Goal: Submit feedback/report problem: Submit feedback/report problem

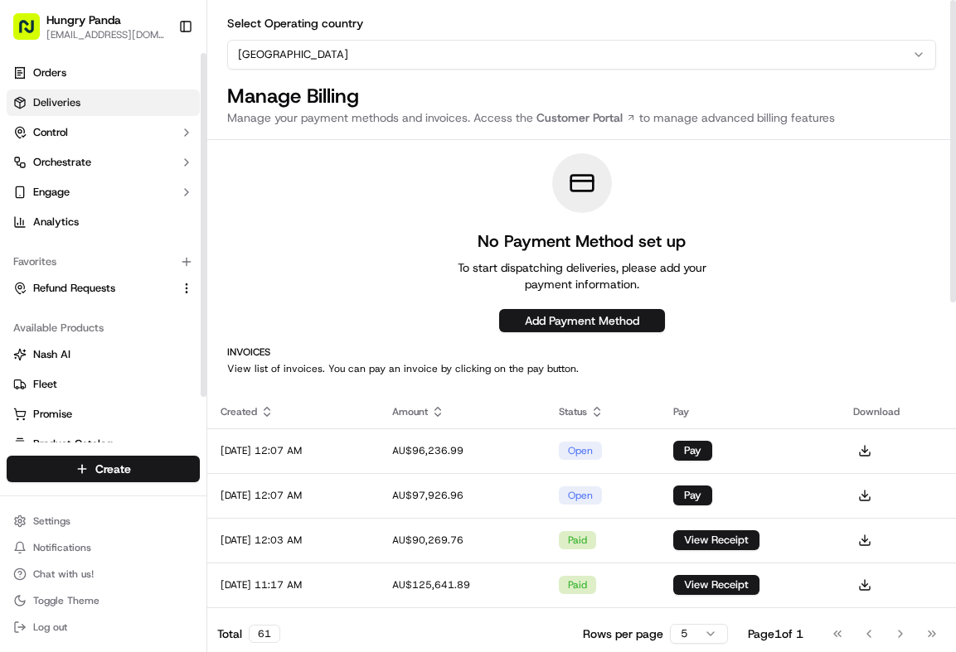
click at [122, 95] on link "Deliveries" at bounding box center [103, 103] width 193 height 27
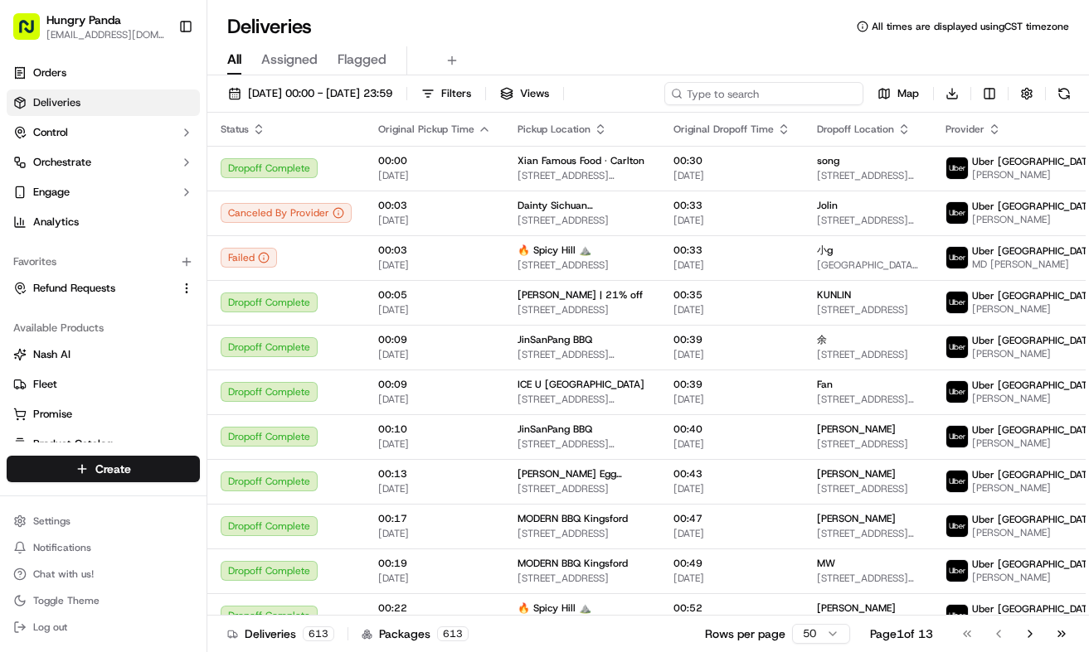
click at [807, 99] on input at bounding box center [763, 93] width 199 height 23
paste input "2722599048957734701075"
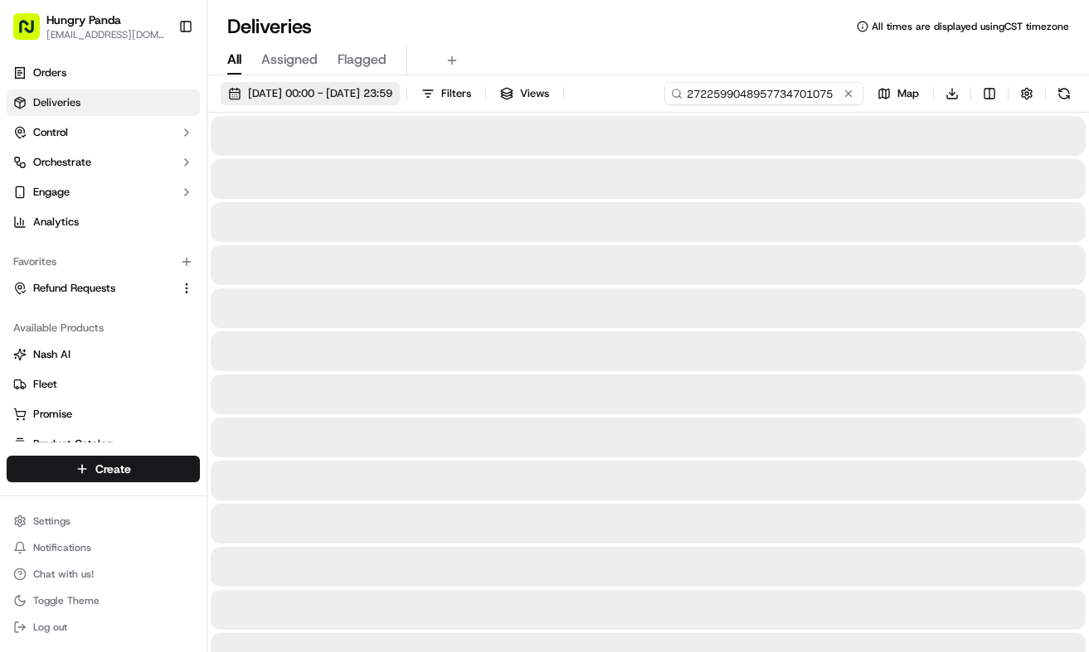
type input "2722599048957734701075"
click at [392, 90] on span "23/09/2025 00:00 - 23/09/2025 23:59" at bounding box center [320, 93] width 144 height 15
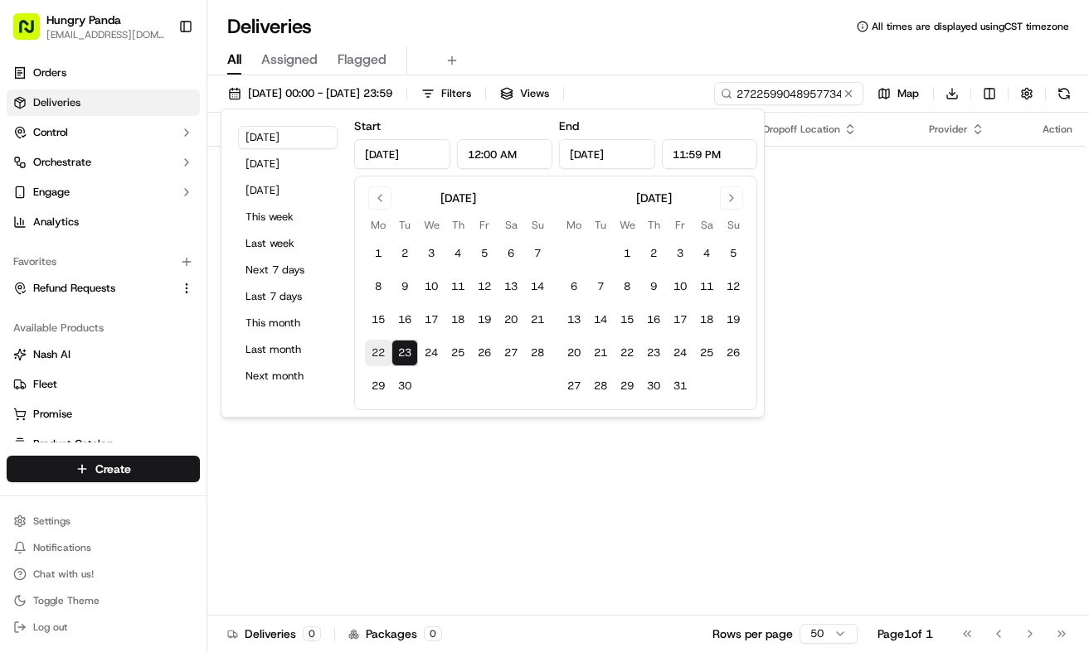
click at [373, 355] on button "22" at bounding box center [378, 353] width 27 height 27
type input "Sep 22, 2025"
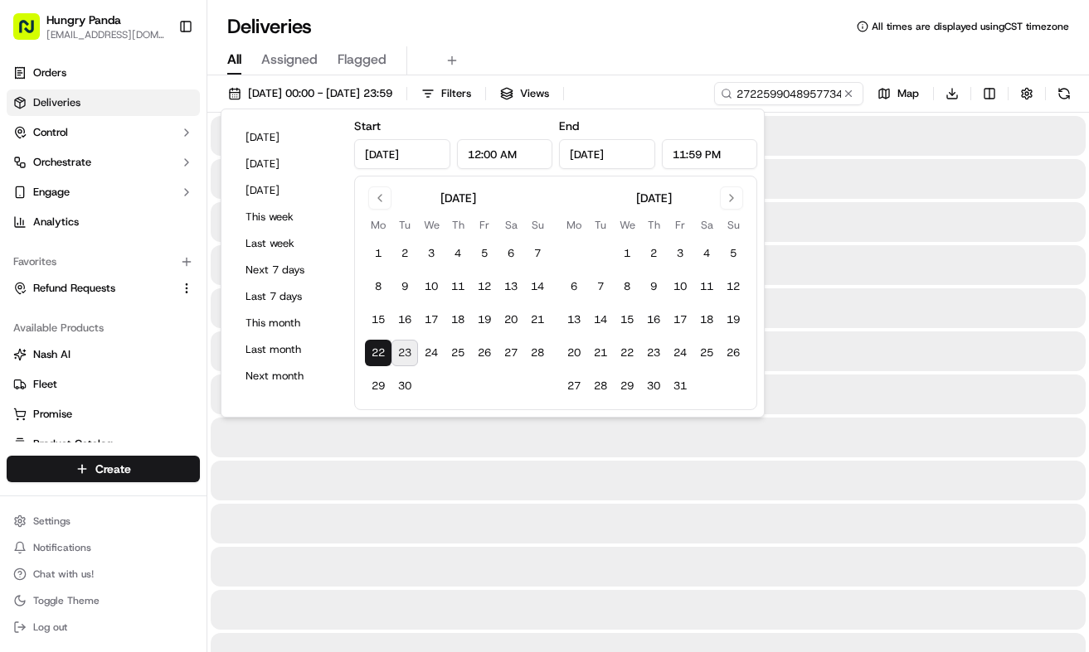
click at [397, 356] on button "23" at bounding box center [404, 353] width 27 height 27
type input "Sep 23, 2025"
click at [575, 59] on div "All Assigned Flagged" at bounding box center [647, 60] width 881 height 29
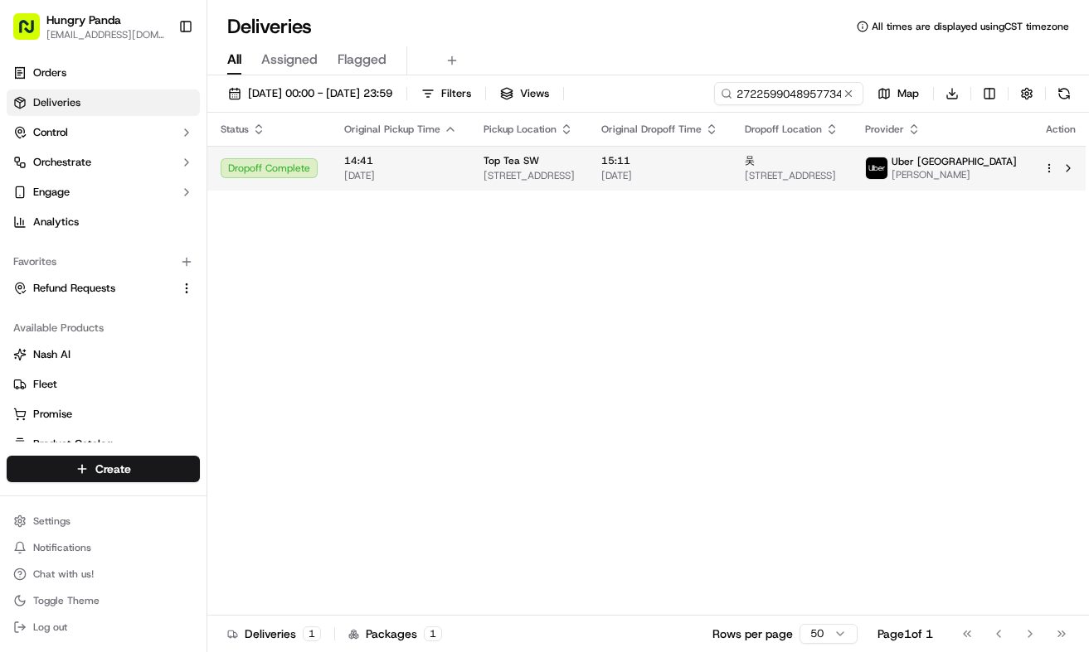
click at [731, 164] on td "15:11 22/09/2025" at bounding box center [659, 168] width 143 height 45
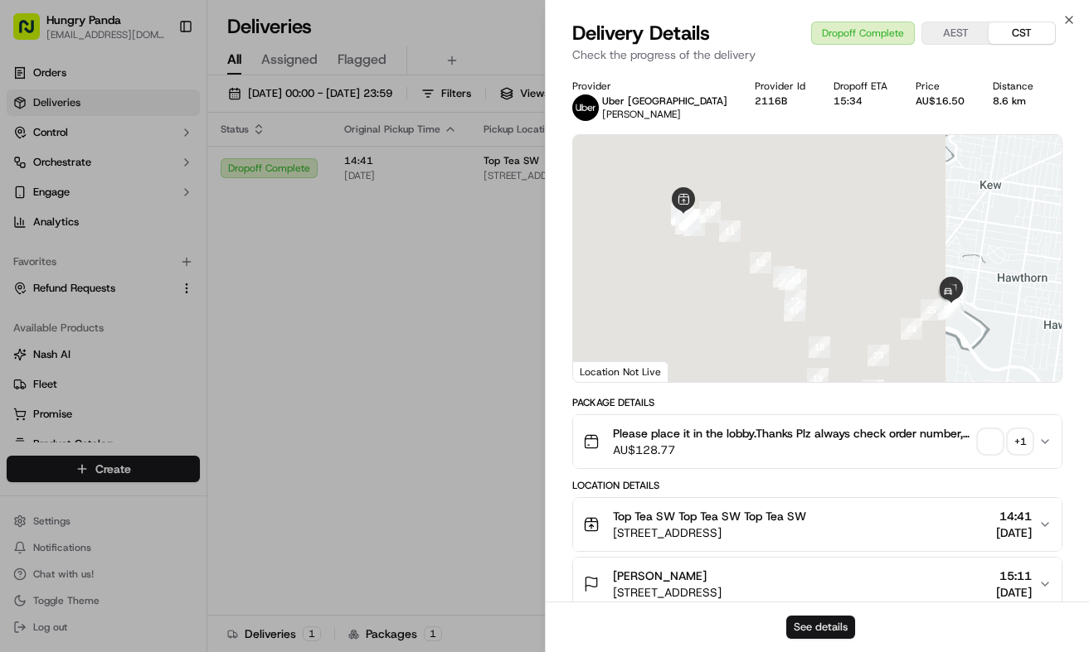
click at [825, 631] on button "See details" at bounding box center [820, 627] width 69 height 23
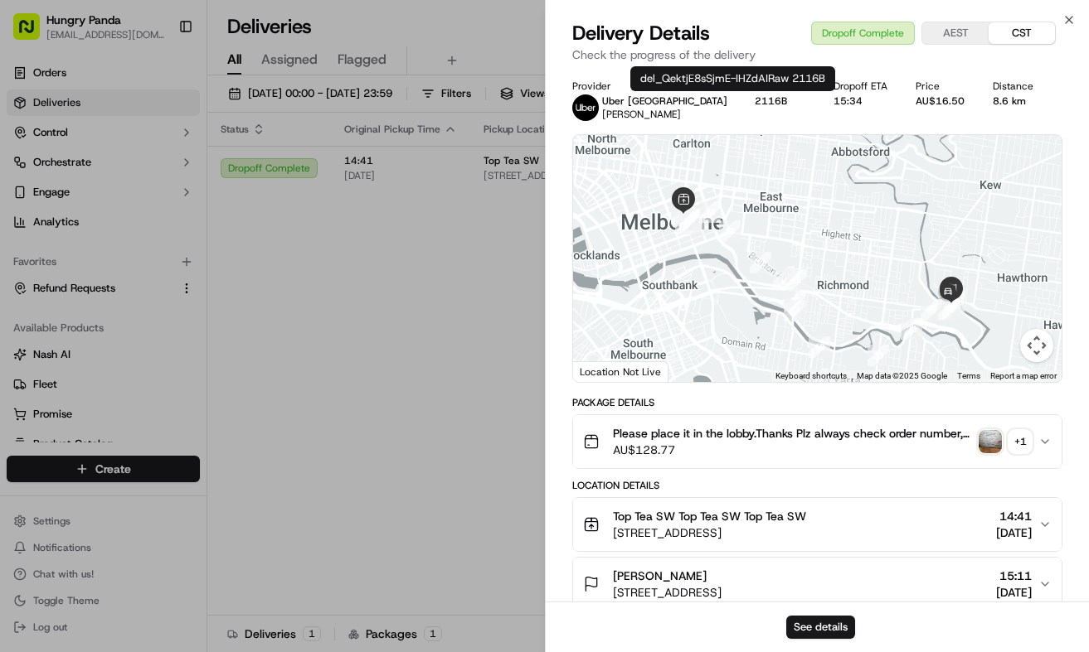
drag, startPoint x: 467, startPoint y: 338, endPoint x: 569, endPoint y: 247, distance: 136.8
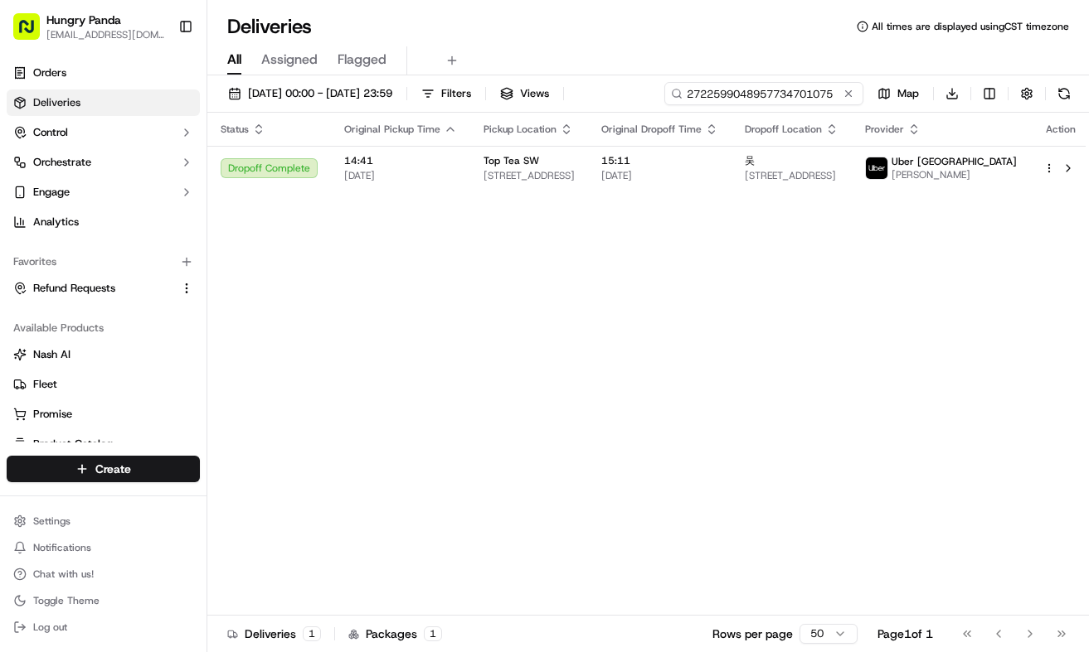
click at [807, 84] on input "2722599048957734701075" at bounding box center [763, 93] width 199 height 23
paste input "823757261845471099304"
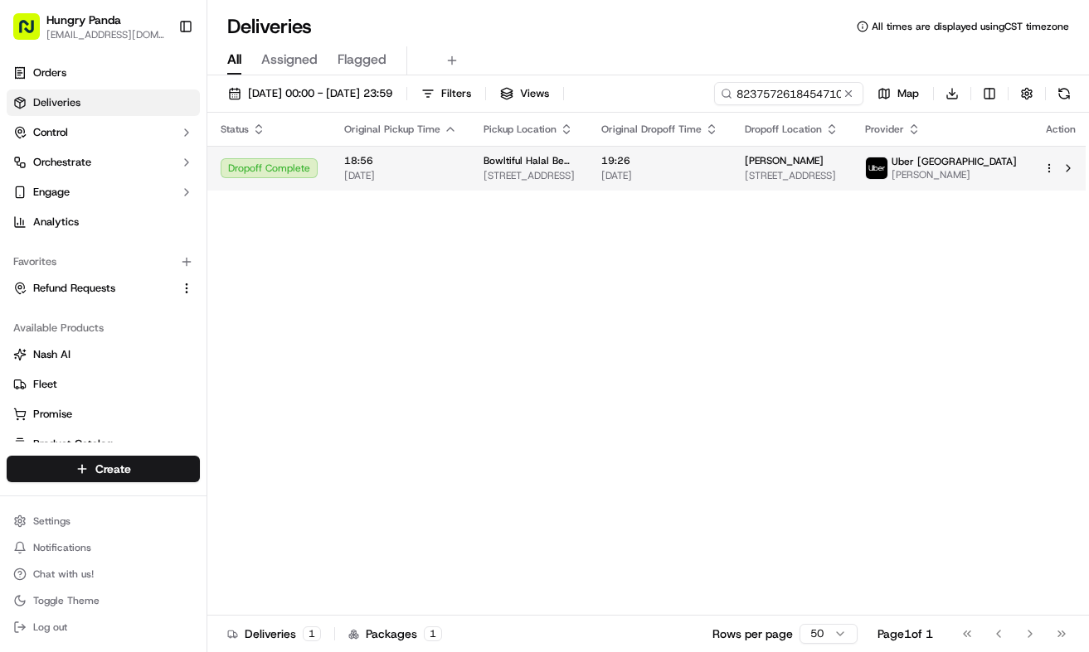
click at [705, 184] on td "19:26 22/09/2025" at bounding box center [659, 168] width 143 height 45
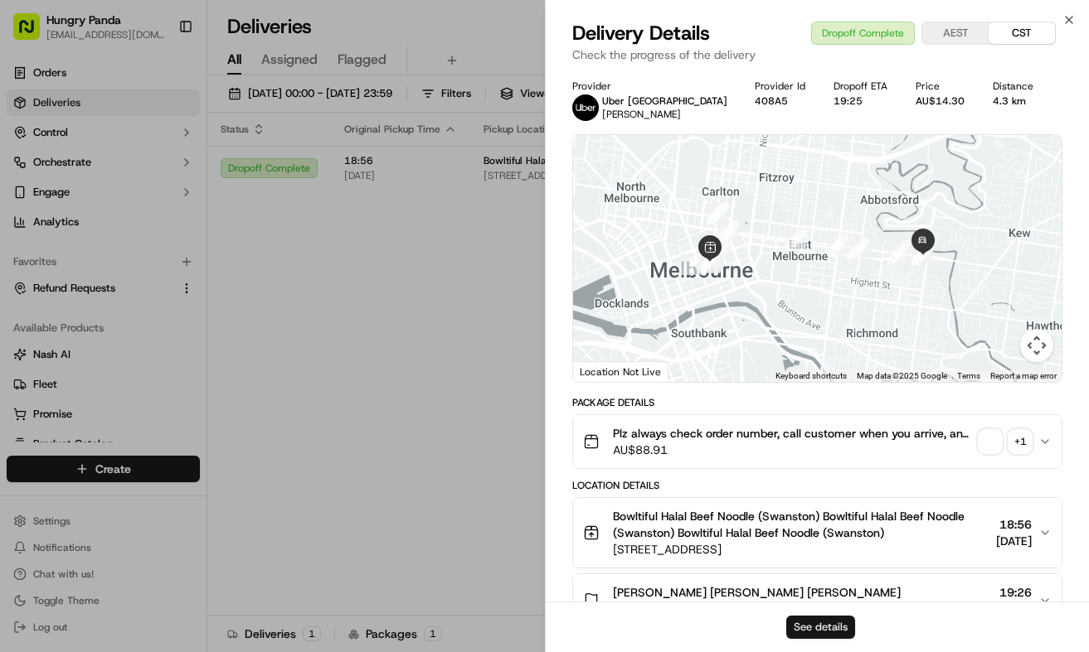
click at [819, 630] on button "See details" at bounding box center [820, 627] width 69 height 23
drag, startPoint x: 420, startPoint y: 245, endPoint x: 562, endPoint y: 186, distance: 154.6
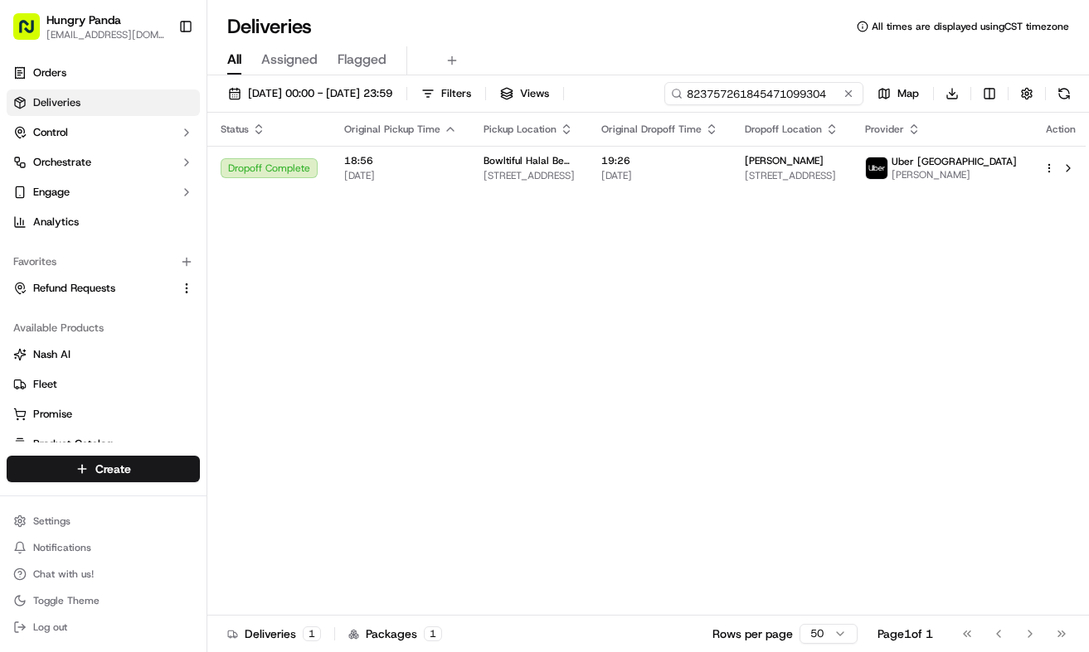
click at [765, 90] on input "823757261845471099304" at bounding box center [763, 93] width 199 height 23
paste input "324556739805272589195"
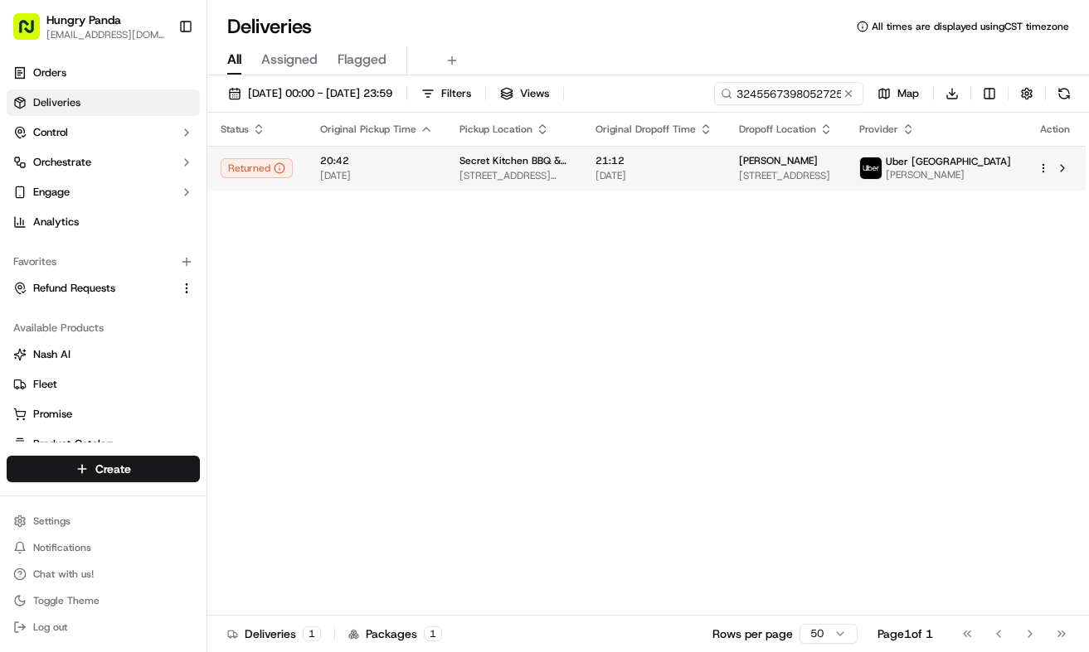
click at [712, 168] on div "21:12 22/09/2025" at bounding box center [653, 168] width 117 height 28
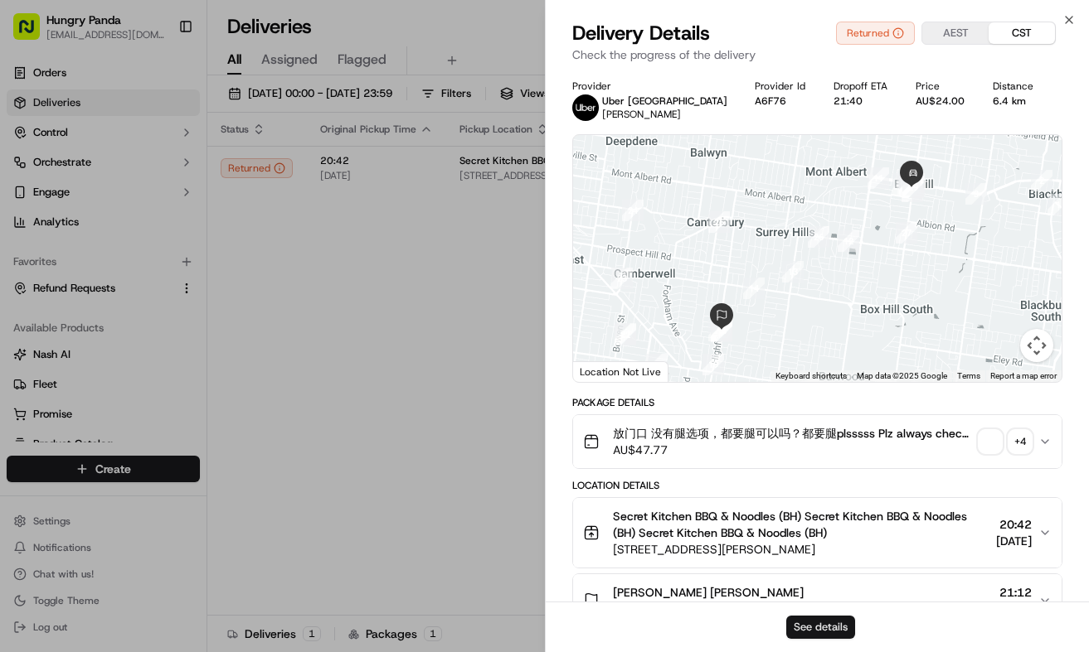
click at [825, 633] on button "See details" at bounding box center [820, 627] width 69 height 23
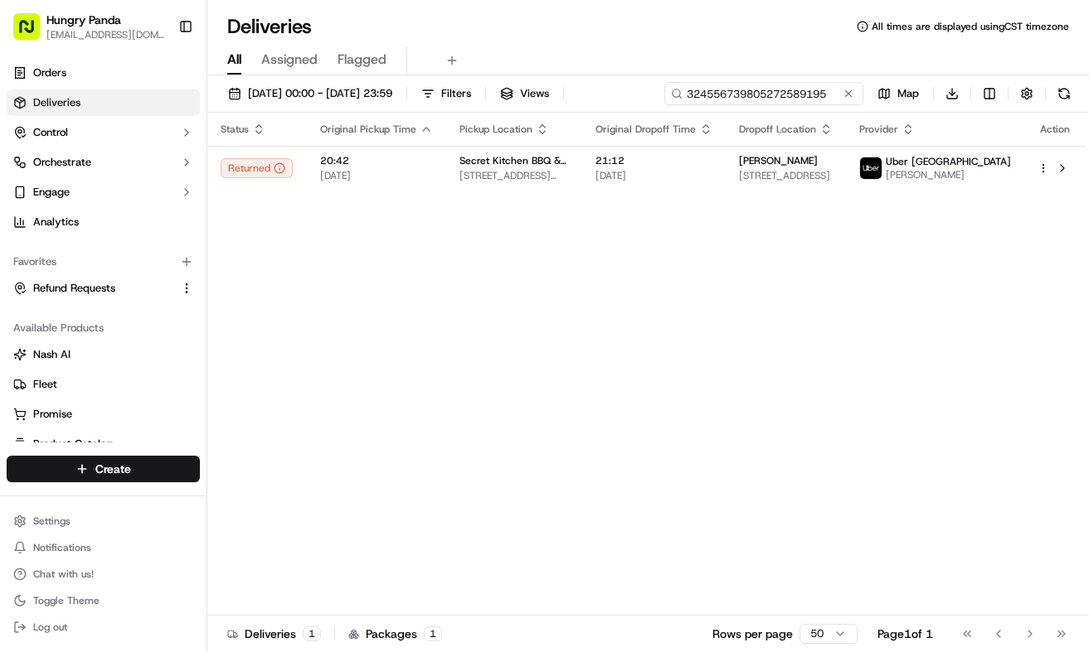
click at [754, 96] on input "324556739805272589195" at bounding box center [763, 93] width 199 height 23
paste input "064258993805277073441"
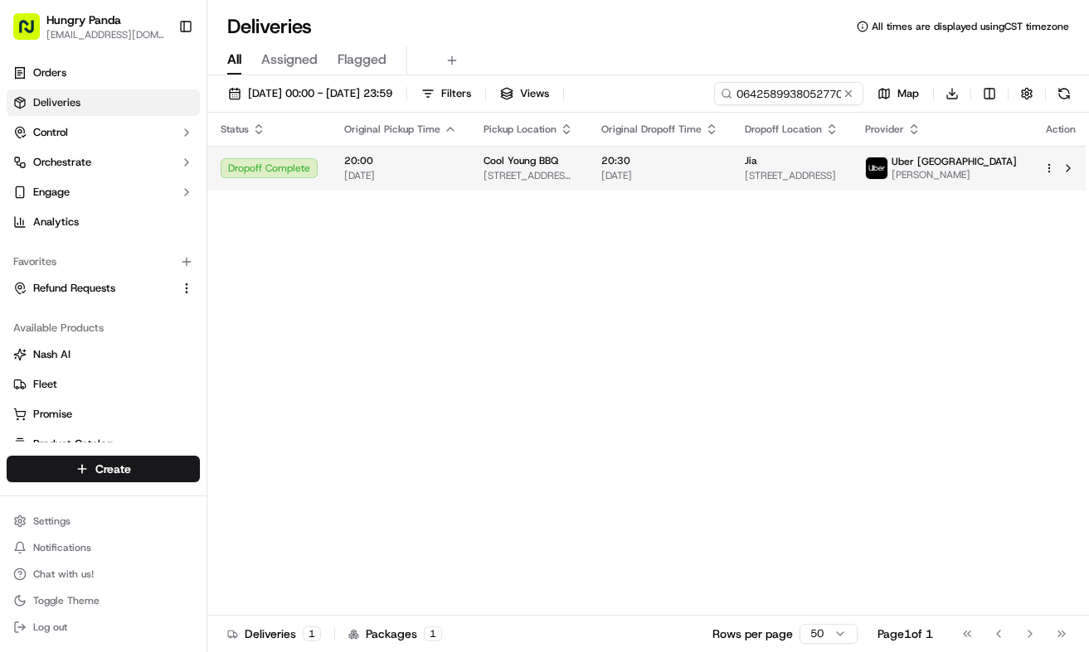
click at [659, 167] on span "20:30" at bounding box center [659, 160] width 117 height 13
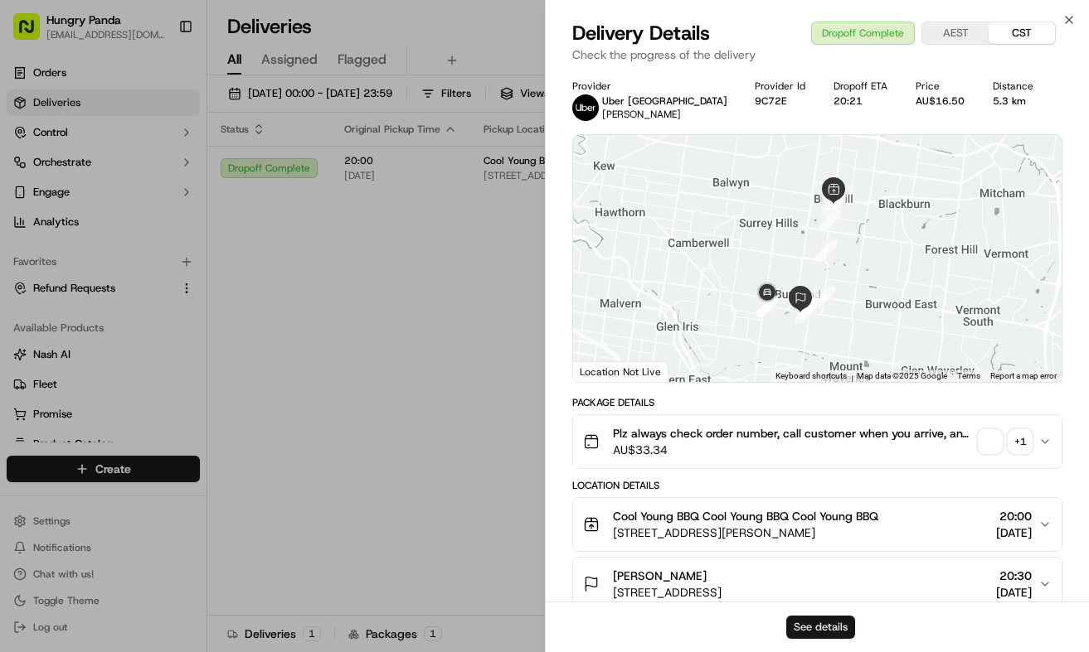
click at [825, 616] on button "See details" at bounding box center [820, 627] width 69 height 23
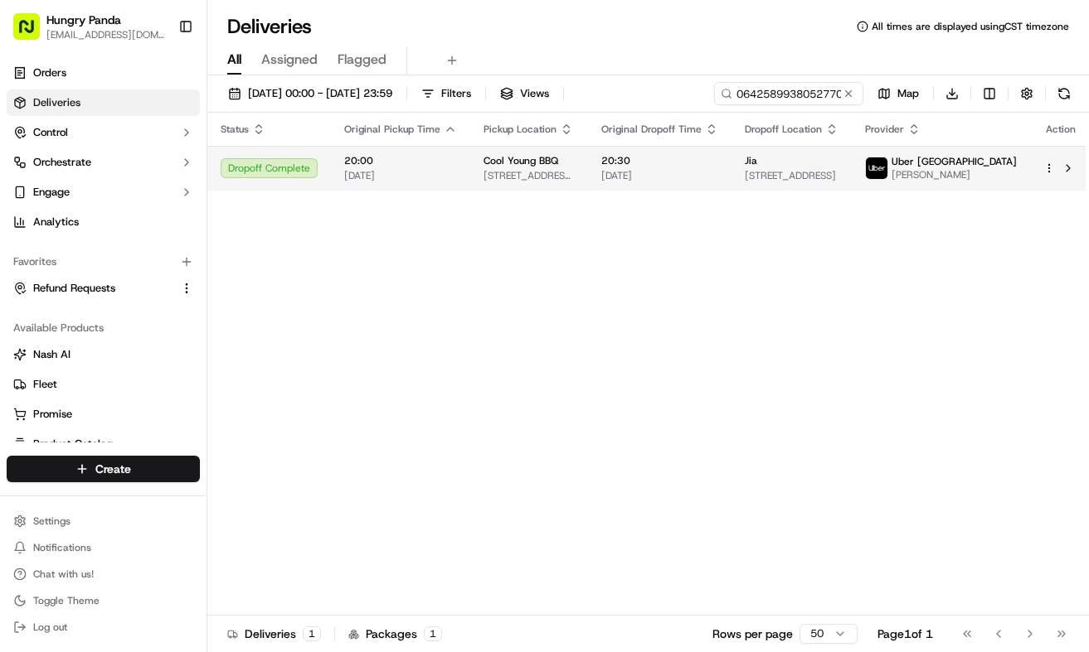
drag, startPoint x: 417, startPoint y: 337, endPoint x: 722, endPoint y: 159, distance: 353.4
click at [781, 90] on input "064258993805277073441" at bounding box center [763, 93] width 199 height 23
paste input "5328508858858717871589"
click at [679, 167] on span "16:00" at bounding box center [670, 160] width 117 height 13
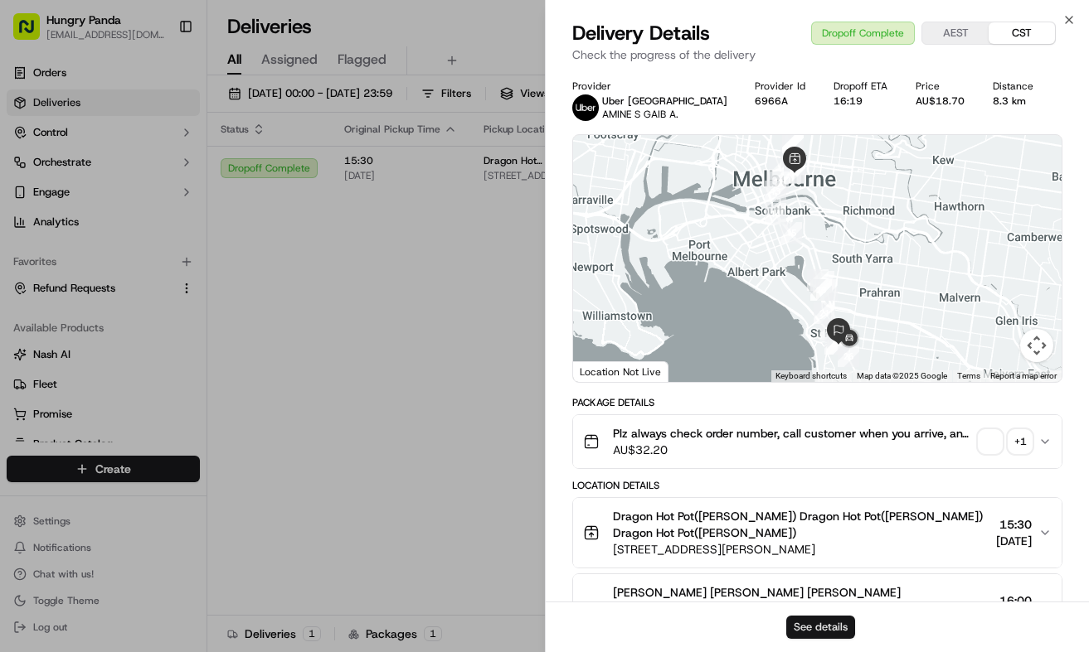
click at [811, 630] on button "See details" at bounding box center [820, 627] width 69 height 23
drag, startPoint x: 399, startPoint y: 248, endPoint x: 487, endPoint y: 186, distance: 107.7
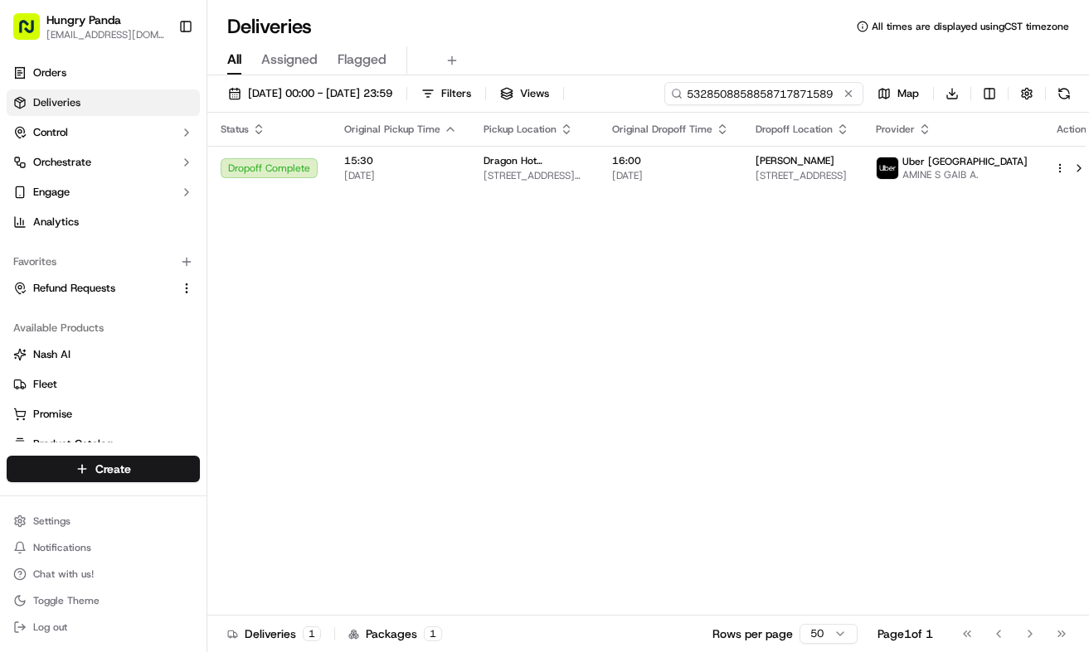
click at [758, 85] on input "5328508858858717871589" at bounding box center [763, 93] width 199 height 23
paste input "438557417855478193271"
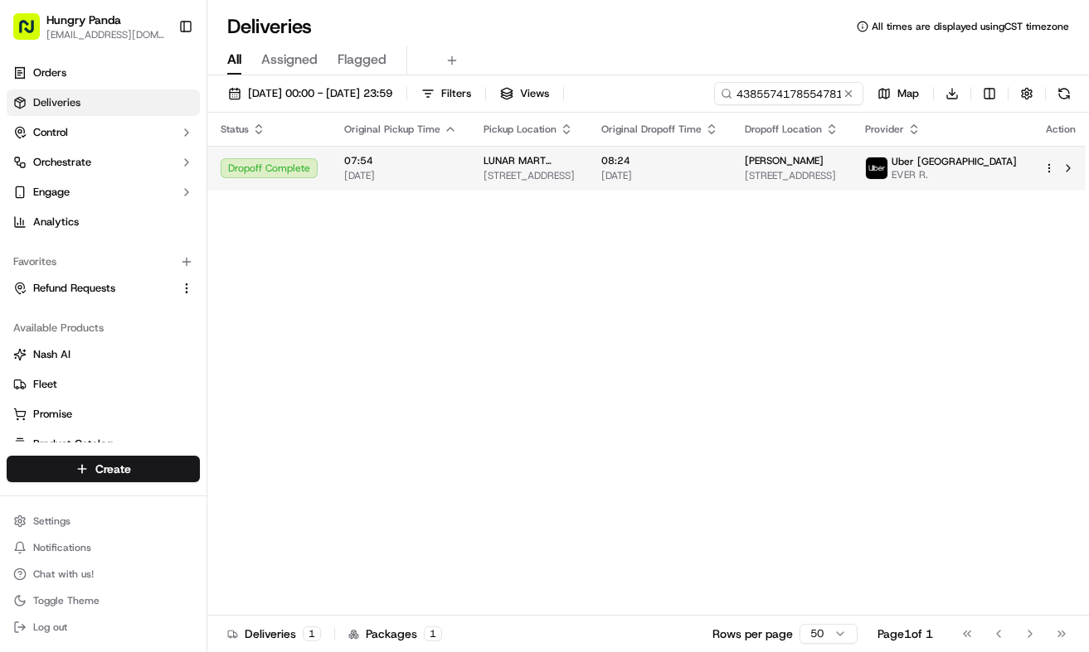
click at [658, 170] on span "23/09/2025" at bounding box center [659, 175] width 117 height 13
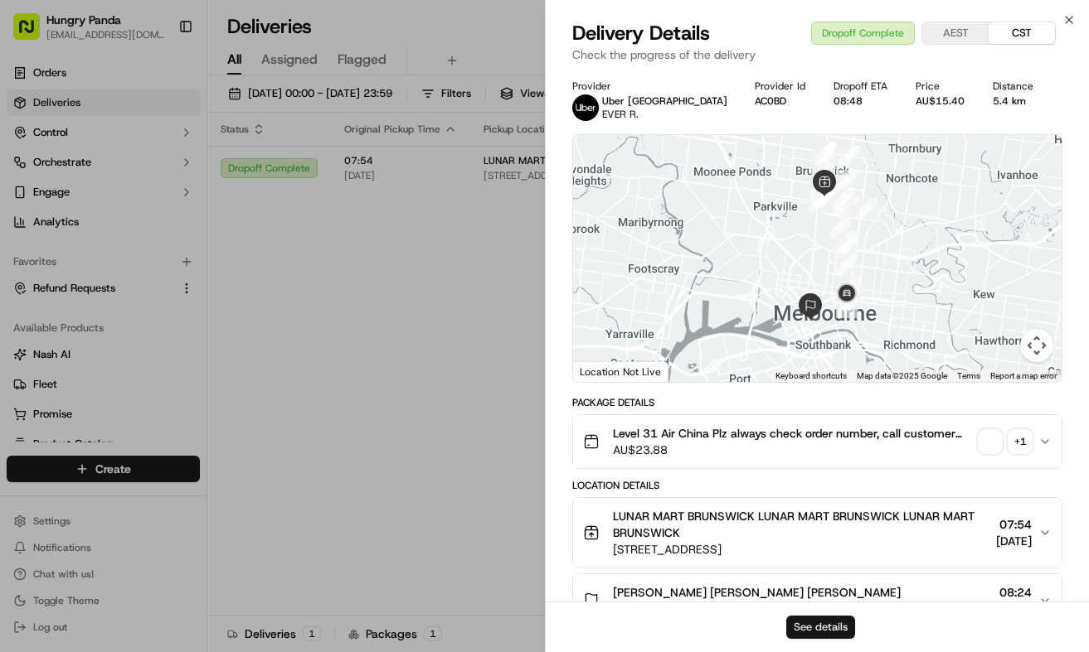
click at [799, 622] on button "See details" at bounding box center [820, 627] width 69 height 23
drag, startPoint x: 369, startPoint y: 364, endPoint x: 415, endPoint y: 328, distance: 57.9
click at [369, 364] on div "Status Original Pickup Time Pickup Location Original Dropoff Time Dropoff Locat…" at bounding box center [649, 364] width 884 height 503
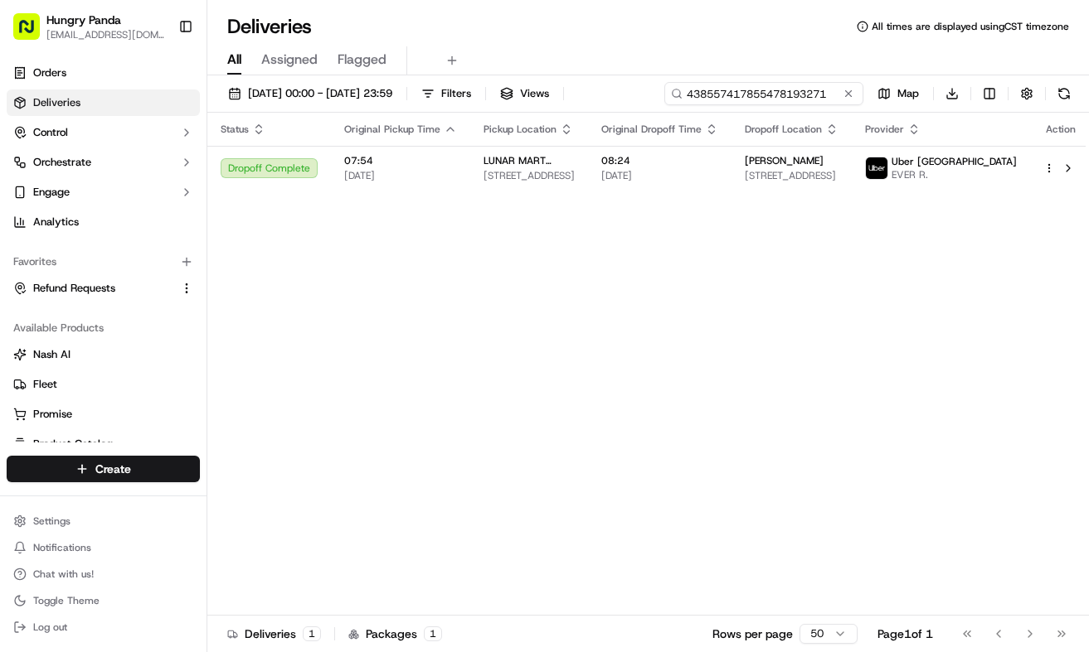
click at [774, 96] on input "438557417855478193271" at bounding box center [763, 93] width 199 height 23
paste input "274152394875274858254"
click at [774, 96] on input "438557417855274152394875274858254478193271" at bounding box center [763, 93] width 199 height 23
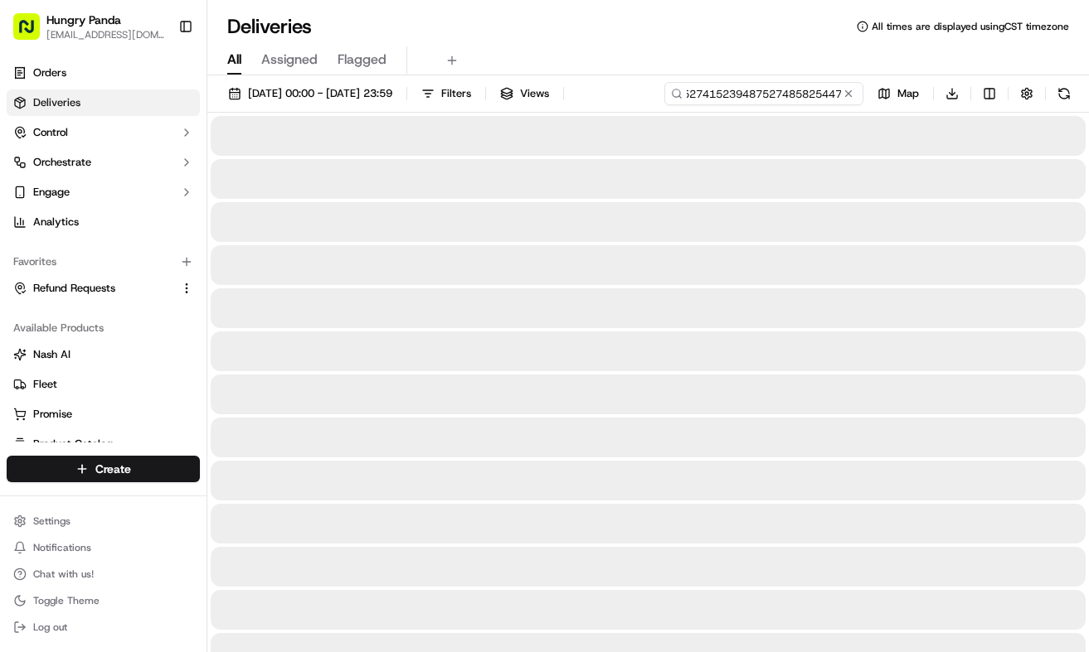
click at [774, 96] on input "438557417855274152394875274858254478193271" at bounding box center [763, 93] width 199 height 23
click at [774, 95] on input "438557417855274152394875274152394875274858254274858254478193271" at bounding box center [763, 93] width 199 height 23
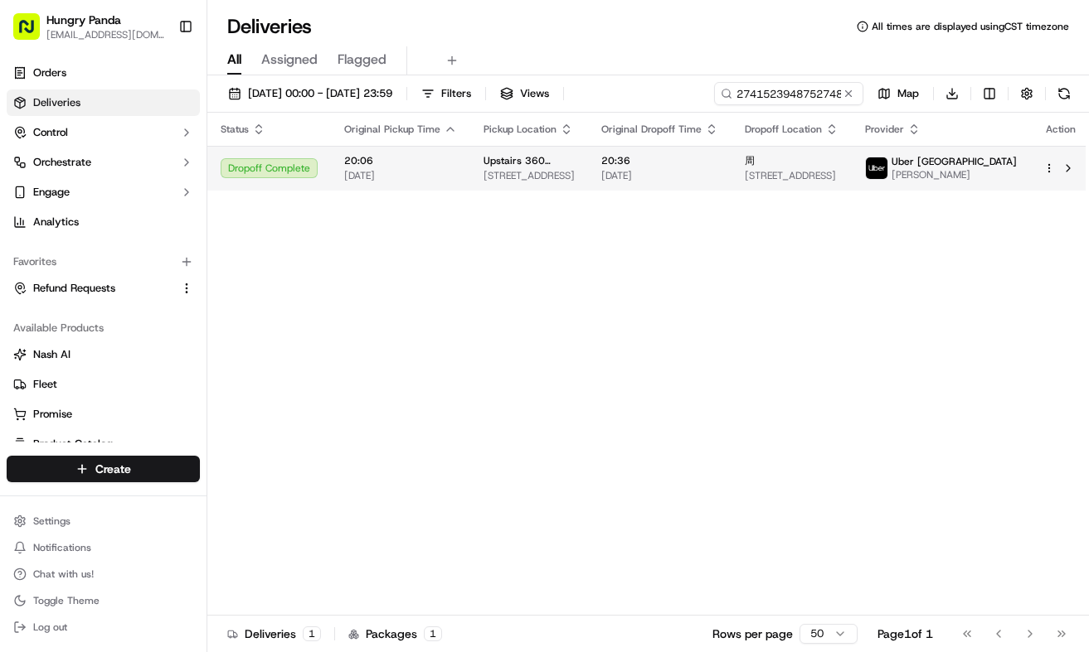
click at [660, 161] on span "20:36" at bounding box center [659, 160] width 117 height 13
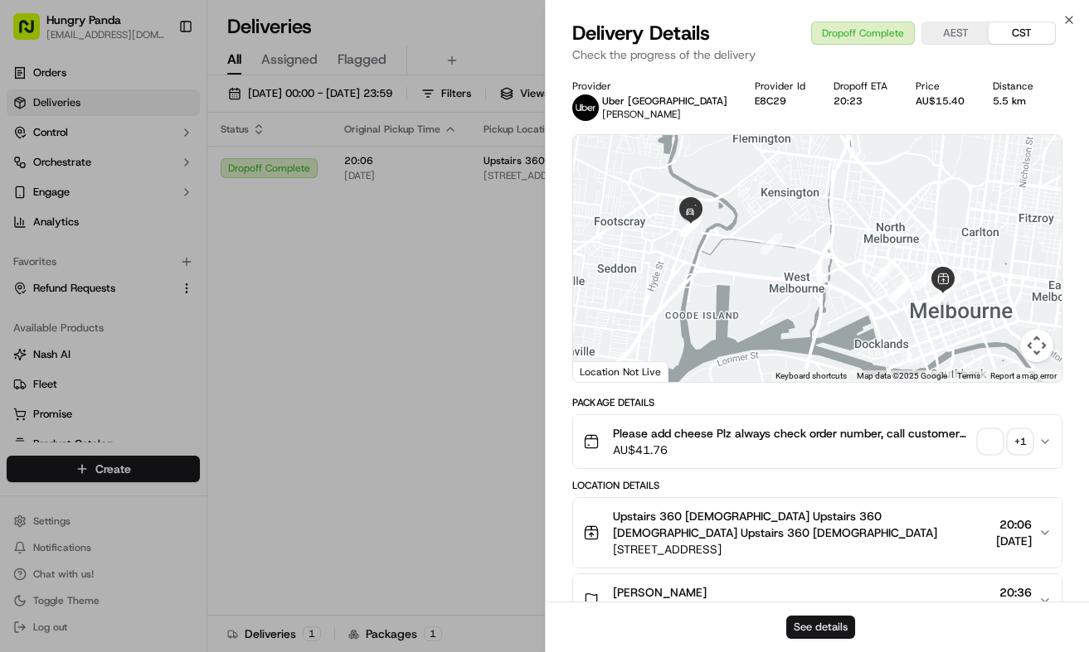
click at [809, 628] on button "See details" at bounding box center [820, 627] width 69 height 23
drag, startPoint x: 424, startPoint y: 226, endPoint x: 473, endPoint y: 203, distance: 53.8
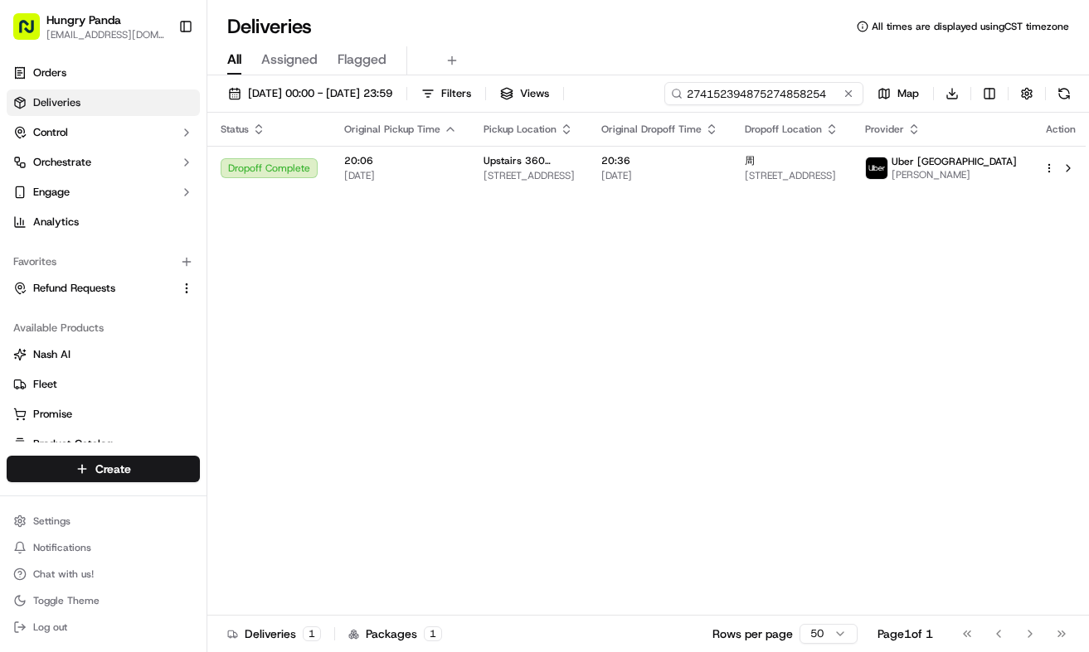
click at [818, 87] on input "274152394875274858254" at bounding box center [763, 93] width 199 height 23
paste input "8132500578451730651158"
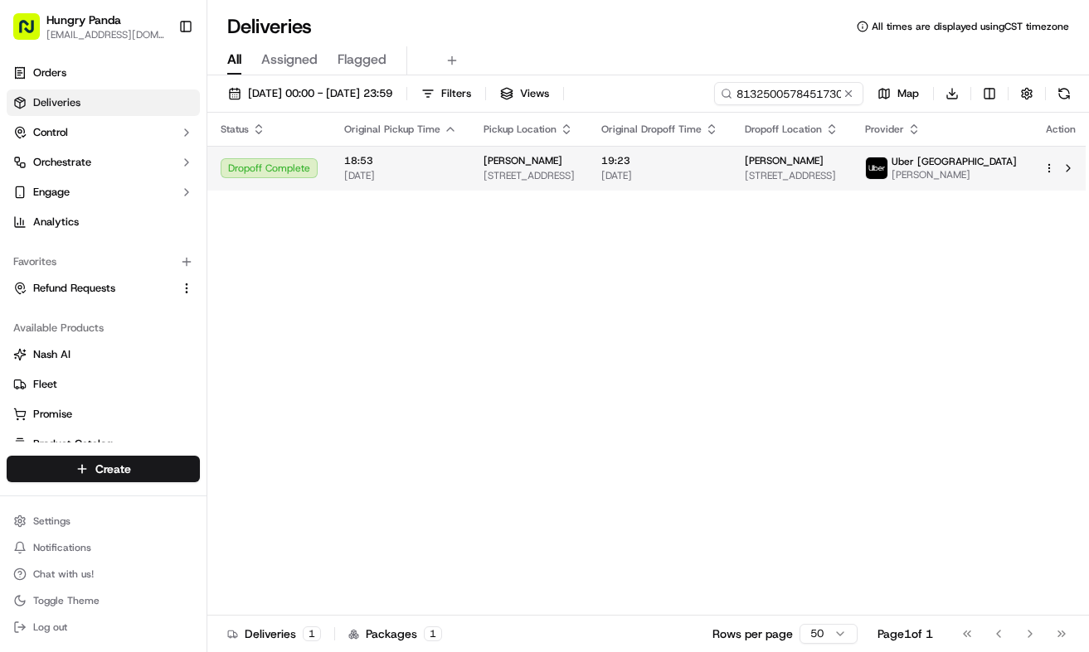
click at [731, 182] on td "19:23 22/09/2025" at bounding box center [659, 168] width 143 height 45
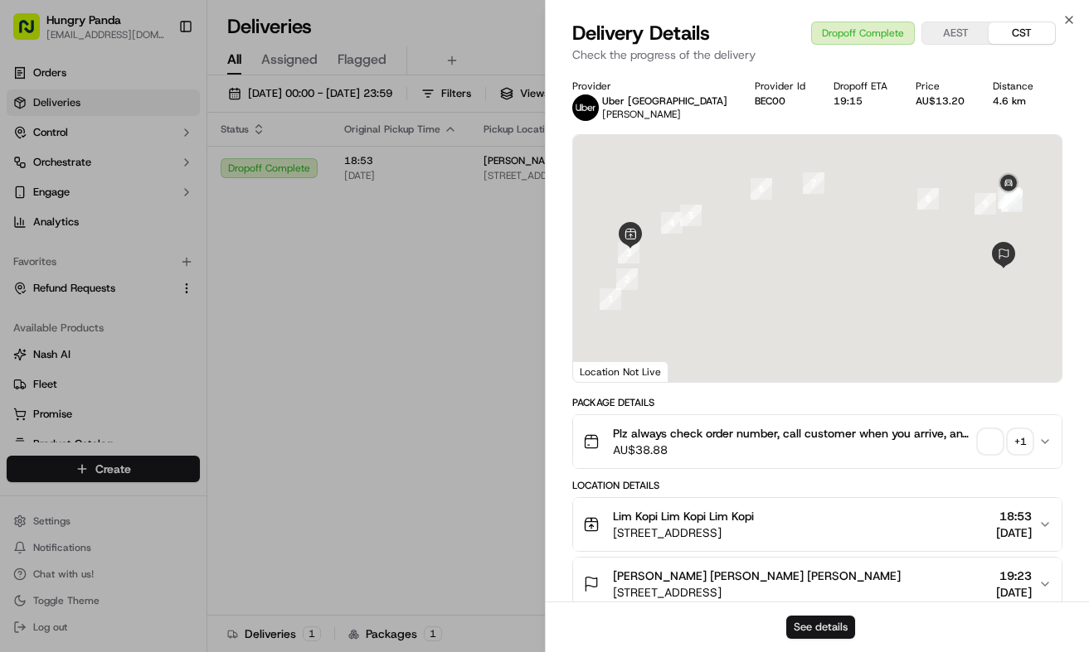
click at [815, 630] on button "See details" at bounding box center [820, 627] width 69 height 23
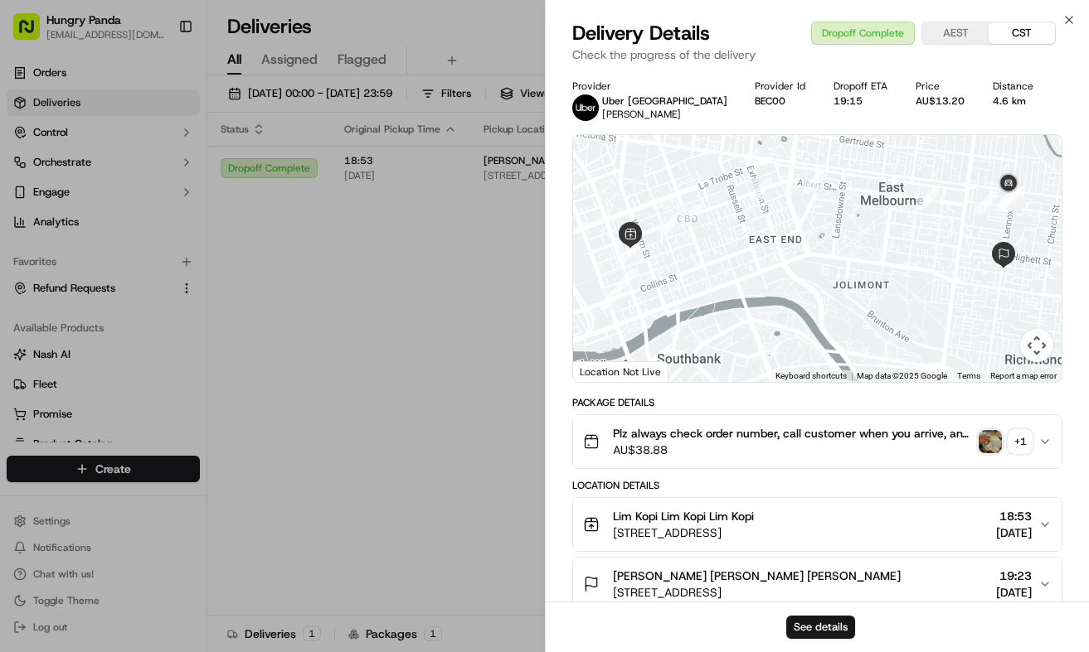
drag, startPoint x: 342, startPoint y: 361, endPoint x: 405, endPoint y: 323, distance: 74.4
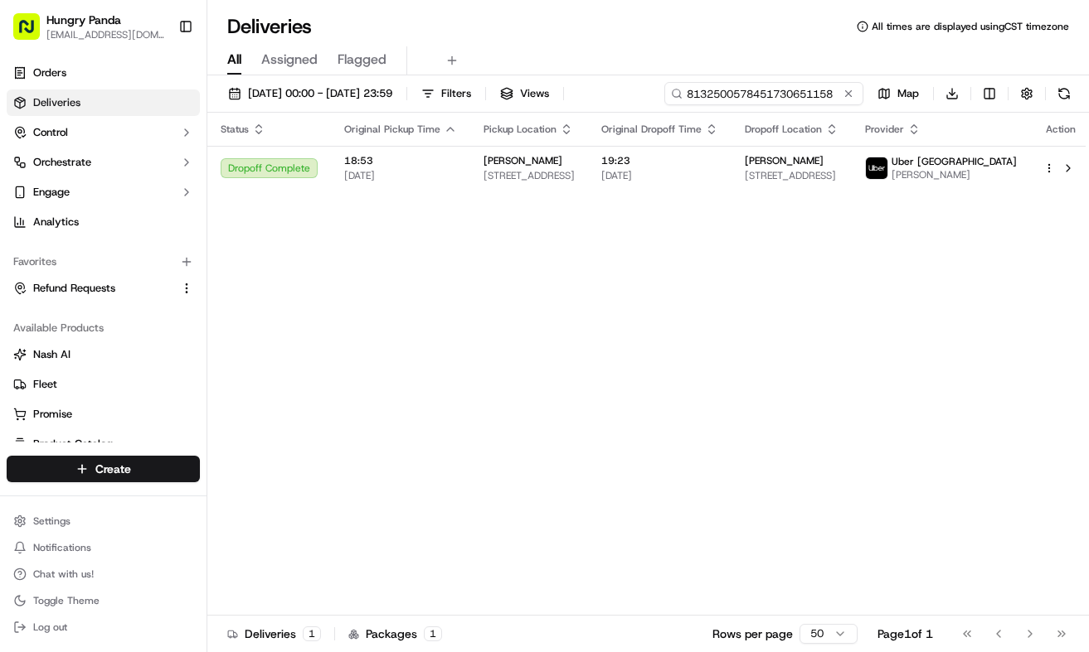
click at [758, 99] on input "8132500578451730651158" at bounding box center [763, 93] width 199 height 23
paste input "87504868458720721552"
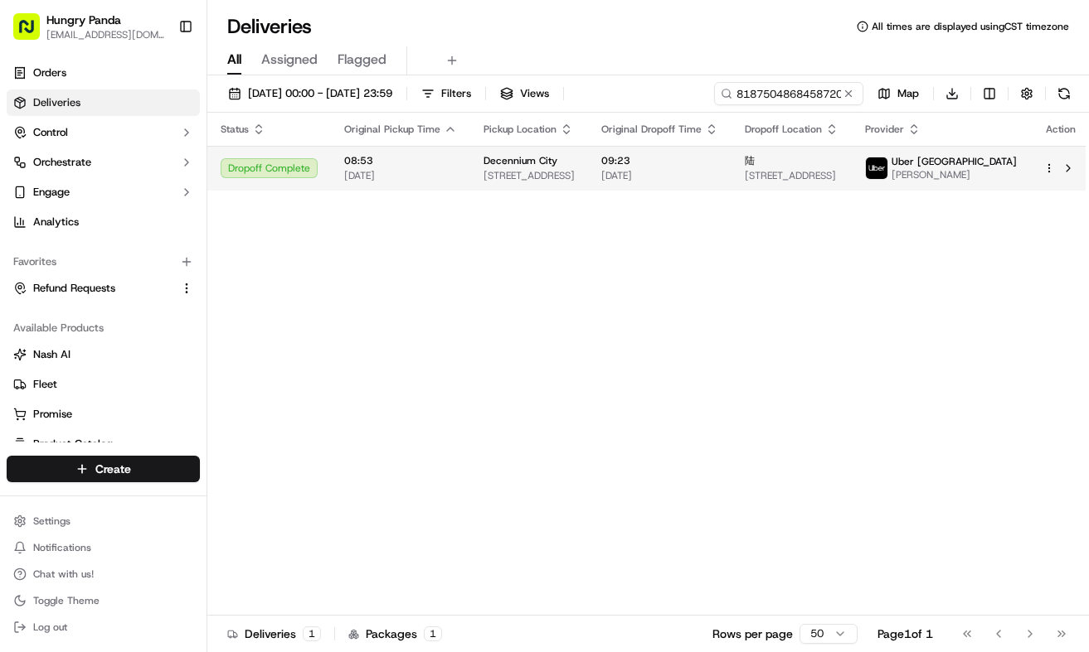
click at [718, 158] on span "09:23" at bounding box center [659, 160] width 117 height 13
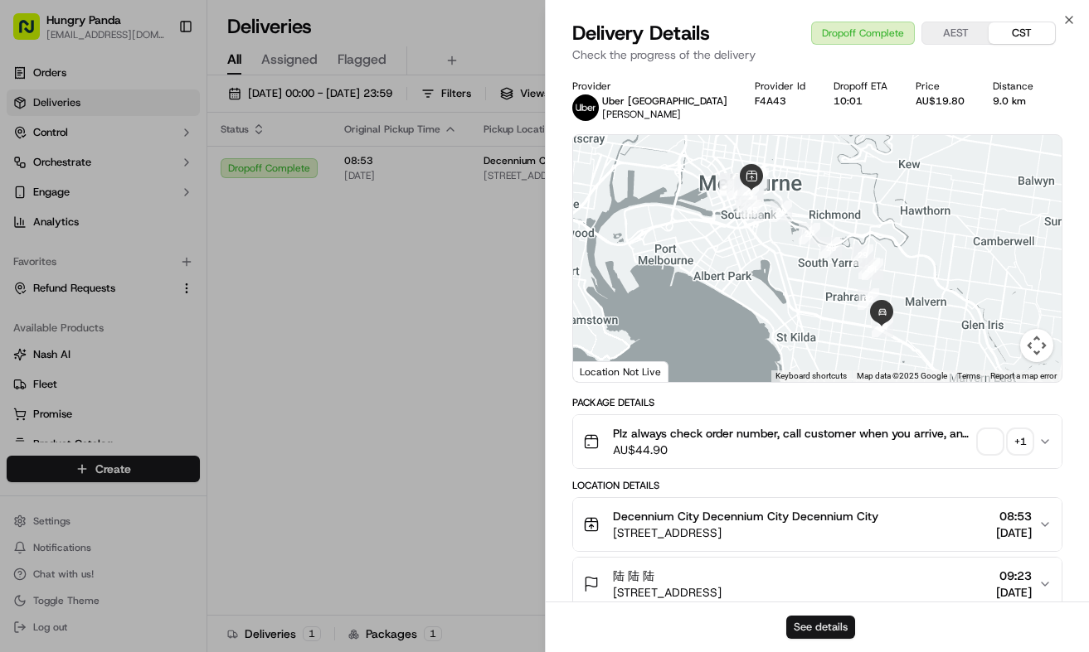
click at [798, 623] on button "See details" at bounding box center [820, 627] width 69 height 23
drag, startPoint x: 361, startPoint y: 249, endPoint x: 388, endPoint y: 237, distance: 29.0
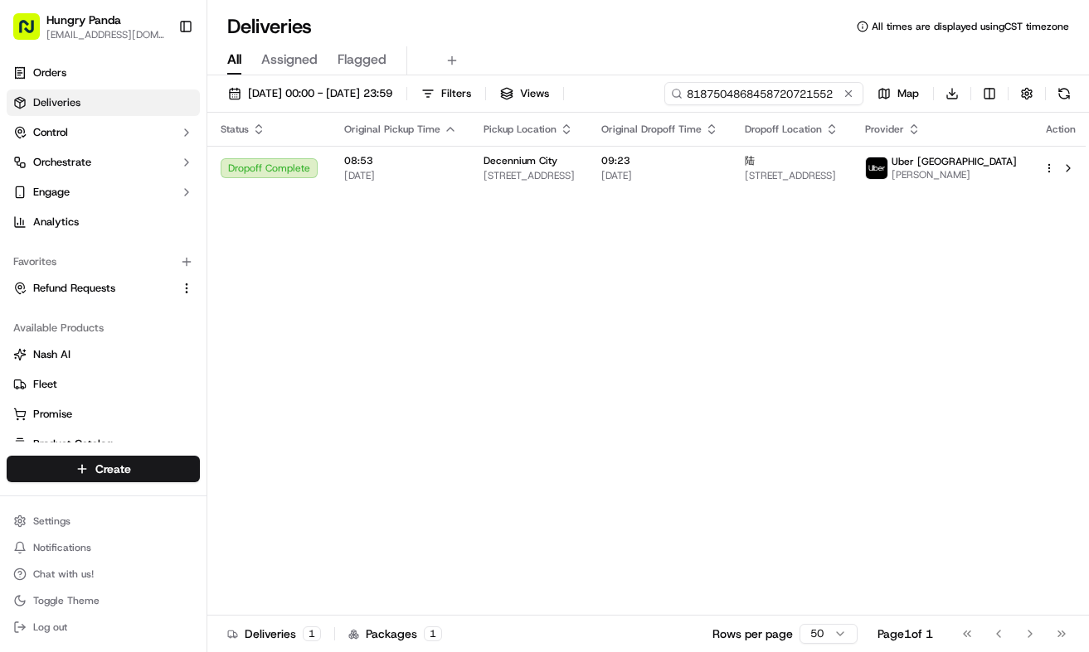
click at [790, 99] on input "8187504868458720721552" at bounding box center [763, 93] width 199 height 23
paste input "339052136825078695800"
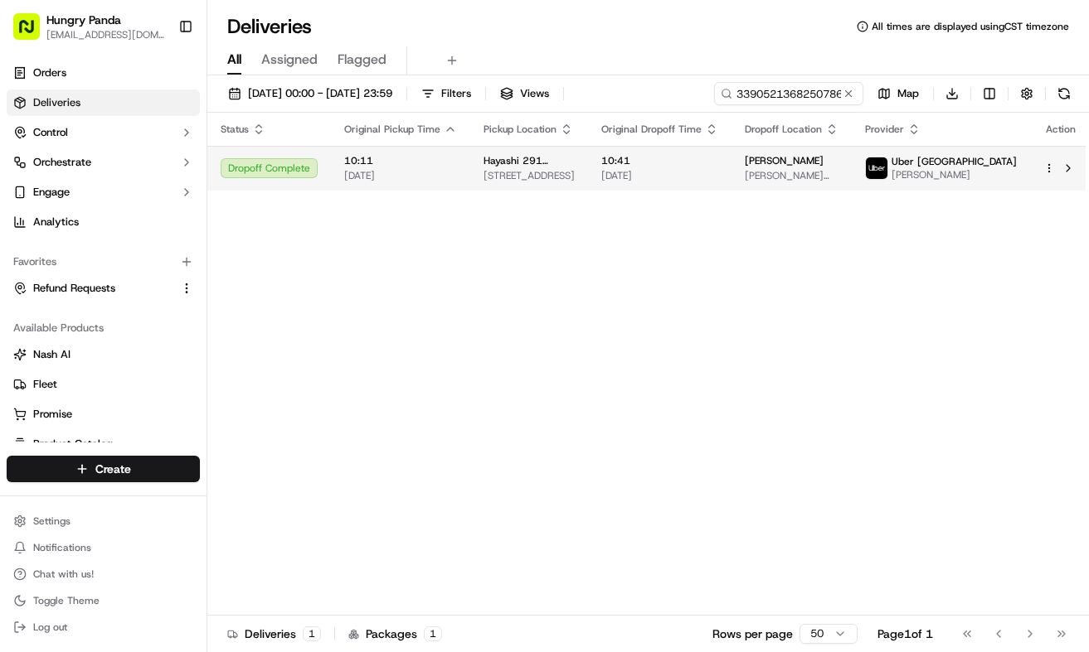
click at [682, 164] on span "10:41" at bounding box center [659, 160] width 117 height 13
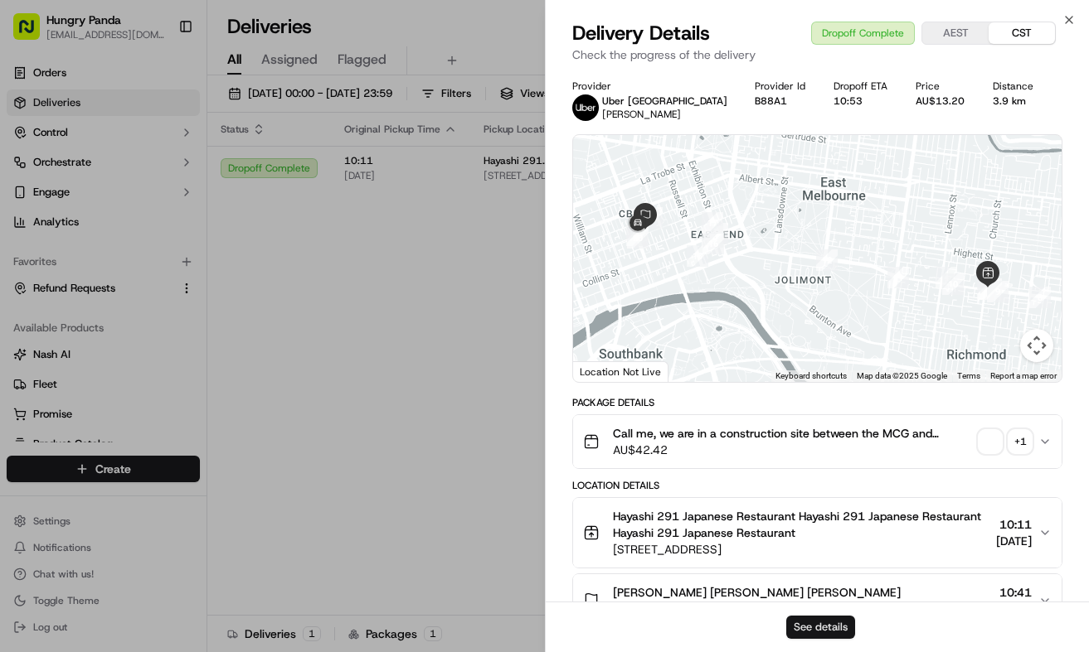
click at [824, 621] on button "See details" at bounding box center [820, 627] width 69 height 23
drag, startPoint x: 422, startPoint y: 217, endPoint x: 684, endPoint y: 116, distance: 280.8
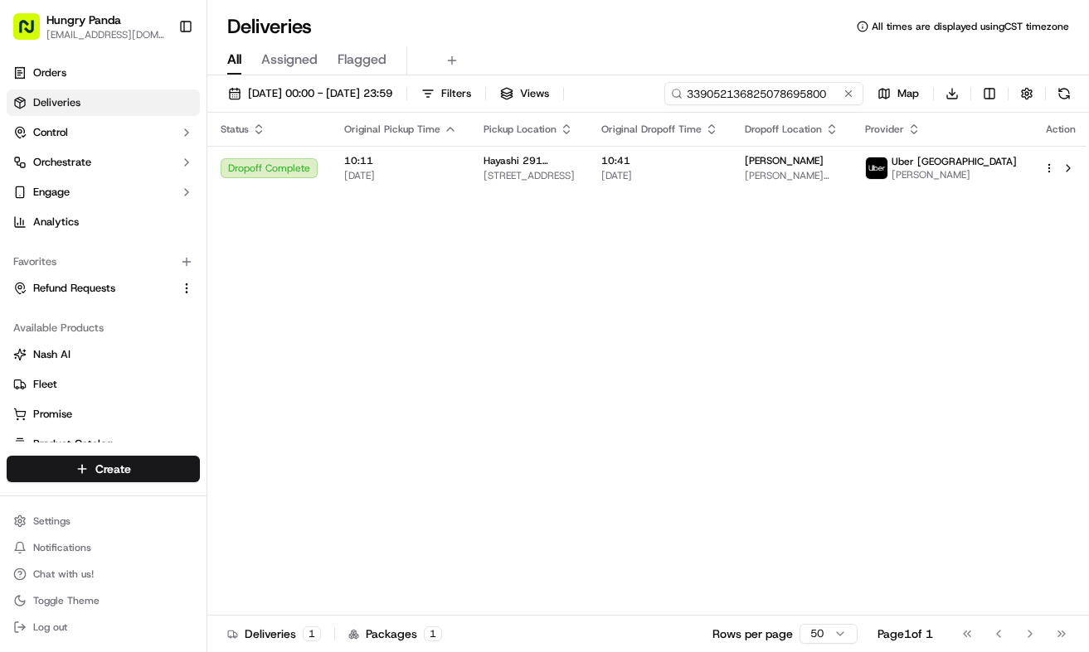
click at [787, 85] on input "339052136825078695800" at bounding box center [763, 93] width 199 height 23
paste input "7673574018954785501351"
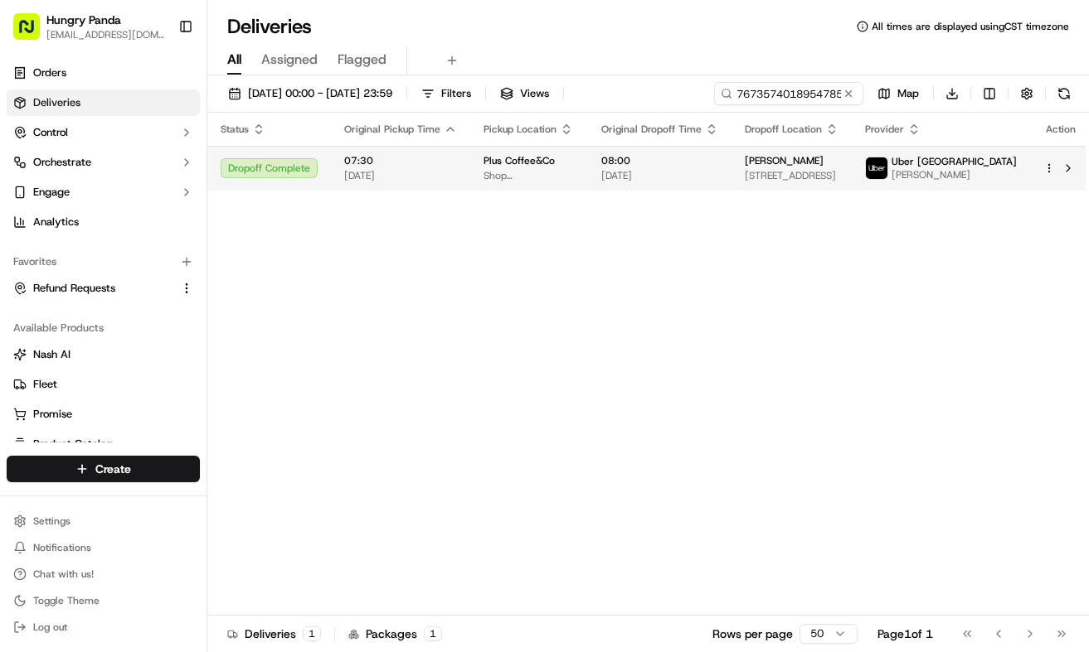
click at [718, 169] on span "23/09/2025" at bounding box center [659, 175] width 117 height 13
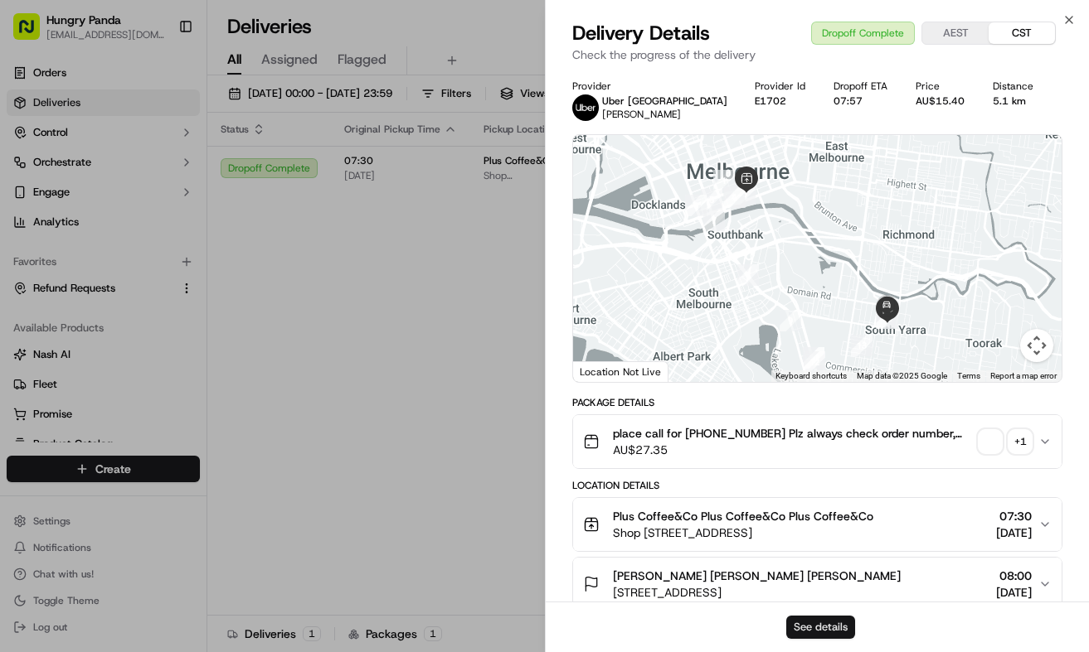
click at [822, 618] on button "See details" at bounding box center [820, 627] width 69 height 23
drag, startPoint x: 444, startPoint y: 240, endPoint x: 630, endPoint y: 156, distance: 203.7
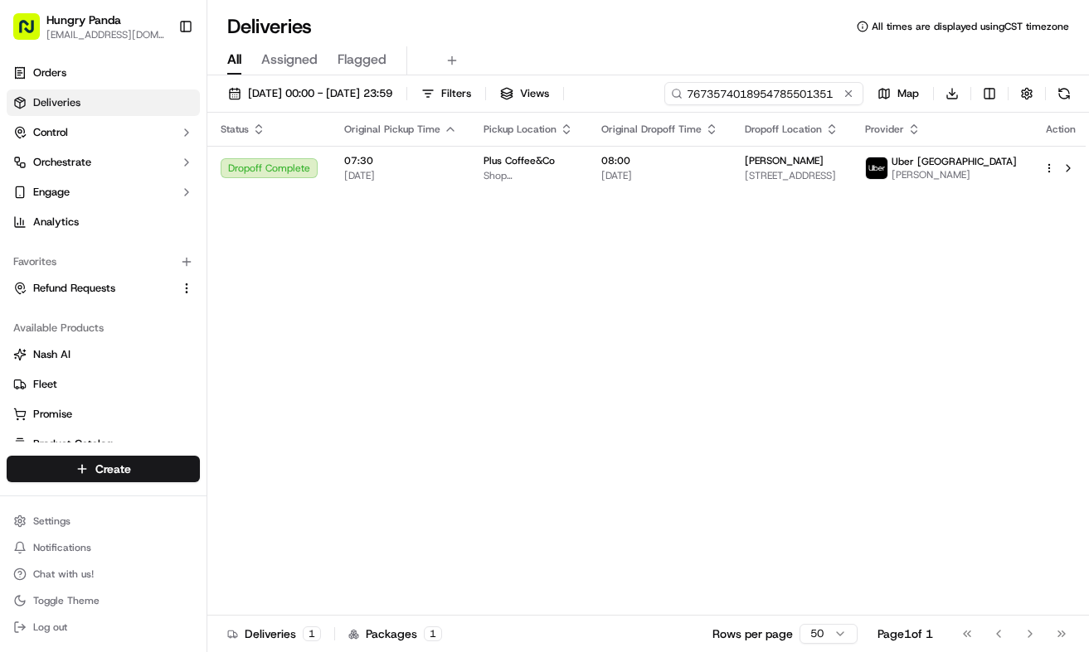
click at [782, 96] on input "7673574018954785501351" at bounding box center [763, 93] width 199 height 23
paste input "834450727805177499403"
type input "834450727805177499403"
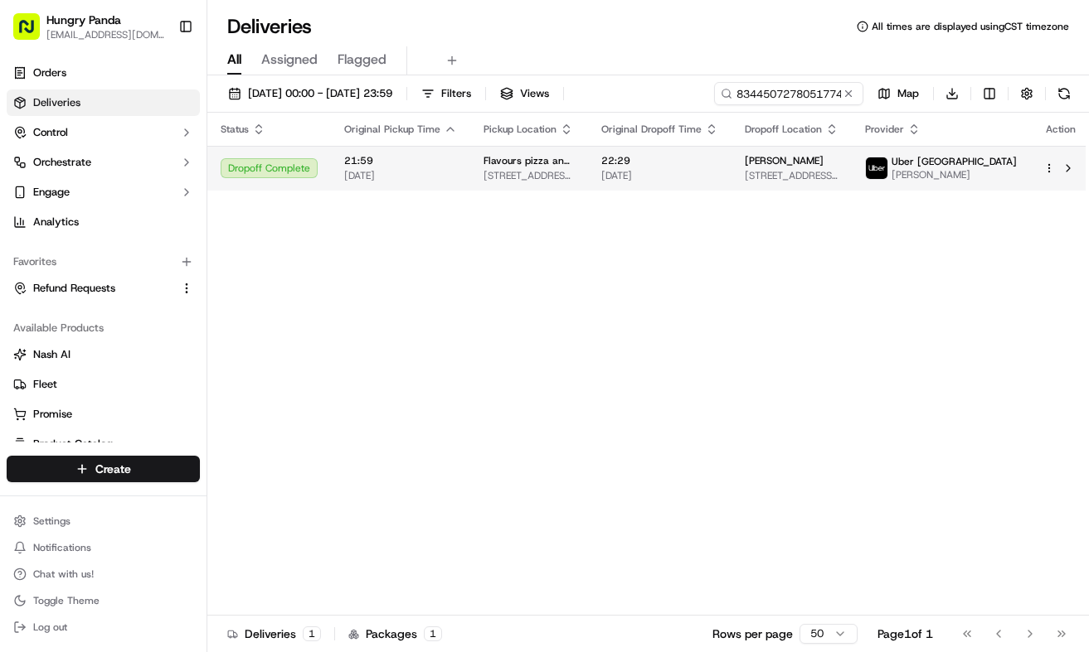
click at [724, 187] on td "22:29 22/09/2025" at bounding box center [659, 168] width 143 height 45
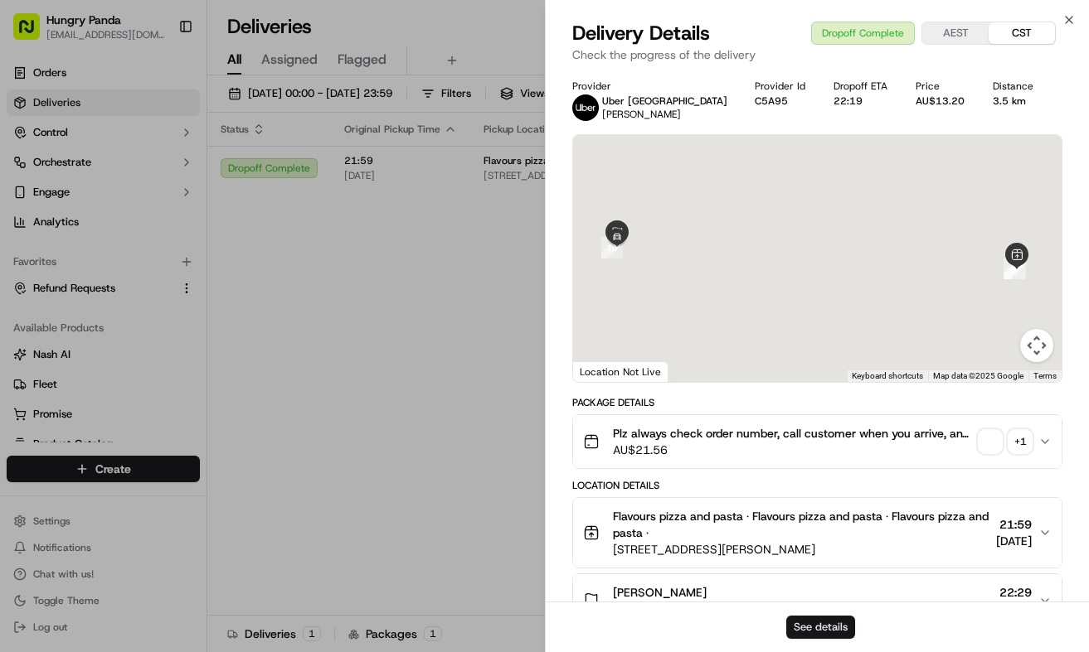
click at [807, 635] on button "See details" at bounding box center [820, 627] width 69 height 23
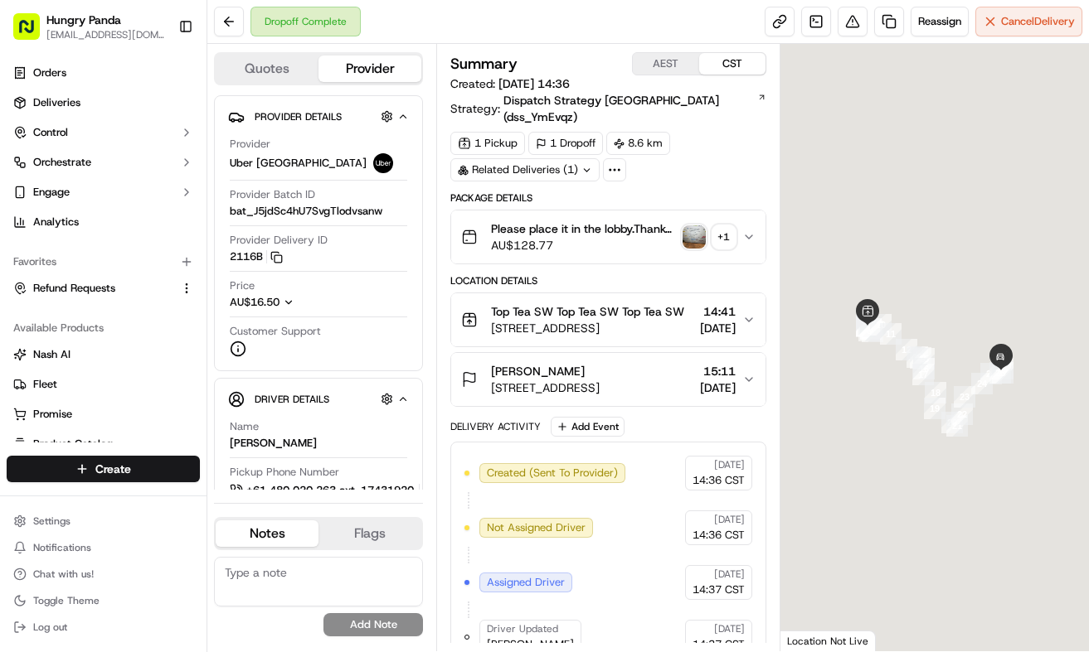
click at [753, 230] on icon "button" at bounding box center [748, 236] width 13 height 13
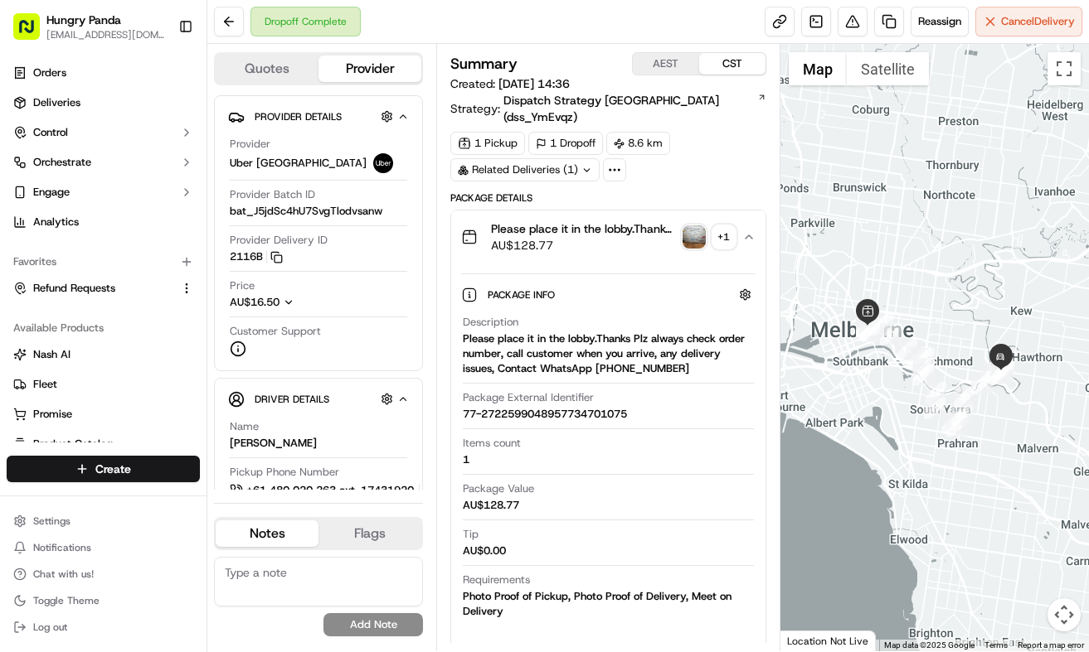
click at [689, 226] on img "button" at bounding box center [693, 237] width 23 height 23
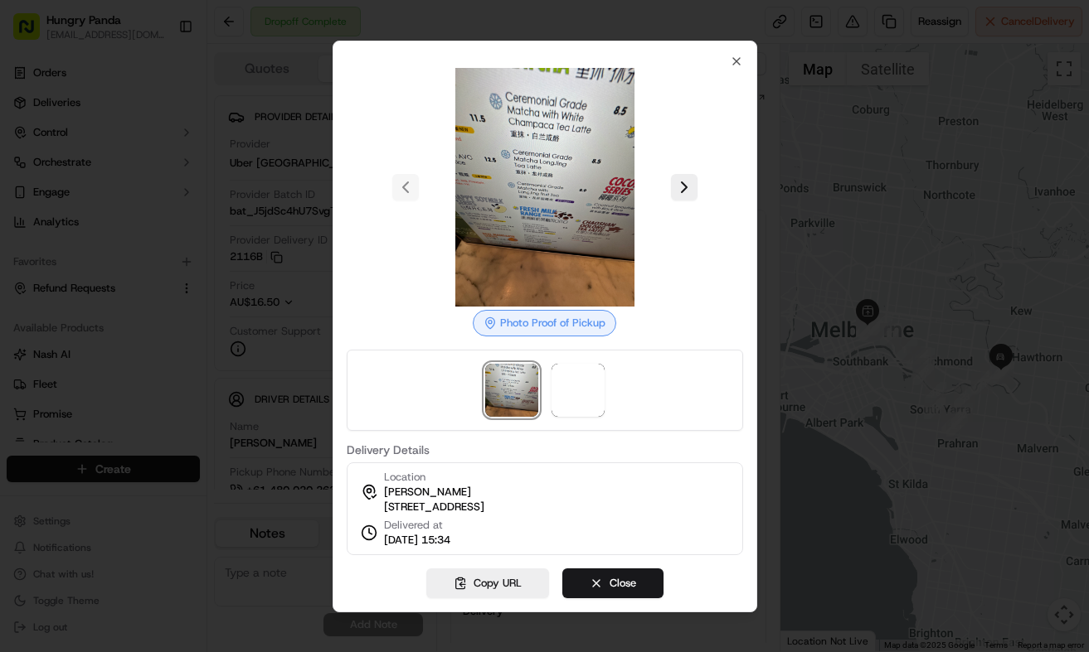
drag, startPoint x: 688, startPoint y: 184, endPoint x: 843, endPoint y: 596, distance: 440.3
click at [689, 184] on button at bounding box center [684, 187] width 27 height 27
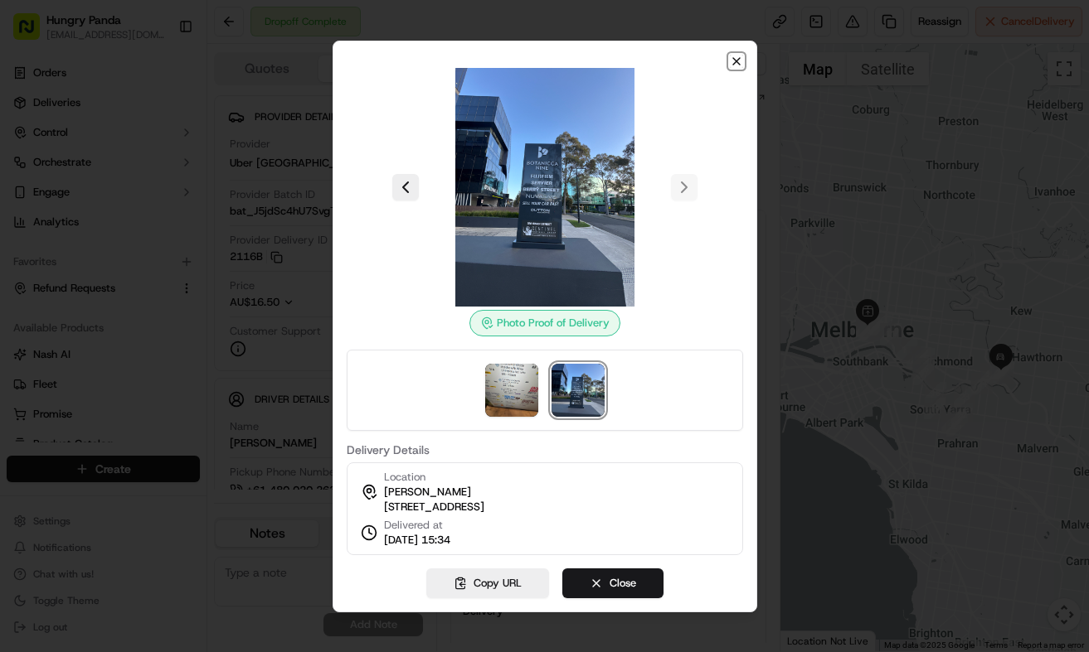
click at [739, 58] on icon "button" at bounding box center [736, 61] width 7 height 7
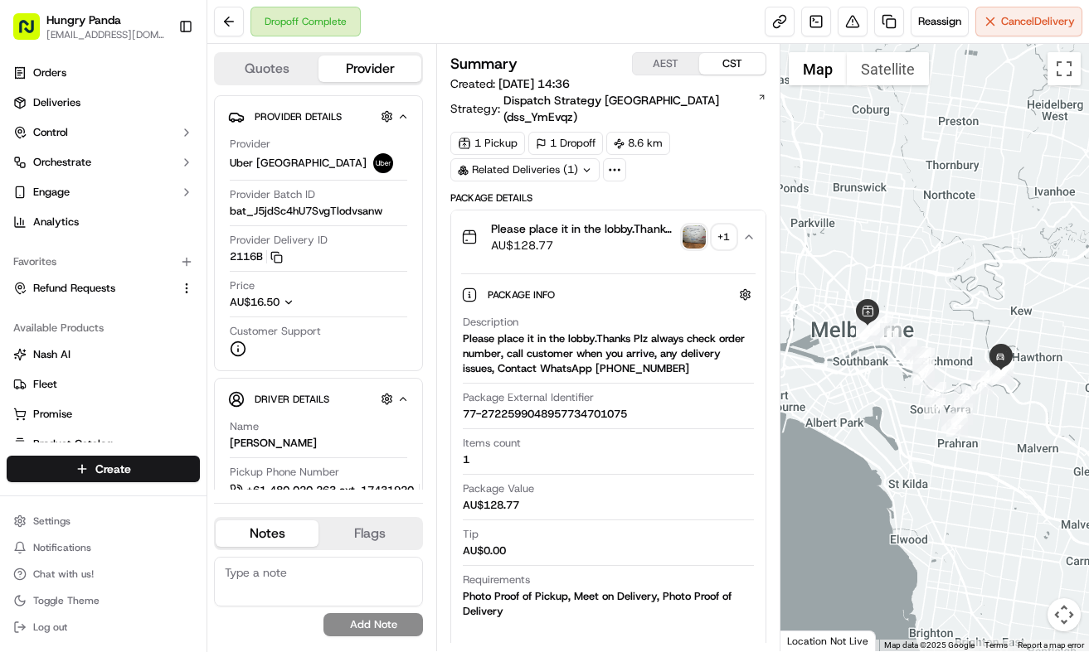
click at [852, 3] on div "Dropoff Complete Reassign Cancel Delivery" at bounding box center [647, 22] width 881 height 44
click at [856, 28] on button at bounding box center [852, 22] width 30 height 30
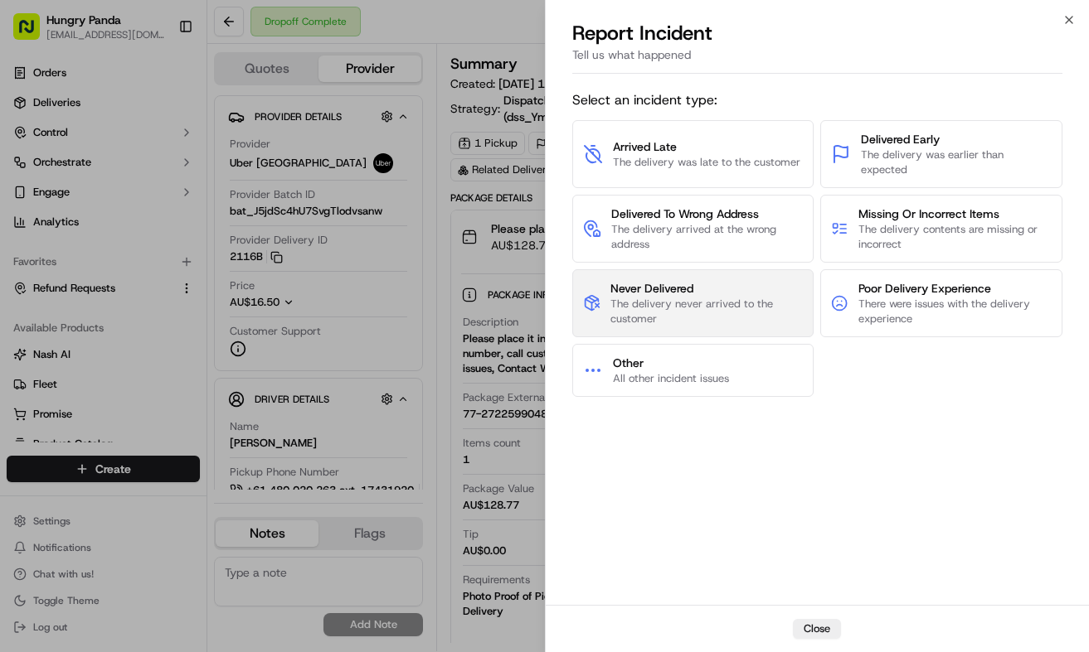
click at [736, 290] on span "Never Delivered" at bounding box center [706, 288] width 192 height 17
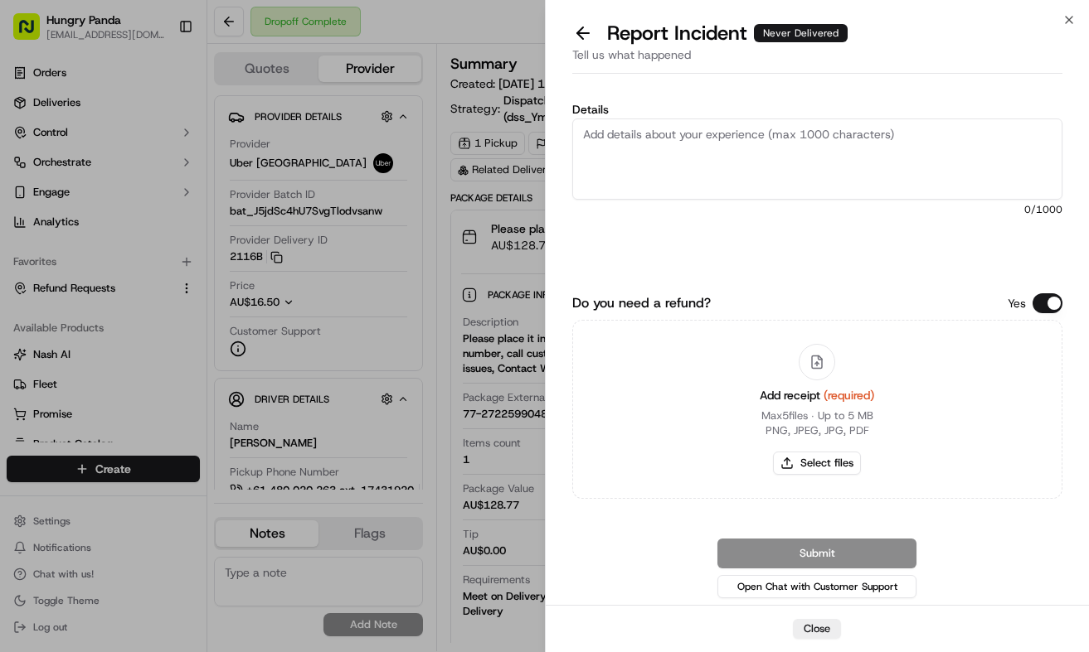
click at [792, 164] on textarea "Details" at bounding box center [817, 159] width 491 height 81
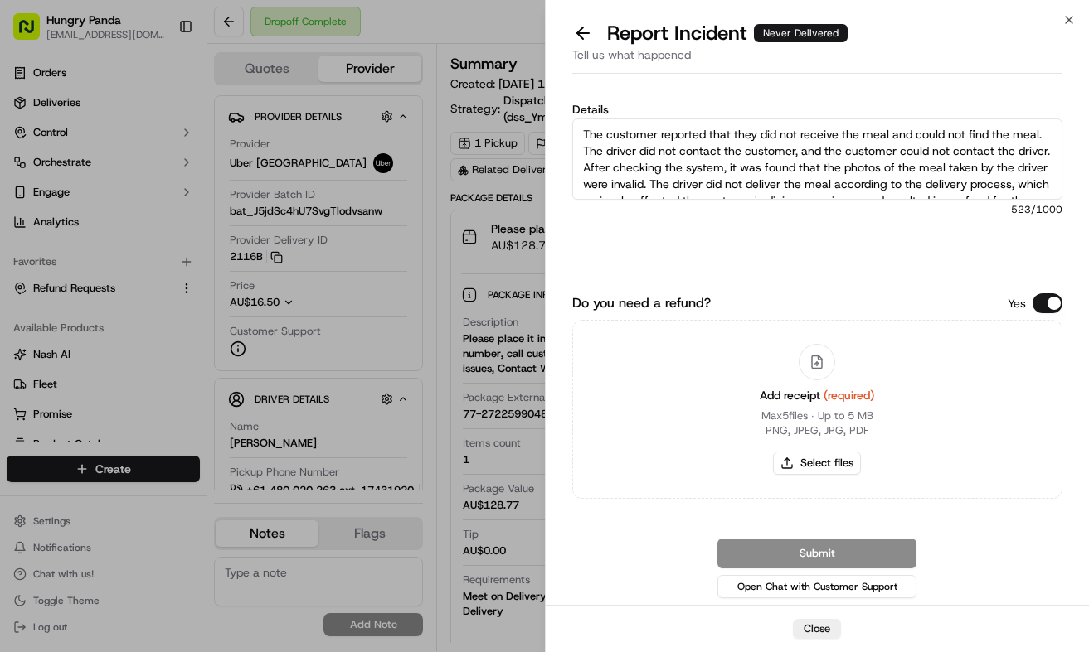
scroll to position [42, 0]
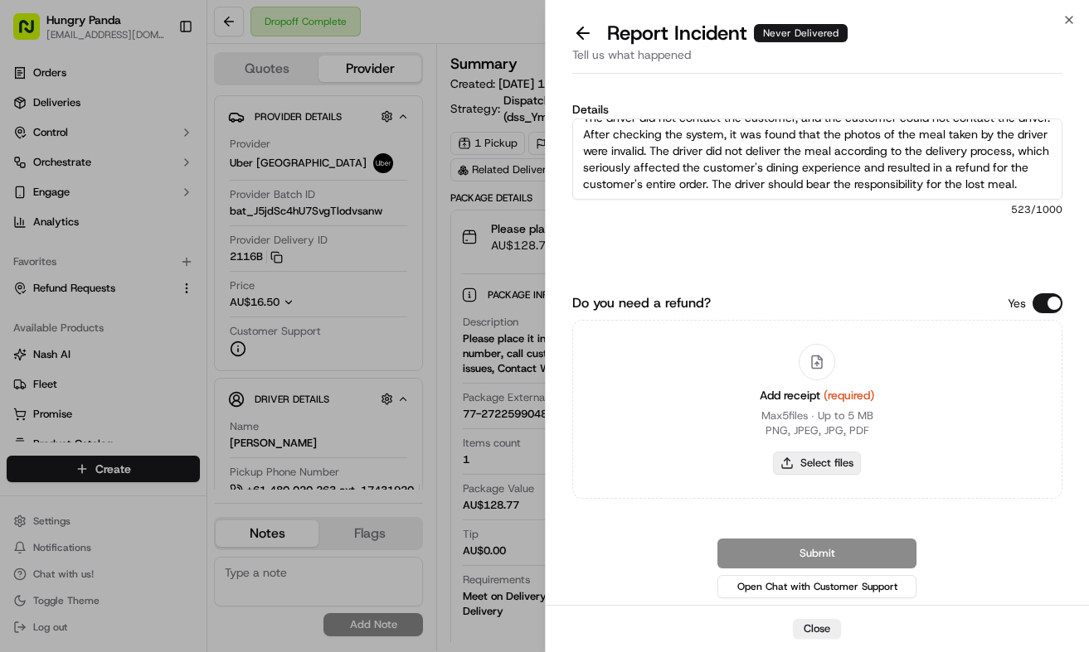
type textarea "The customer reported that they did not receive the meal and could not find the…"
click at [810, 463] on button "Select files" at bounding box center [817, 463] width 88 height 23
type input "C:\fakepath\1.jpg"
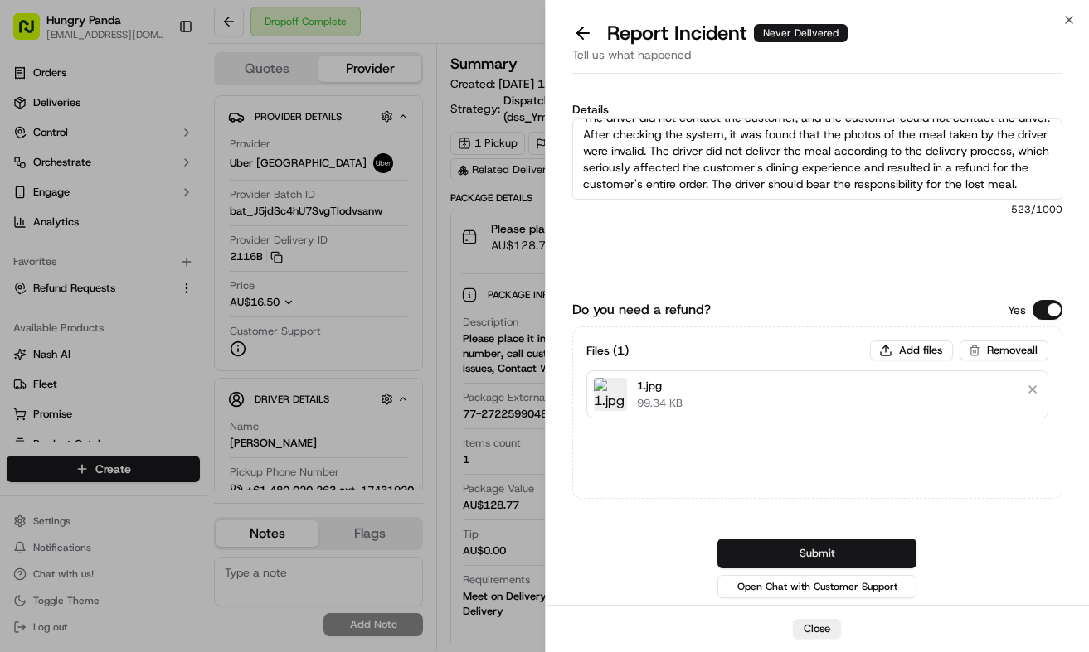
click at [859, 551] on button "Submit" at bounding box center [816, 554] width 199 height 30
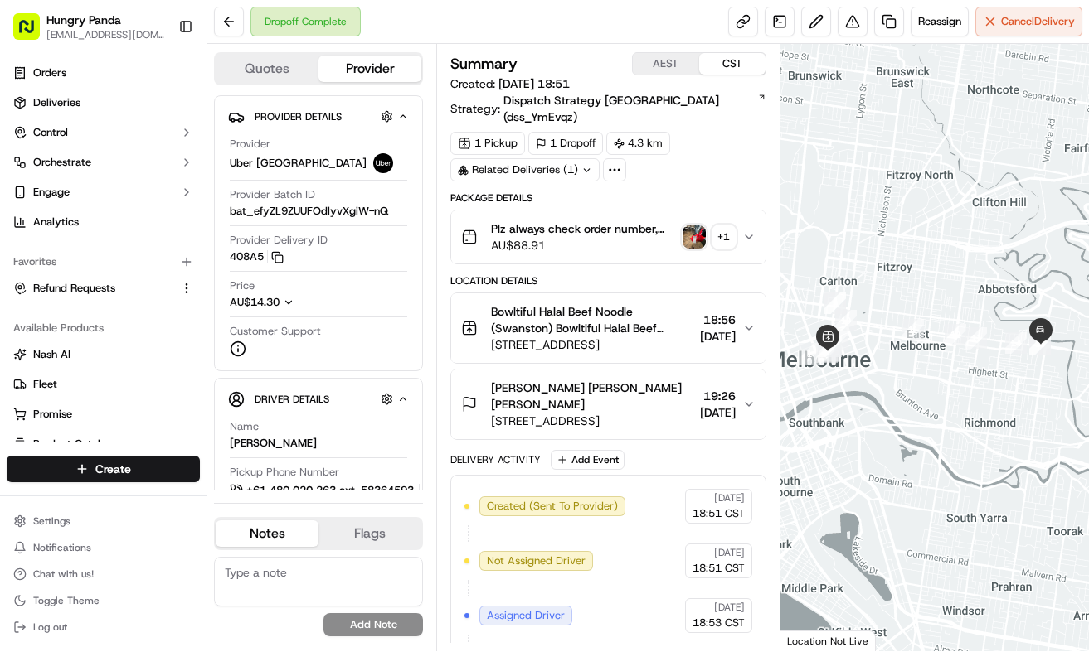
click at [758, 228] on button "Plz always check order number, call customer when you arrive, any delivery issu…" at bounding box center [608, 237] width 314 height 53
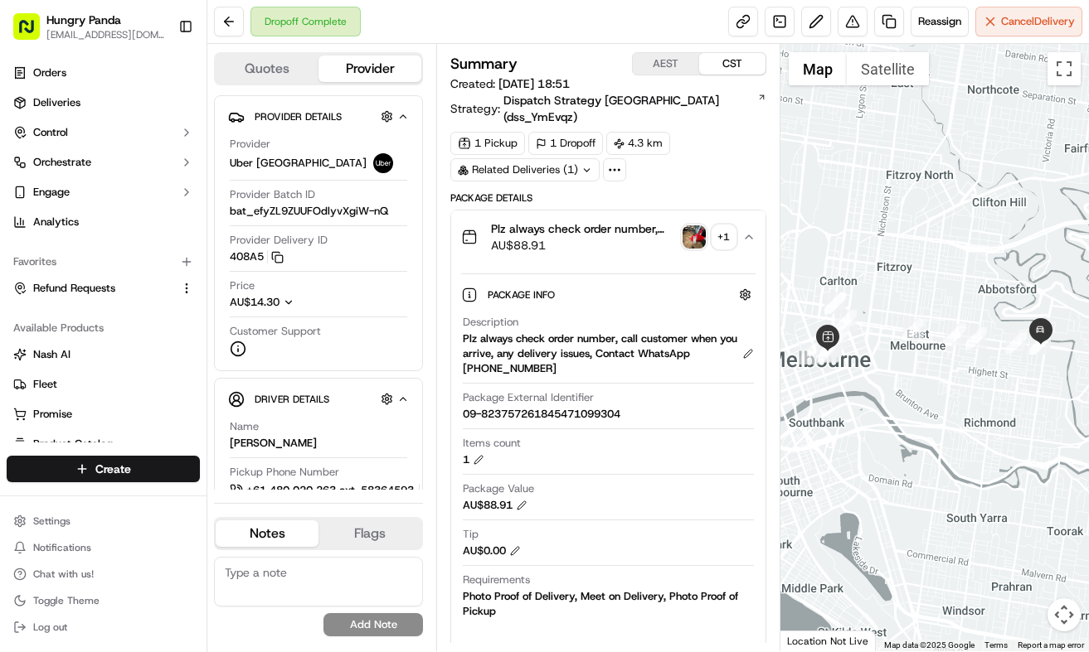
click at [695, 226] on img "button" at bounding box center [693, 237] width 23 height 23
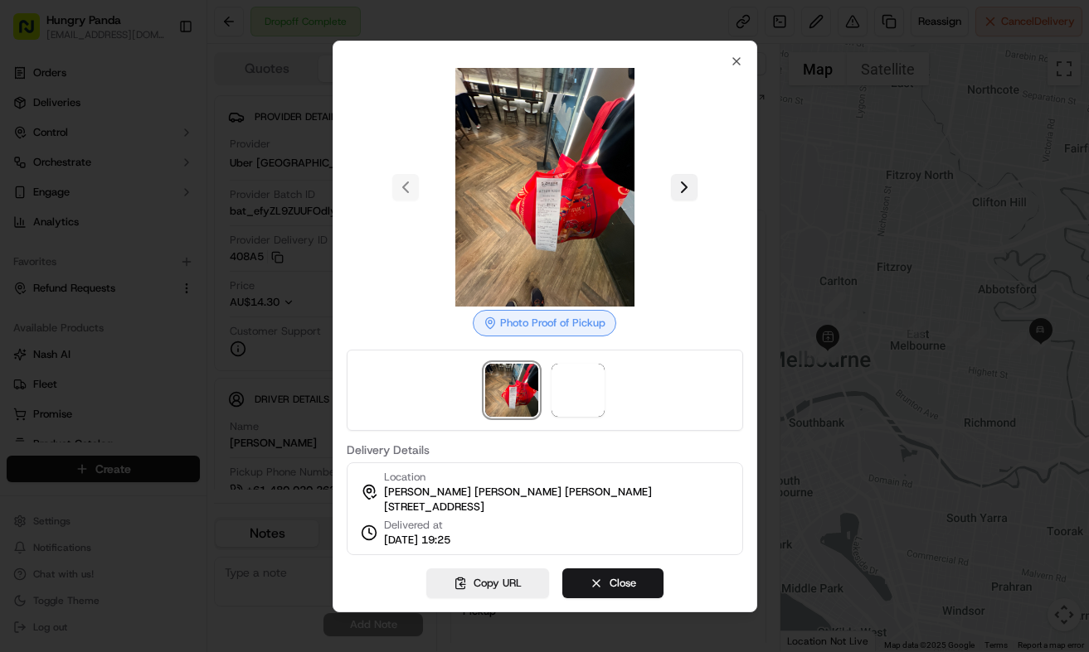
click at [682, 178] on button at bounding box center [684, 187] width 27 height 27
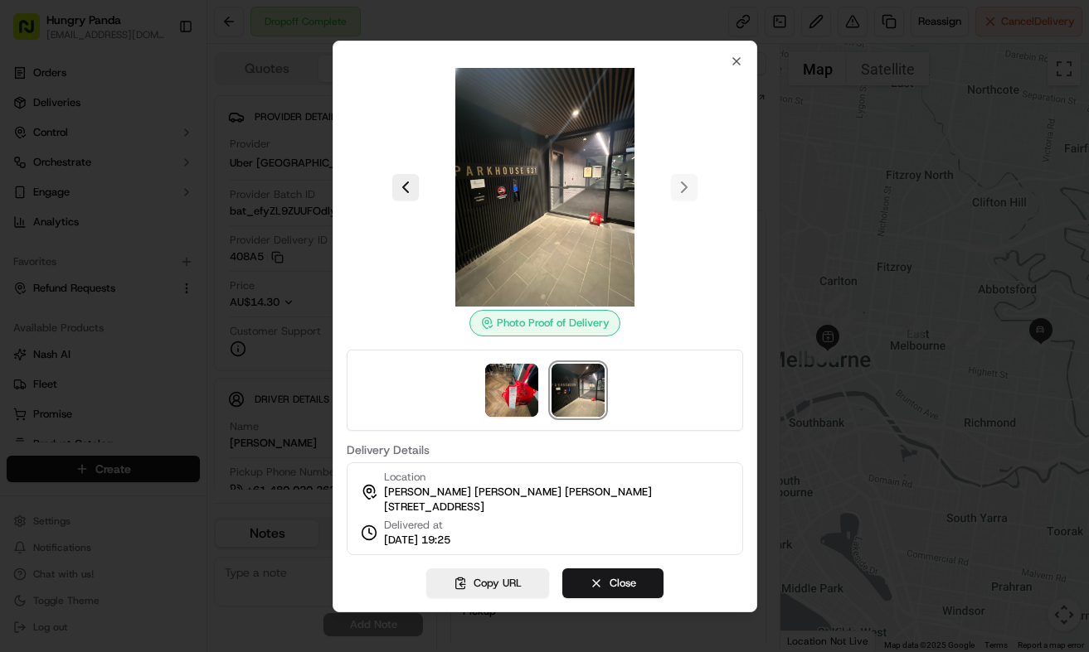
click at [807, 198] on div at bounding box center [544, 326] width 1089 height 652
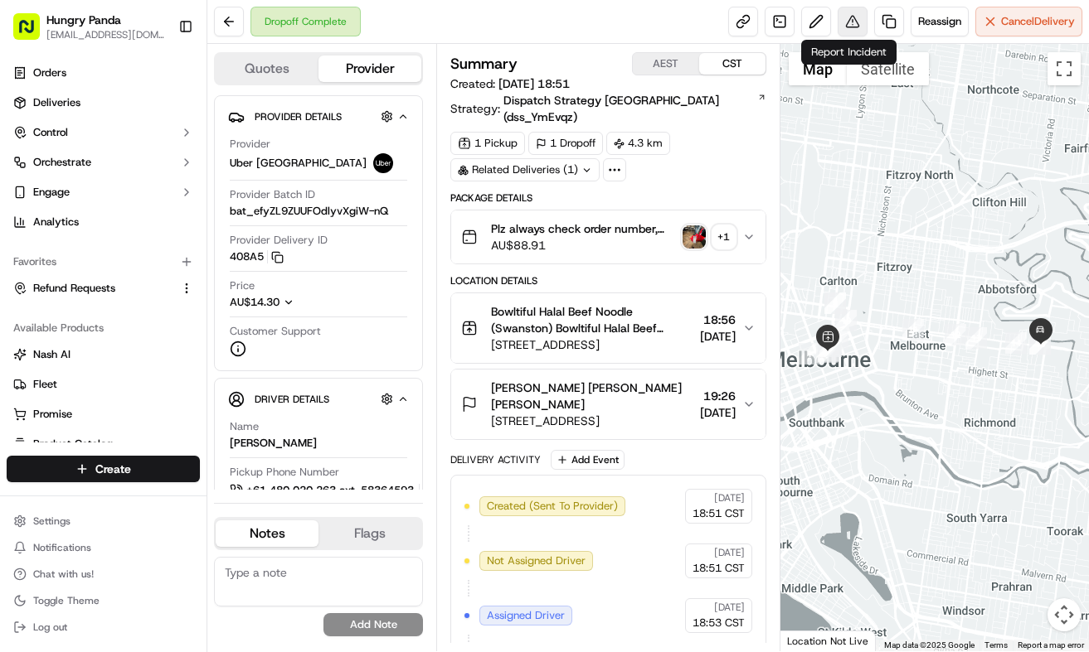
click at [845, 26] on button at bounding box center [852, 22] width 30 height 30
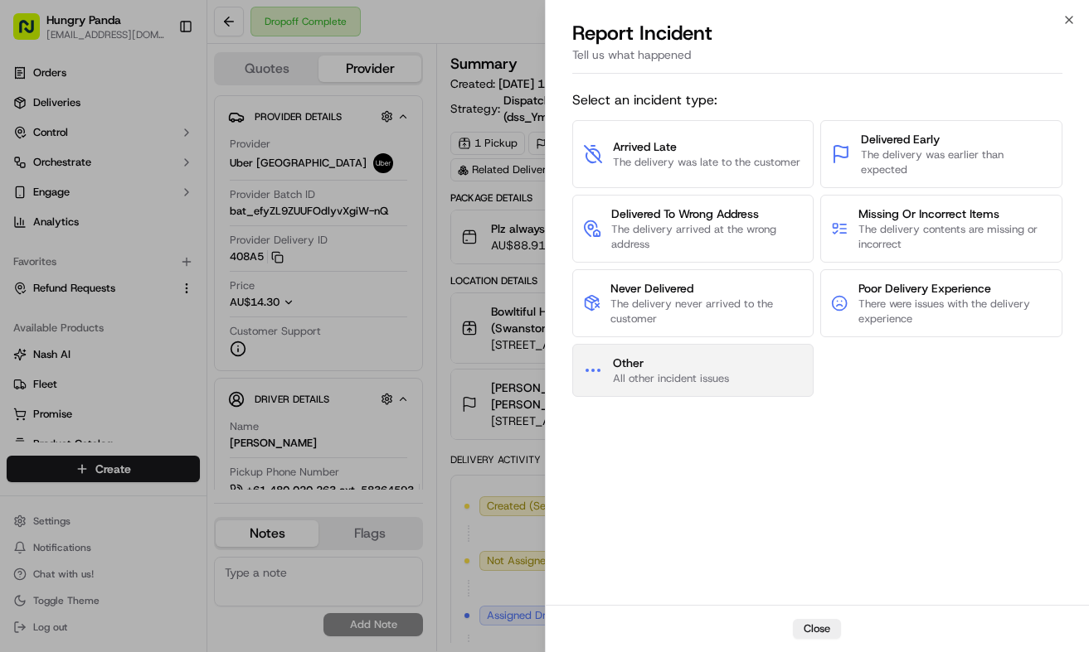
click at [711, 356] on span "Other" at bounding box center [671, 363] width 116 height 17
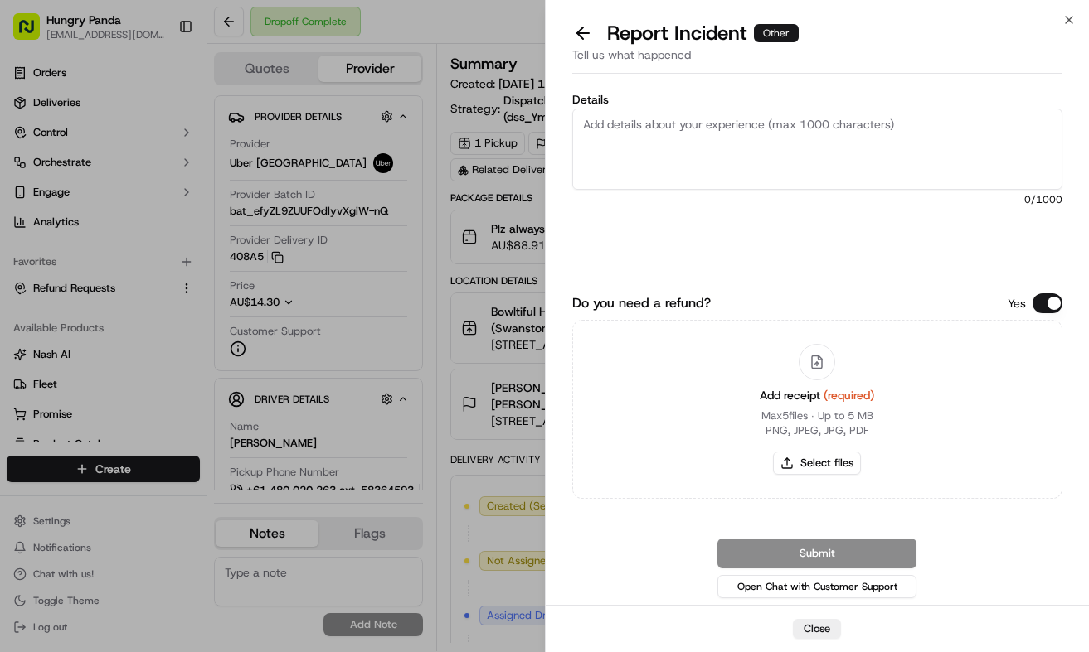
click at [779, 177] on textarea "Details" at bounding box center [817, 149] width 491 height 81
paste textarea "In this order, the customer reported that they did not receive the food. The dr…"
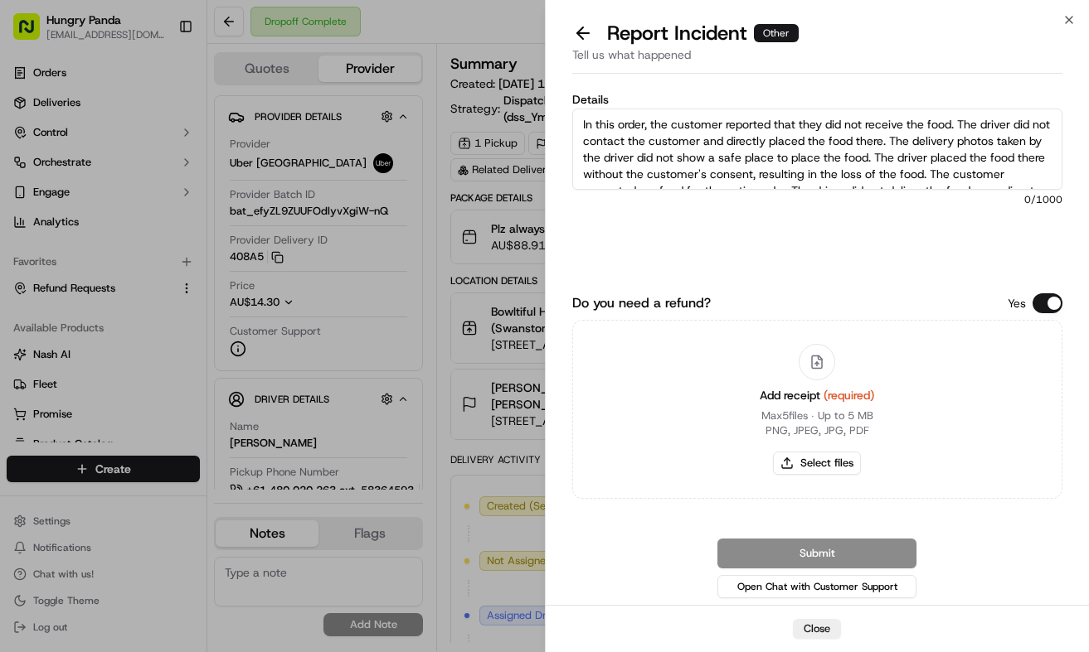
scroll to position [42, 0]
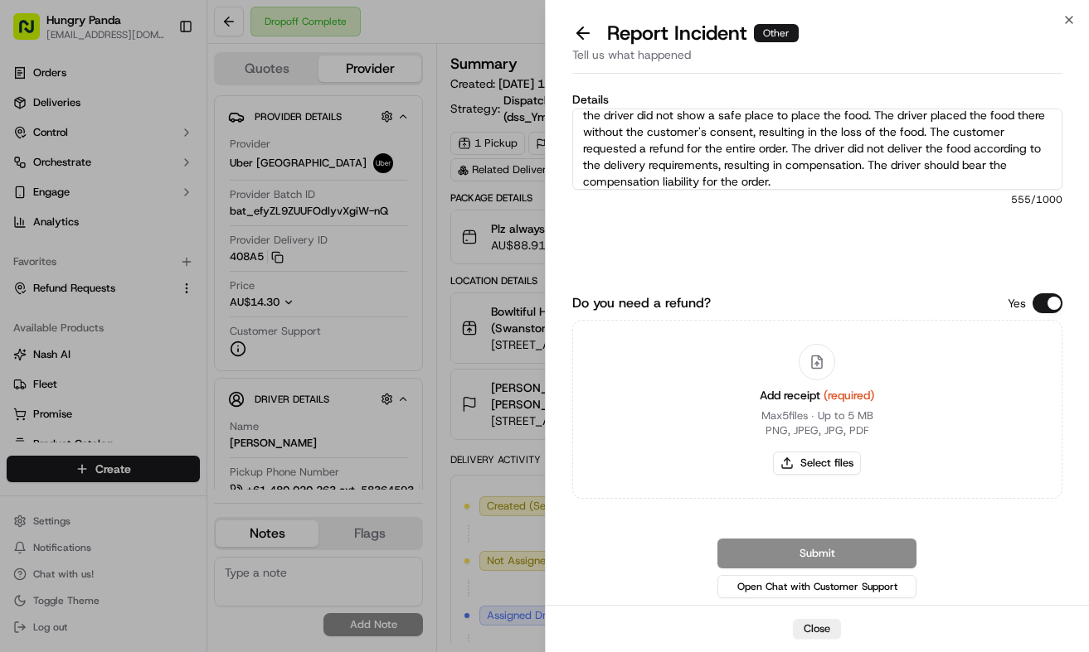
type textarea "In this order, the customer reported that they did not receive the food. The dr…"
click at [851, 475] on div "Add receipt (required) Max 5 files ∙ Up to 5 MB PNG, JPEG, JPG, PDF Select files" at bounding box center [816, 409] width 141 height 151
click at [850, 468] on button "Select files" at bounding box center [817, 463] width 88 height 23
type input "C:\fakepath\2.jpg"
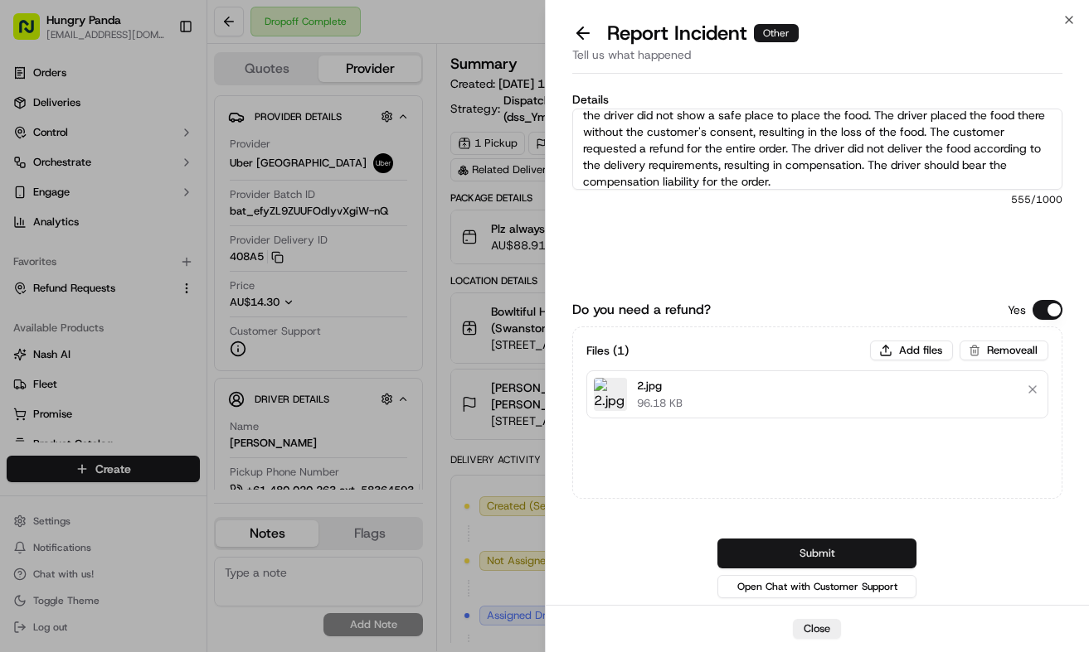
click at [859, 555] on button "Submit" at bounding box center [816, 554] width 199 height 30
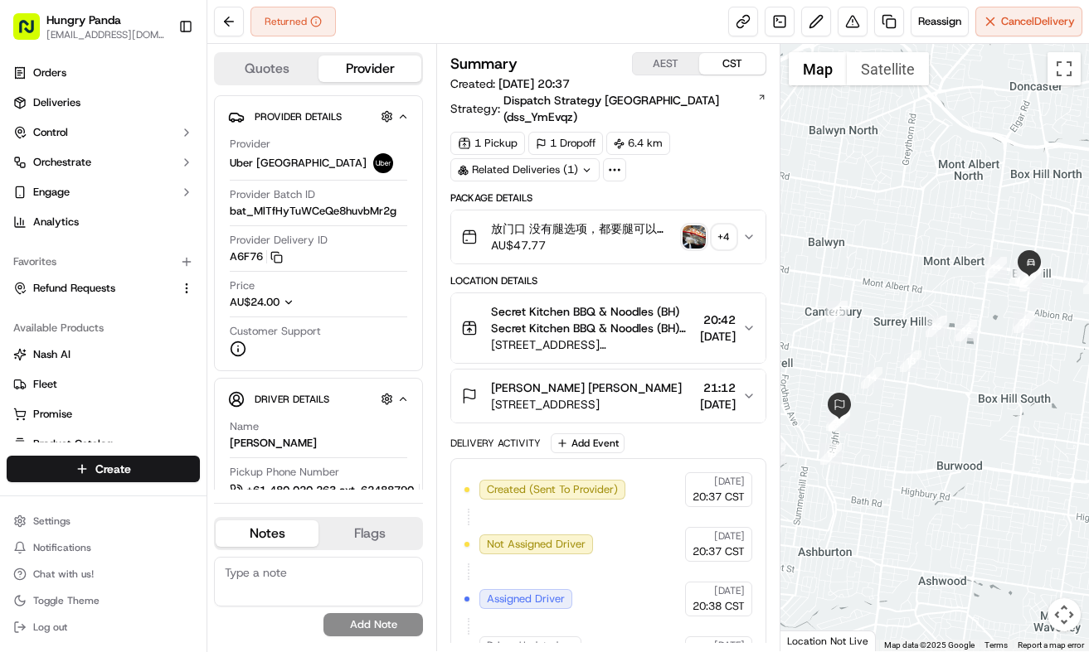
click at [754, 211] on button "放门口 没有腿选项，都要腿可以吗？都要腿plsssss Plz always check order number, call customer when y…" at bounding box center [608, 237] width 314 height 53
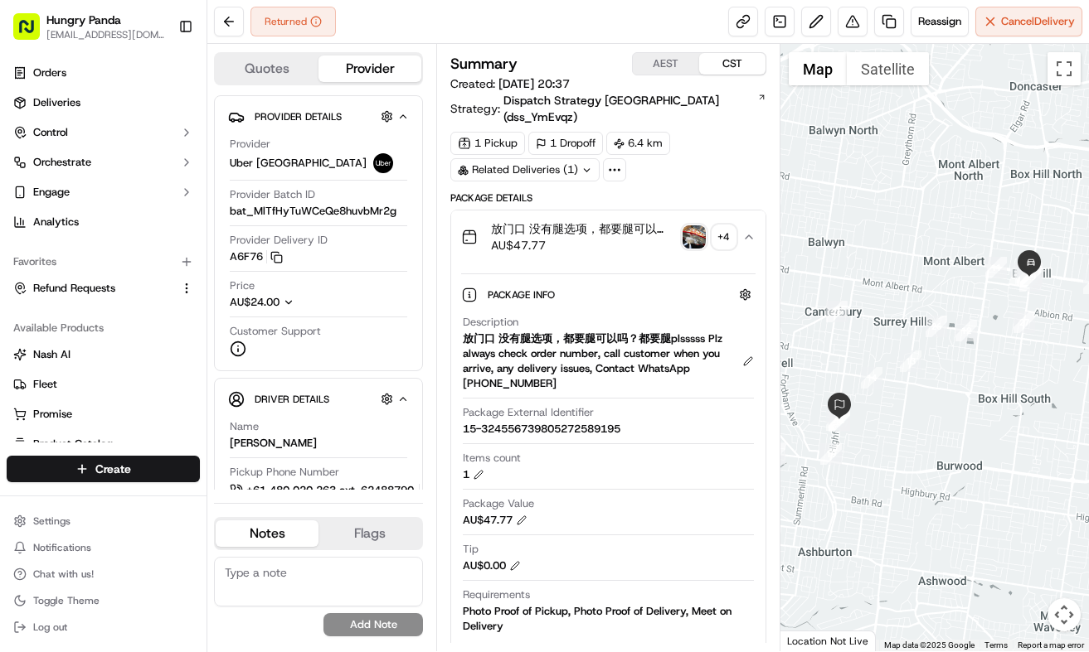
click at [696, 226] on img "button" at bounding box center [693, 237] width 23 height 23
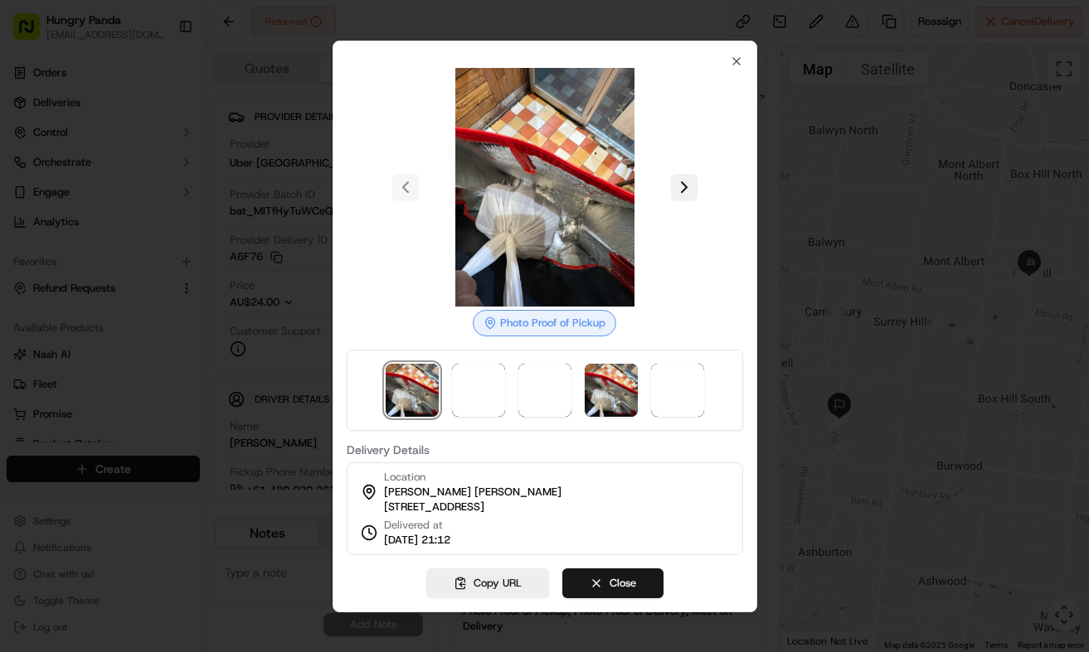
click at [682, 185] on button at bounding box center [684, 187] width 27 height 27
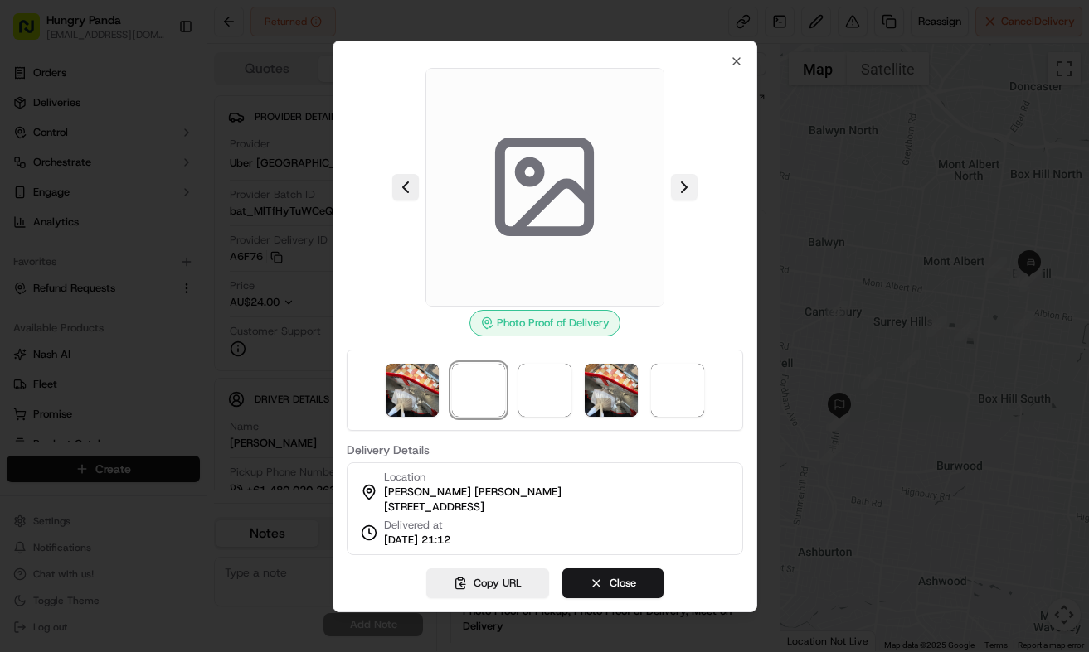
click at [682, 185] on button at bounding box center [684, 187] width 27 height 27
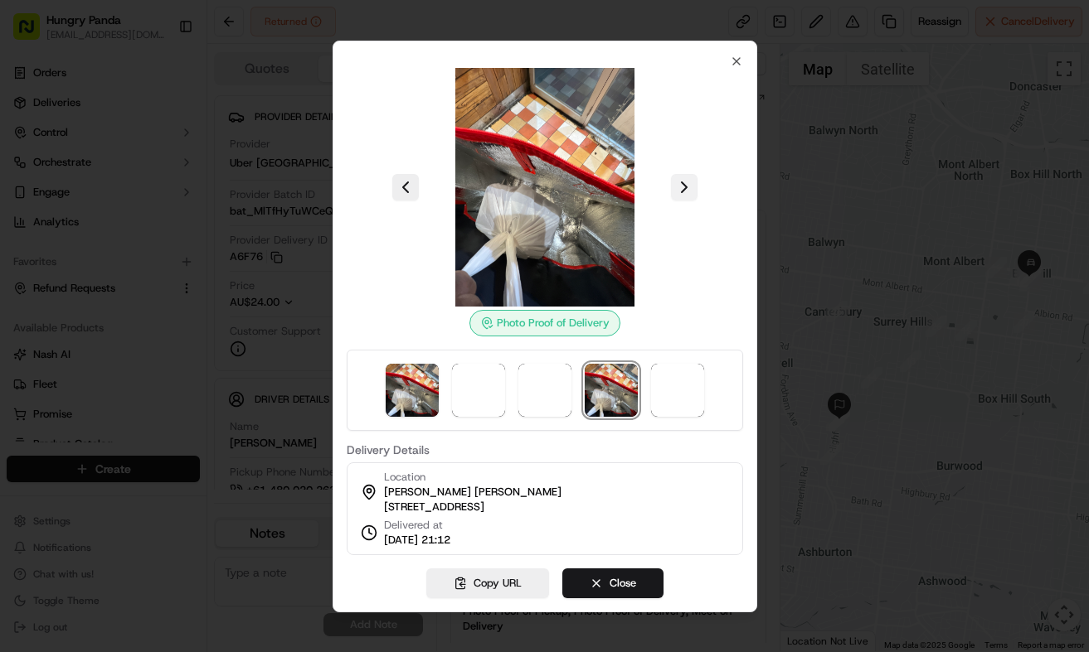
click at [682, 185] on button at bounding box center [684, 187] width 27 height 27
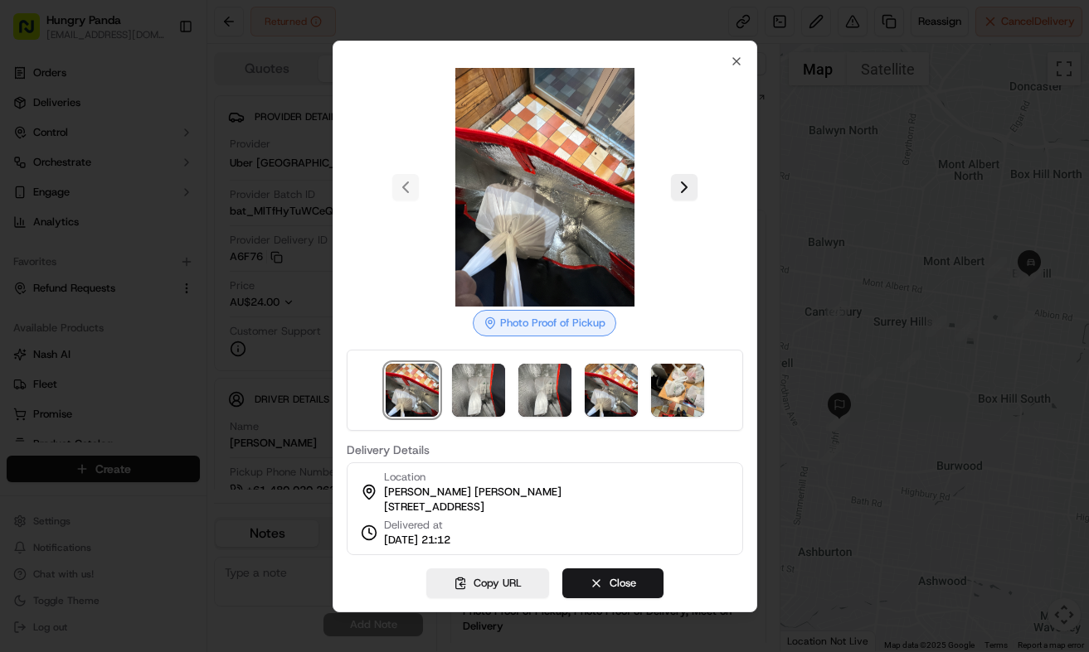
click at [801, 175] on div at bounding box center [544, 326] width 1089 height 652
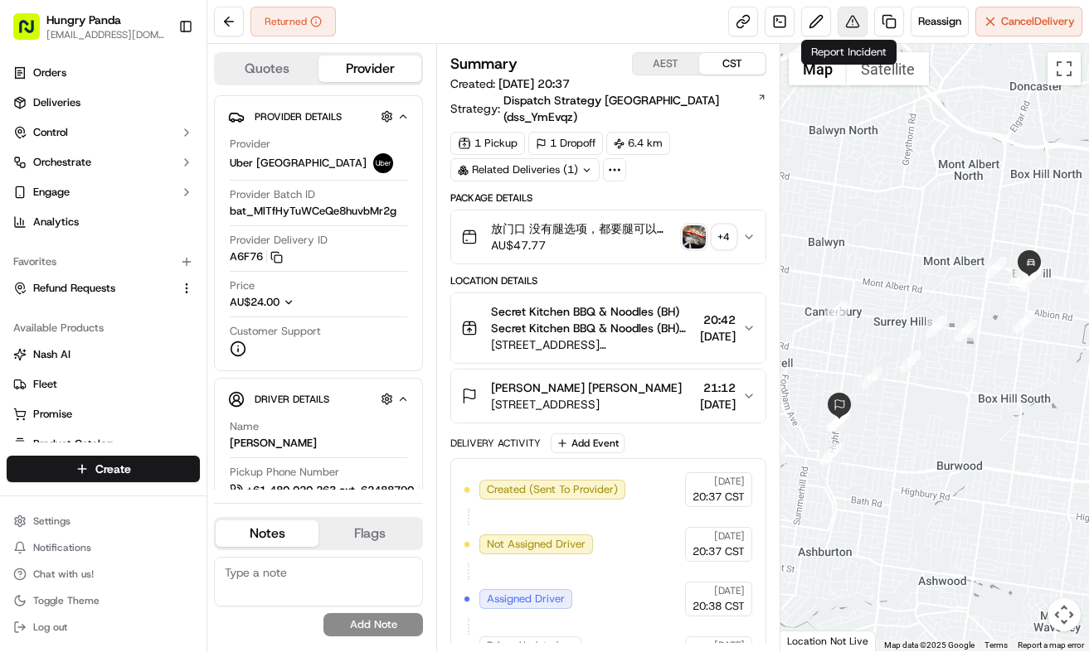
click at [854, 15] on button at bounding box center [852, 22] width 30 height 30
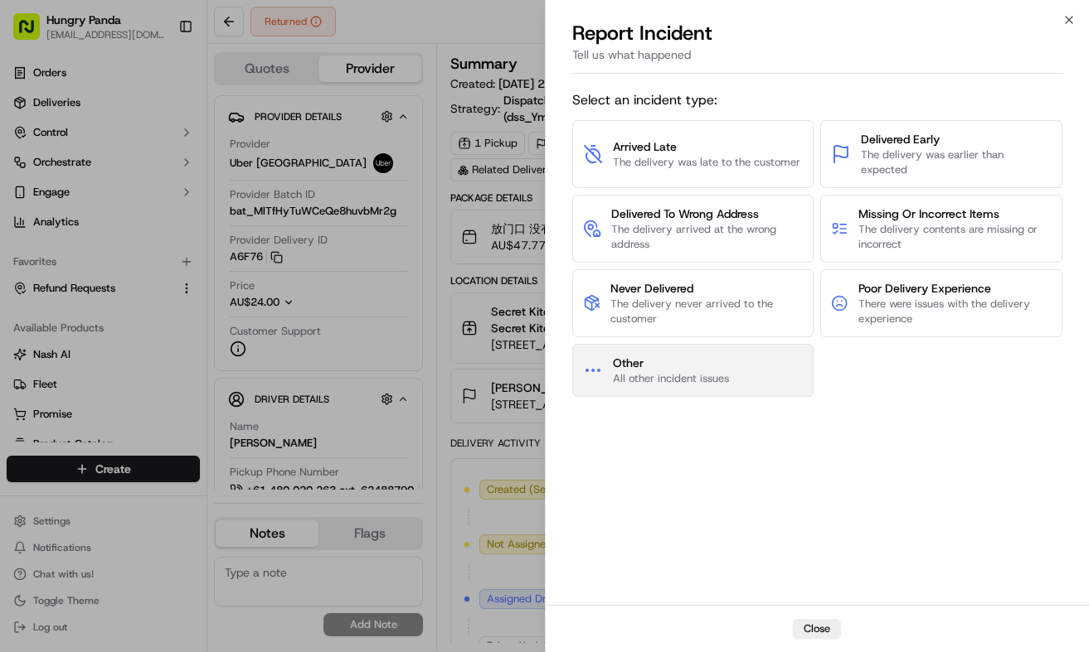
click at [657, 377] on span "All other incident issues" at bounding box center [671, 378] width 116 height 15
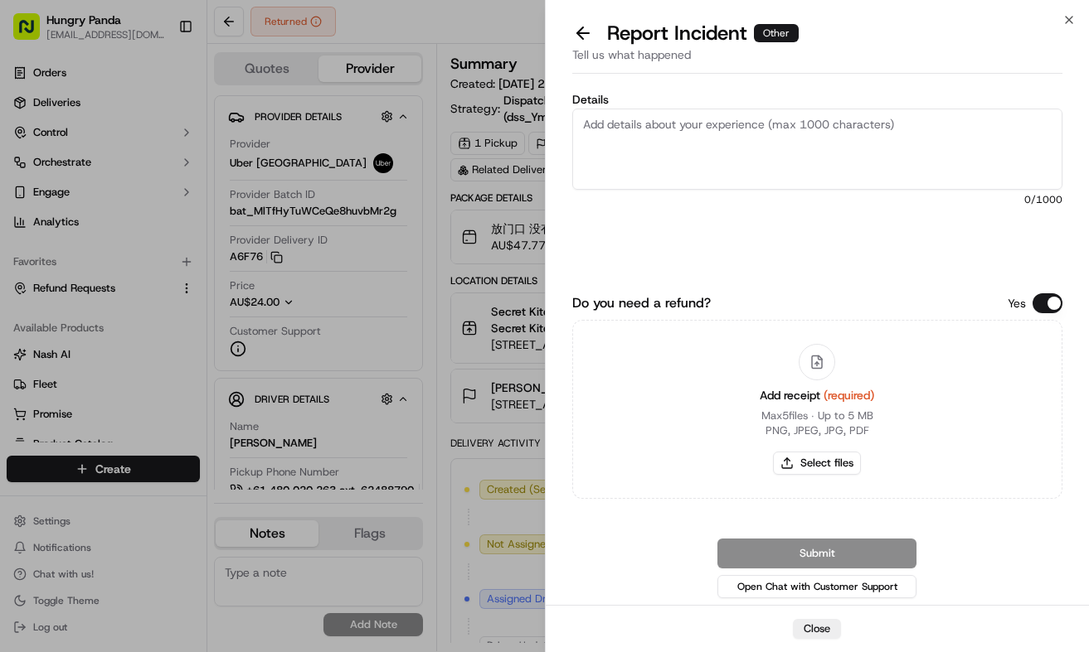
click at [776, 153] on textarea "Details" at bounding box center [817, 149] width 491 height 81
paste textarea "The order delivery was seriously overdue. The order log showed that the driver …"
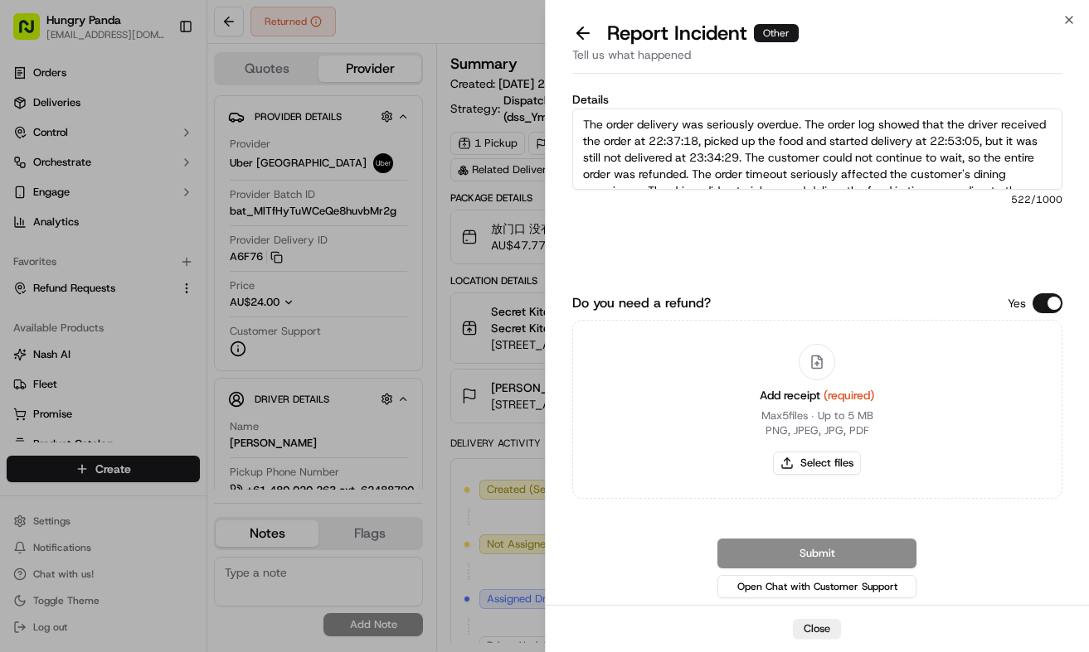
scroll to position [42, 0]
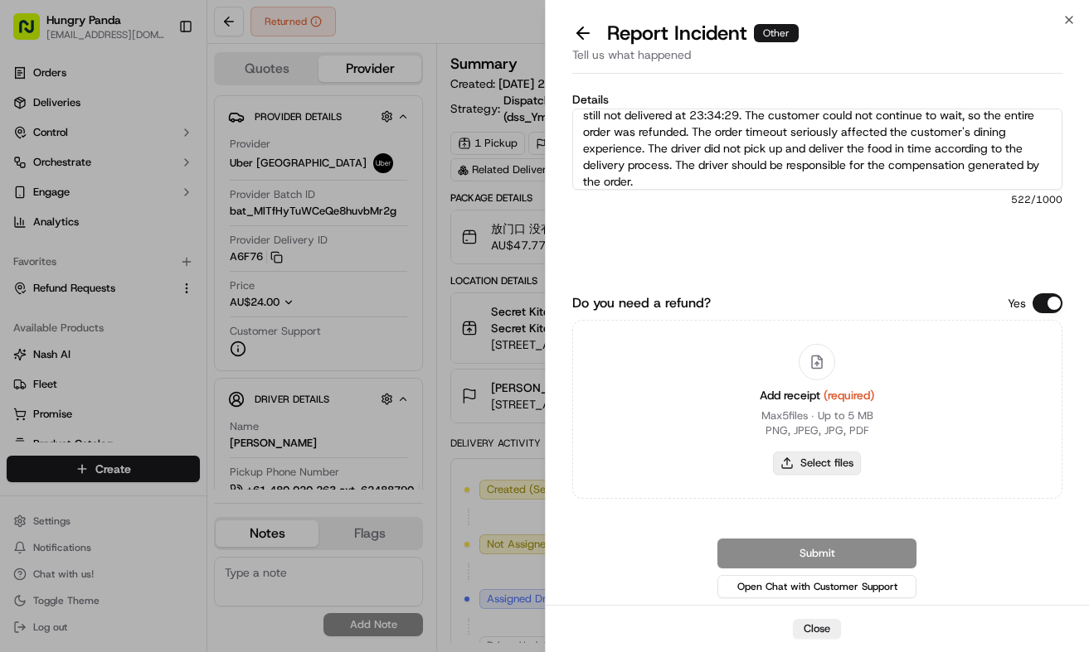
type textarea "The order delivery was seriously overdue. The order log showed that the driver …"
click at [822, 462] on button "Select files" at bounding box center [817, 463] width 88 height 23
type input "C:\fakepath\3.jpg"
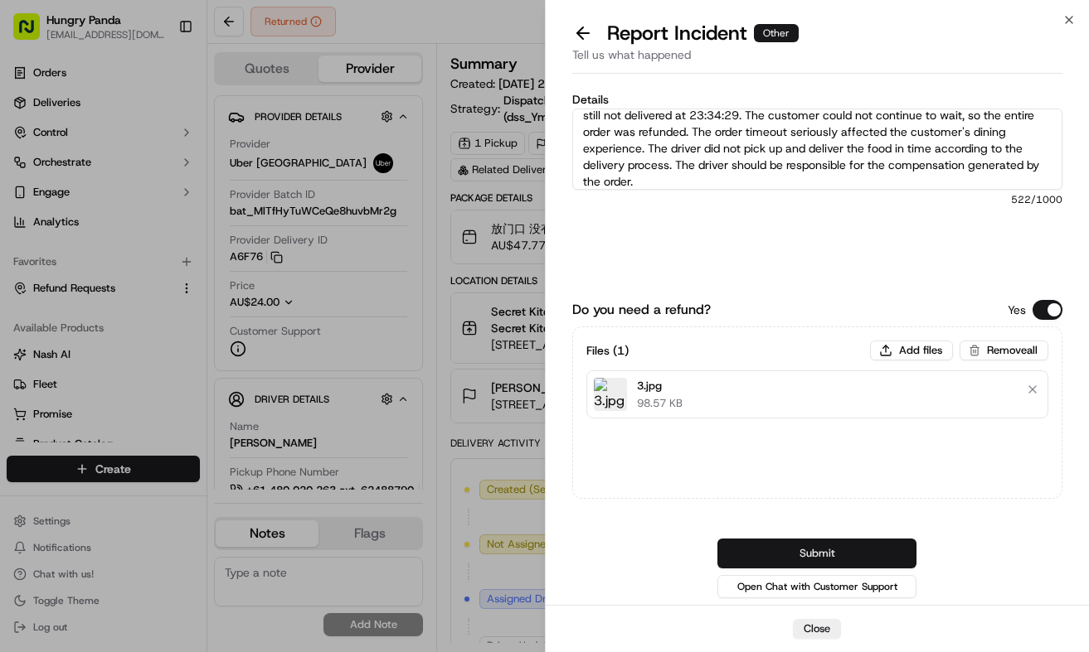
click at [883, 551] on button "Submit" at bounding box center [816, 554] width 199 height 30
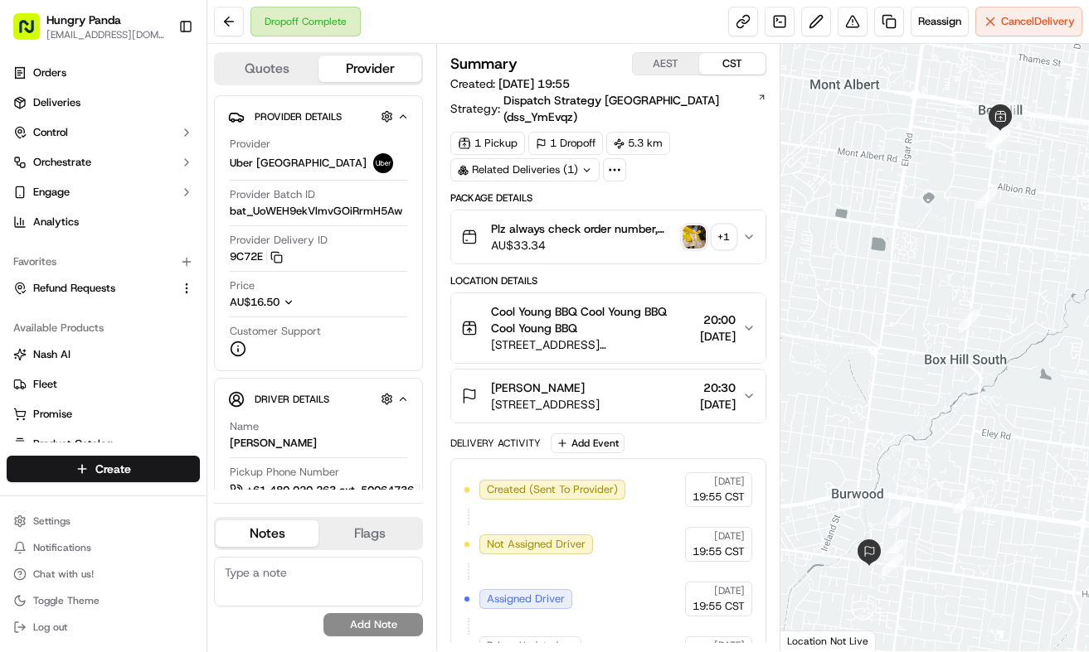
click at [758, 214] on button "Plz always check order number, call customer when you arrive, any delivery issu…" at bounding box center [608, 237] width 314 height 53
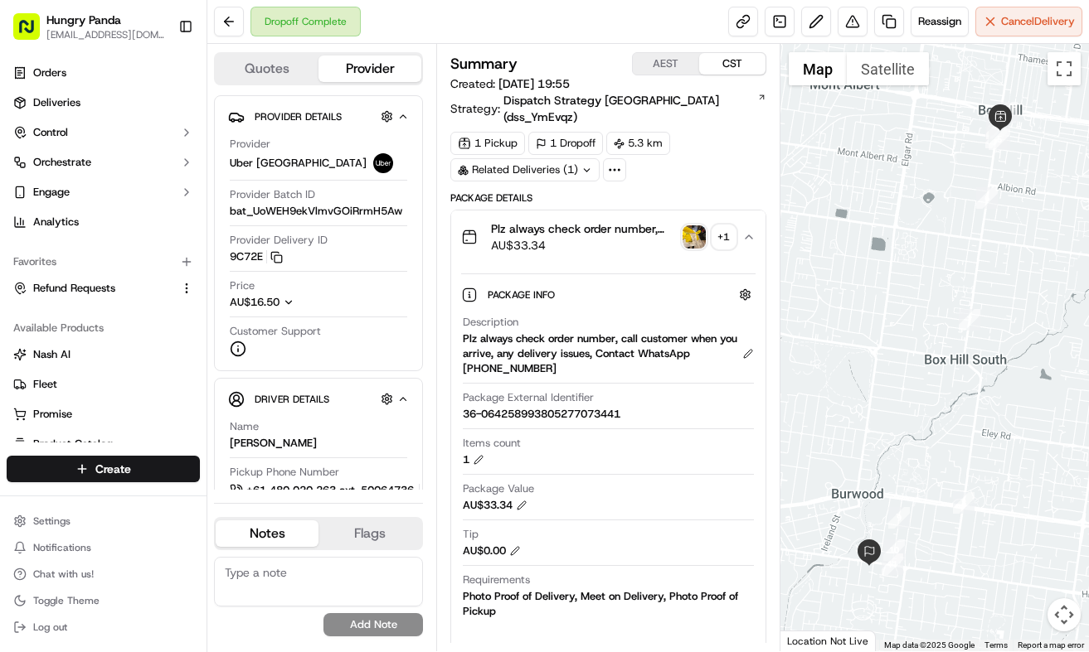
click at [700, 226] on img "button" at bounding box center [693, 237] width 23 height 23
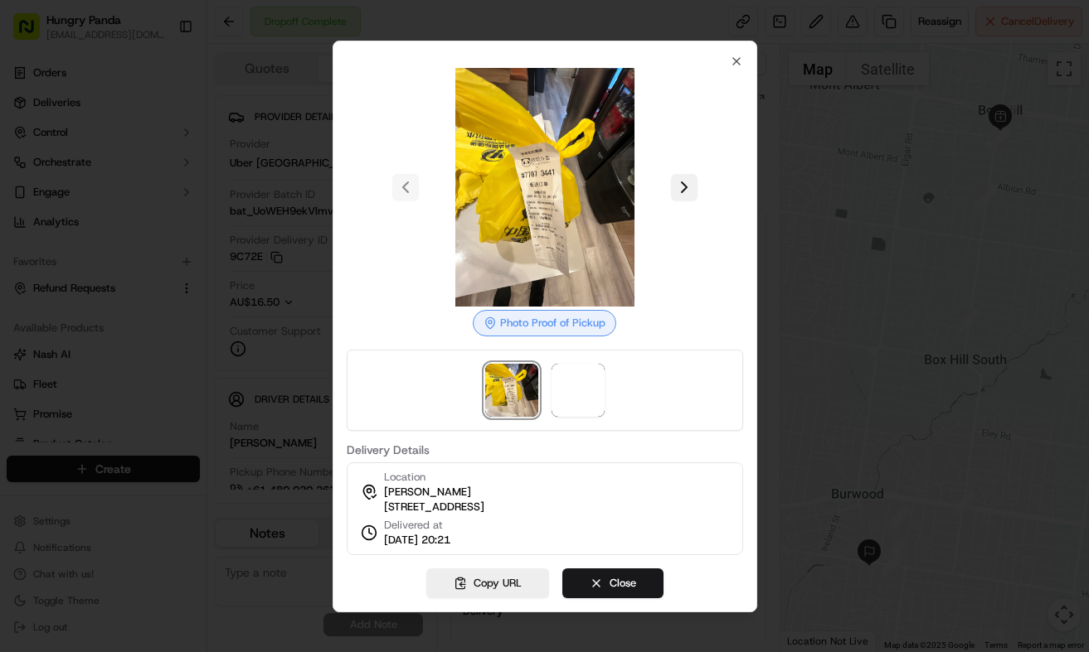
click at [681, 174] on button at bounding box center [684, 187] width 27 height 27
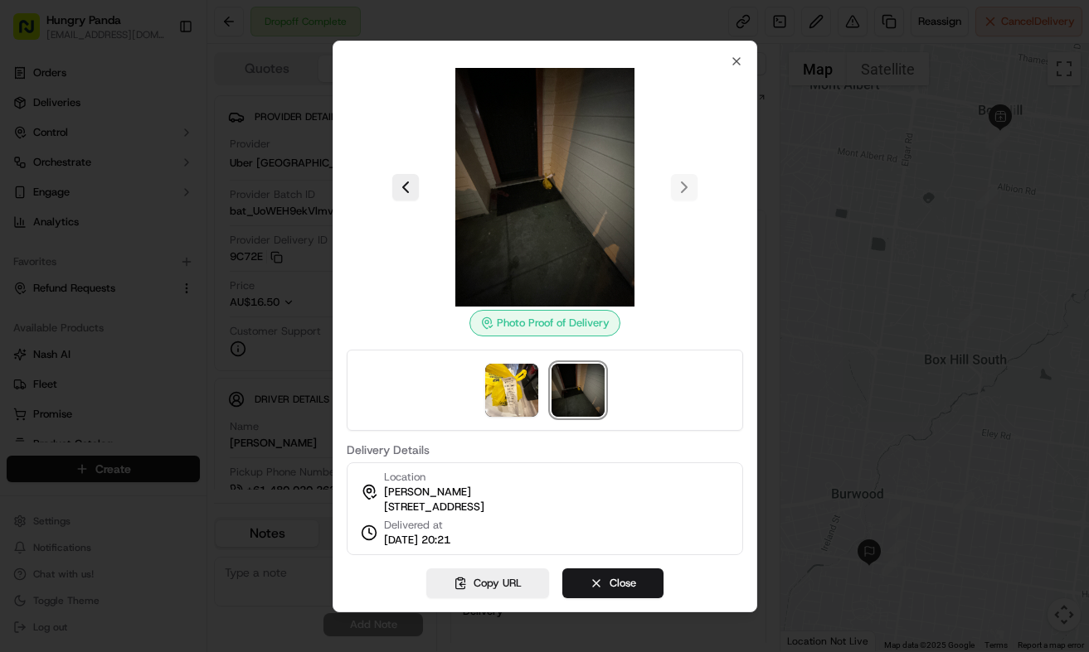
click at [824, 193] on div at bounding box center [544, 326] width 1089 height 652
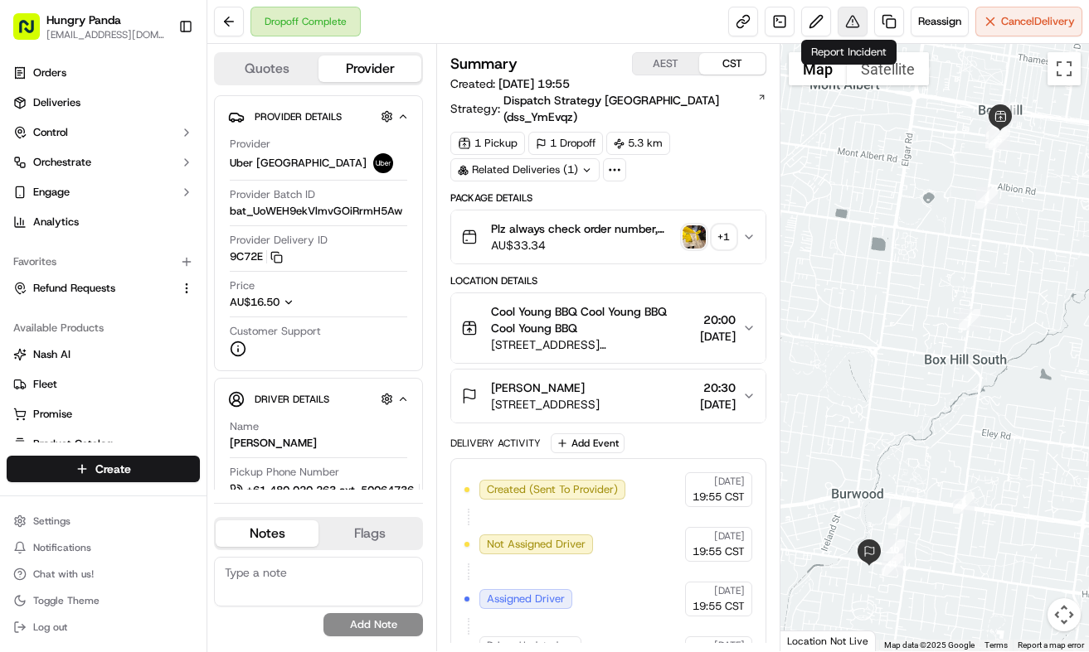
click at [851, 18] on button at bounding box center [852, 22] width 30 height 30
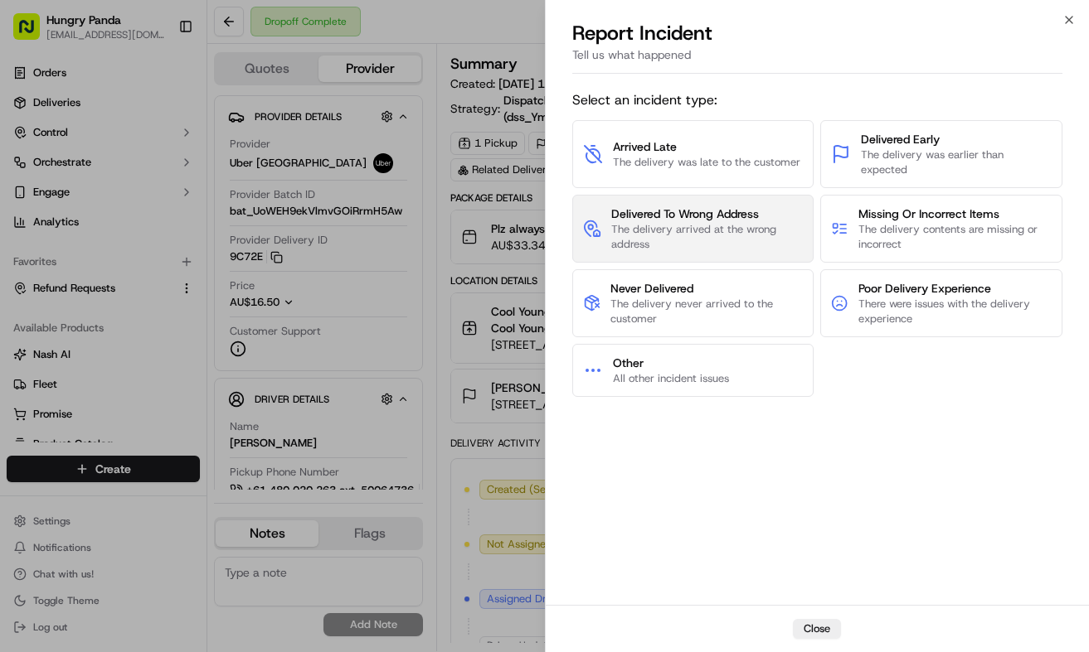
click at [769, 206] on span "Delivered To Wrong Address" at bounding box center [707, 214] width 192 height 17
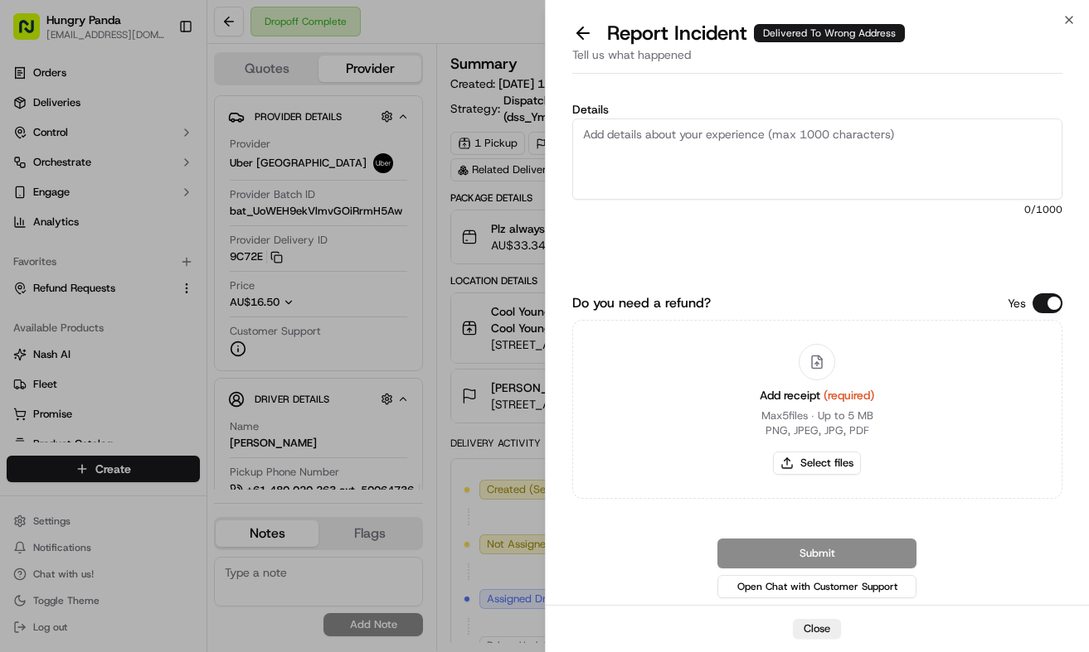
paste textarea "The customer reported that he did not receive the meal. The photos taken by the…"
click at [787, 170] on textarea "Details" at bounding box center [817, 159] width 491 height 81
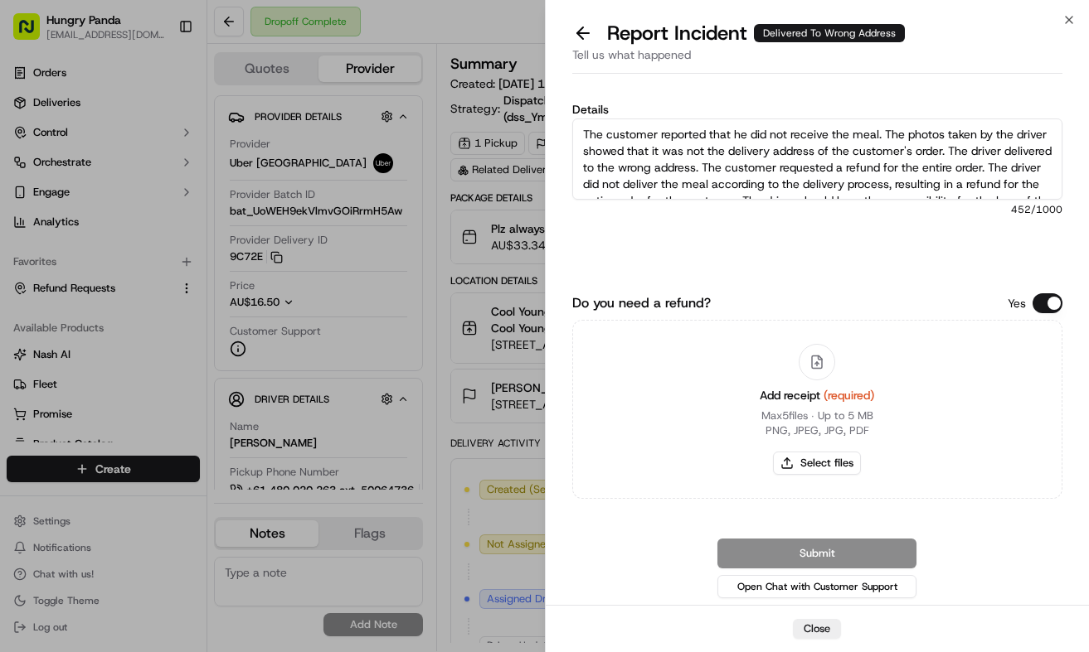
scroll to position [26, 0]
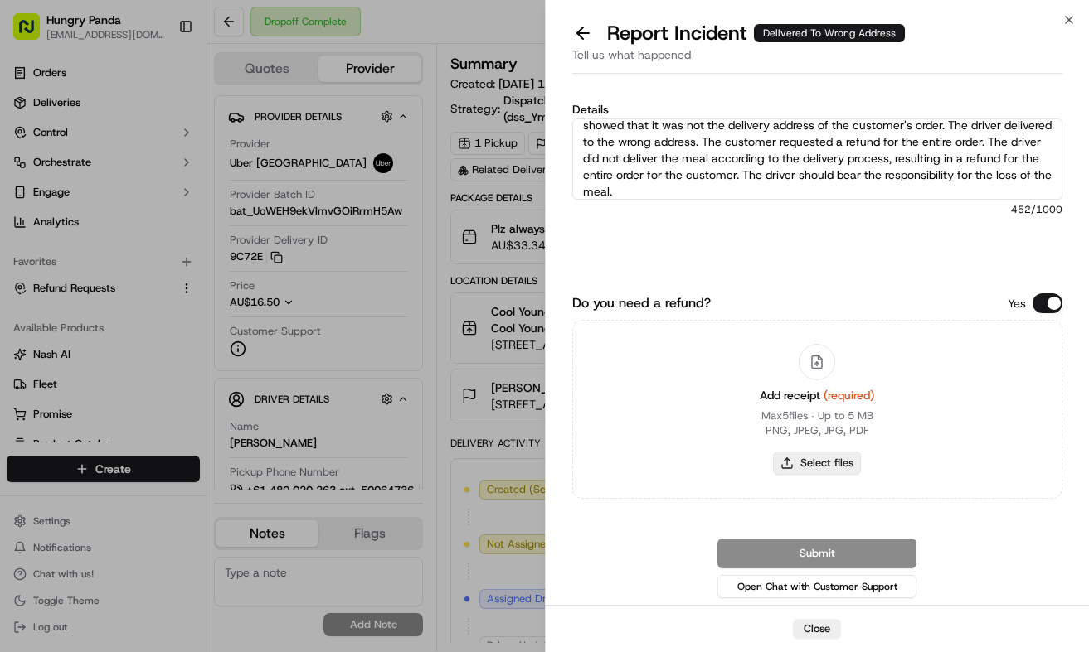
type textarea "The customer reported that he did not receive the meal. The photos taken by the…"
click at [840, 473] on button "Select files" at bounding box center [817, 463] width 88 height 23
type input "C:\fakepath\4.jpg"
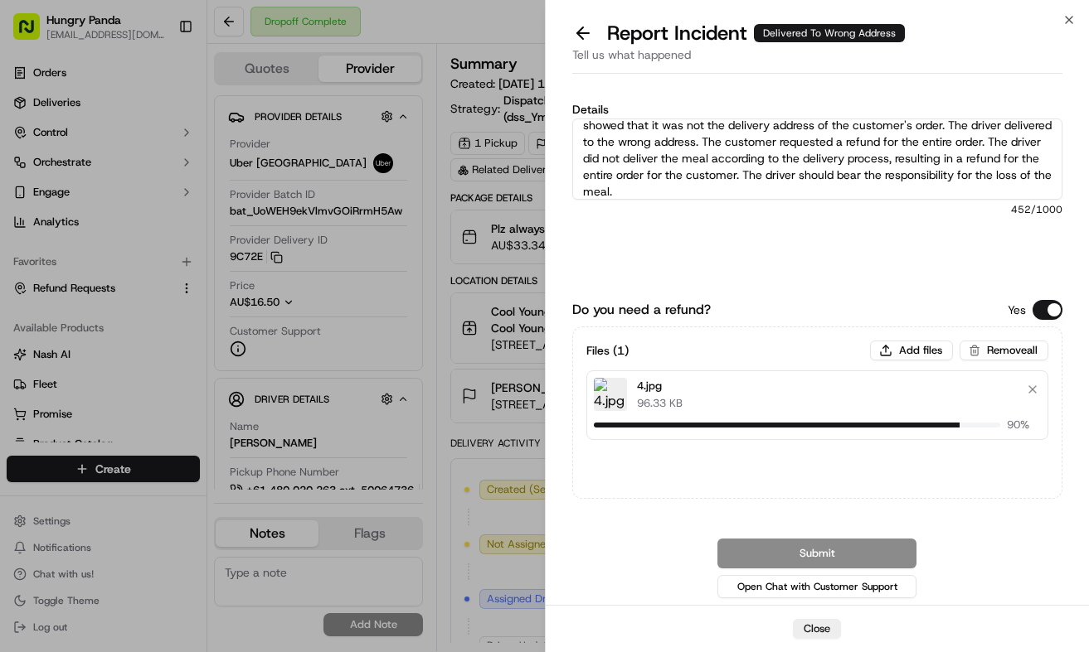
click at [896, 292] on div "Details The customer reported that he did not receive the meal. The photos take…" at bounding box center [817, 348] width 491 height 508
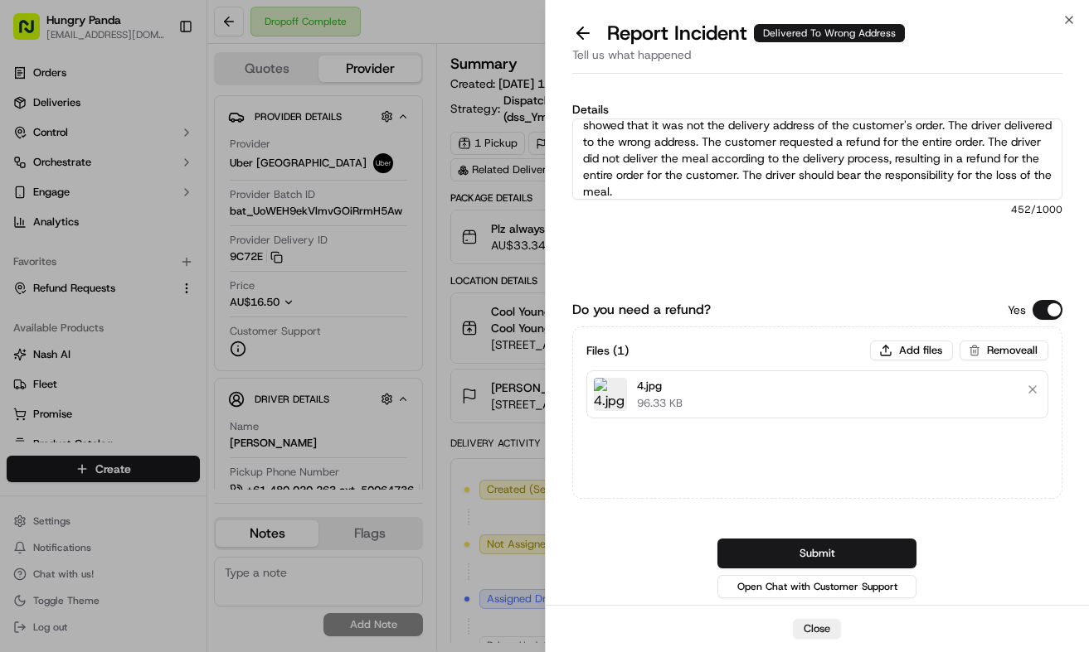
click at [876, 555] on button "Submit" at bounding box center [816, 554] width 199 height 30
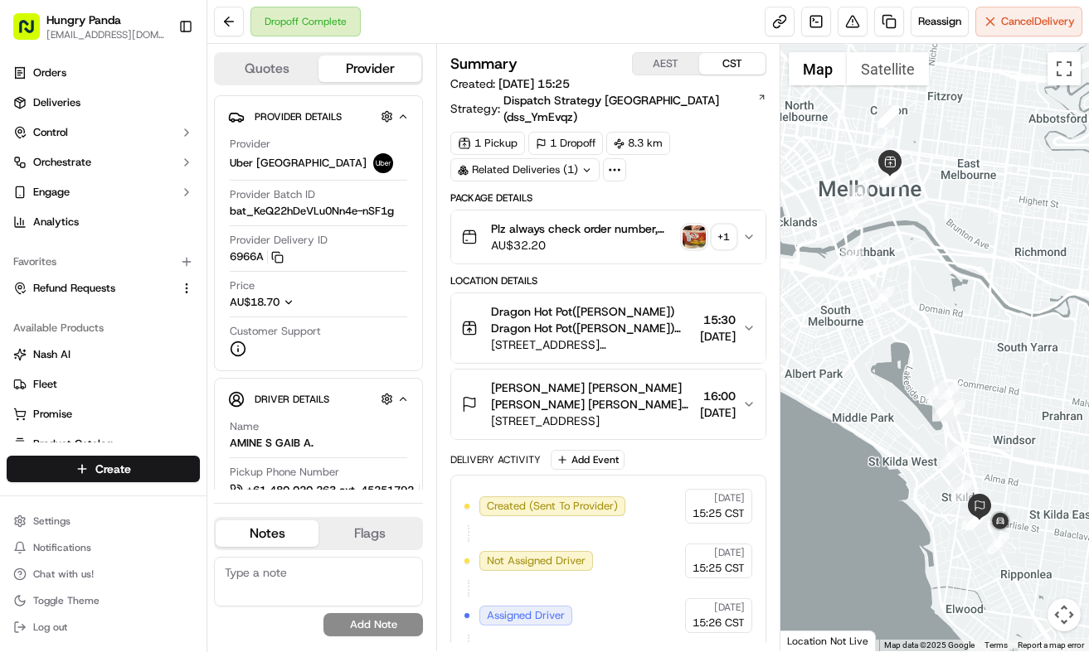
click at [762, 216] on button "Plz always check order number, call customer when you arrive, any delivery issu…" at bounding box center [608, 237] width 314 height 53
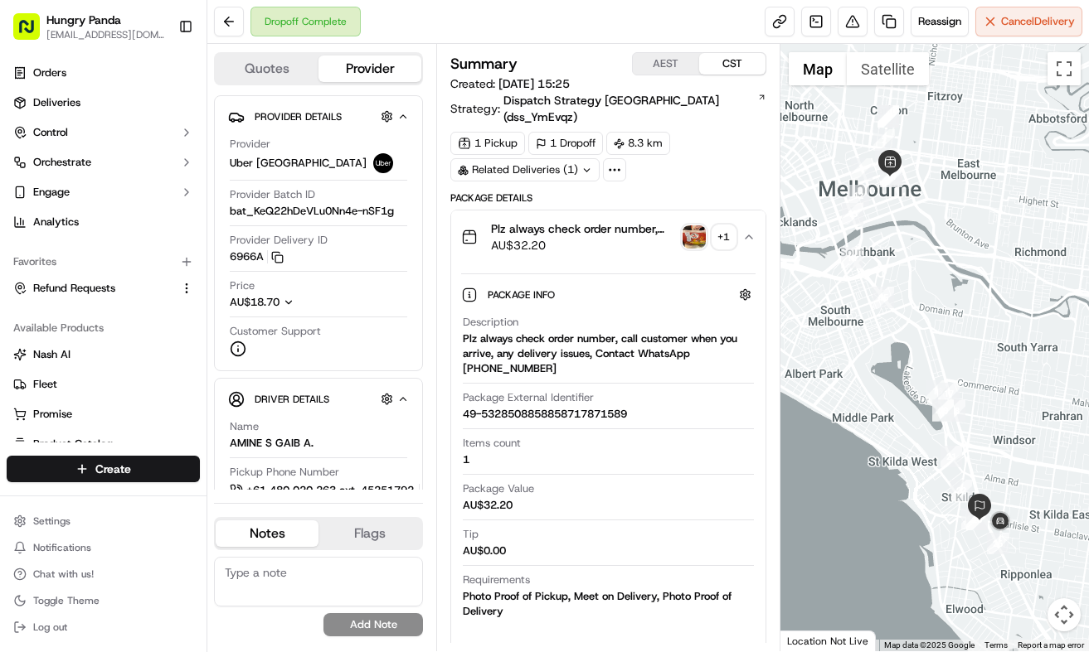
click at [702, 229] on img "button" at bounding box center [693, 237] width 23 height 23
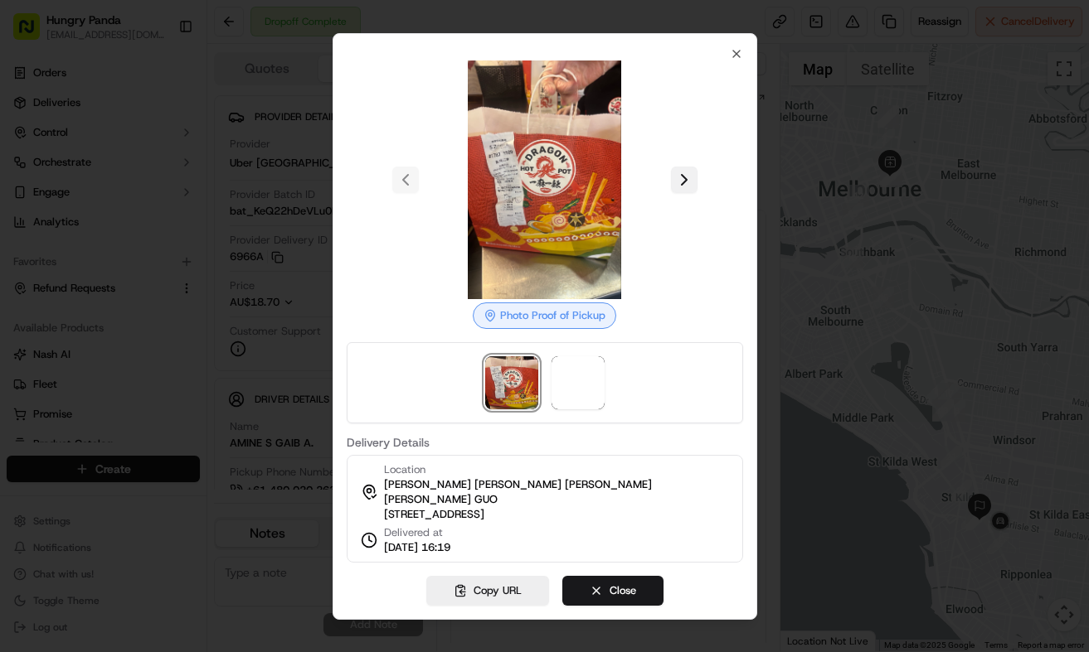
click at [685, 183] on button at bounding box center [684, 180] width 27 height 27
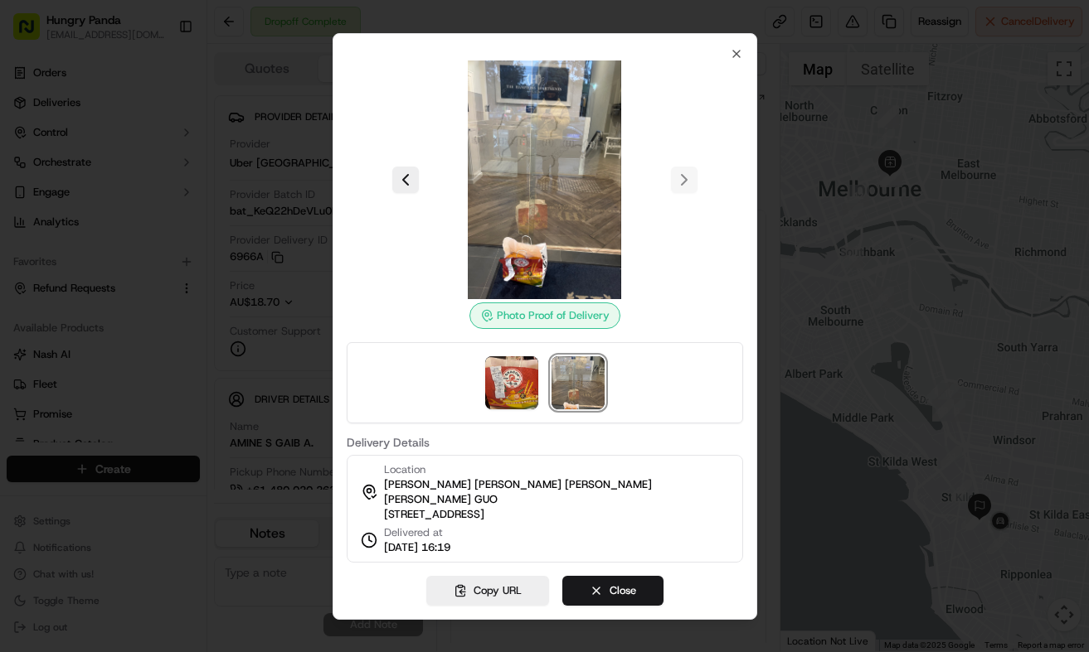
click at [803, 199] on div at bounding box center [544, 326] width 1089 height 652
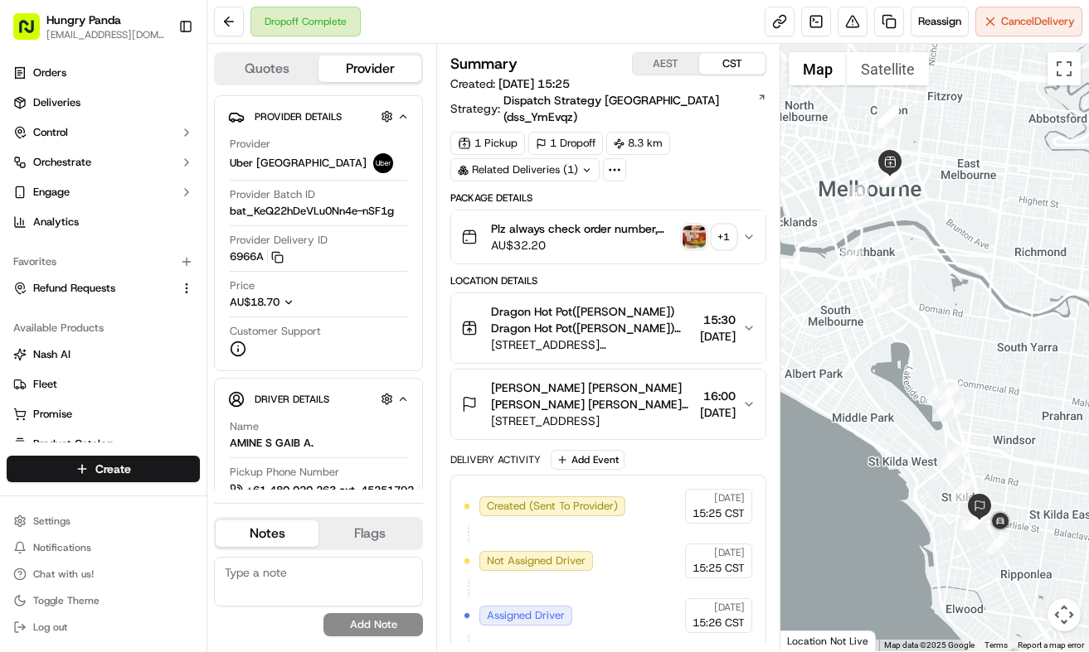
click at [749, 230] on icon "button" at bounding box center [748, 236] width 13 height 13
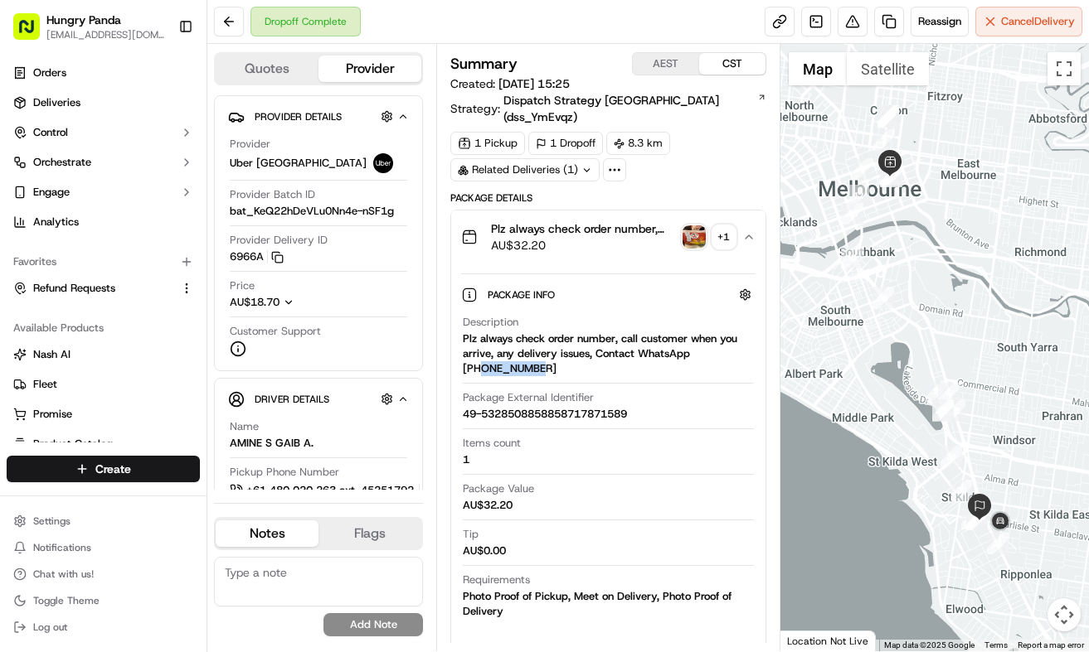
drag, startPoint x: 484, startPoint y: 353, endPoint x: 552, endPoint y: 356, distance: 68.0
click at [552, 356] on div "Plz always check order number, call customer when you arrive, any delivery issu…" at bounding box center [608, 354] width 291 height 45
copy div "448888887"
click at [855, 23] on button at bounding box center [852, 22] width 30 height 30
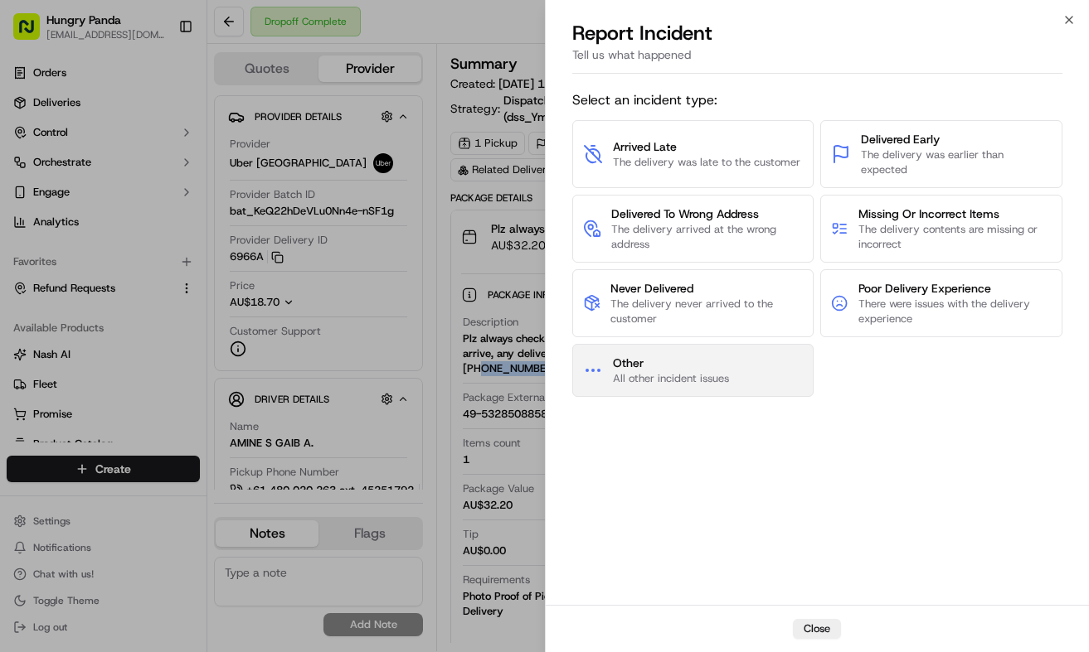
drag, startPoint x: 759, startPoint y: 386, endPoint x: 758, endPoint y: 369, distance: 16.7
click at [758, 369] on button "Other All other incident issues" at bounding box center [693, 370] width 242 height 53
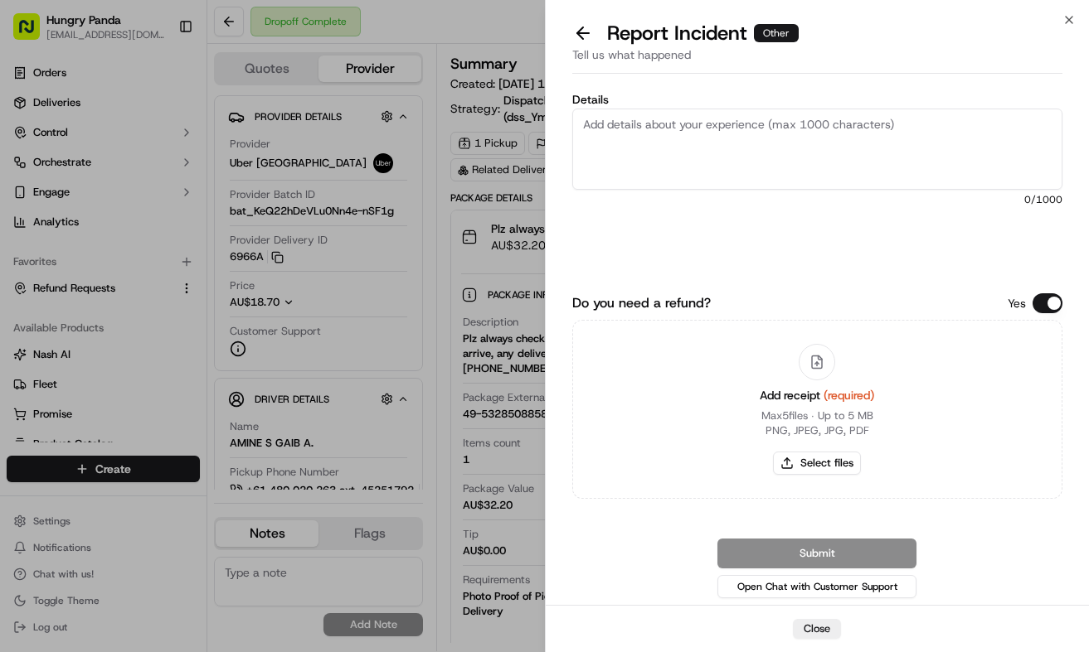
click at [817, 145] on textarea "Details" at bounding box center [817, 149] width 491 height 81
paste textarea "For this order, the customer reported that they did not receive the food and di…"
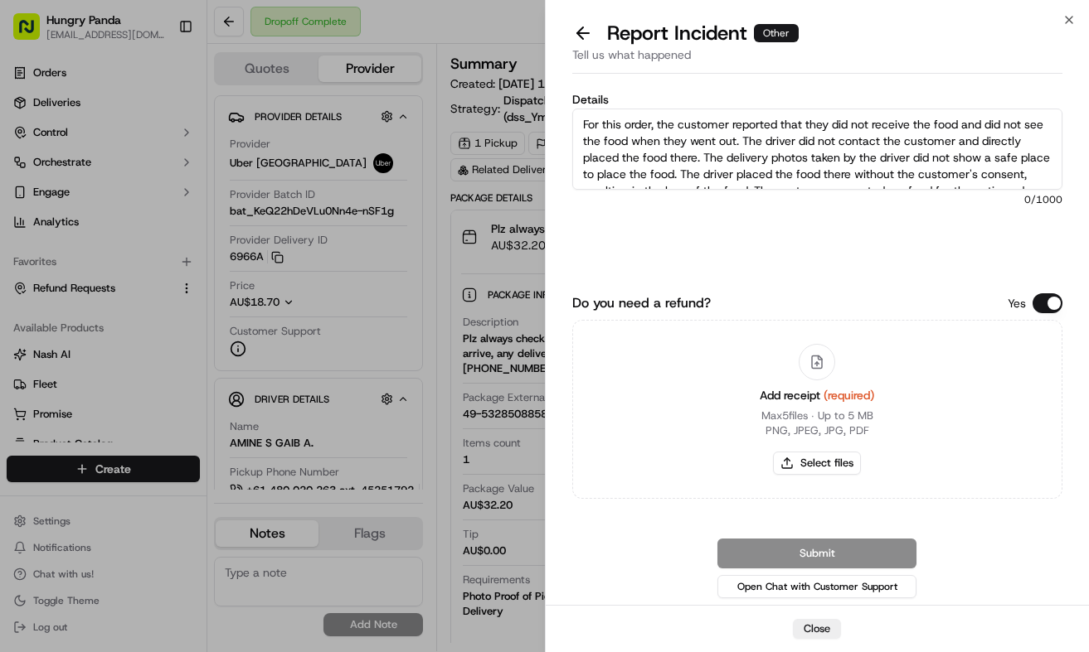
scroll to position [59, 0]
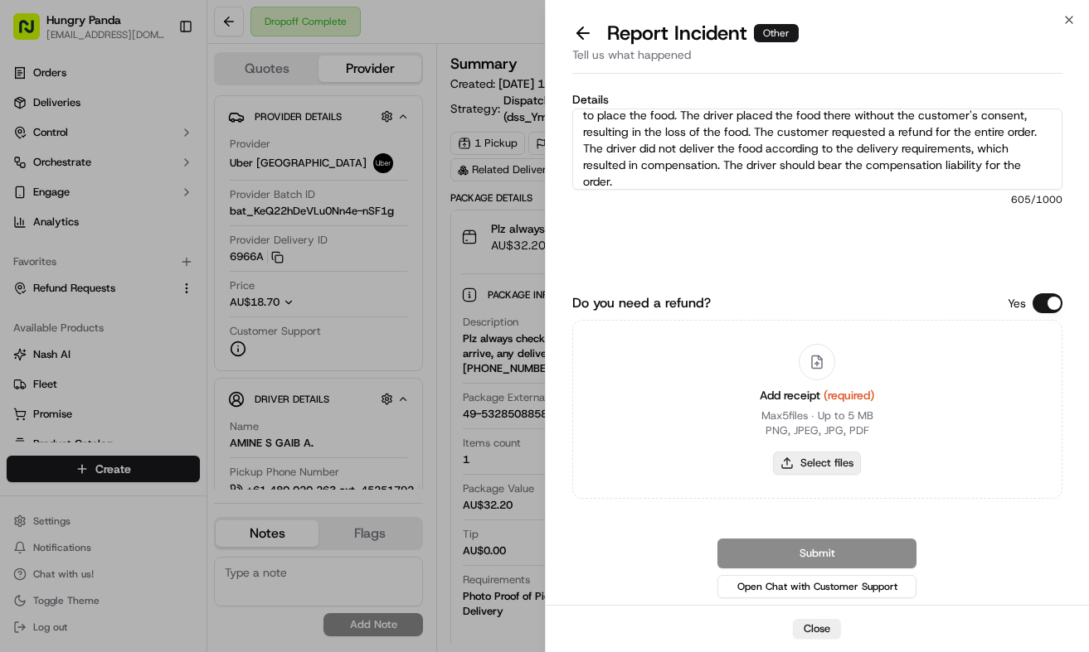
type textarea "For this order, the customer reported that they did not receive the food and di…"
click at [833, 459] on button "Select files" at bounding box center [817, 463] width 88 height 23
type input "C:\fakepath\5.jpg"
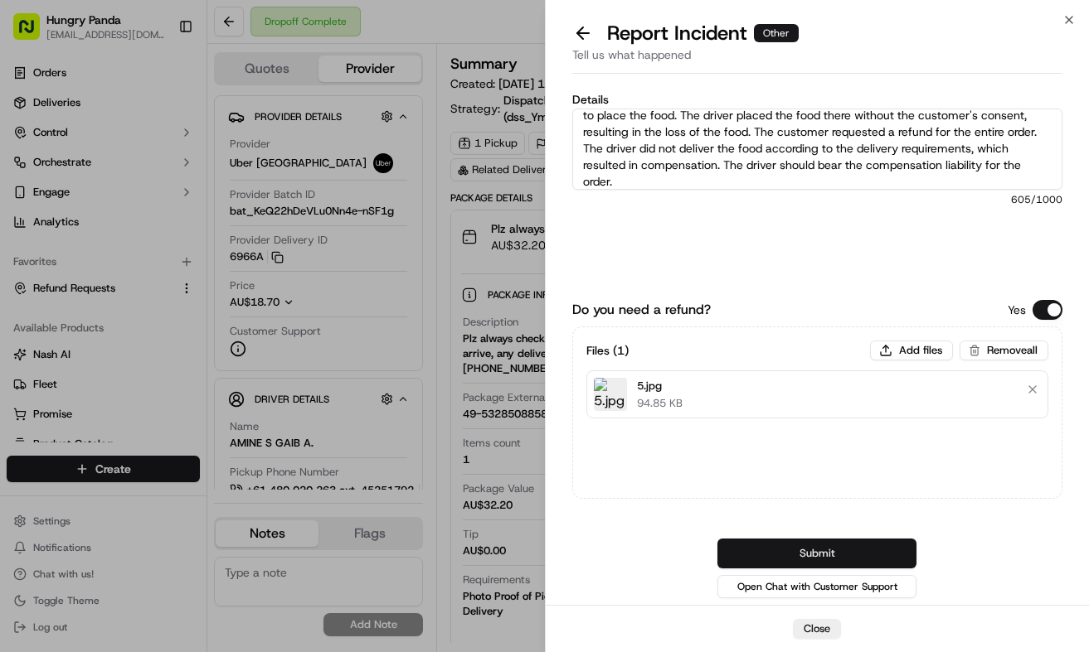
click at [888, 553] on button "Submit" at bounding box center [816, 554] width 199 height 30
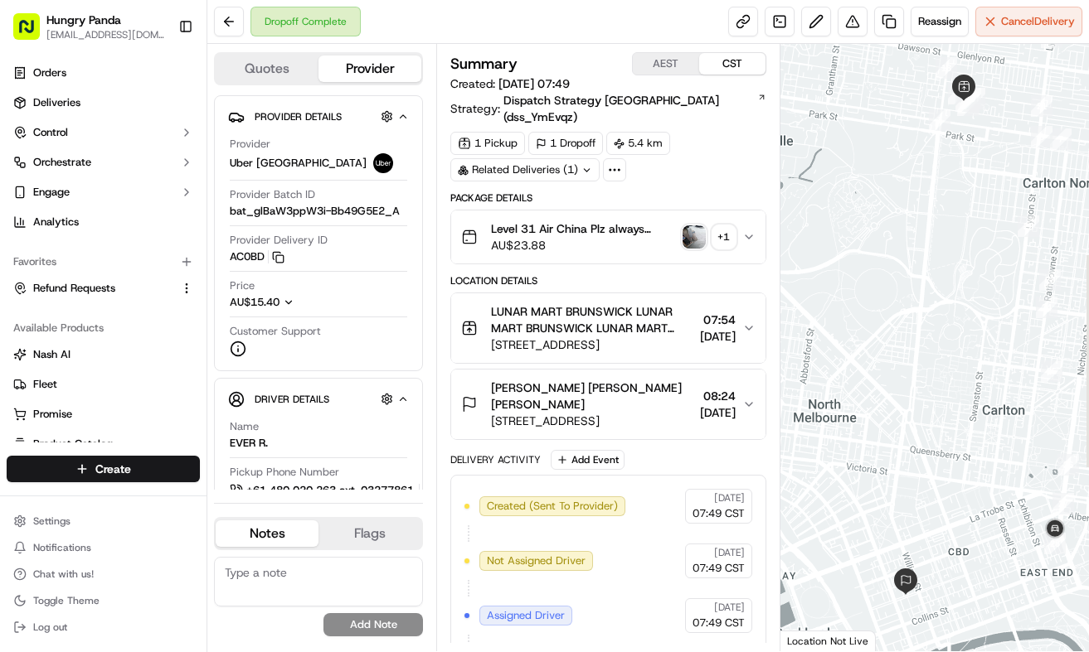
click at [746, 211] on button "Level 31 Air China Plz always check order number, call customer when you arrive…" at bounding box center [608, 237] width 314 height 53
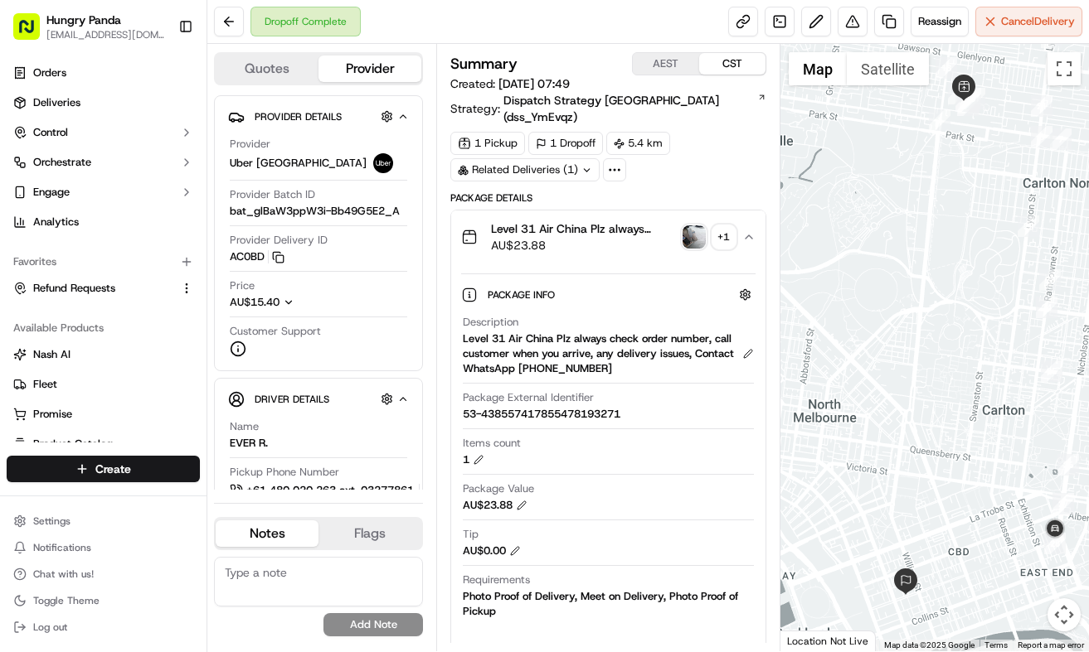
click at [688, 226] on img "button" at bounding box center [693, 237] width 23 height 23
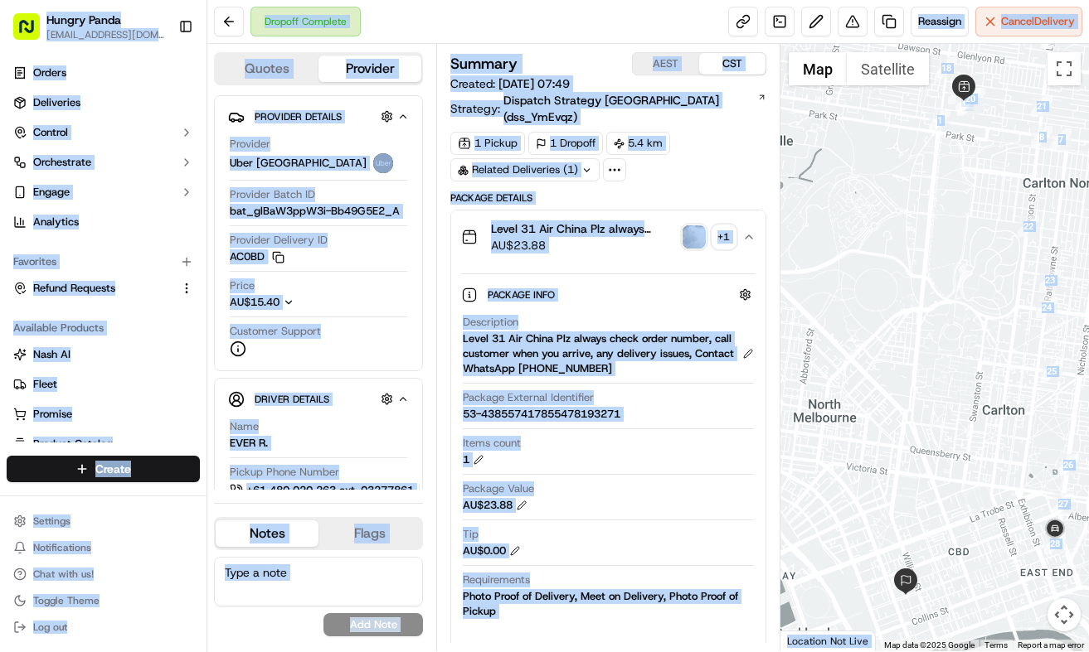
click at [688, 224] on body "Hungry Panda [EMAIL_ADDRESS][DOMAIN_NAME] Toggle Sidebar Orders Deliveries Cont…" at bounding box center [544, 326] width 1089 height 652
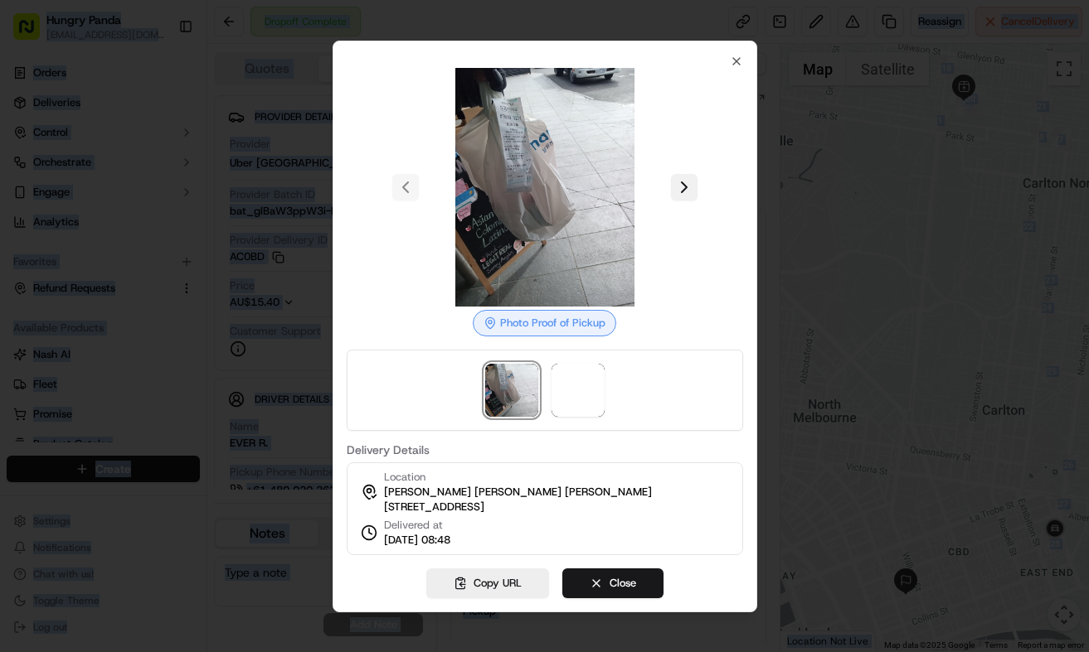
click at [680, 182] on button at bounding box center [684, 187] width 27 height 27
click at [792, 199] on div at bounding box center [544, 326] width 1089 height 652
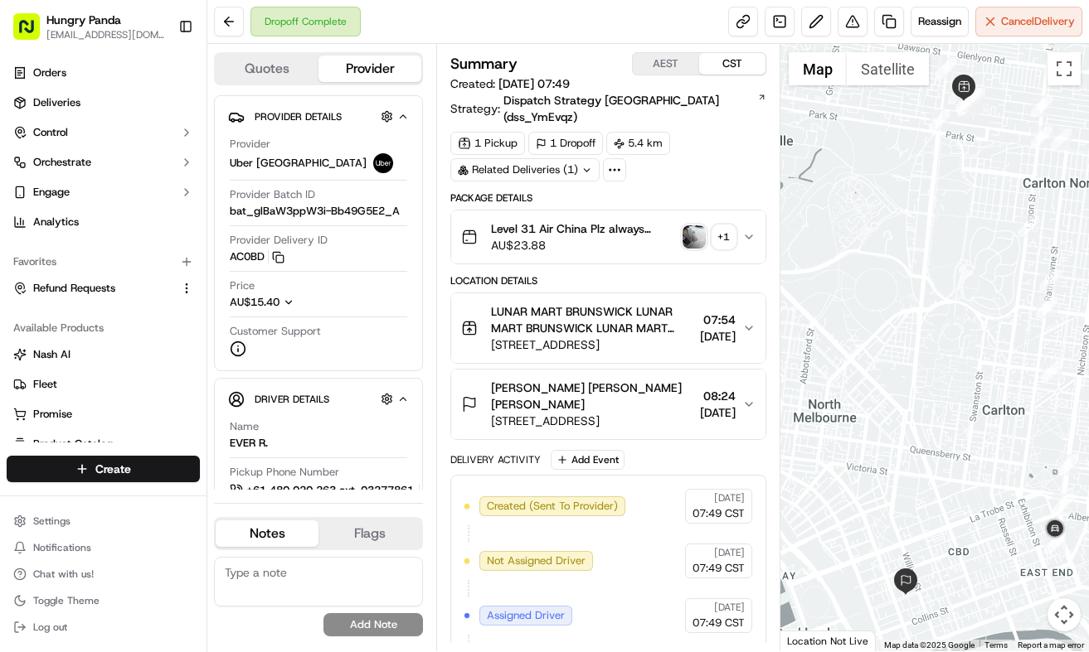
click at [685, 226] on img "button" at bounding box center [693, 237] width 23 height 23
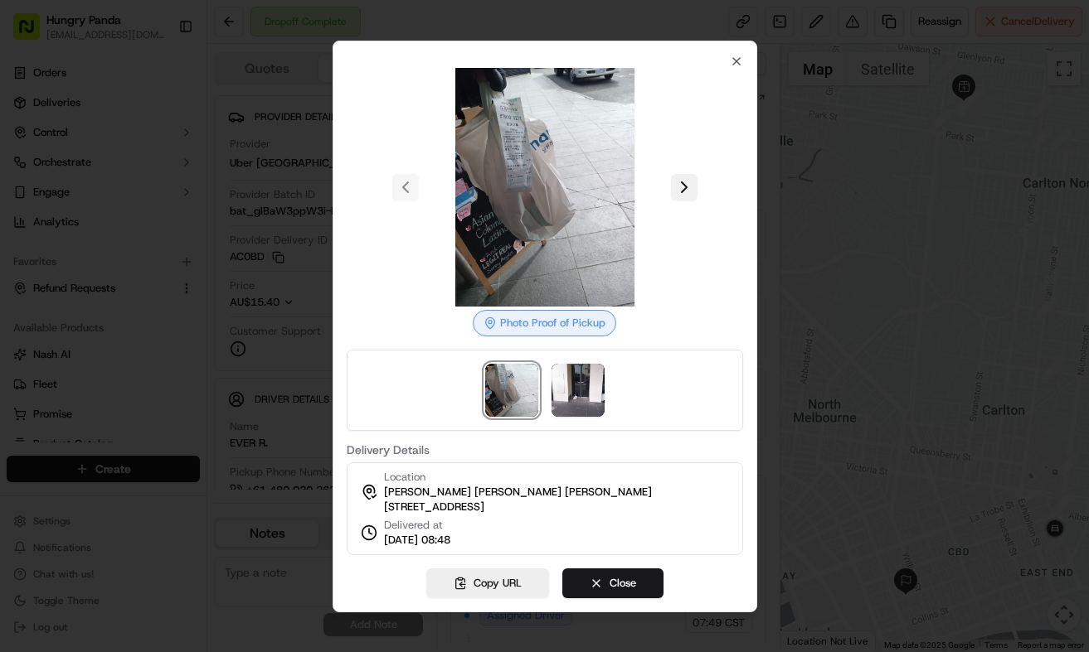
click at [687, 177] on button at bounding box center [684, 187] width 27 height 27
click at [808, 208] on div at bounding box center [544, 326] width 1089 height 652
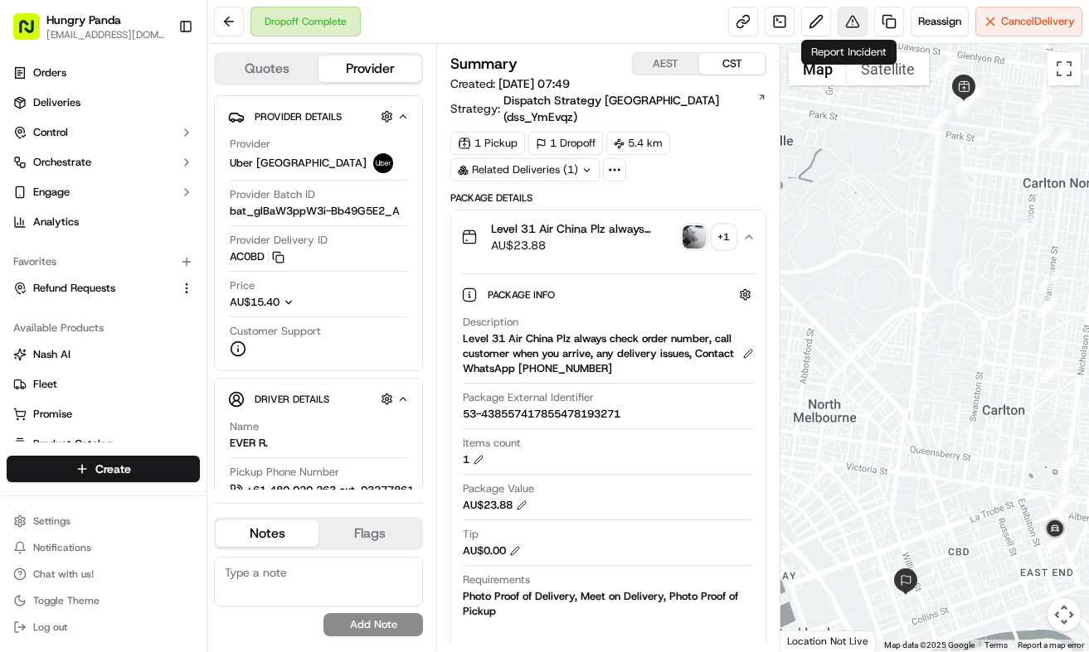
click at [842, 11] on button at bounding box center [852, 22] width 30 height 30
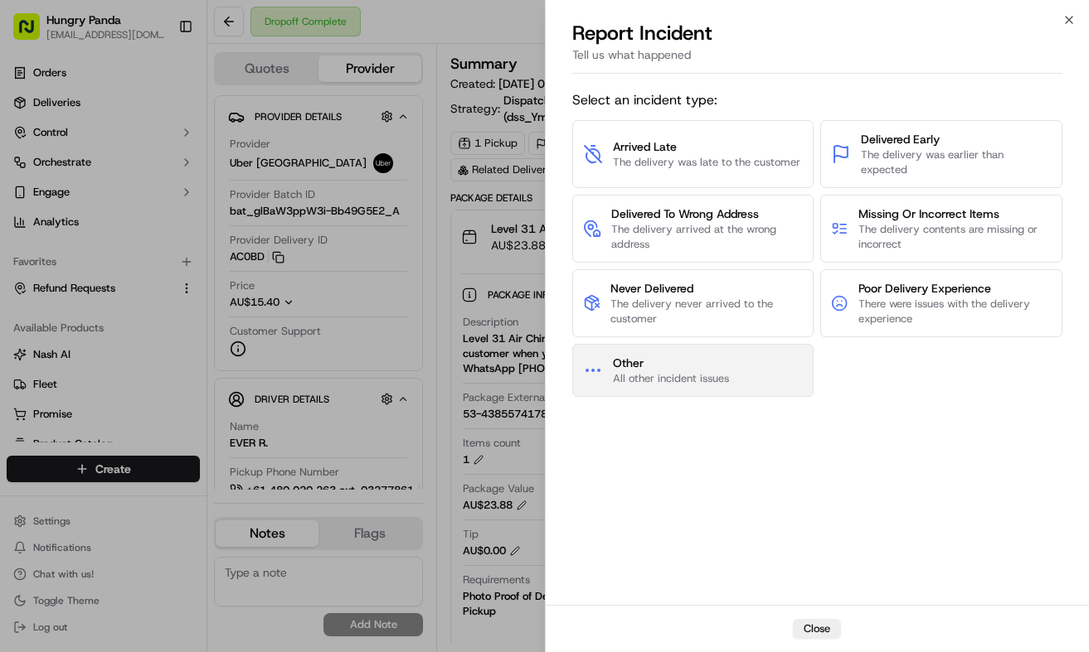
click at [720, 376] on span "All other incident issues" at bounding box center [671, 378] width 116 height 15
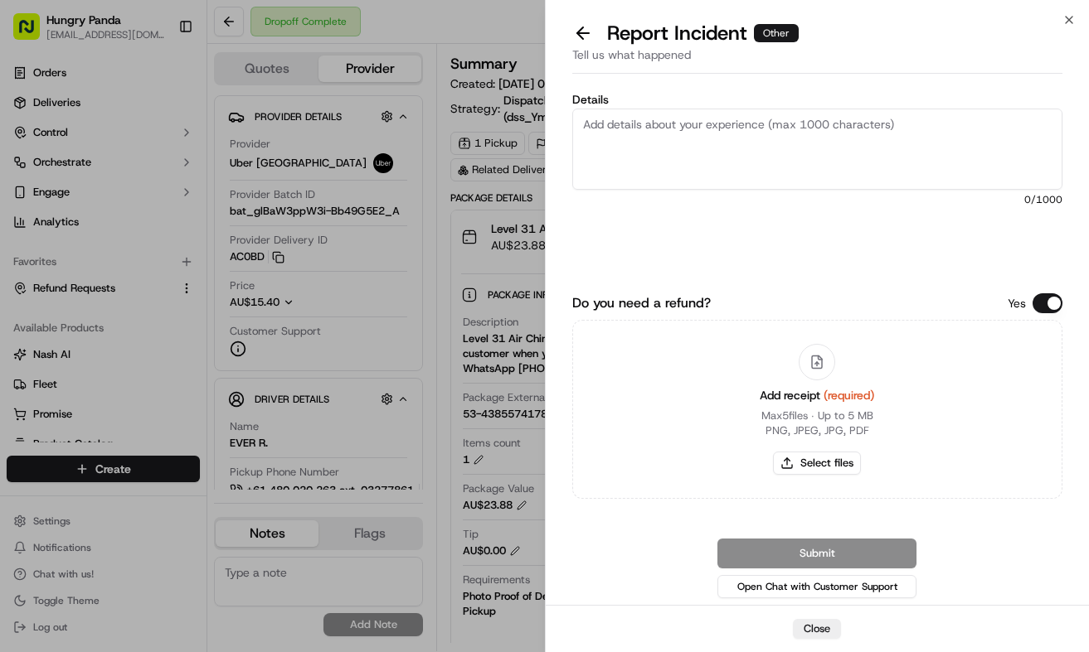
click at [795, 138] on textarea "Details" at bounding box center [817, 149] width 491 height 81
paste textarea "In this order, the customer reported that they did not receive the food. The dr…"
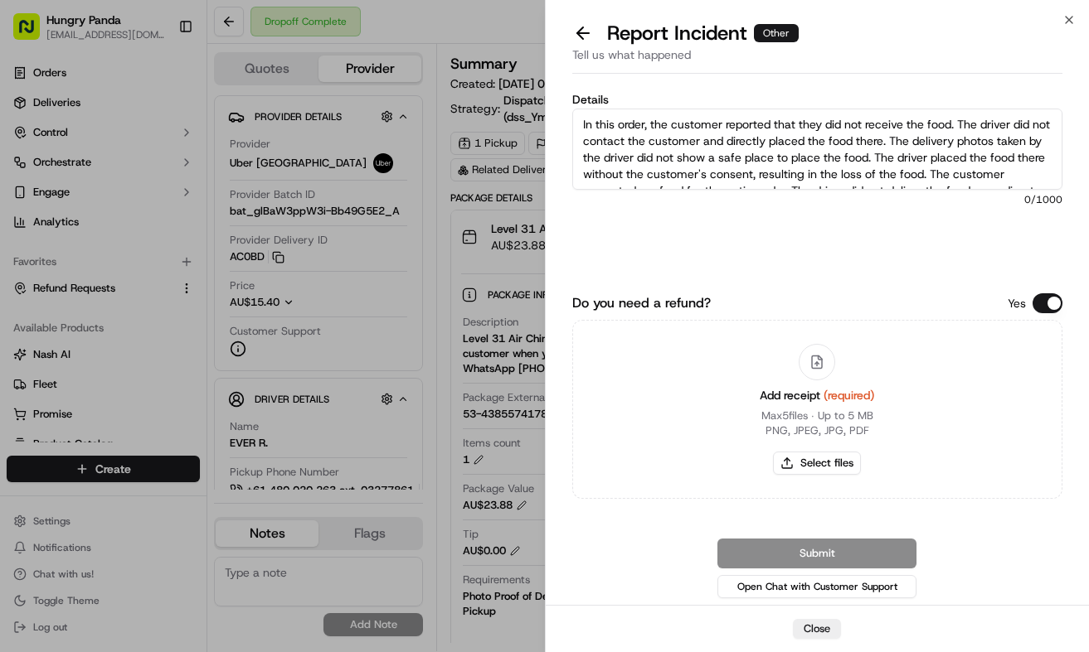
scroll to position [42, 0]
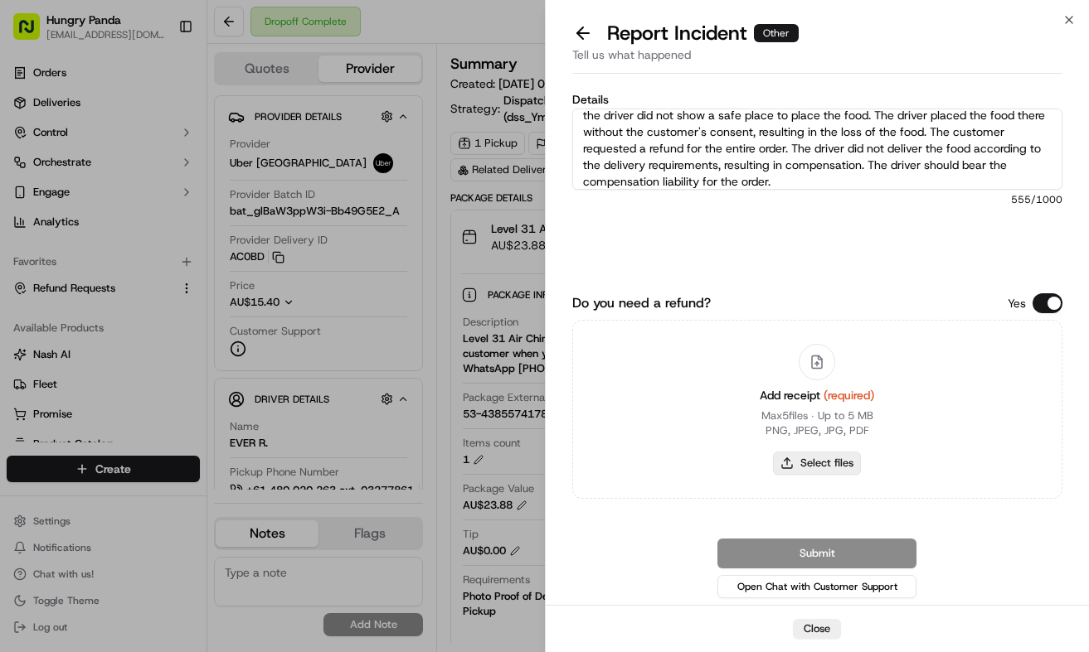
type textarea "In this order, the customer reported that they did not receive the food. The dr…"
click at [827, 464] on button "Select files" at bounding box center [817, 463] width 88 height 23
type input "C:\fakepath\6.jpg"
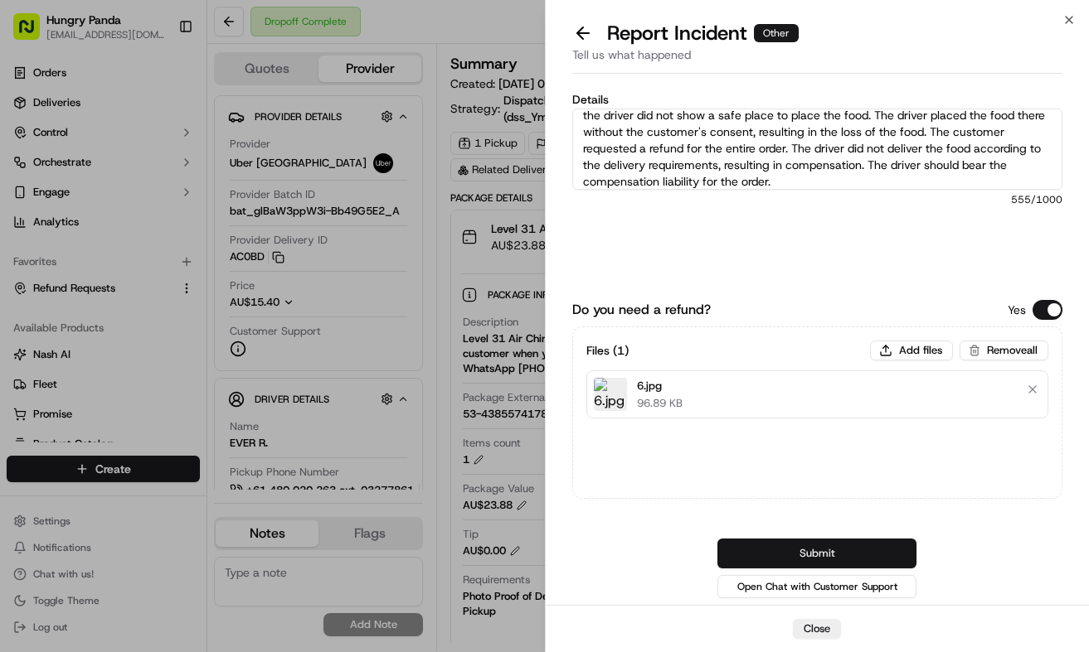
click at [852, 550] on button "Submit" at bounding box center [816, 554] width 199 height 30
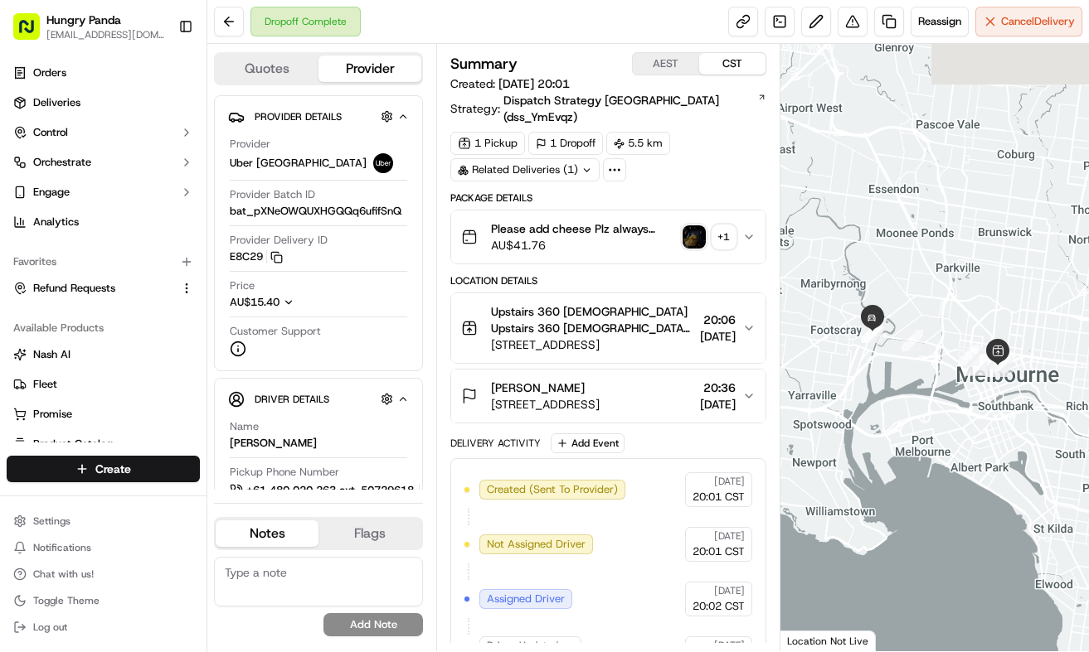
click at [748, 230] on icon "button" at bounding box center [748, 236] width 13 height 13
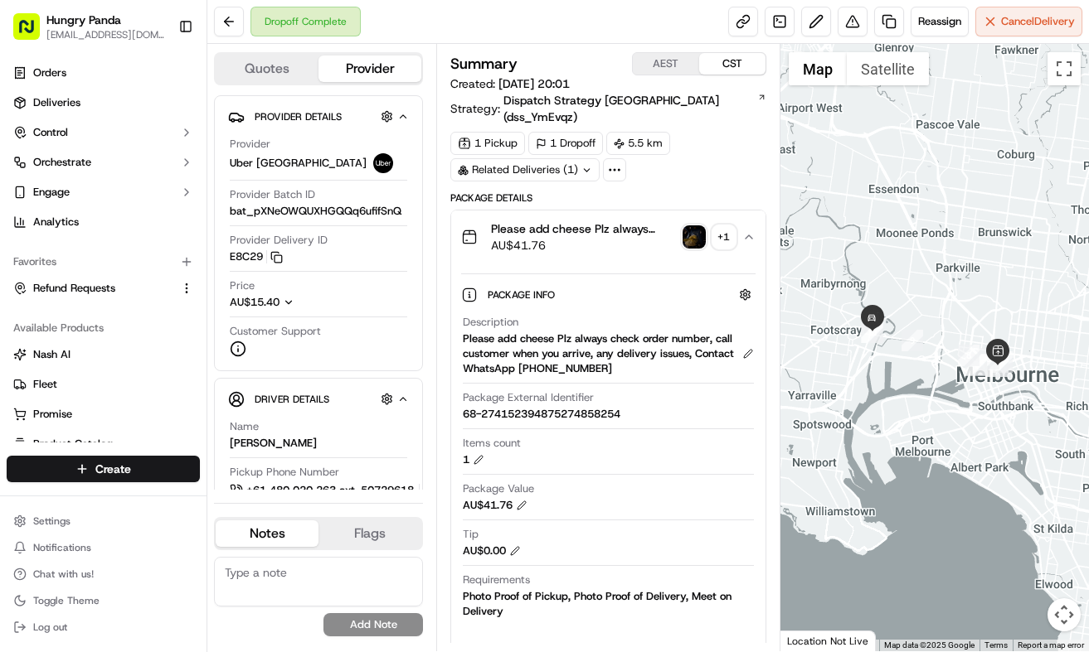
click at [686, 226] on img "button" at bounding box center [693, 237] width 23 height 23
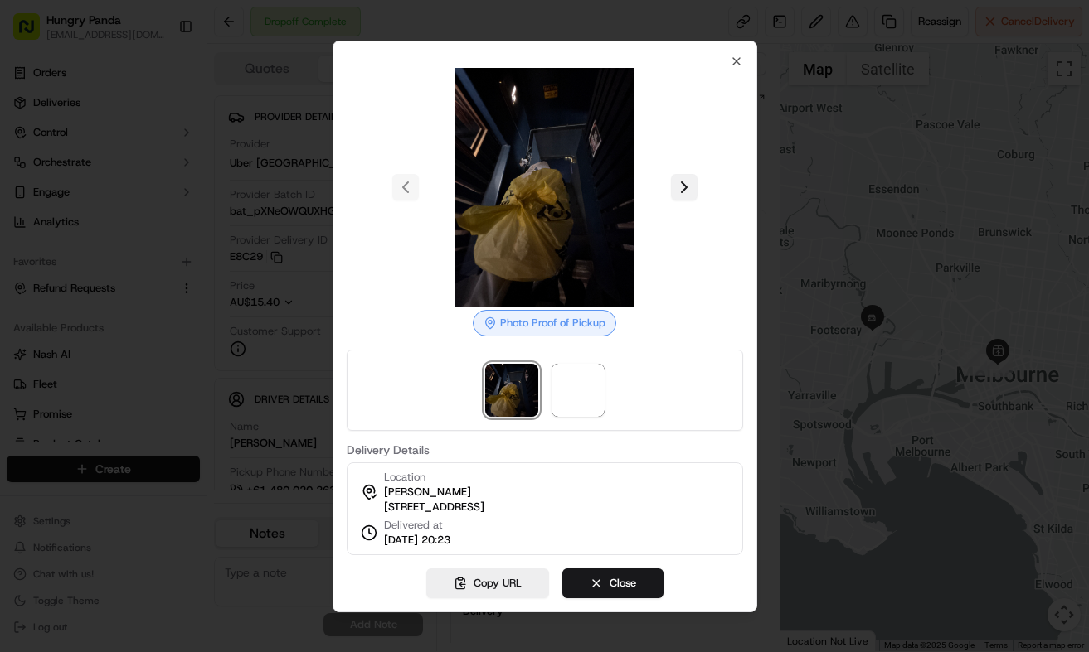
click at [682, 182] on button at bounding box center [684, 187] width 27 height 27
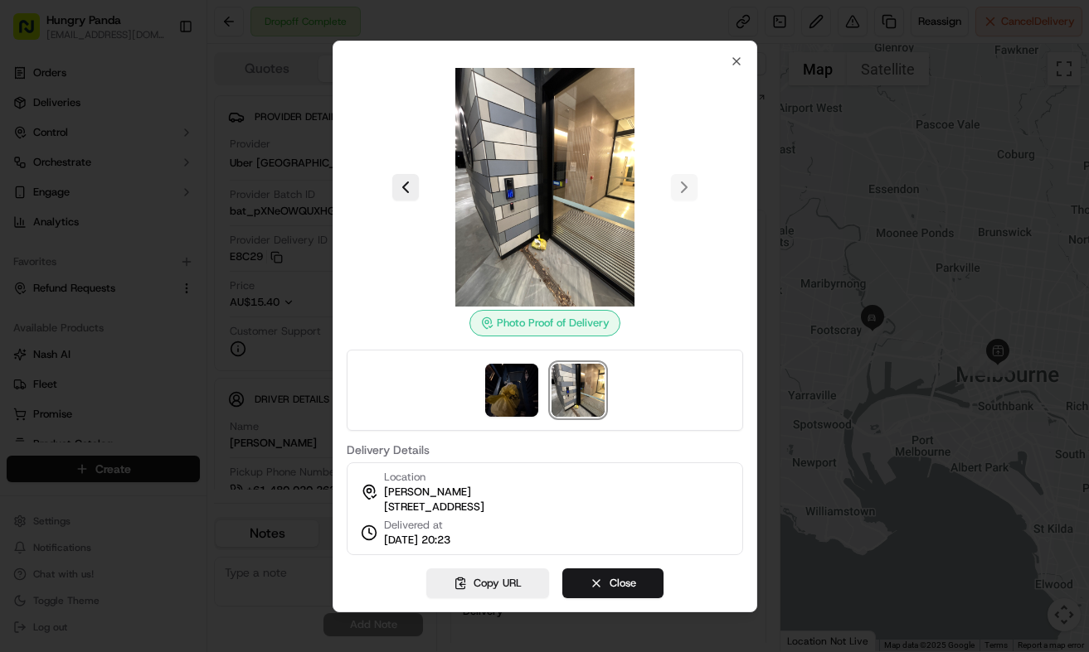
click at [813, 193] on div at bounding box center [544, 326] width 1089 height 652
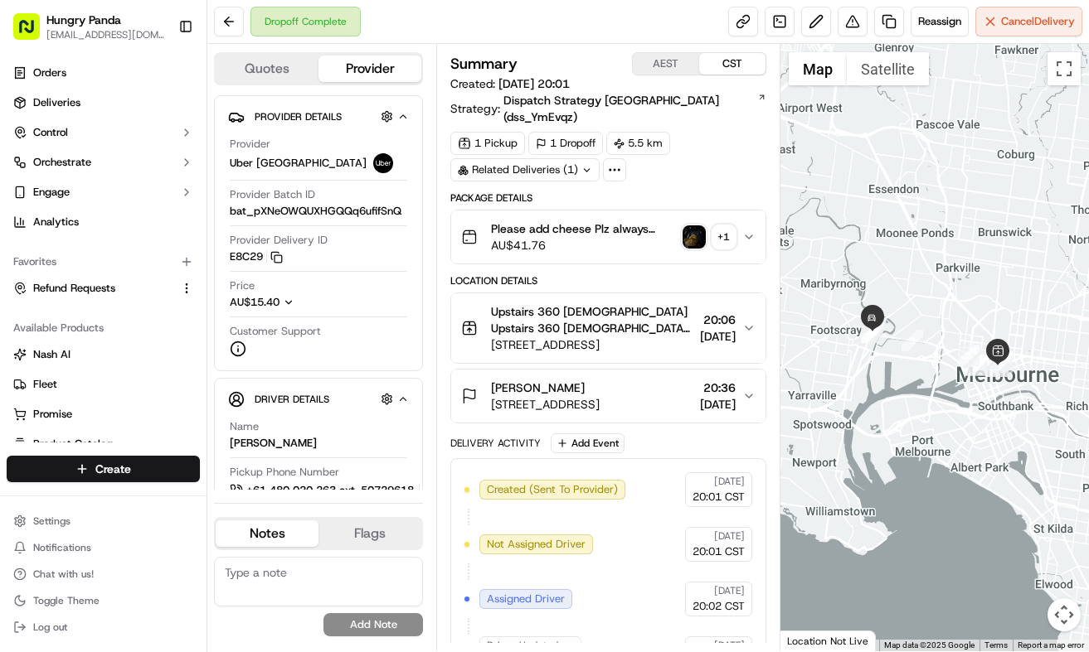
click at [682, 226] on img "button" at bounding box center [693, 237] width 23 height 23
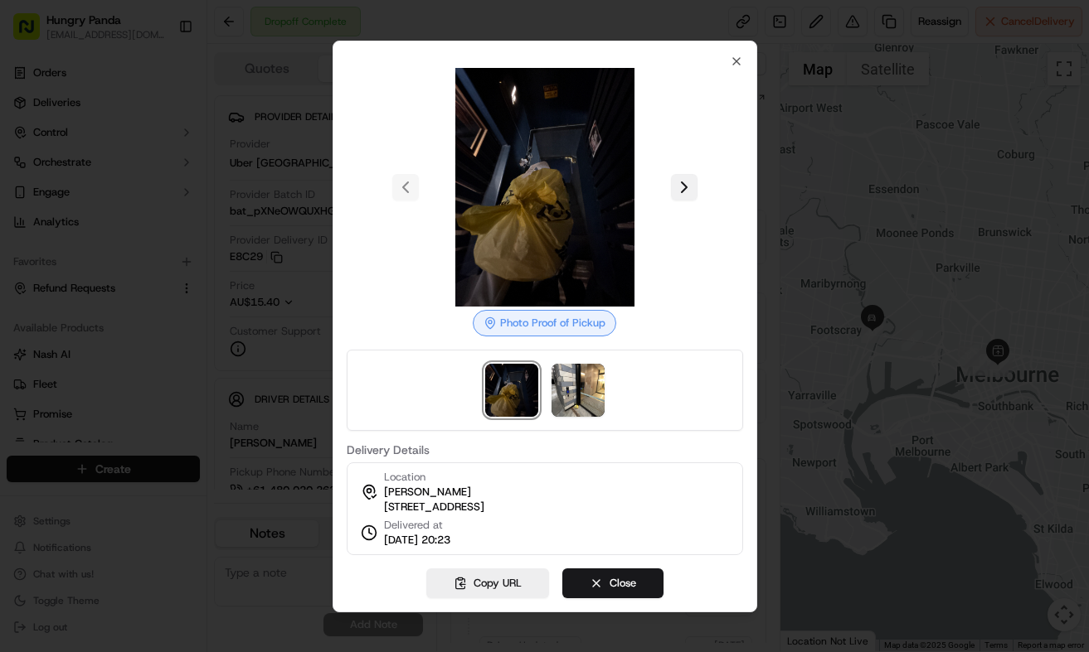
click at [682, 177] on button at bounding box center [684, 187] width 27 height 27
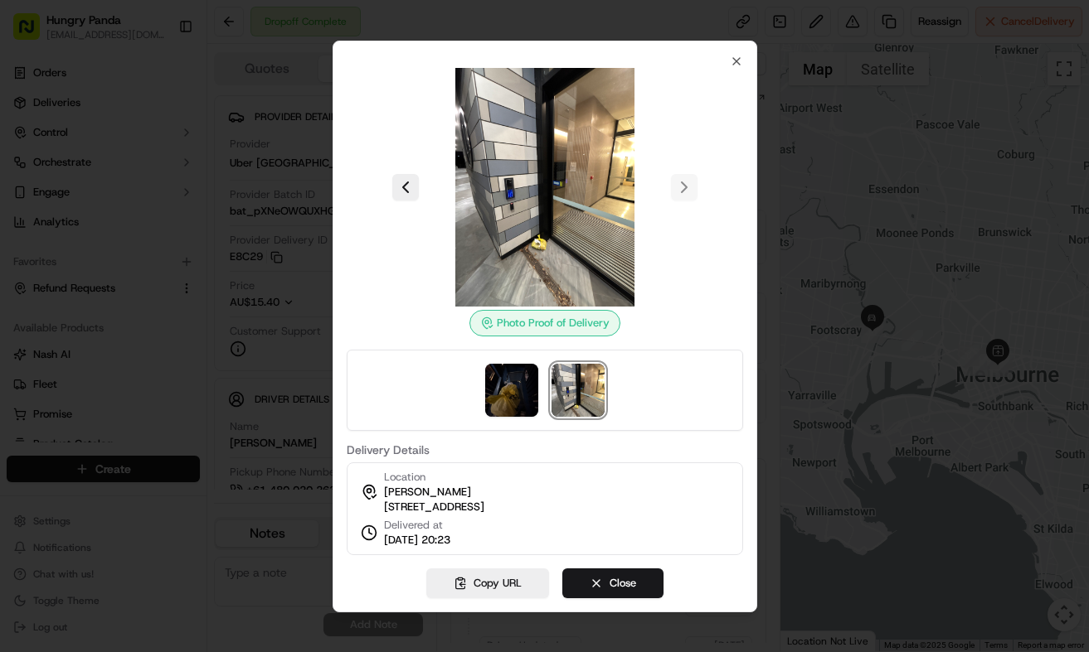
click at [819, 205] on div at bounding box center [544, 326] width 1089 height 652
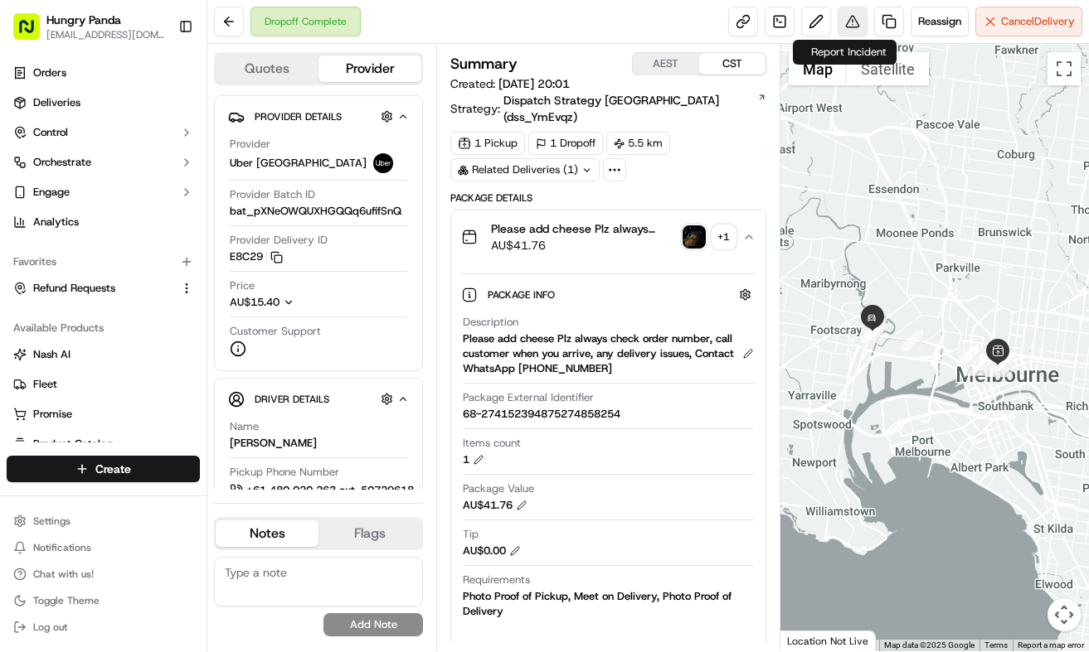
click at [842, 23] on button at bounding box center [852, 22] width 30 height 30
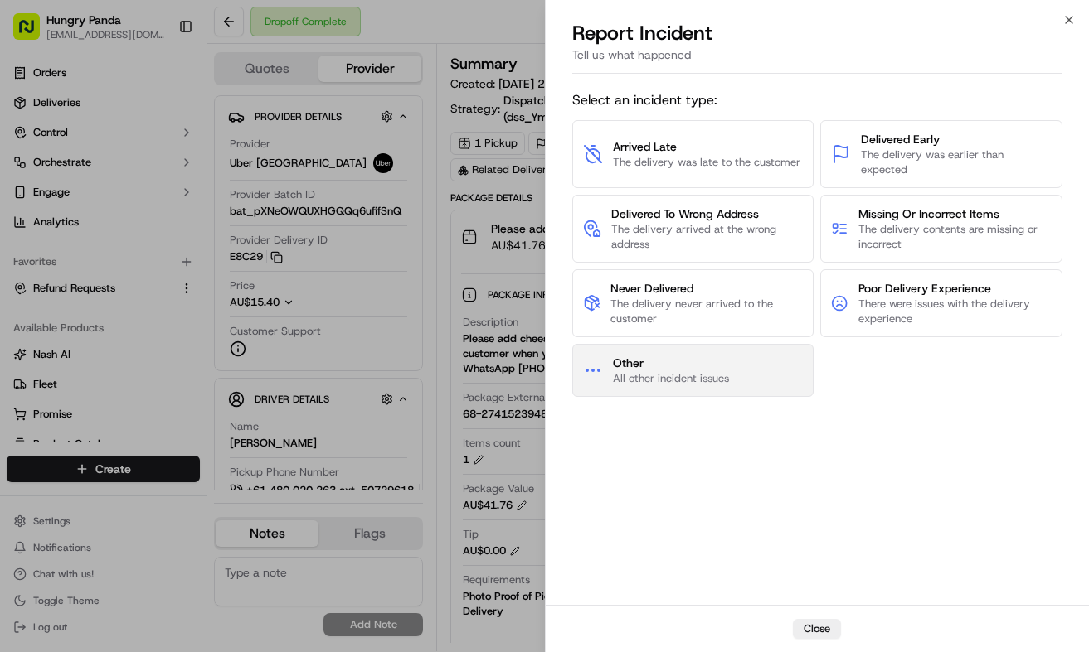
click at [702, 367] on span "Other" at bounding box center [671, 363] width 116 height 17
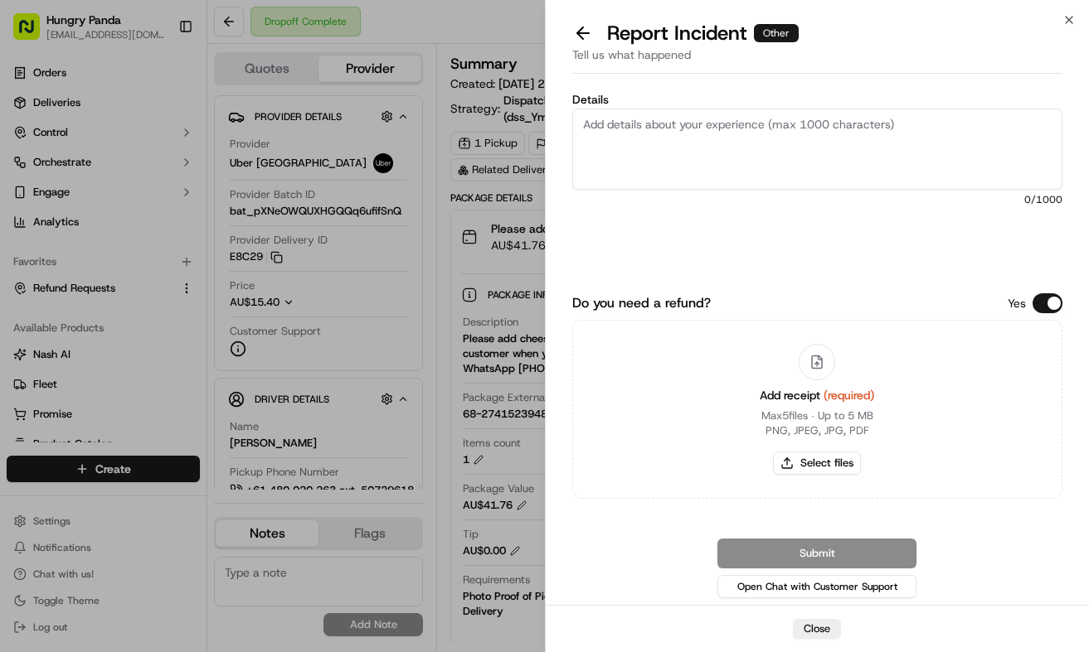
click at [790, 150] on textarea "Details" at bounding box center [817, 149] width 491 height 81
paste textarea "In this order, the customer reported that they did not receive the food. The dr…"
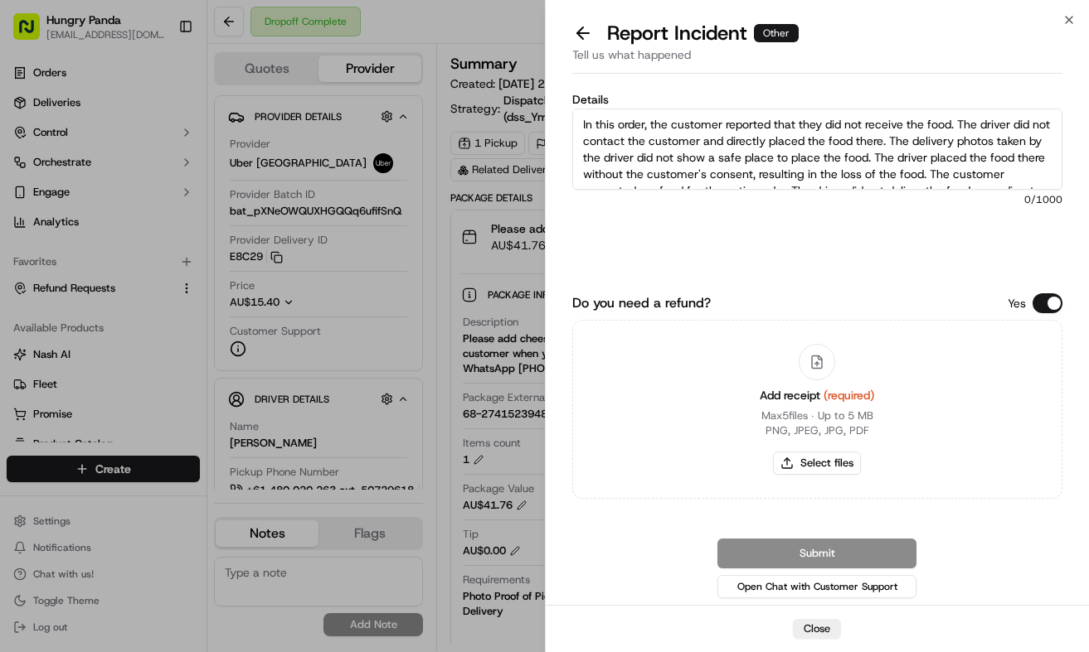
scroll to position [42, 0]
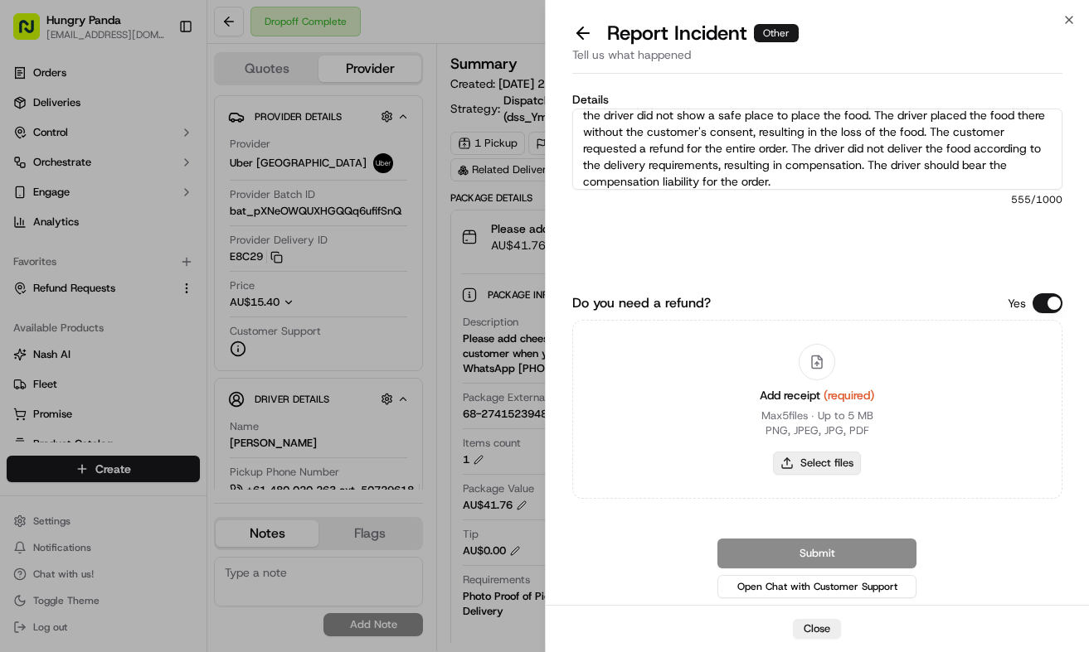
type textarea "In this order, the customer reported that they did not receive the food. The dr…"
click at [857, 464] on button "Select files" at bounding box center [817, 463] width 88 height 23
type input "C:\fakepath\7.jpg"
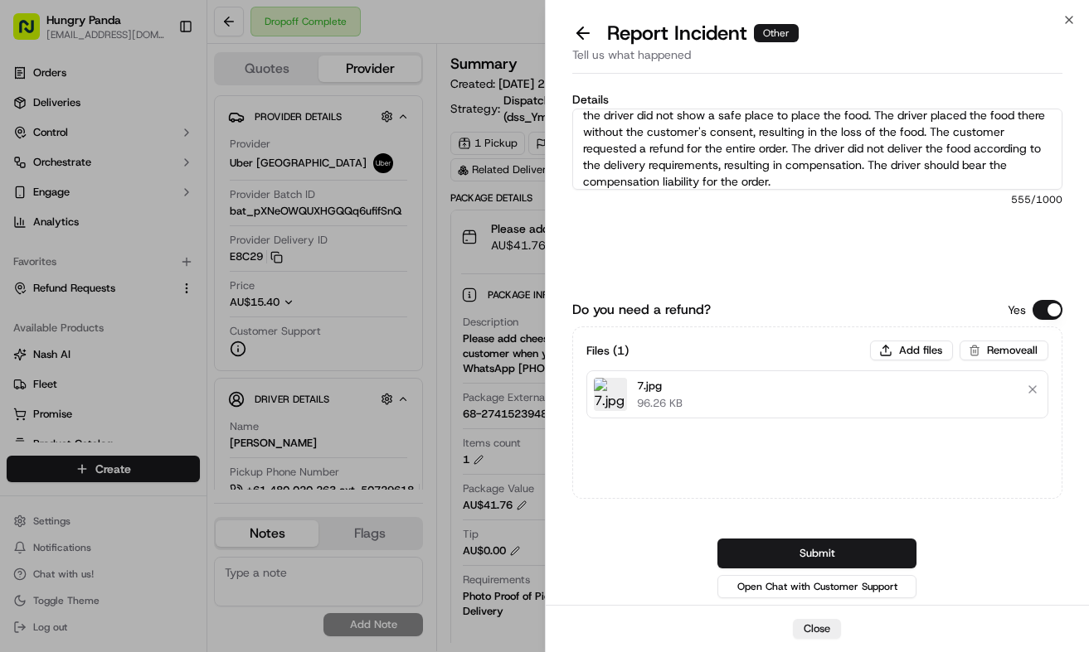
click at [891, 551] on button "Submit" at bounding box center [816, 554] width 199 height 30
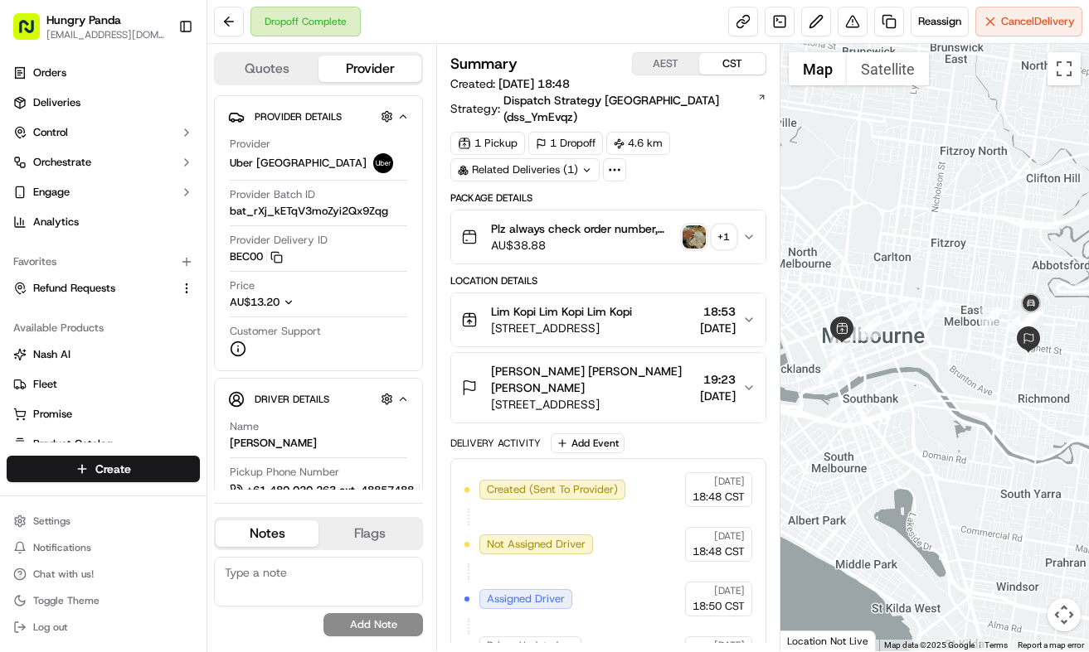
drag, startPoint x: 750, startPoint y: 213, endPoint x: 1075, endPoint y: 133, distance: 334.6
click at [751, 212] on button "Plz always check order number, call customer when you arrive, any delivery issu…" at bounding box center [608, 237] width 314 height 53
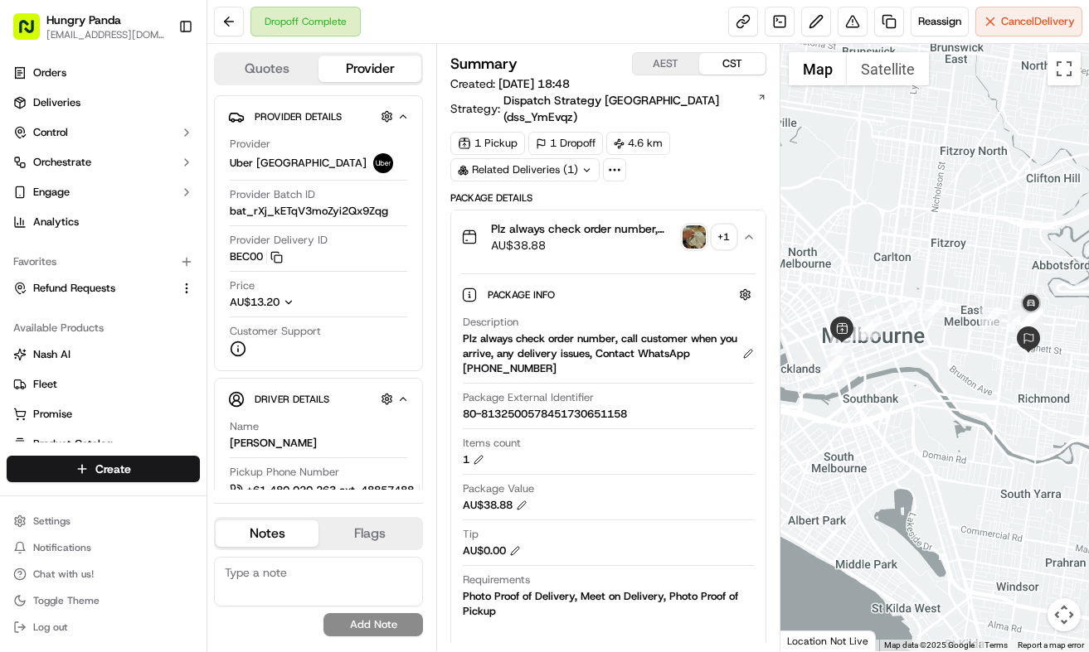
click at [701, 226] on img "button" at bounding box center [693, 237] width 23 height 23
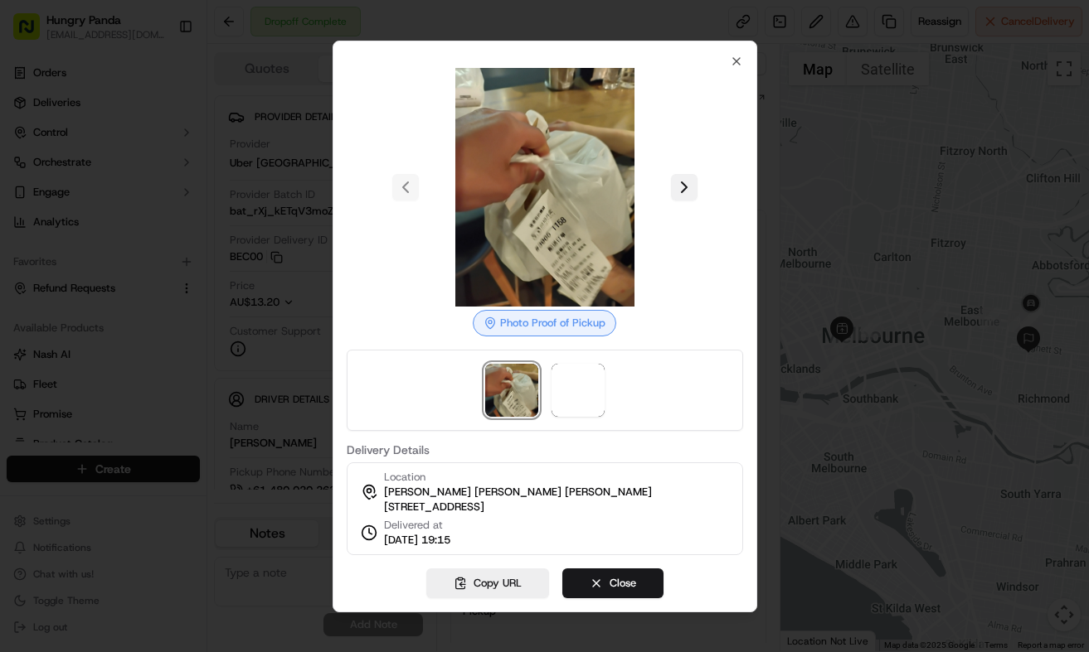
click at [685, 182] on button at bounding box center [684, 187] width 27 height 27
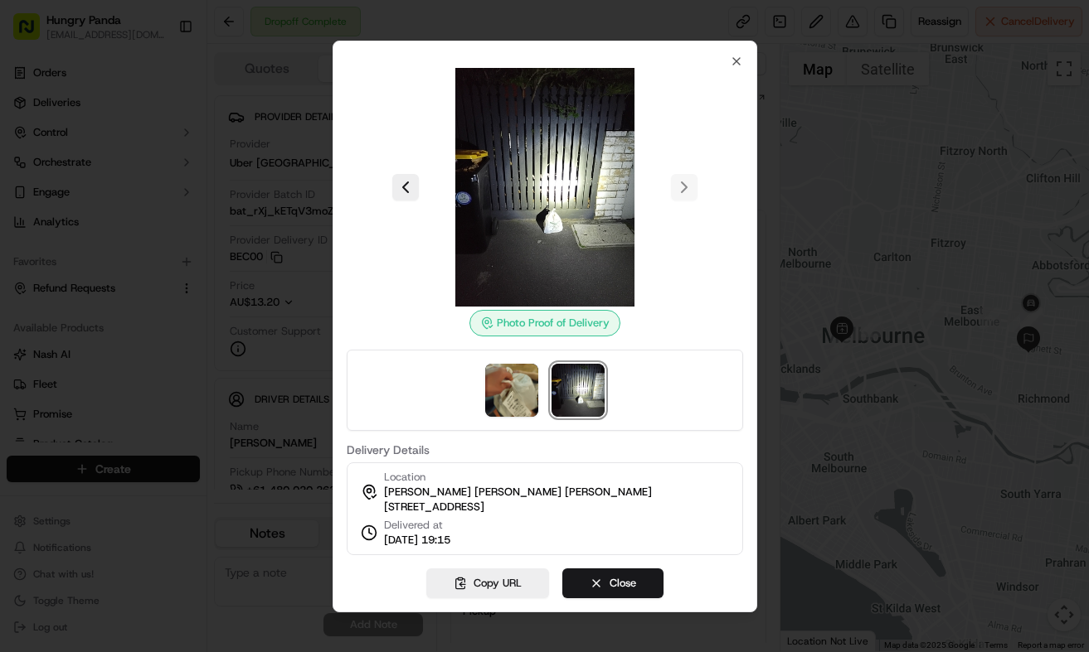
click at [787, 216] on div at bounding box center [544, 326] width 1089 height 652
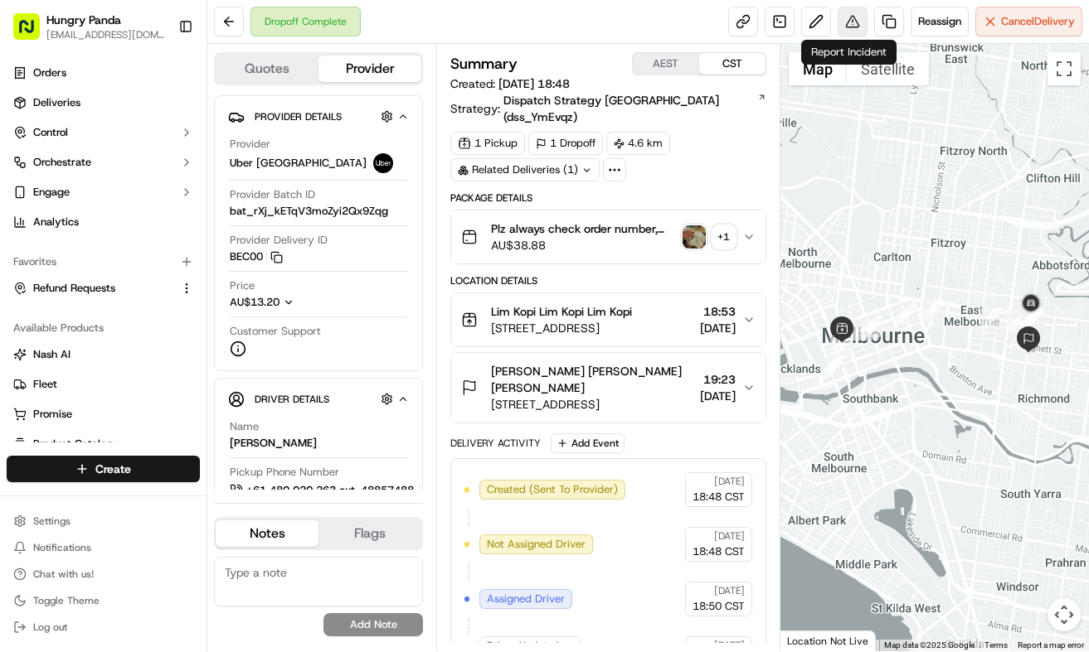
click at [843, 18] on button at bounding box center [852, 22] width 30 height 30
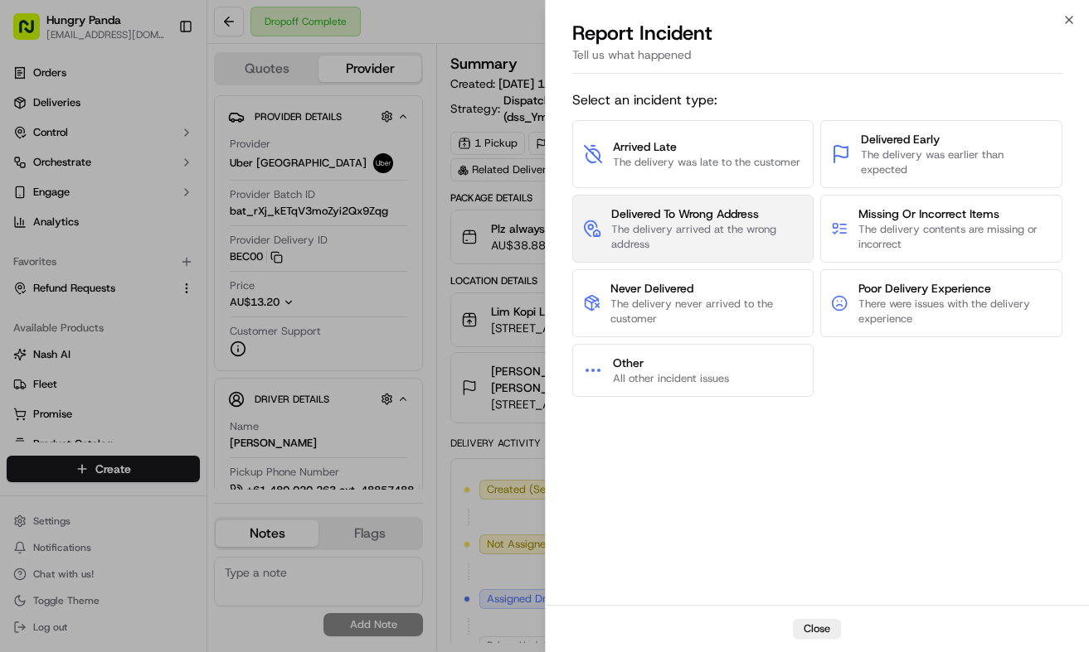
click at [757, 241] on span "The delivery arrived at the wrong address" at bounding box center [707, 237] width 192 height 30
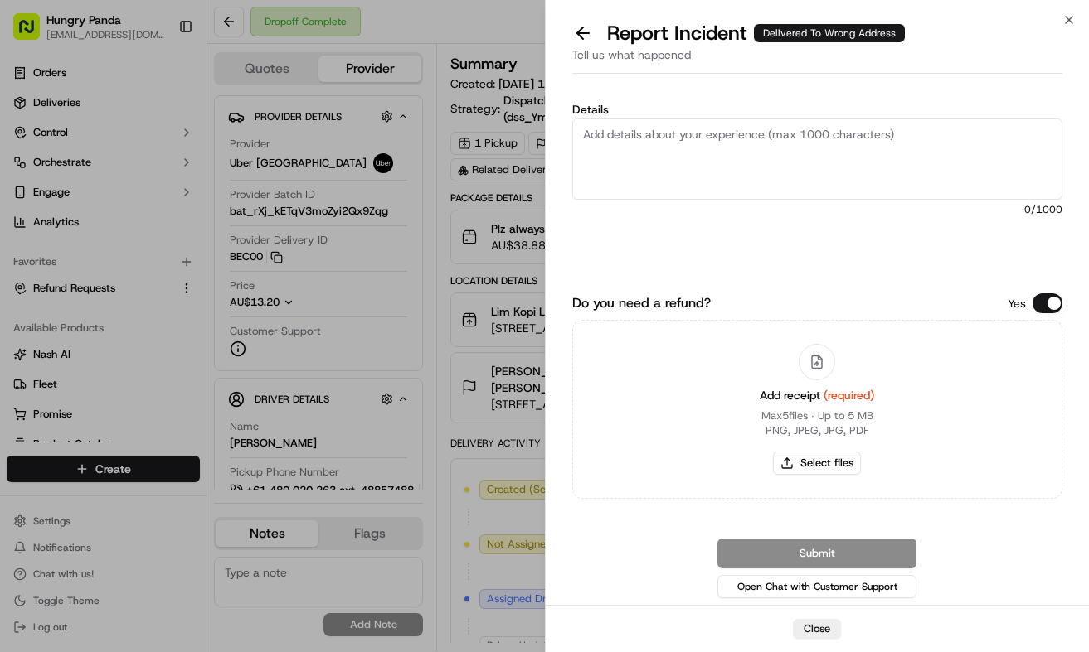
click at [798, 172] on textarea "Details" at bounding box center [817, 159] width 491 height 81
paste textarea "The customer reported that he did not receive the meal. The photos taken by the…"
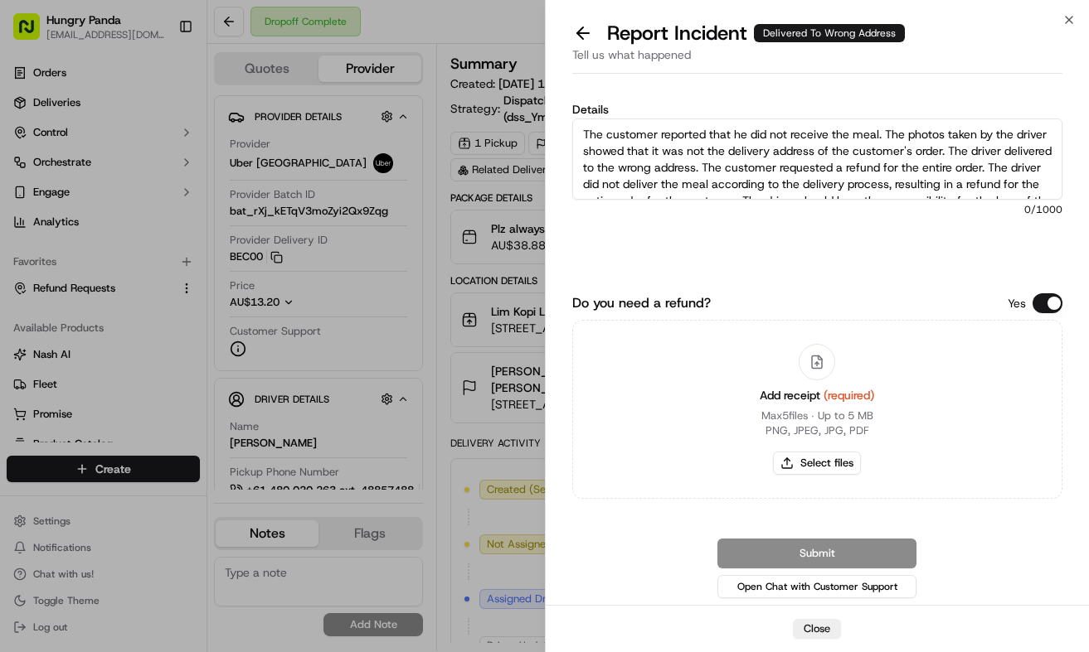
scroll to position [26, 0]
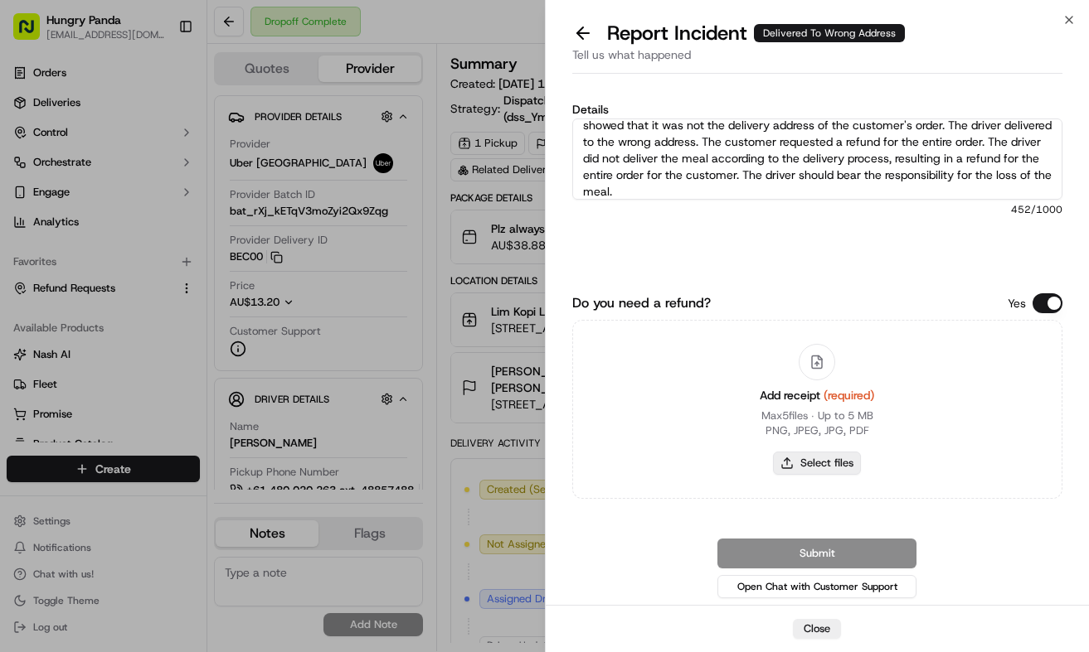
type textarea "The customer reported that he did not receive the meal. The photos taken by the…"
click at [805, 455] on button "Select files" at bounding box center [817, 463] width 88 height 23
type input "C:\fakepath\8.jpg"
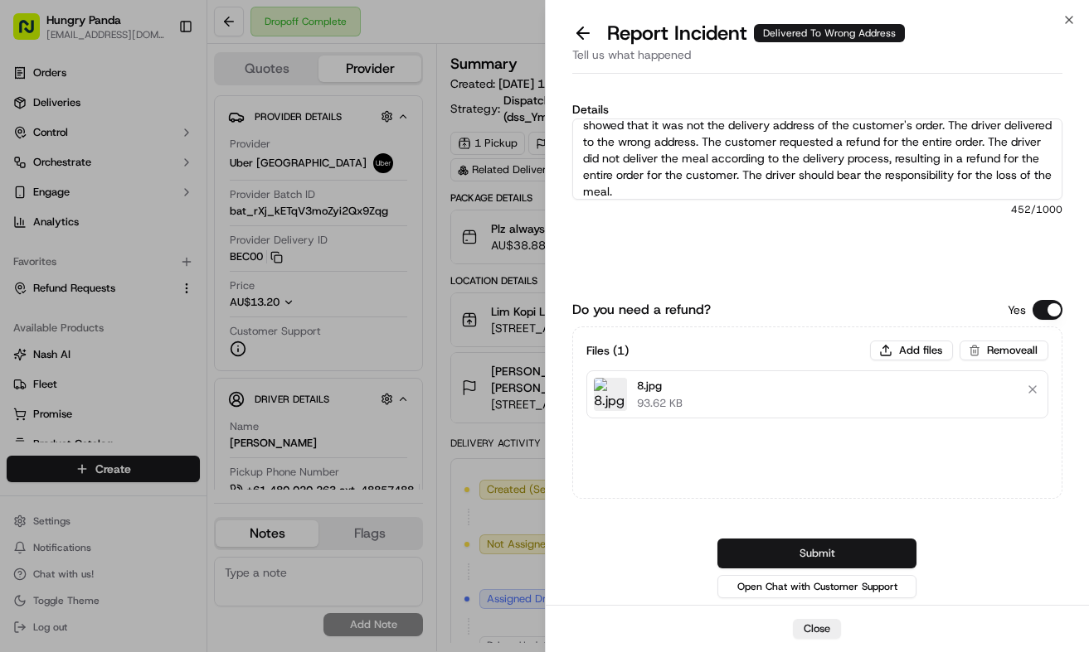
click at [850, 551] on button "Submit" at bounding box center [816, 554] width 199 height 30
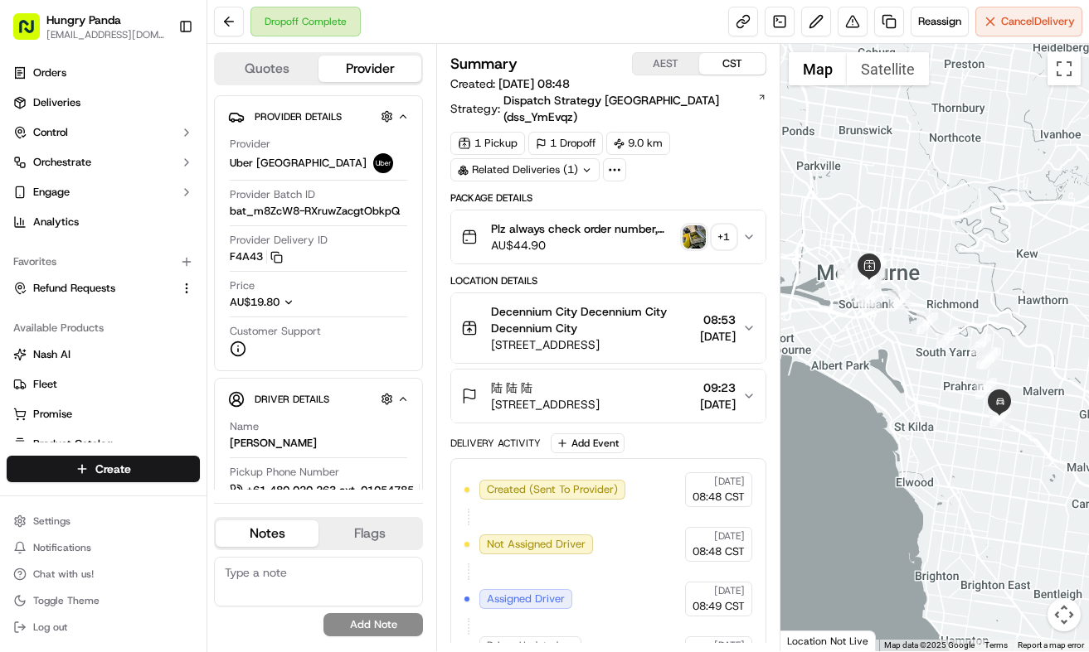
drag, startPoint x: 753, startPoint y: 233, endPoint x: 958, endPoint y: 183, distance: 211.5
click at [759, 230] on button "Plz always check order number, call customer when you arrive, any delivery issu…" at bounding box center [608, 237] width 314 height 53
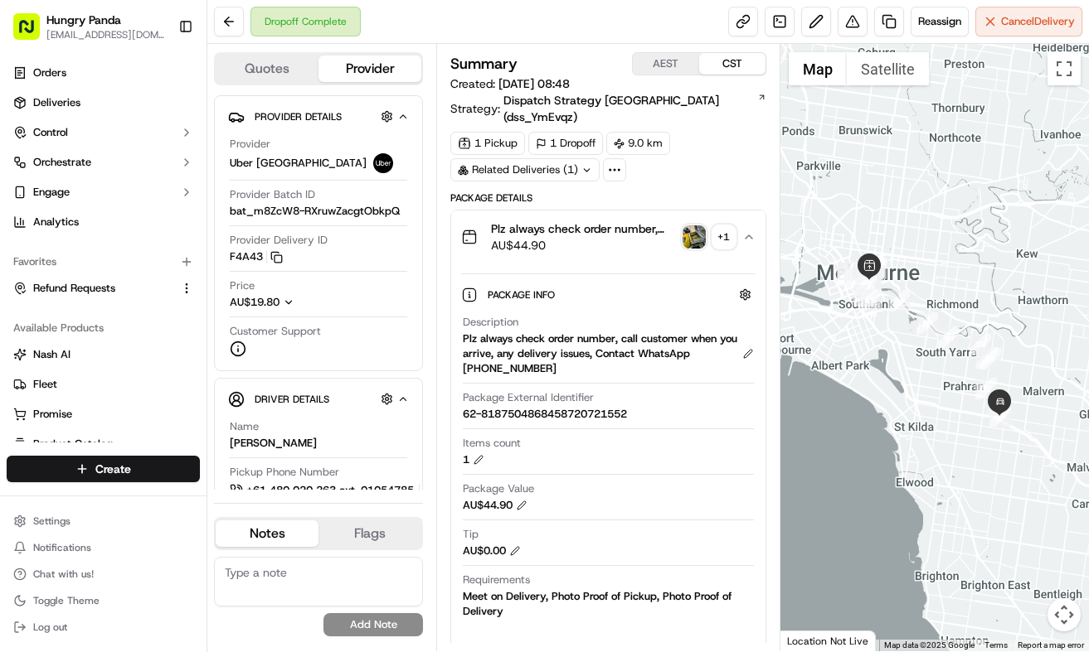
click at [701, 226] on img "button" at bounding box center [693, 237] width 23 height 23
click at [701, 223] on body "Hungry Panda liurui0731@hungrypandagroup.com Toggle Sidebar Orders Deliveries C…" at bounding box center [544, 326] width 1089 height 652
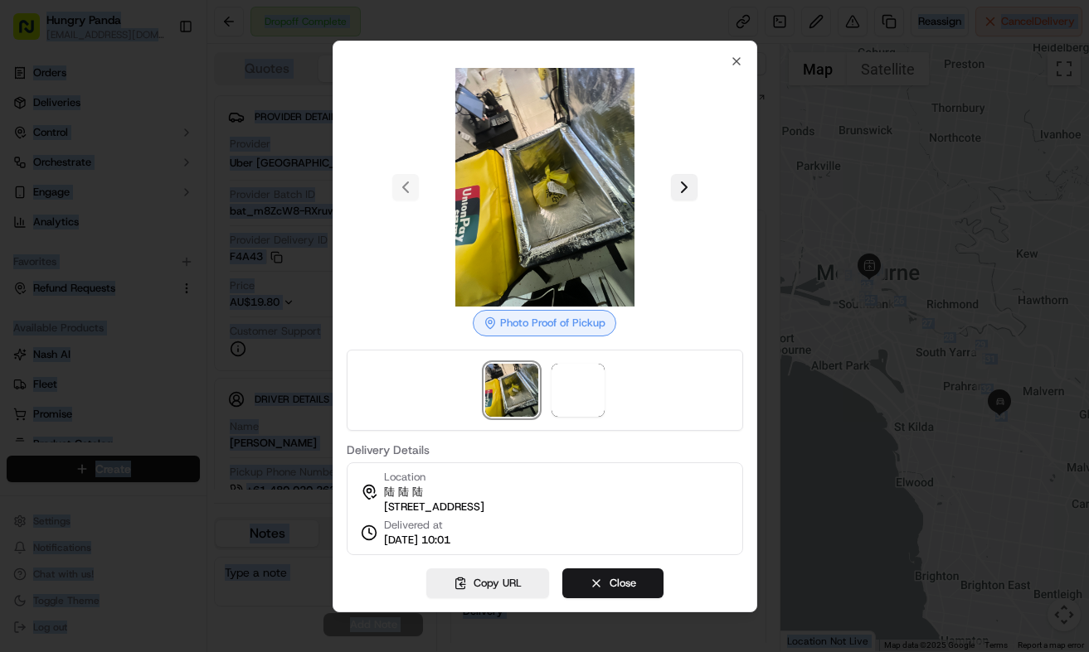
click at [691, 185] on button at bounding box center [684, 187] width 27 height 27
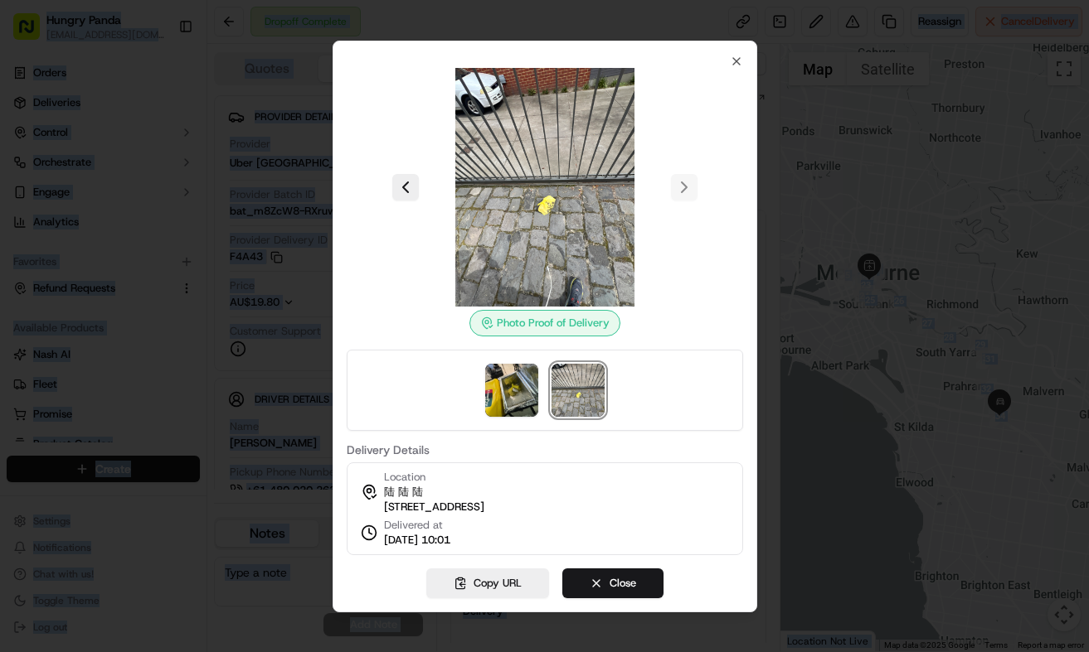
click at [769, 201] on div at bounding box center [544, 326] width 1089 height 652
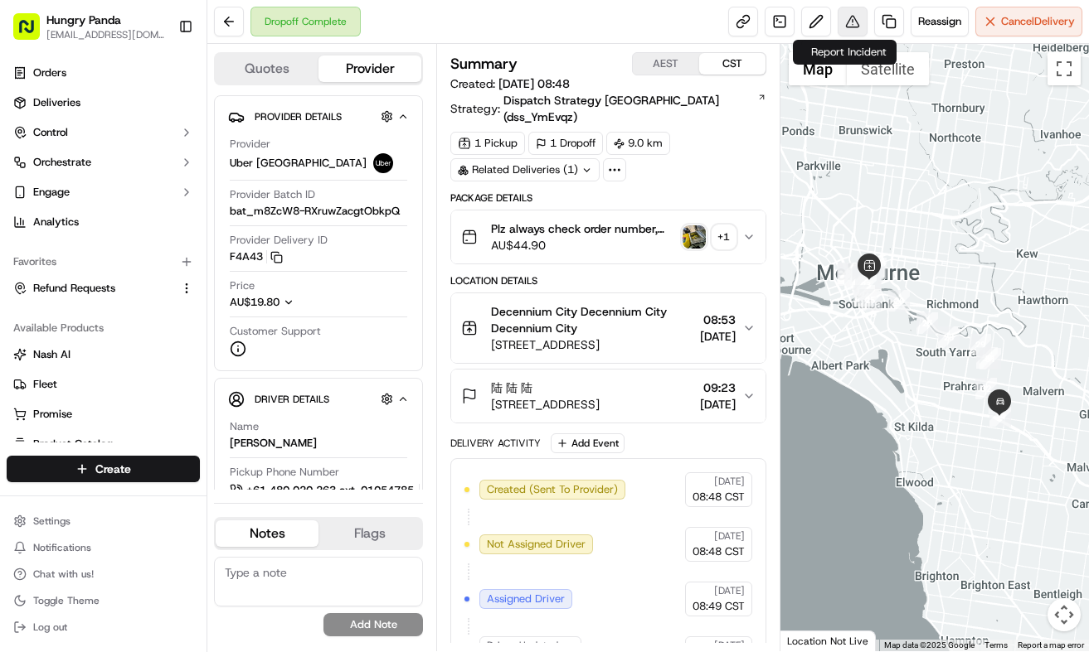
click at [854, 17] on button at bounding box center [852, 22] width 30 height 30
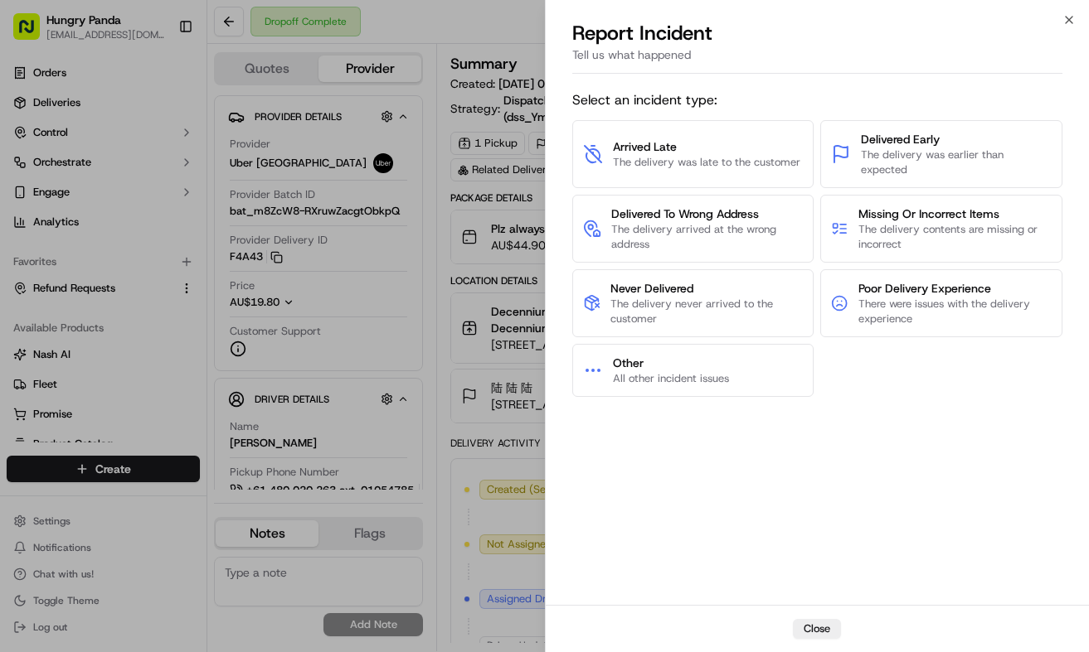
click at [760, 190] on div "Arrived Late The delivery was late to the customer Delivered Early The delivery…" at bounding box center [817, 258] width 491 height 277
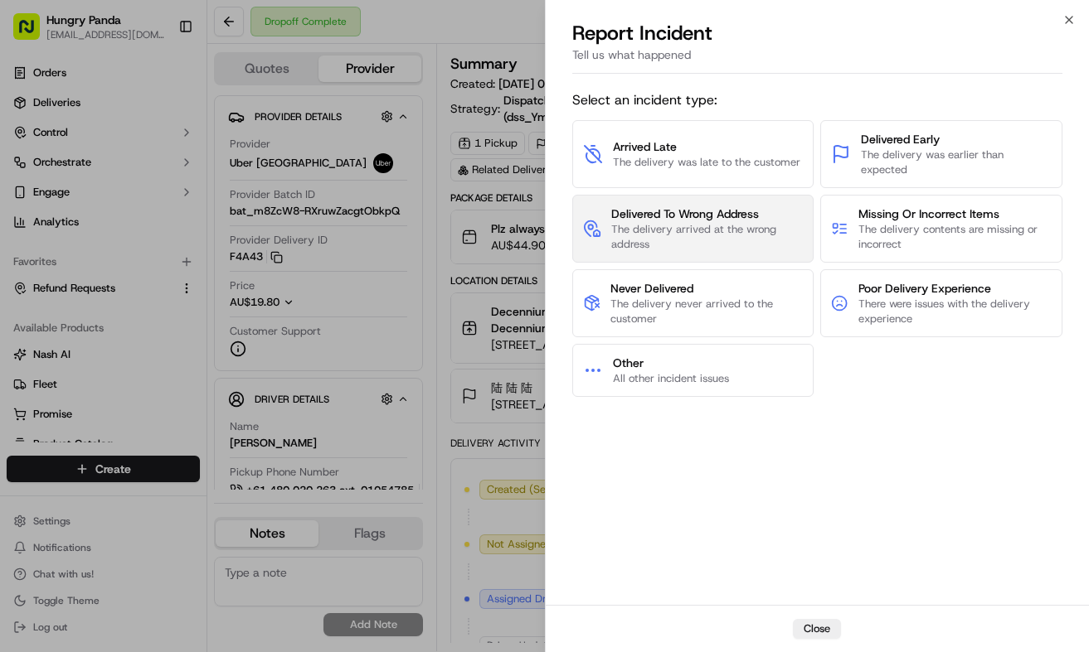
click at [749, 221] on span "Delivered To Wrong Address" at bounding box center [707, 214] width 192 height 17
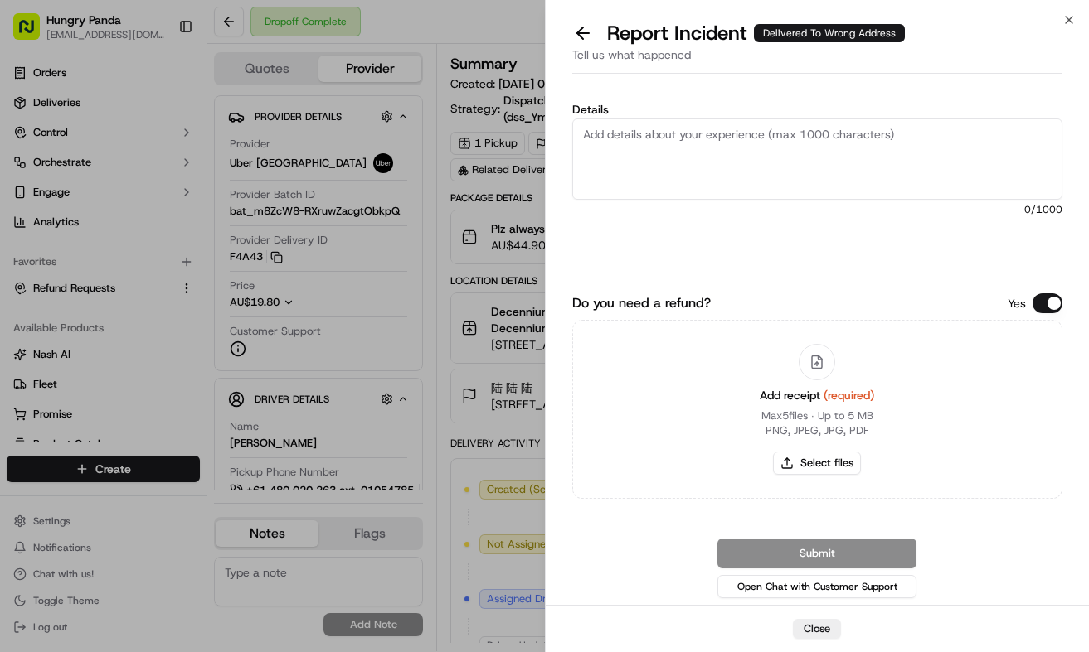
click at [730, 146] on textarea "Details" at bounding box center [817, 159] width 491 height 81
paste textarea "The customer reported that he did not receive the meal. The photos taken by the…"
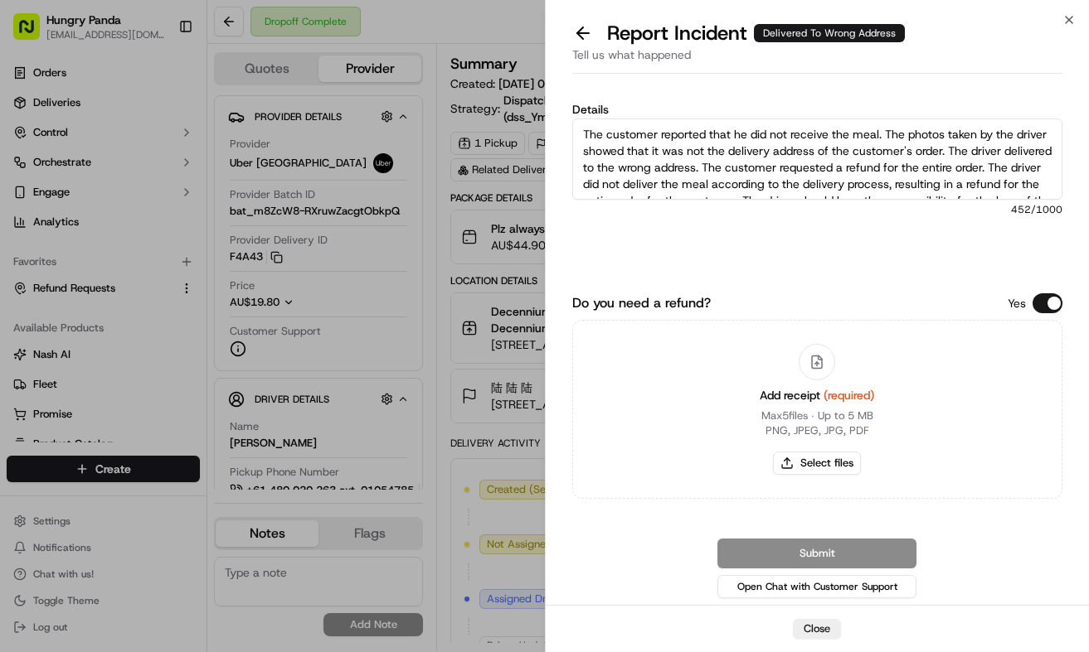
scroll to position [26, 0]
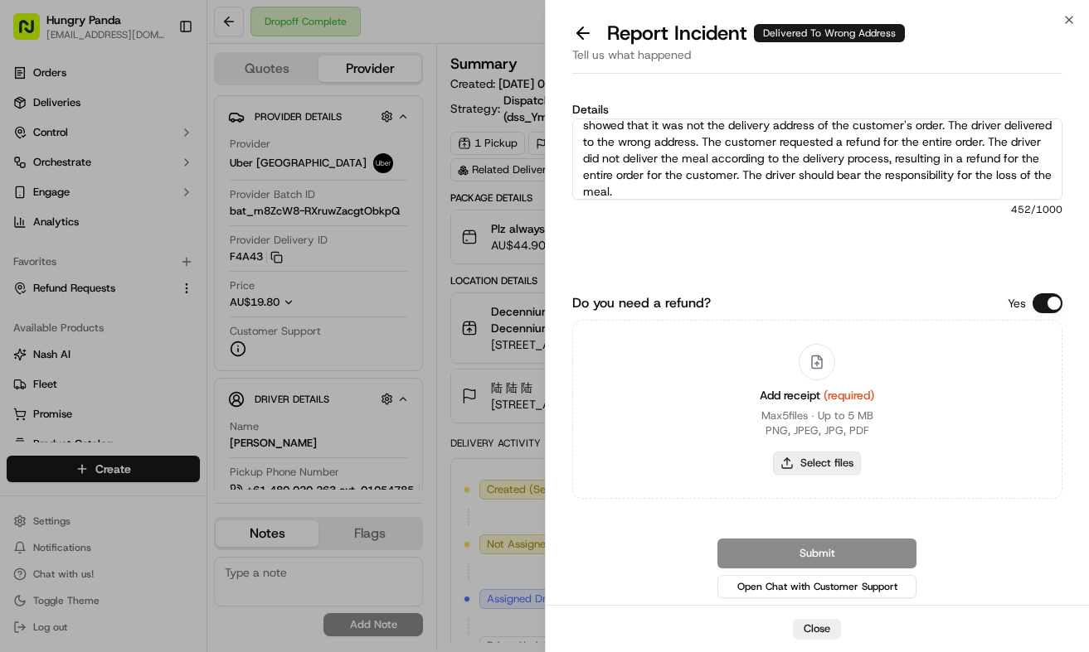
type textarea "The customer reported that he did not receive the meal. The photos taken by the…"
click at [831, 463] on button "Select files" at bounding box center [817, 463] width 88 height 23
type input "C:\fakepath\9.jpg"
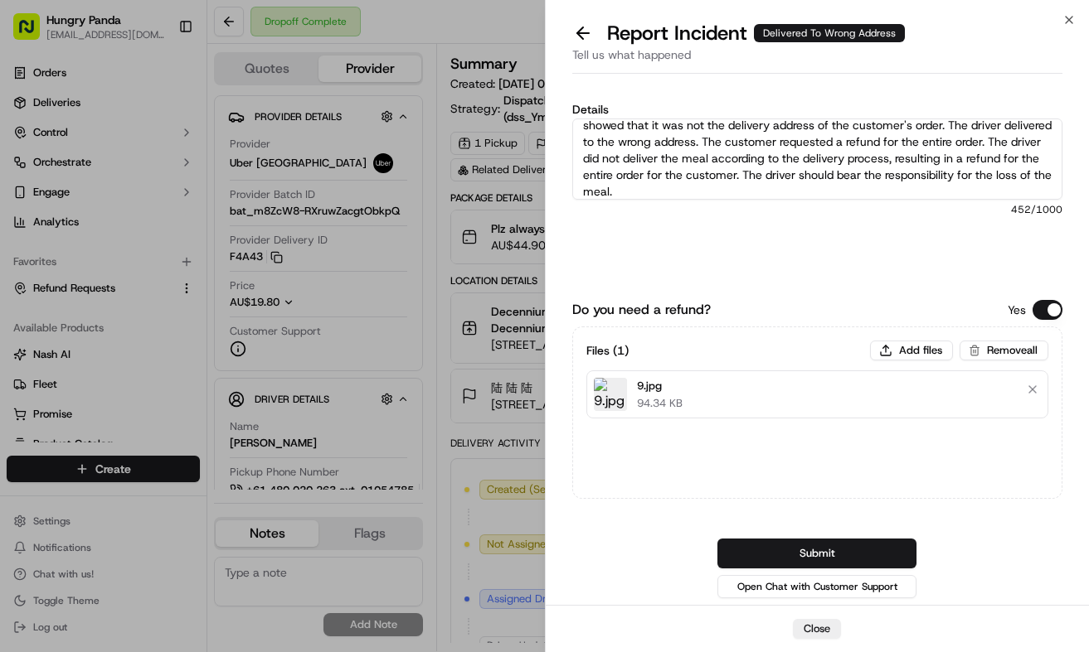
click at [895, 541] on button "Submit" at bounding box center [816, 554] width 199 height 30
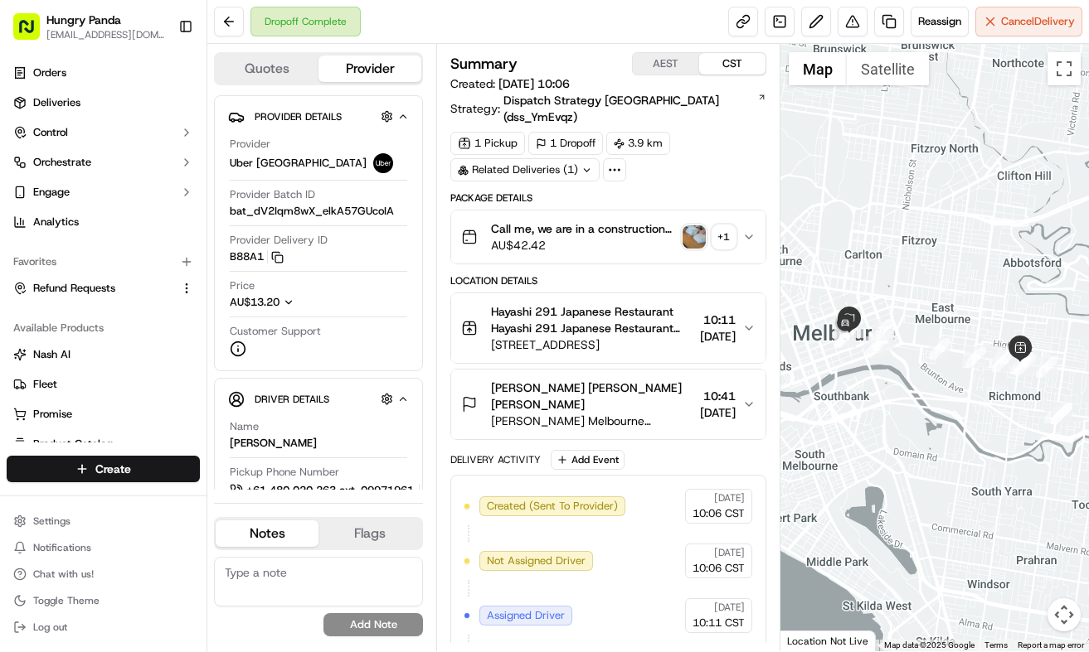
click at [754, 211] on button "Call me, we are in a construction site between the MCG and [GEOGRAPHIC_DATA] Pl…" at bounding box center [608, 237] width 314 height 53
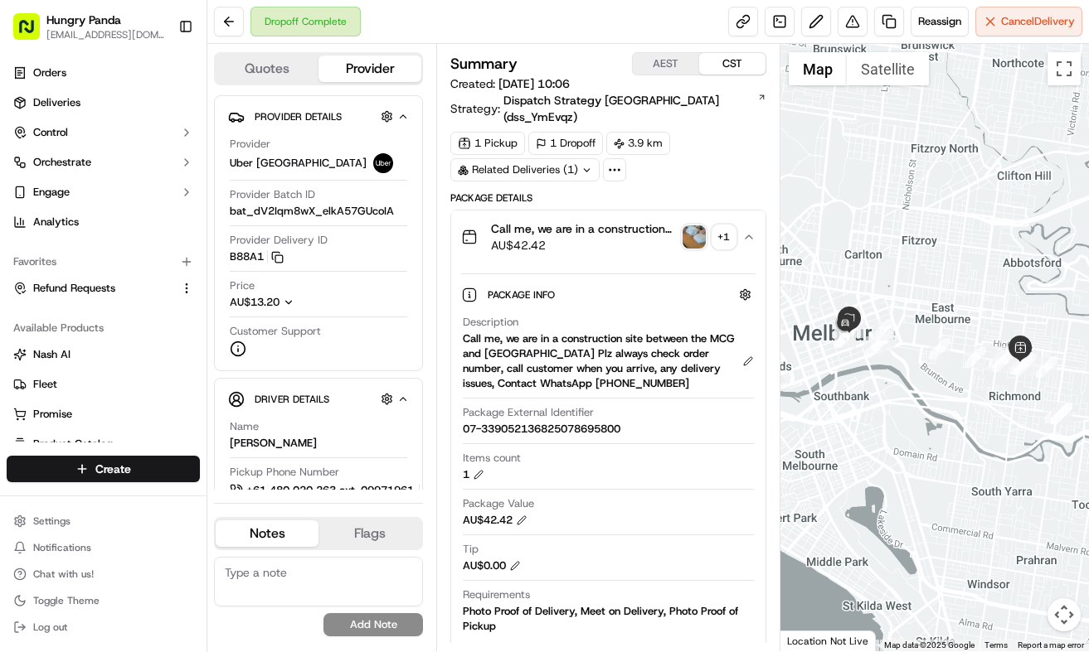
click at [692, 226] on img "button" at bounding box center [693, 237] width 23 height 23
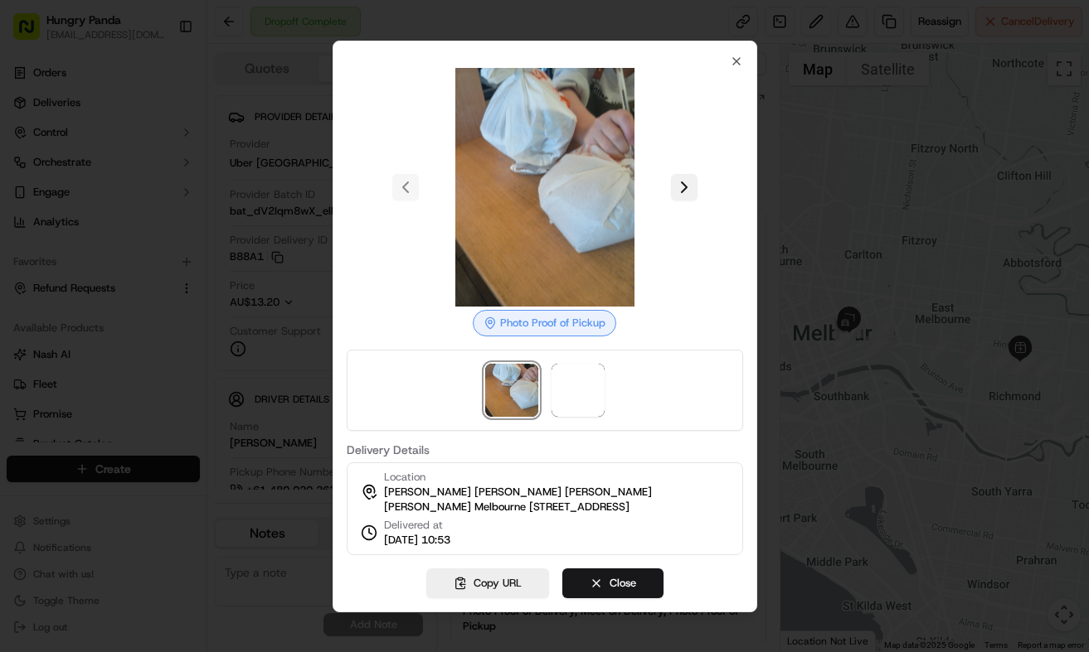
click at [678, 183] on button at bounding box center [684, 187] width 27 height 27
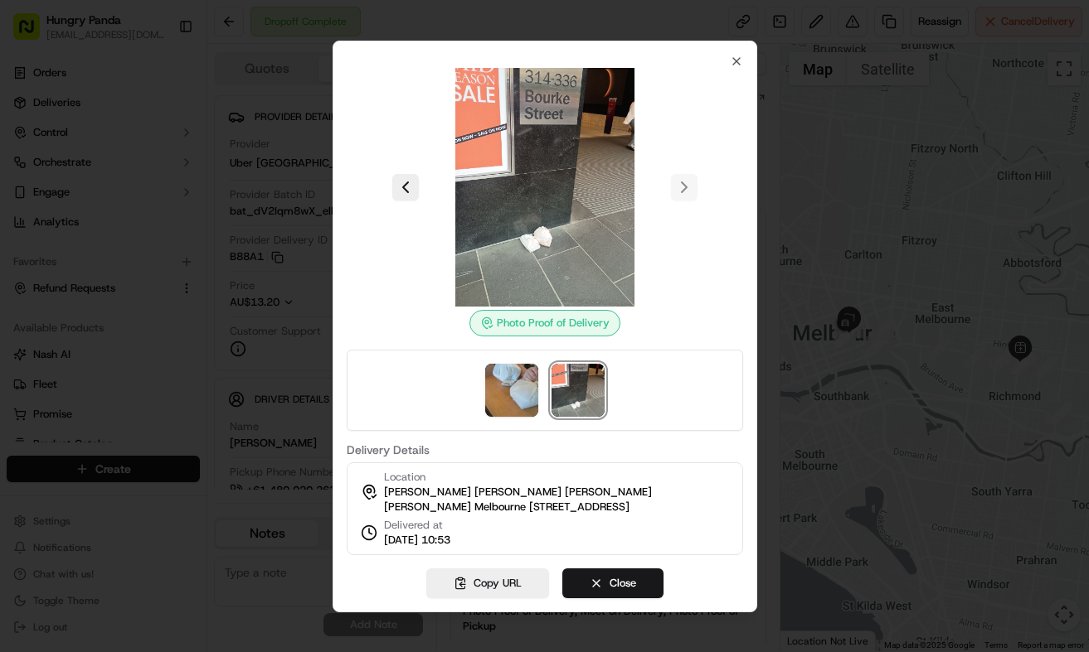
click at [810, 483] on div at bounding box center [544, 326] width 1089 height 652
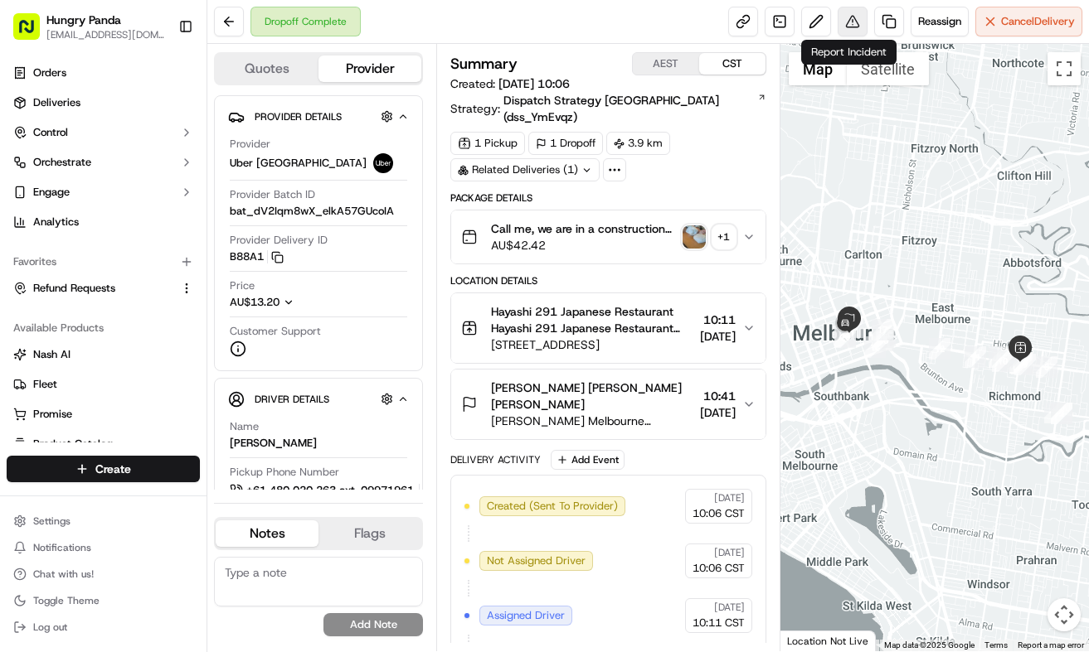
click at [857, 28] on button at bounding box center [852, 22] width 30 height 30
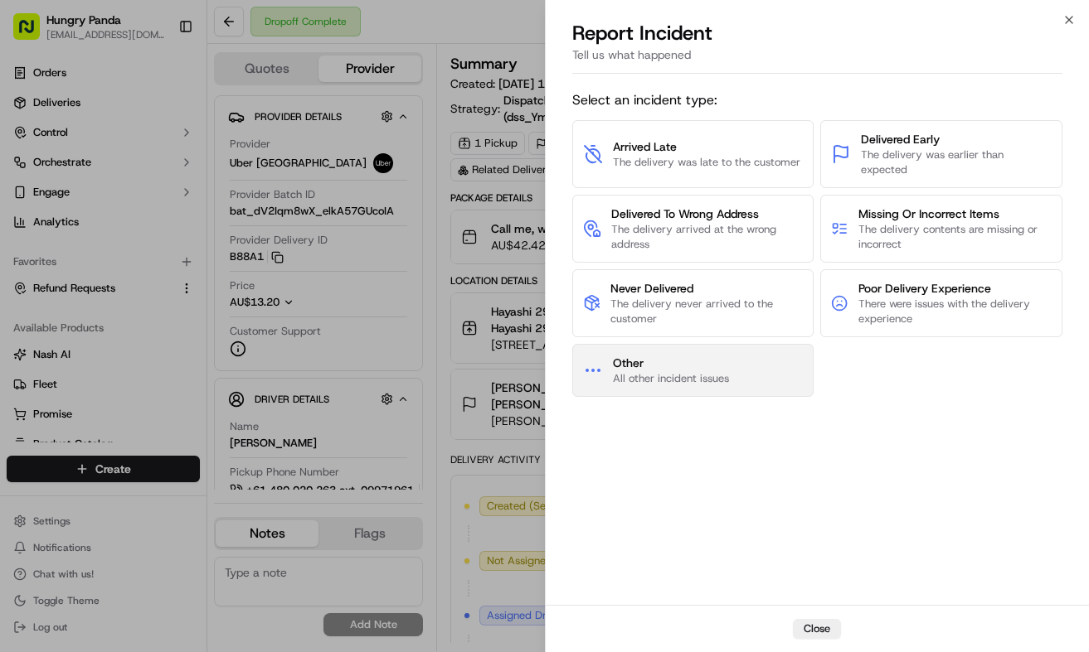
click at [748, 351] on button "Other All other incident issues" at bounding box center [693, 370] width 242 height 53
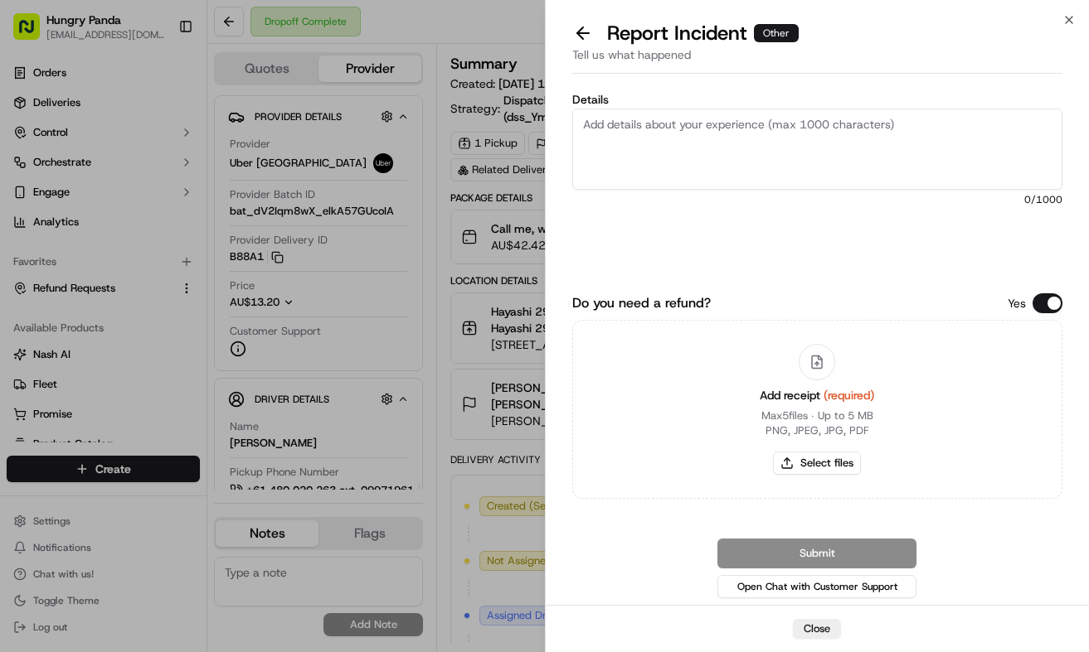
click at [853, 127] on textarea "Details" at bounding box center [817, 149] width 491 height 81
paste textarea "For this order, the customer reported that they did not receive the food. The d…"
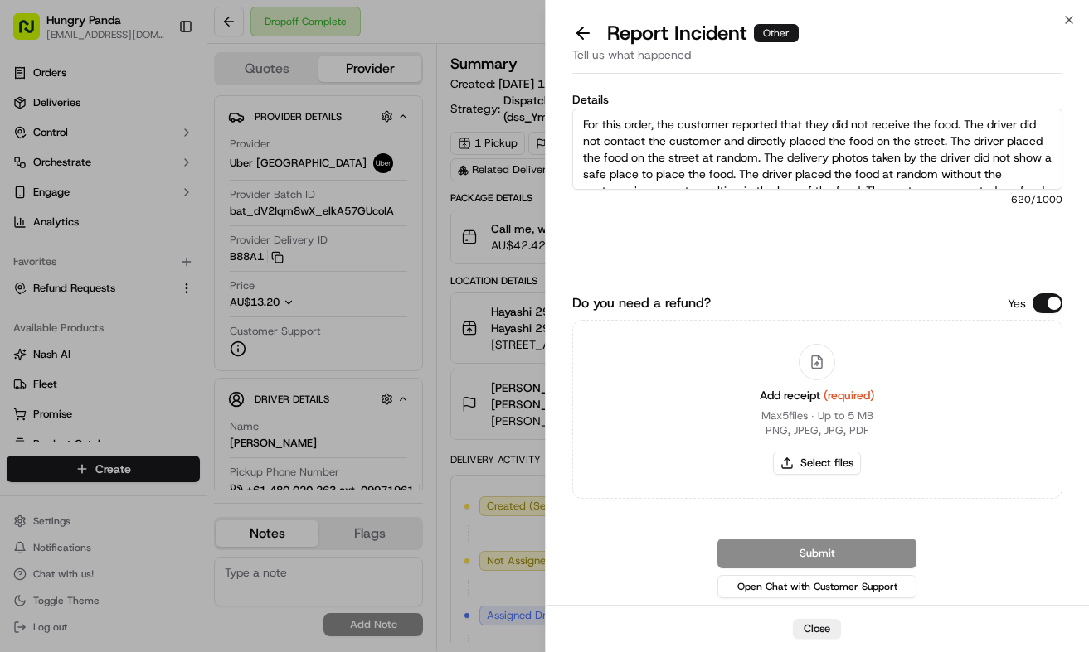
scroll to position [59, 0]
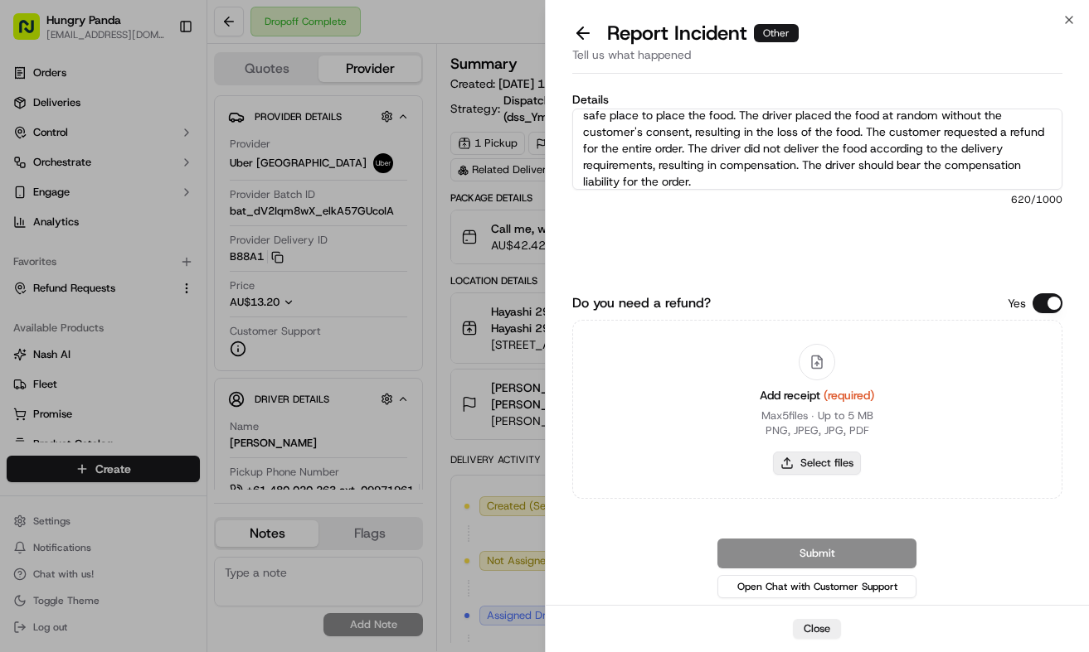
type textarea "For this order, the customer reported that they did not receive the food. The d…"
click at [845, 467] on button "Select files" at bounding box center [817, 463] width 88 height 23
type input "C:\fakepath\10.jpg"
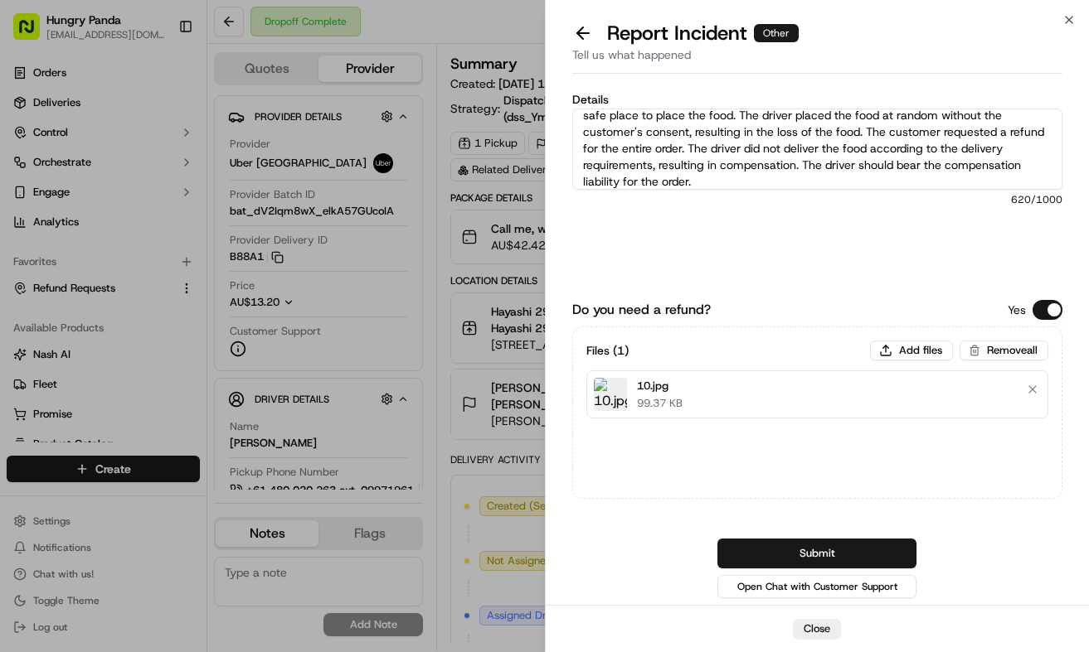
drag, startPoint x: 823, startPoint y: 556, endPoint x: 937, endPoint y: 532, distance: 116.1
click at [823, 556] on button "Submit" at bounding box center [816, 554] width 199 height 30
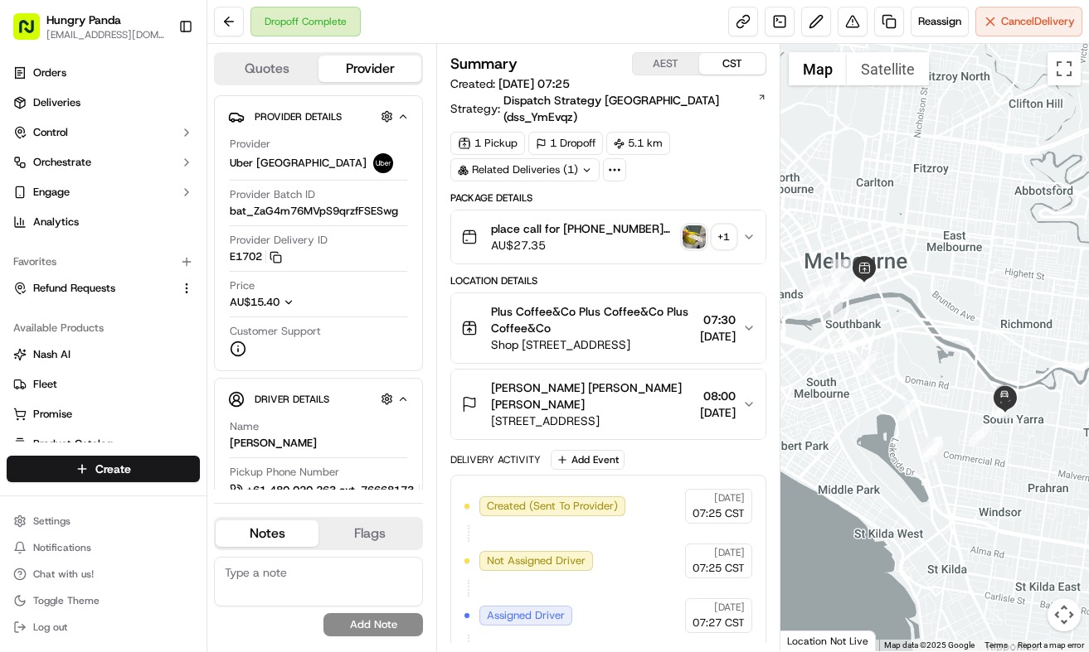
drag, startPoint x: 745, startPoint y: 213, endPoint x: 730, endPoint y: 192, distance: 26.0
click at [745, 230] on icon "button" at bounding box center [748, 236] width 13 height 13
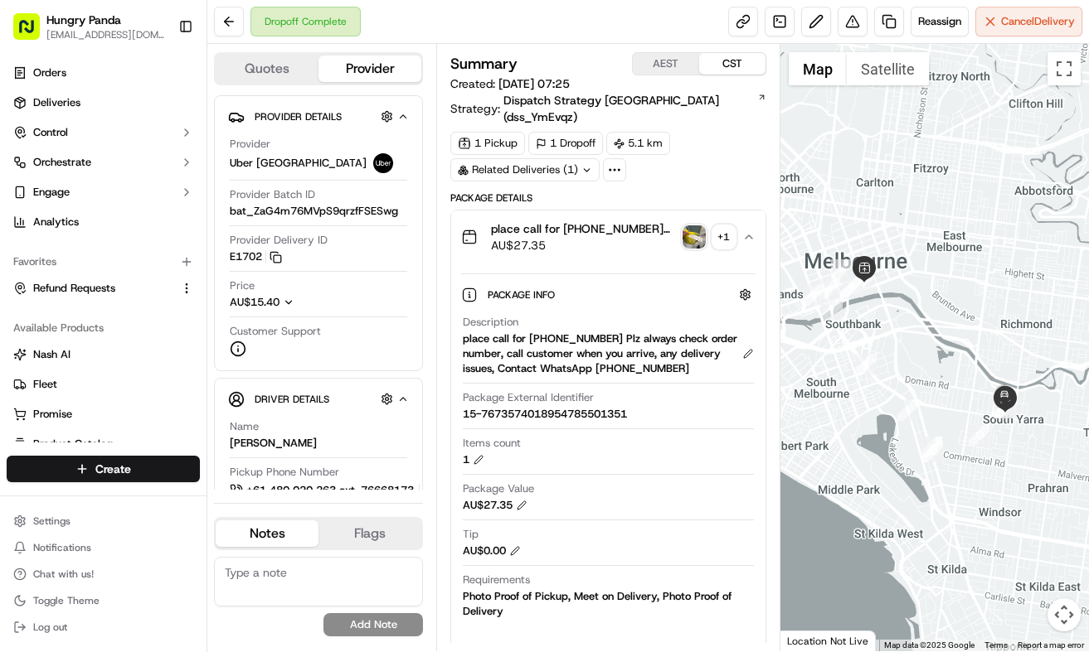
click at [697, 226] on img "button" at bounding box center [693, 237] width 23 height 23
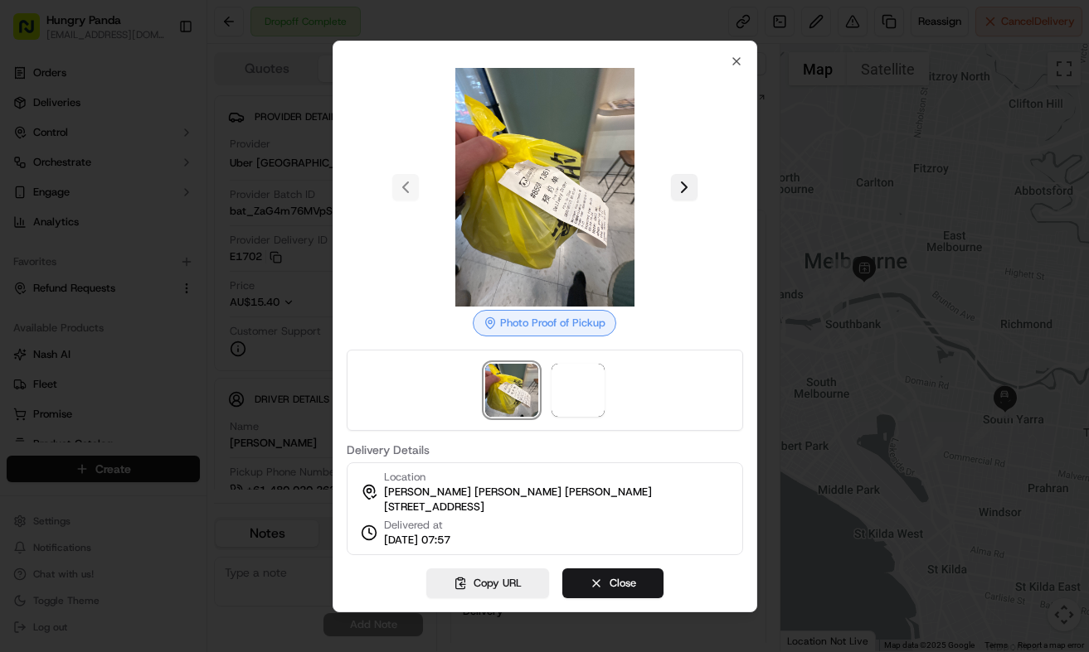
click at [687, 174] on button at bounding box center [684, 187] width 27 height 27
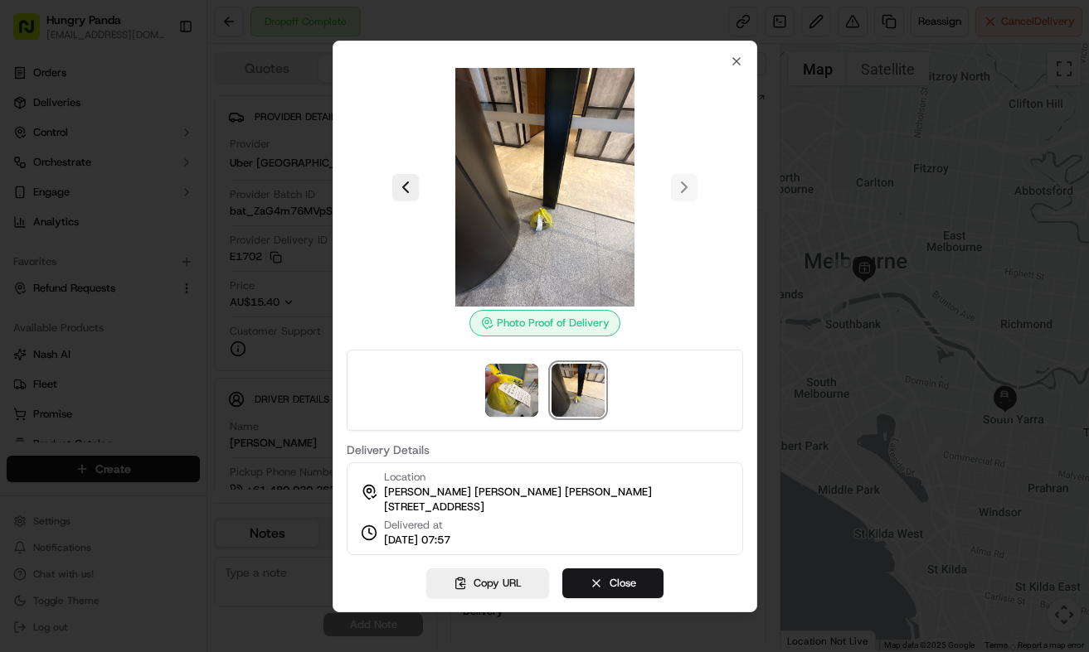
click at [791, 200] on div at bounding box center [544, 326] width 1089 height 652
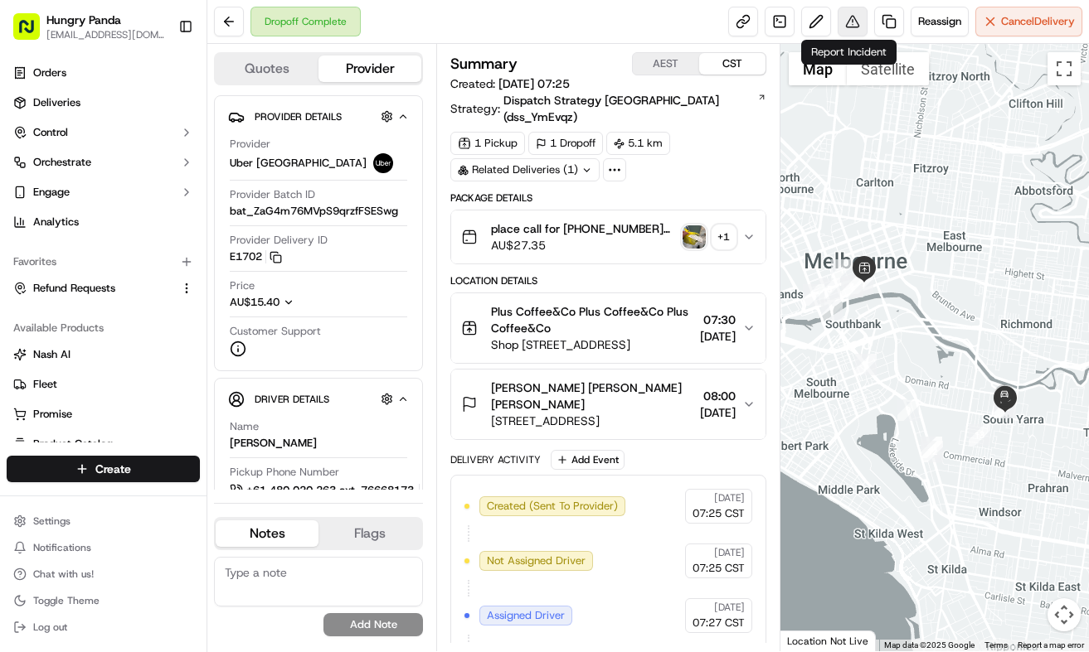
click at [852, 20] on button at bounding box center [852, 22] width 30 height 30
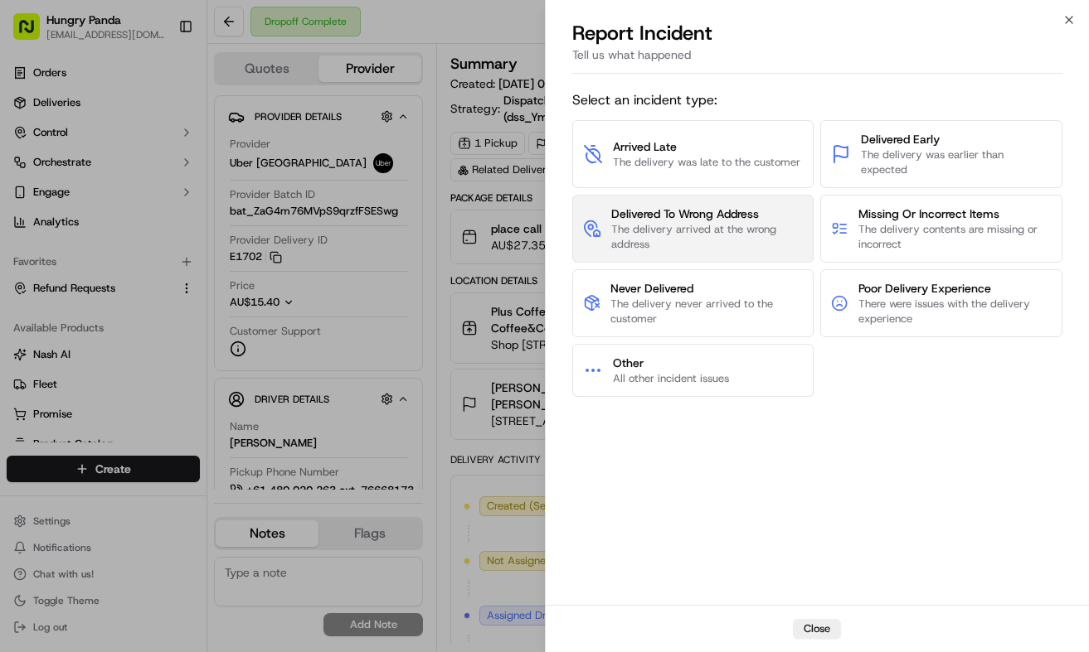
drag, startPoint x: 685, startPoint y: 235, endPoint x: 690, endPoint y: 223, distance: 12.6
click at [690, 223] on span "The delivery arrived at the wrong address" at bounding box center [707, 237] width 192 height 30
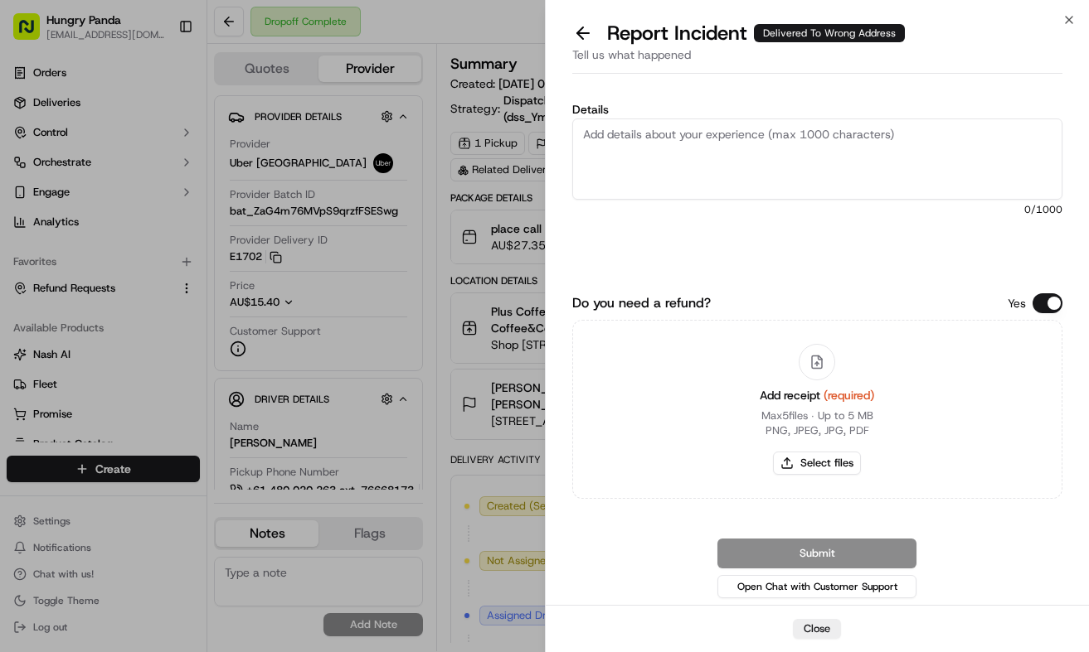
click at [736, 150] on textarea "Details" at bounding box center [817, 159] width 491 height 81
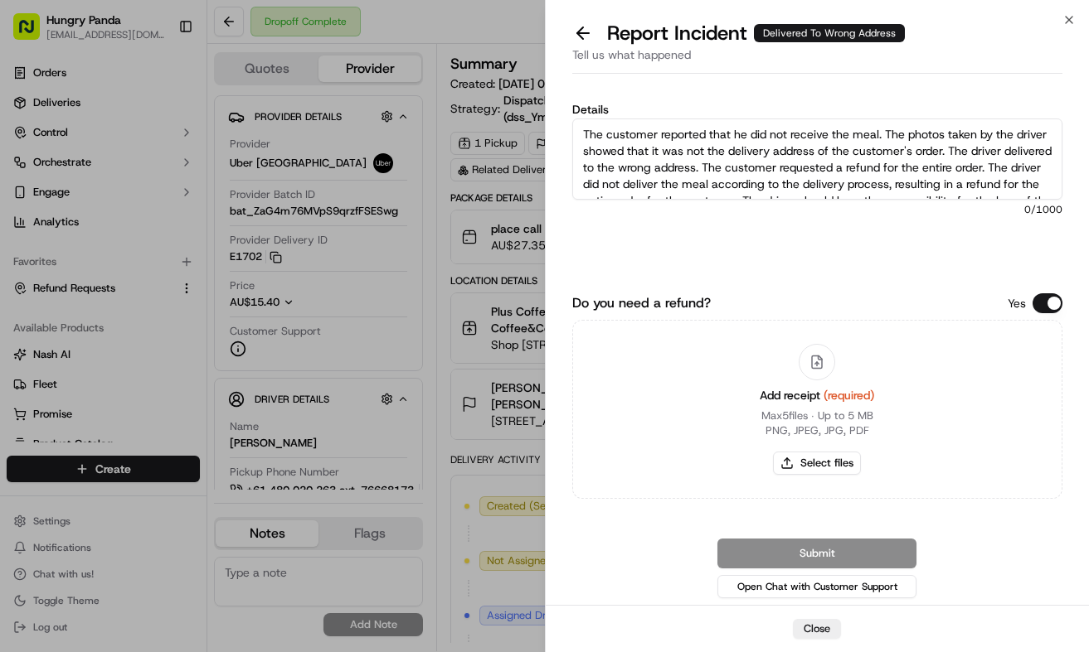
scroll to position [26, 0]
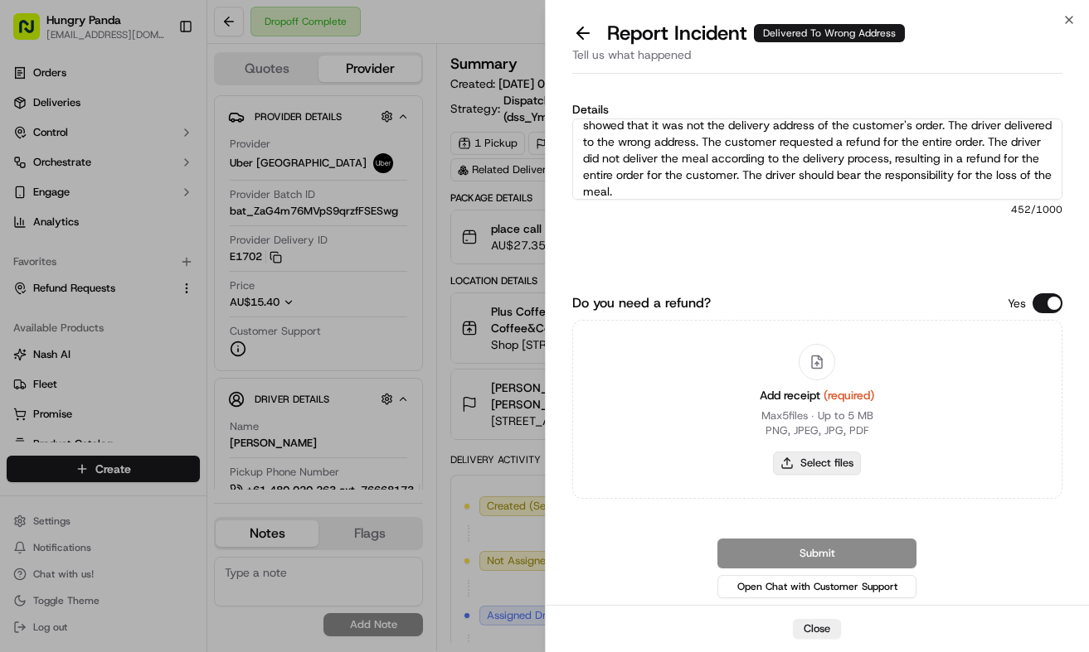
type textarea "The customer reported that he did not receive the meal. The photos taken by the…"
click at [834, 468] on button "Select files" at bounding box center [817, 463] width 88 height 23
type input "C:\fakepath\11.jpg"
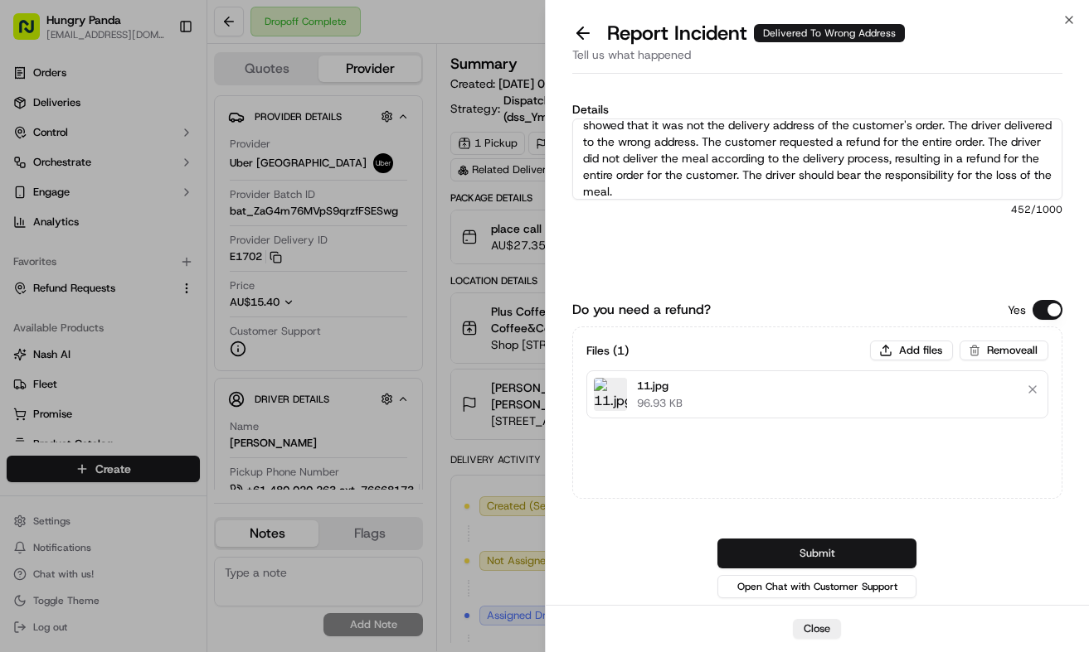
click at [851, 546] on button "Submit" at bounding box center [816, 554] width 199 height 30
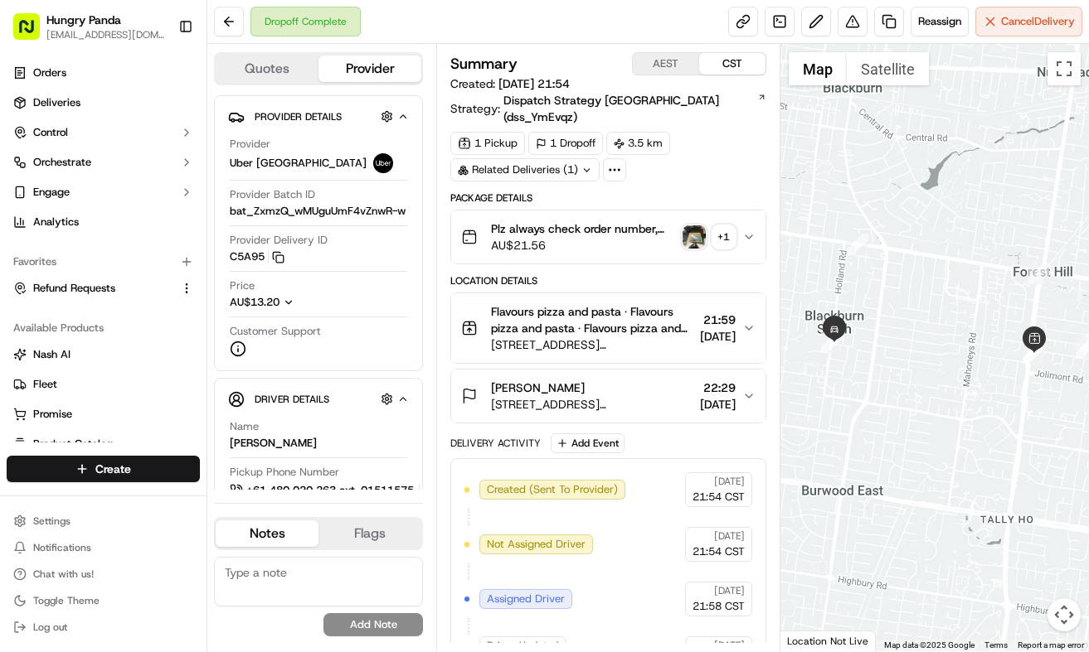
drag, startPoint x: 754, startPoint y: 221, endPoint x: 768, endPoint y: 215, distance: 14.8
click at [758, 220] on button "Plz always check order number, call customer when you arrive, any delivery issu…" at bounding box center [608, 237] width 314 height 53
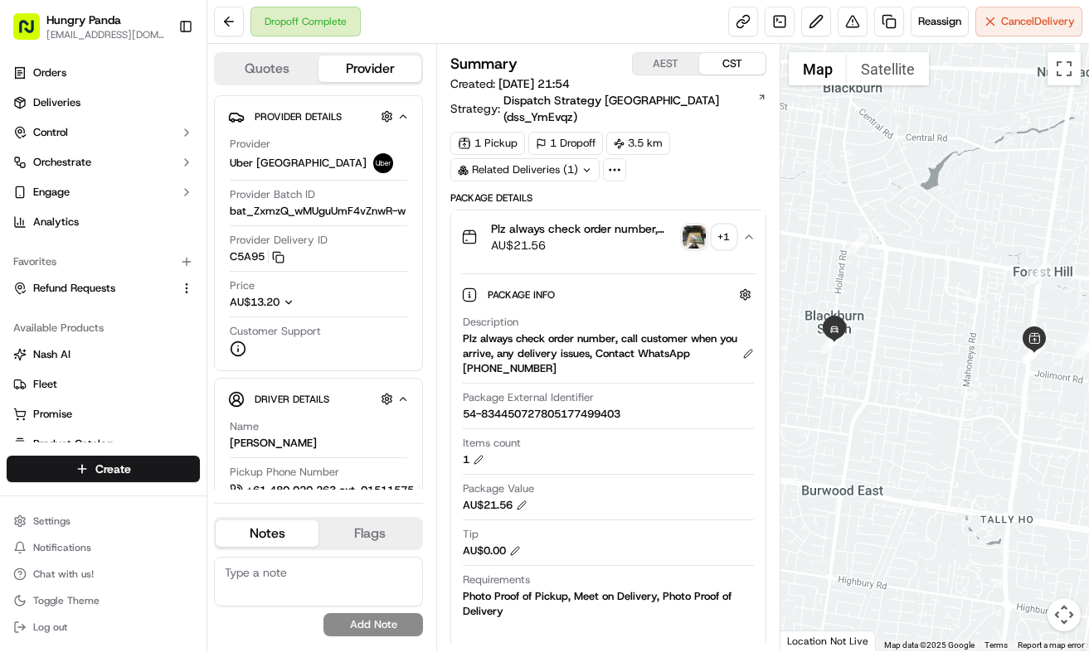
click at [702, 226] on img "button" at bounding box center [693, 237] width 23 height 23
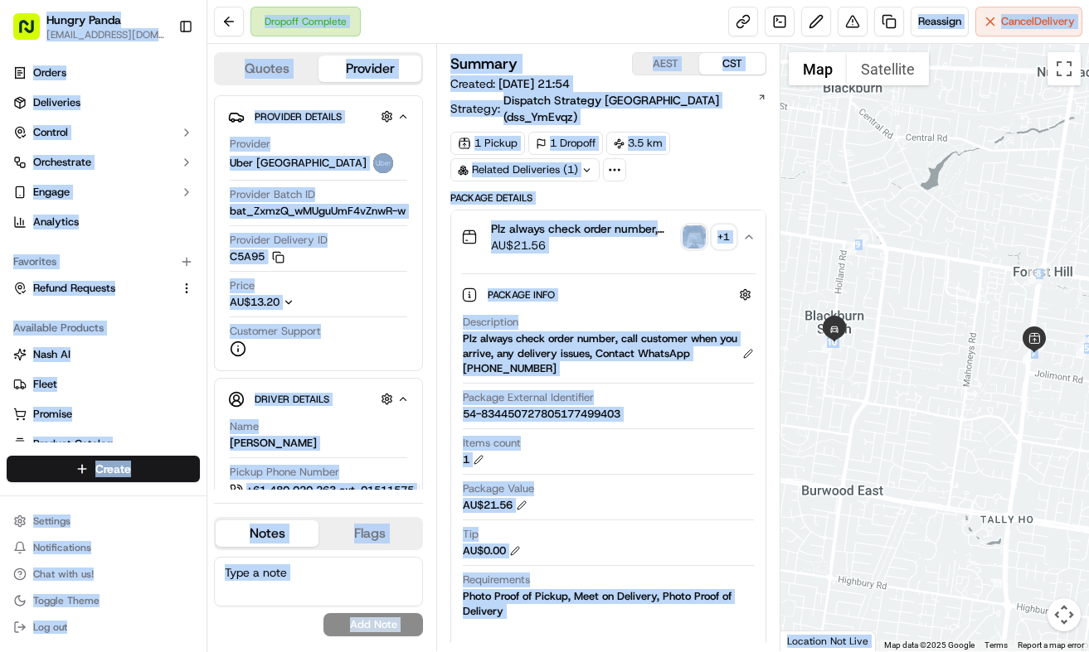
click at [702, 221] on body "Hungry Panda liurui0731@hungrypandagroup.com Toggle Sidebar Orders Deliveries C…" at bounding box center [544, 326] width 1089 height 652
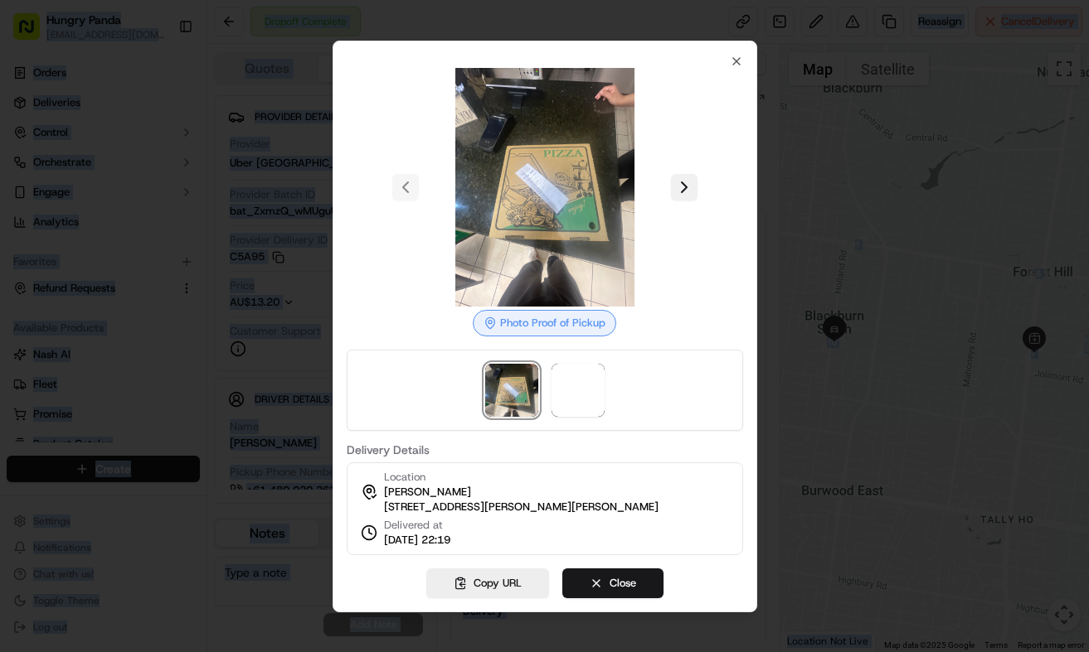
click at [679, 184] on button at bounding box center [684, 187] width 27 height 27
click at [774, 206] on div at bounding box center [544, 326] width 1089 height 652
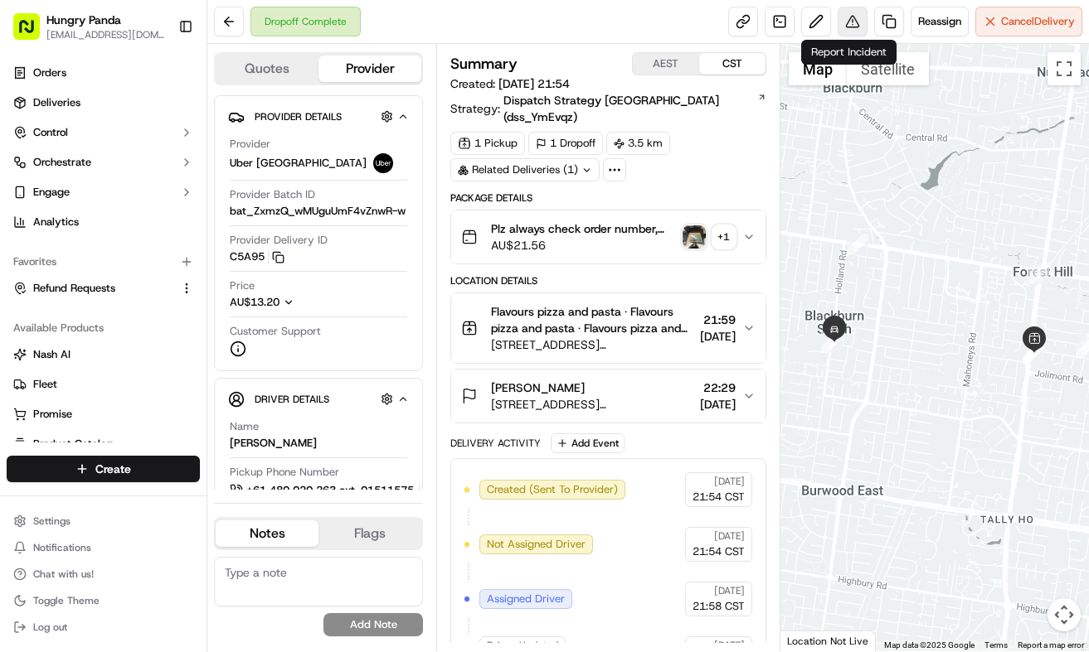
click at [851, 24] on button at bounding box center [852, 22] width 30 height 30
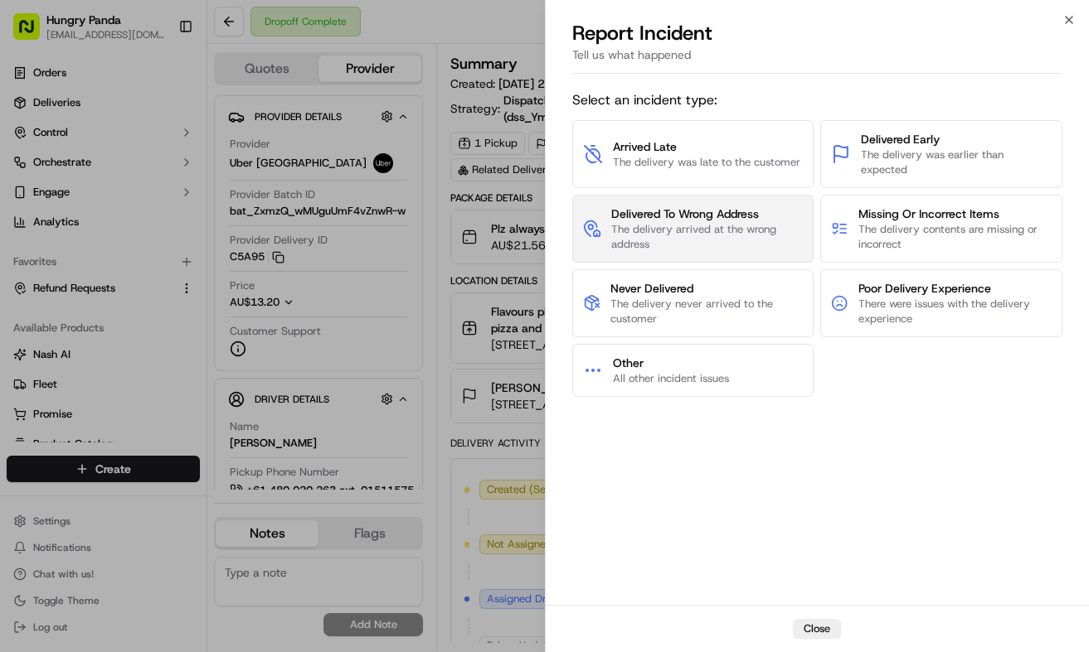
click at [744, 228] on span "The delivery arrived at the wrong address" at bounding box center [707, 237] width 192 height 30
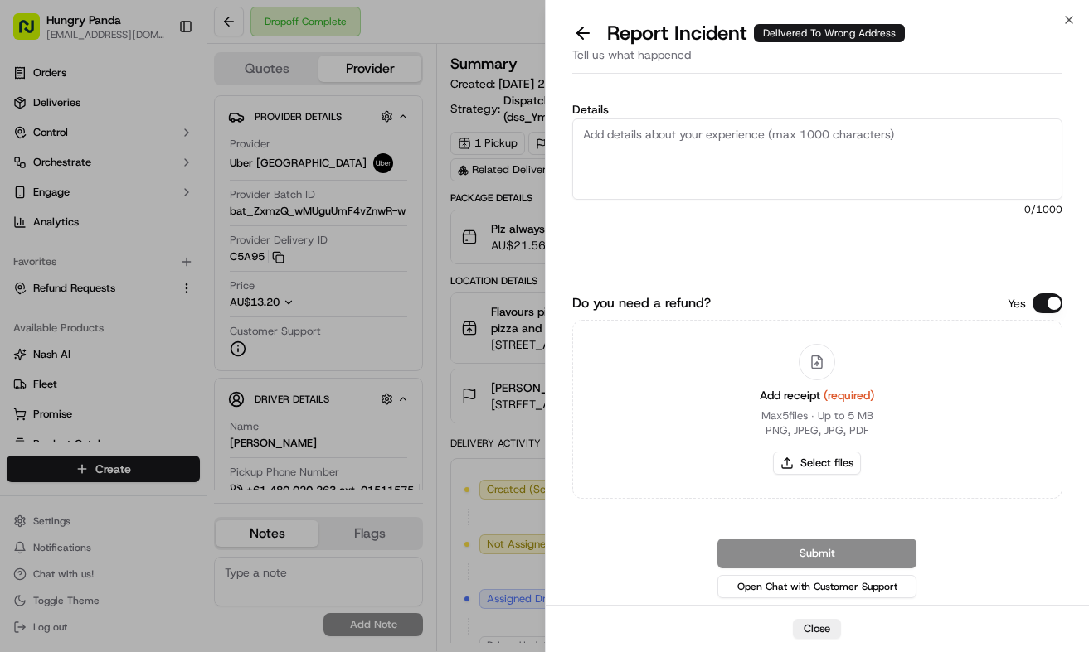
click at [759, 153] on textarea "Details" at bounding box center [817, 159] width 491 height 81
paste textarea "The customer reported that he did not receive the meal. The photos taken by the…"
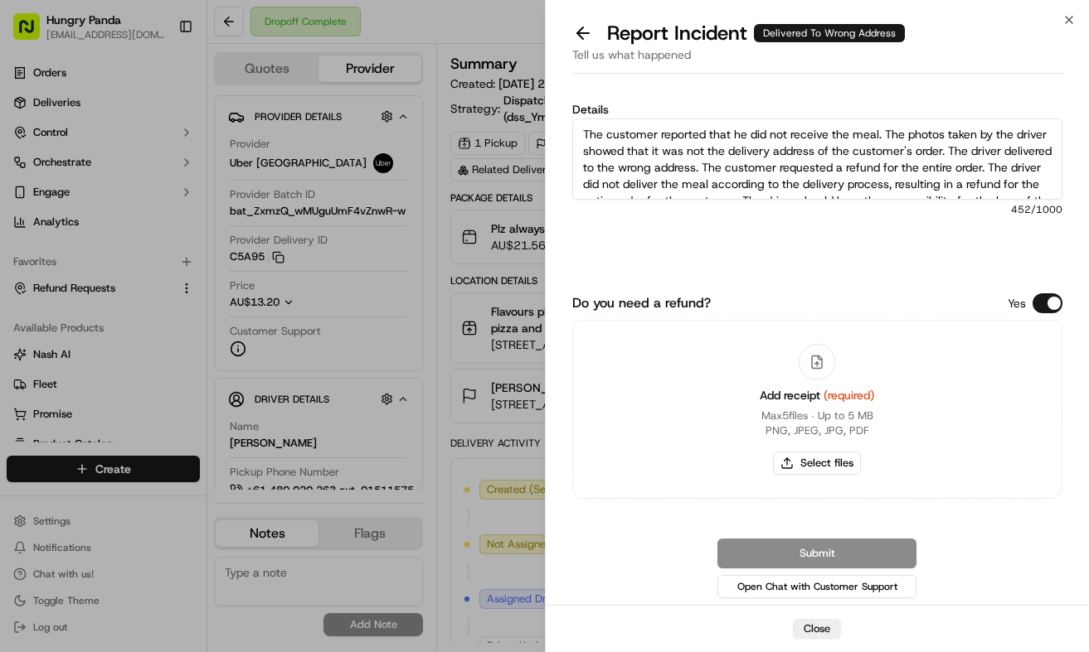
scroll to position [26, 0]
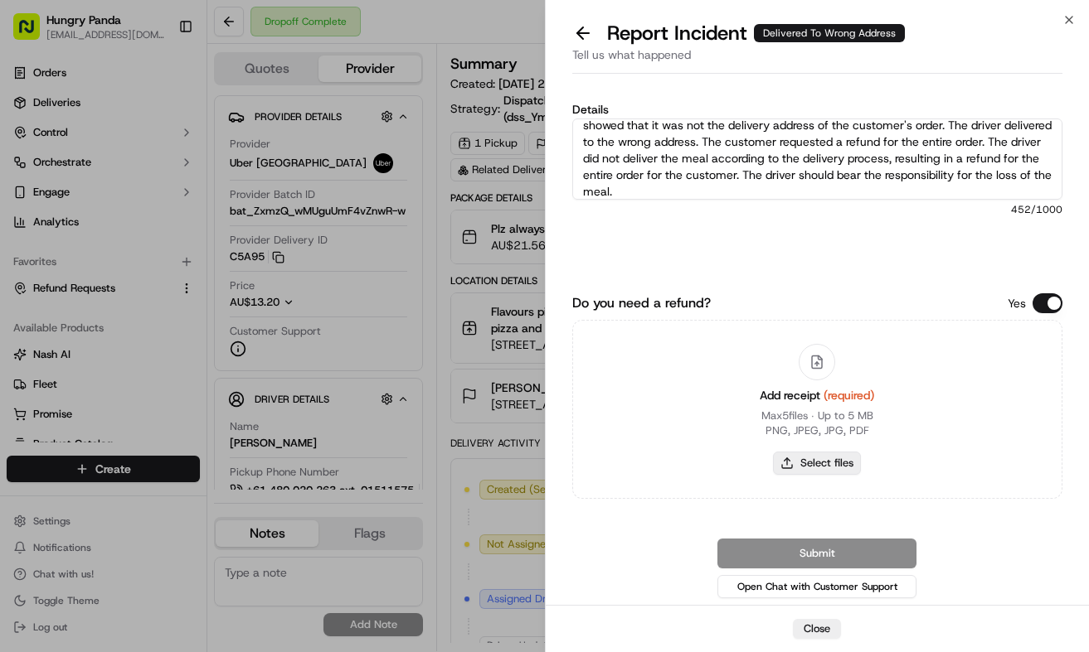
type textarea "The customer reported that he did not receive the meal. The photos taken by the…"
click at [832, 466] on button "Select files" at bounding box center [817, 463] width 88 height 23
type input "C:\fakepath\12.jpg"
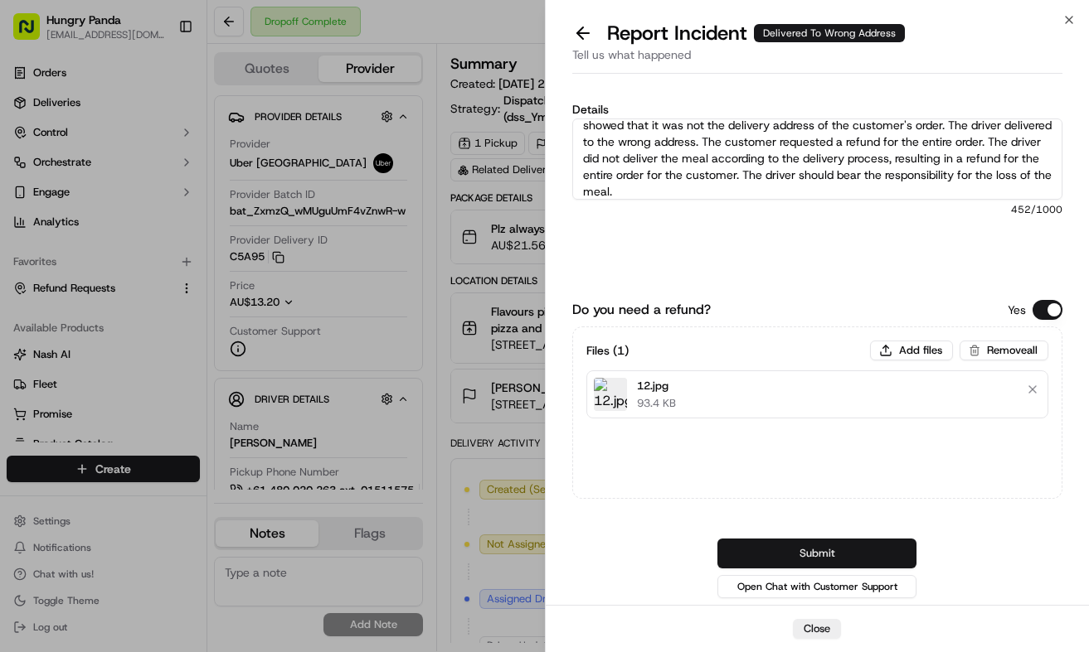
click at [885, 552] on button "Submit" at bounding box center [816, 554] width 199 height 30
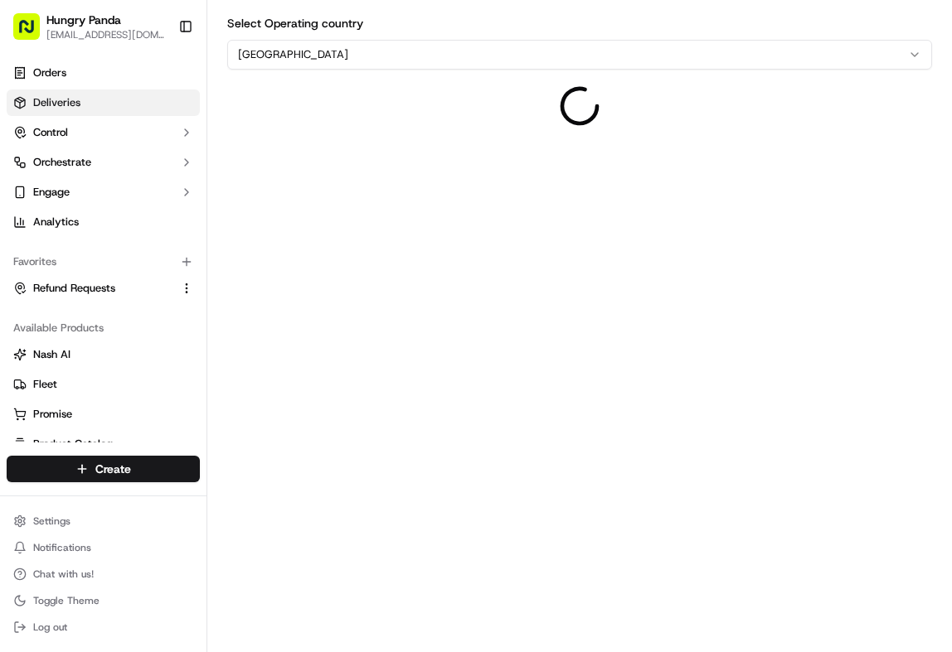
click at [112, 107] on link "Deliveries" at bounding box center [103, 103] width 193 height 27
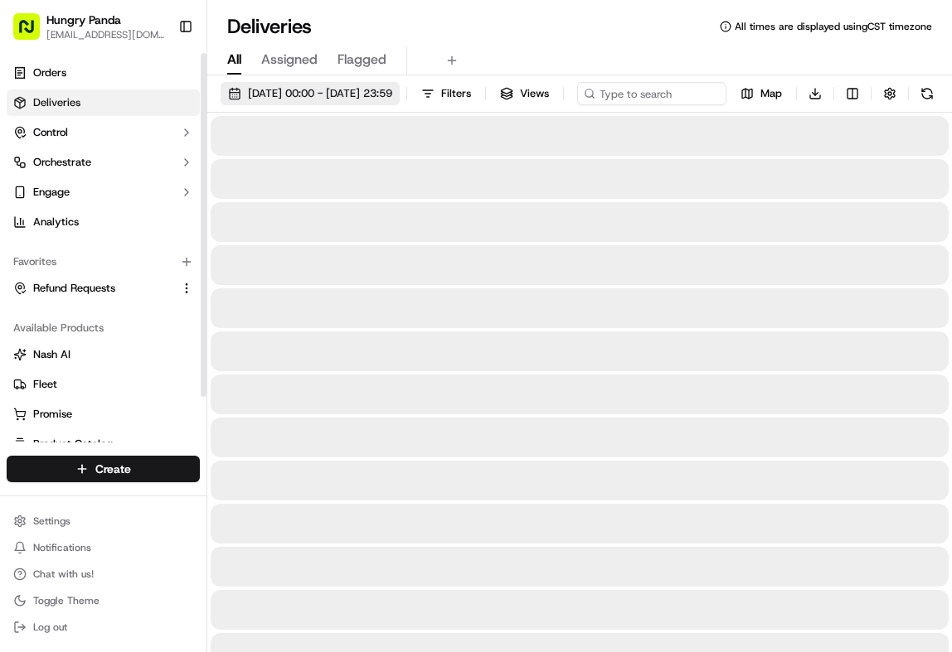
click at [362, 103] on button "23/09/2025 00:00 - 23/09/2025 23:59" at bounding box center [310, 93] width 179 height 23
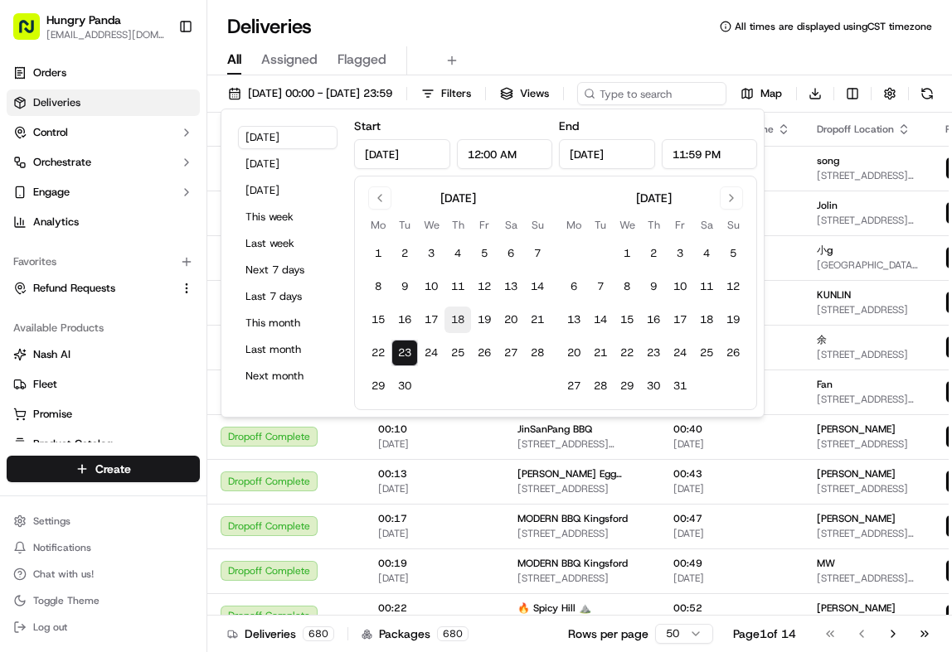
click at [458, 316] on button "18" at bounding box center [457, 320] width 27 height 27
type input "Sep 18, 2025"
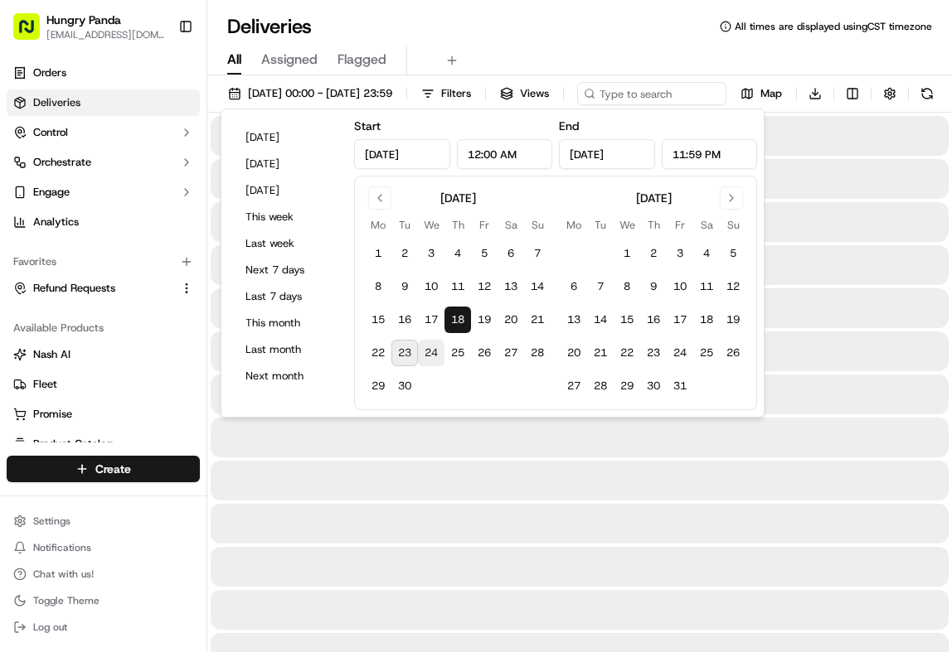
click at [427, 358] on button "24" at bounding box center [431, 353] width 27 height 27
type input "Sep 24, 2025"
click at [608, 52] on div "All Assigned Flagged" at bounding box center [579, 60] width 745 height 29
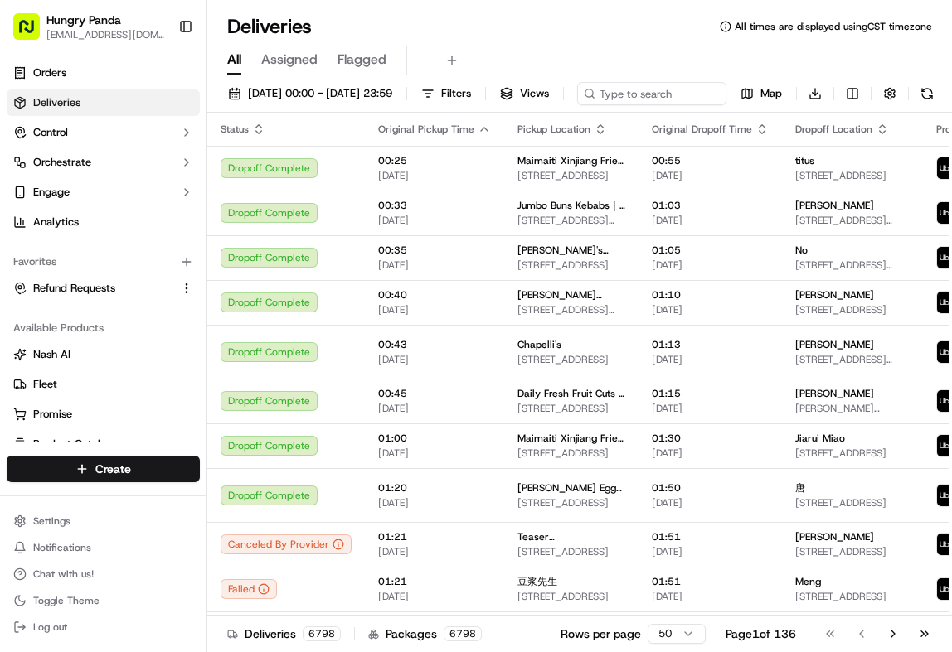
click at [951, 106] on html "Hungry Panda liurui0731@hungrypandagroup.com Toggle Sidebar Orders Deliveries C…" at bounding box center [476, 326] width 952 height 652
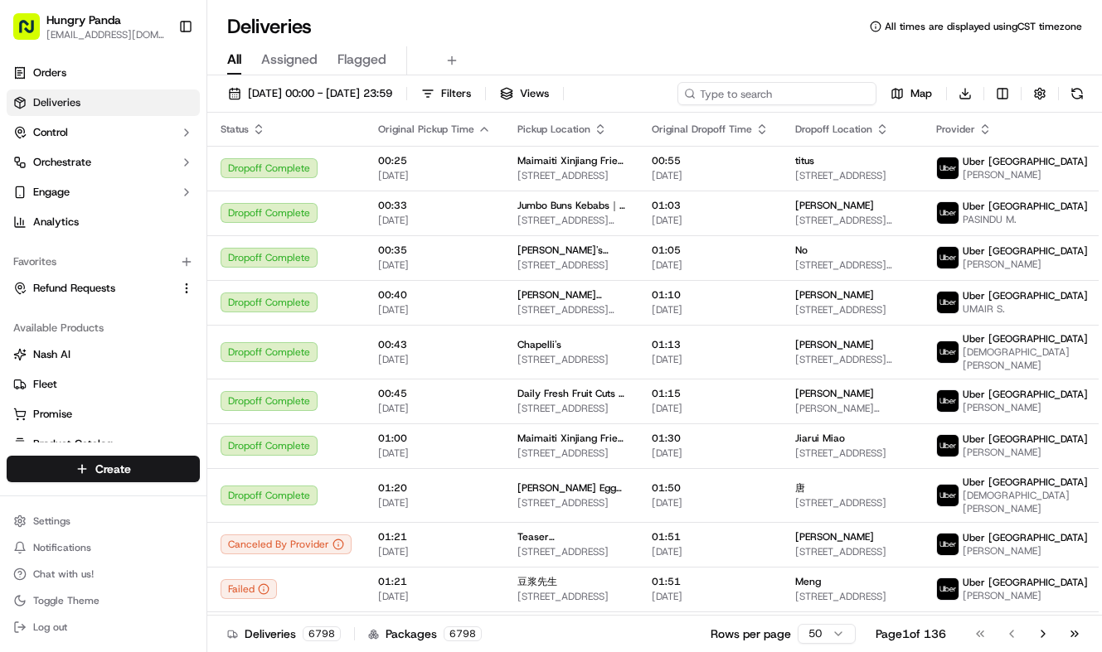
click at [836, 101] on input at bounding box center [776, 93] width 199 height 23
paste input "155924104815976257618"
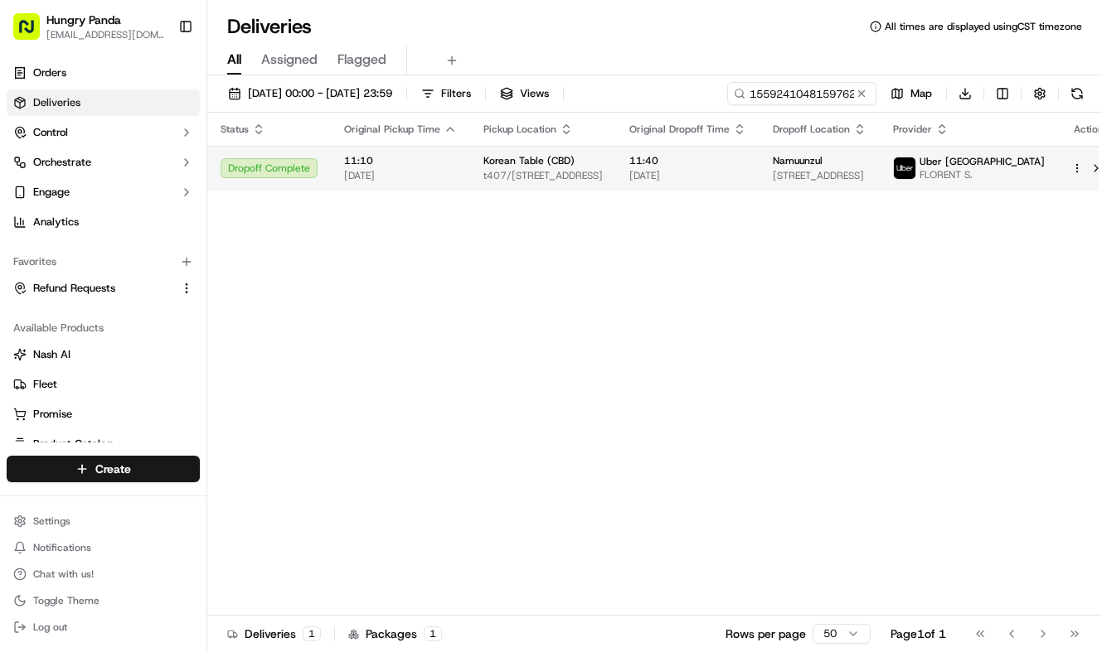
click at [838, 163] on div "Namuunzul" at bounding box center [820, 160] width 94 height 13
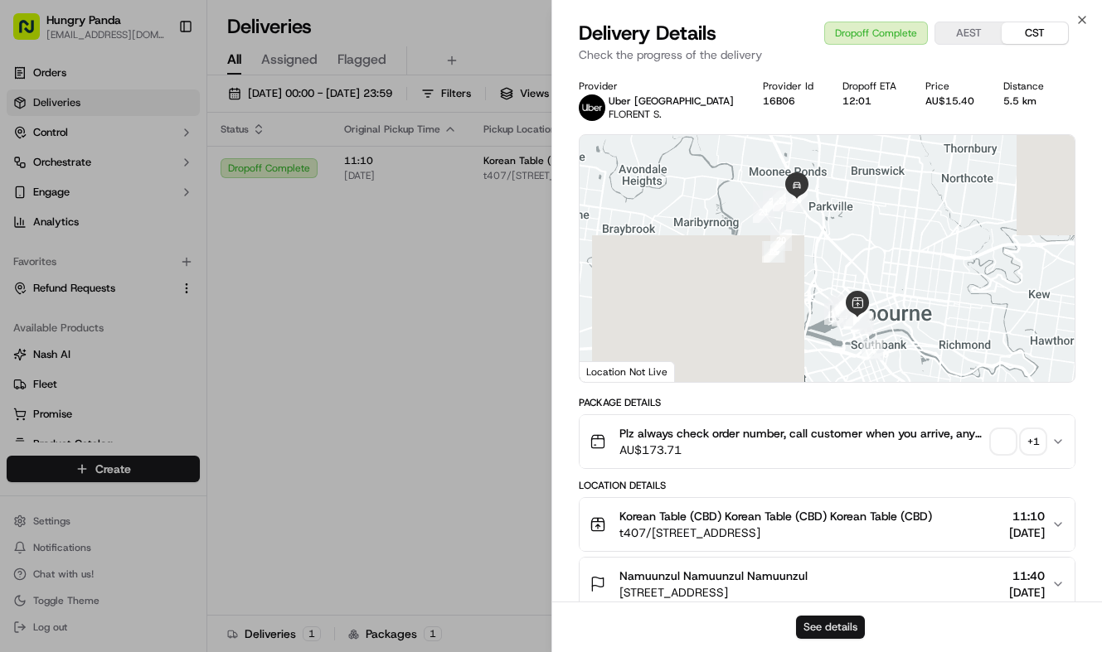
click at [841, 620] on button "See details" at bounding box center [830, 627] width 69 height 23
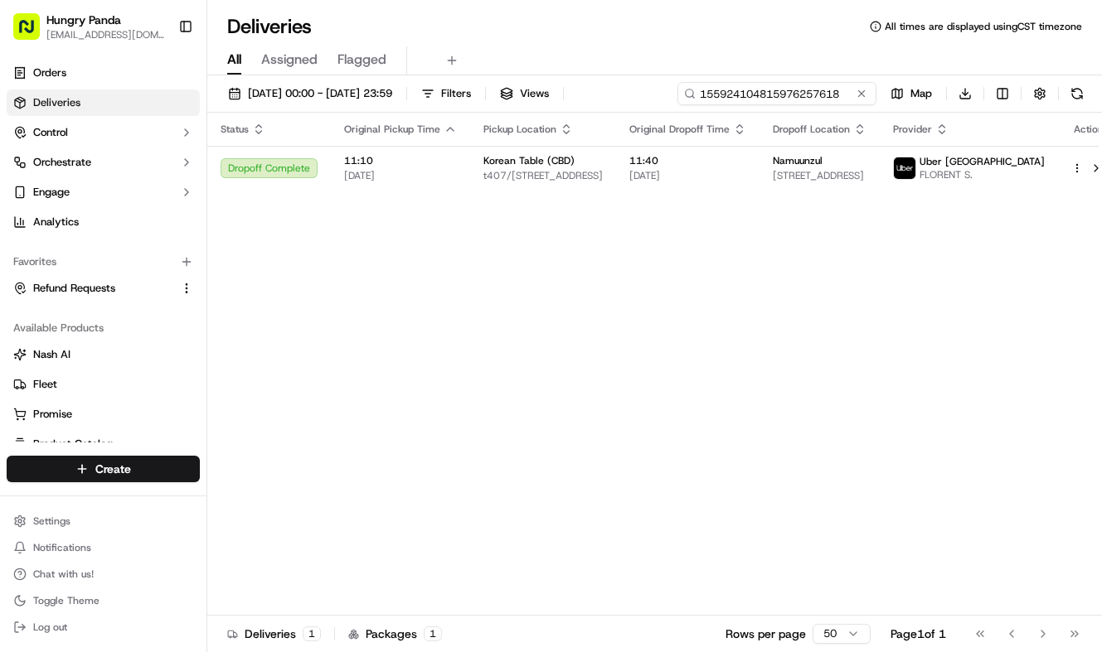
click at [831, 99] on input "155924104815976257618" at bounding box center [776, 93] width 199 height 23
paste input "536829346875375077536"
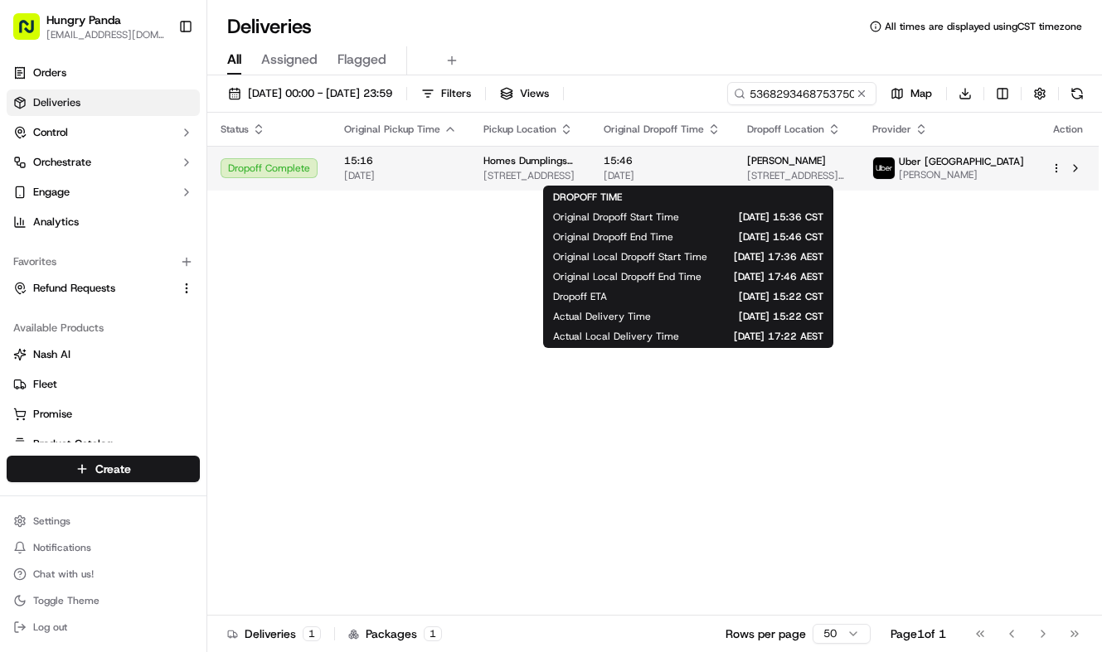
click at [720, 169] on span "[DATE]" at bounding box center [662, 175] width 117 height 13
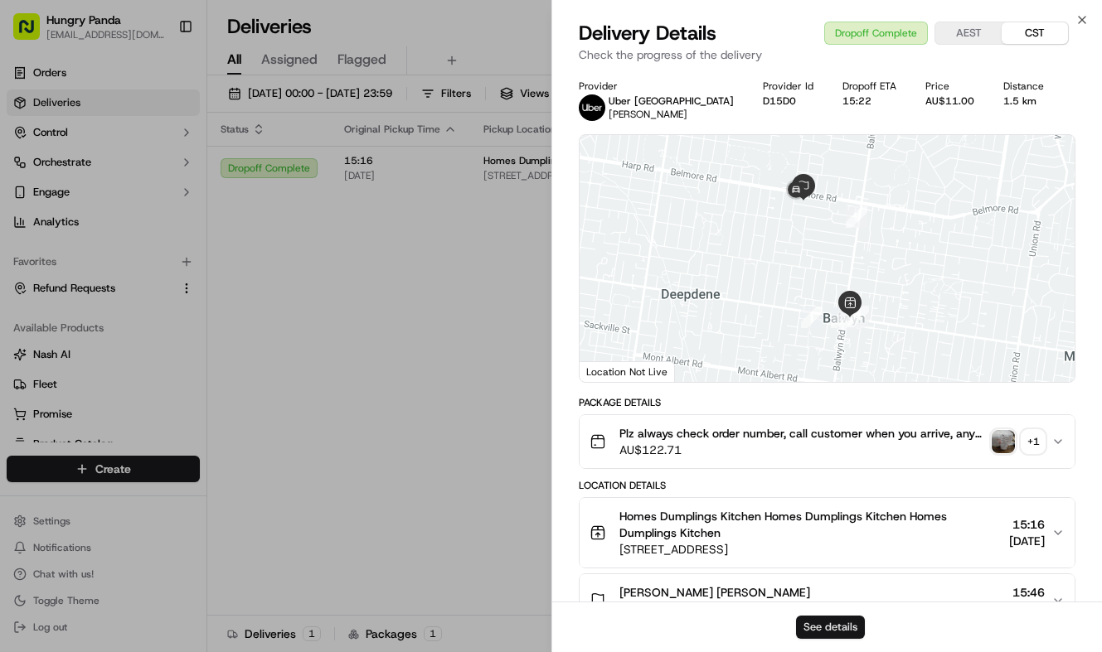
click at [829, 623] on button "See details" at bounding box center [830, 627] width 69 height 23
click at [500, 371] on div "Status Original Pickup Time Pickup Location Original Dropoff Time Dropoff Locat…" at bounding box center [652, 364] width 891 height 503
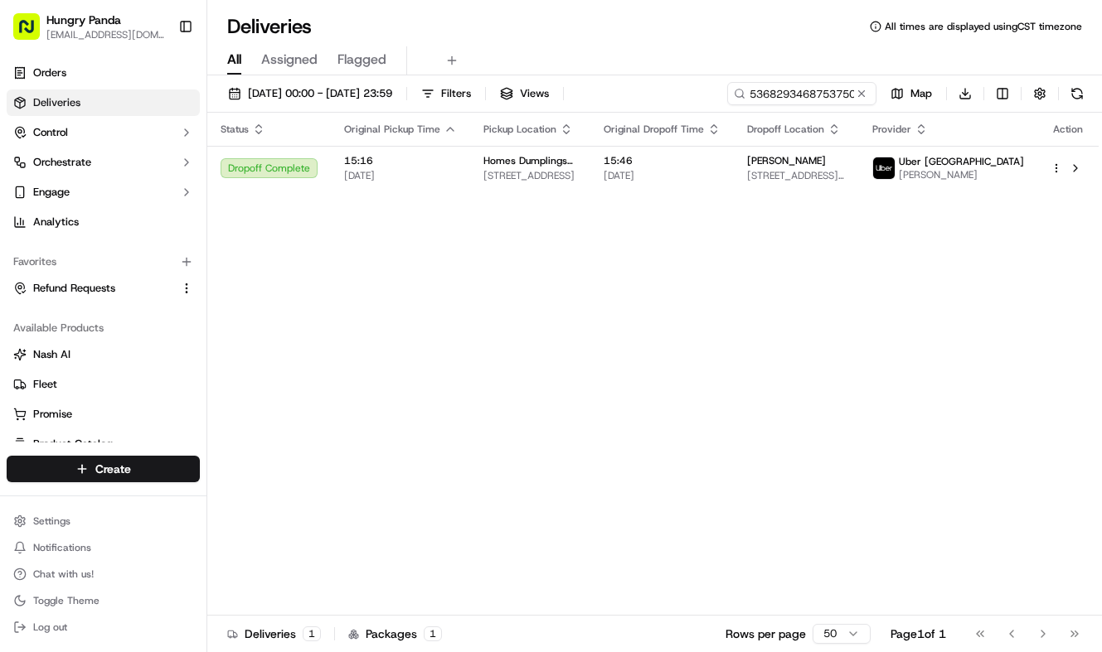
drag, startPoint x: 777, startPoint y: 109, endPoint x: 784, endPoint y: 101, distance: 11.2
click at [779, 107] on div "18/09/2025 00:00 - 24/09/2025 23:59 Filters Views 536829346875375077536 Map Dow…" at bounding box center [654, 97] width 895 height 31
click at [791, 98] on input "536829346875375077536" at bounding box center [776, 93] width 199 height 23
paste input "6610393528251750201209"
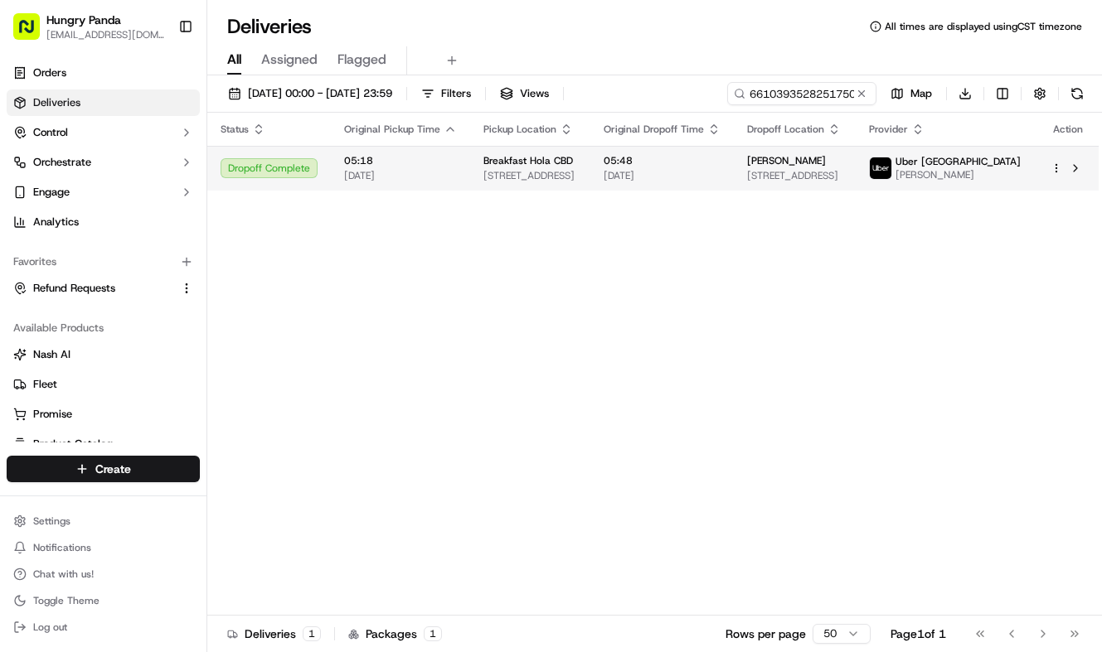
click at [704, 184] on td "05:48 20/09/2025" at bounding box center [661, 168] width 143 height 45
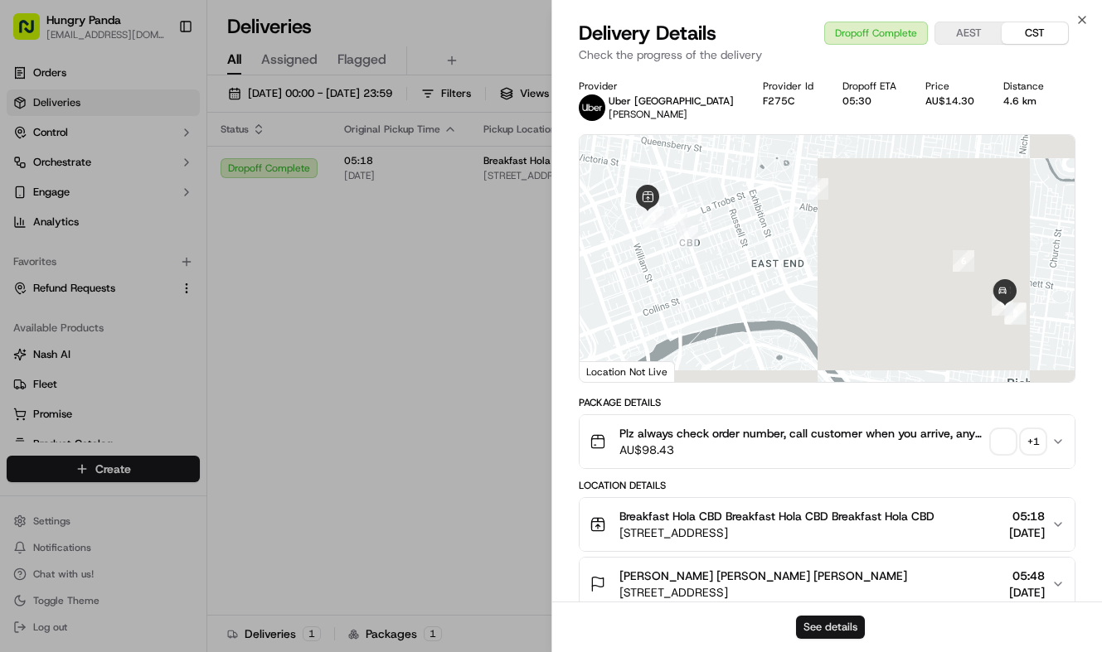
click at [839, 617] on button "See details" at bounding box center [830, 627] width 69 height 23
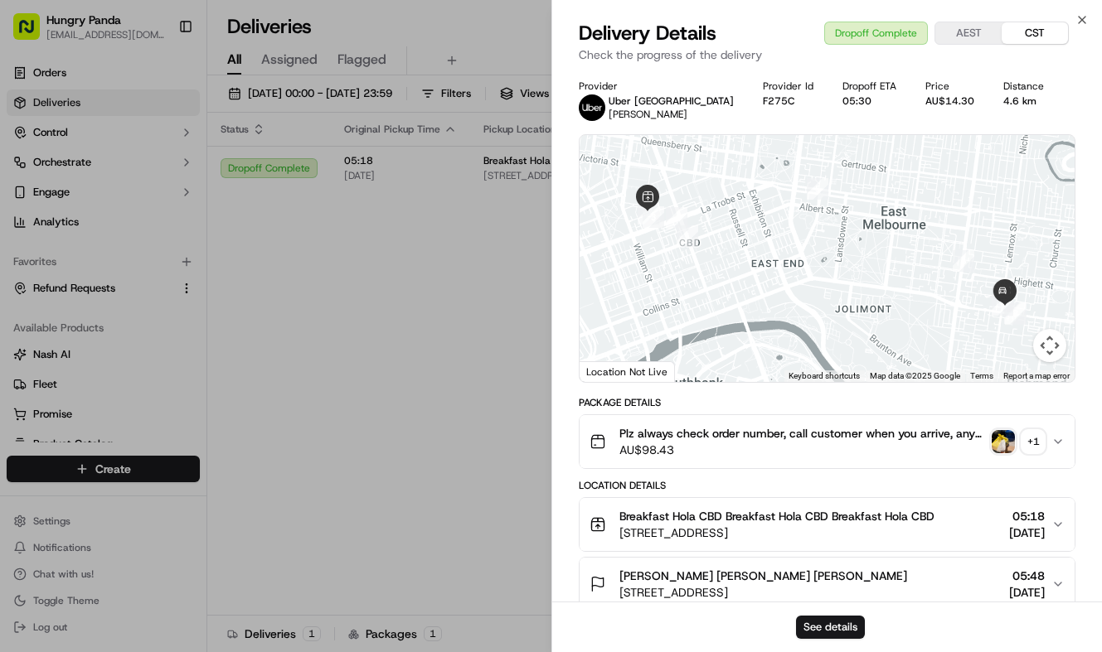
click at [324, 305] on div "Status Original Pickup Time Pickup Location Original Dropoff Time Dropoff Locat…" at bounding box center [652, 364] width 891 height 503
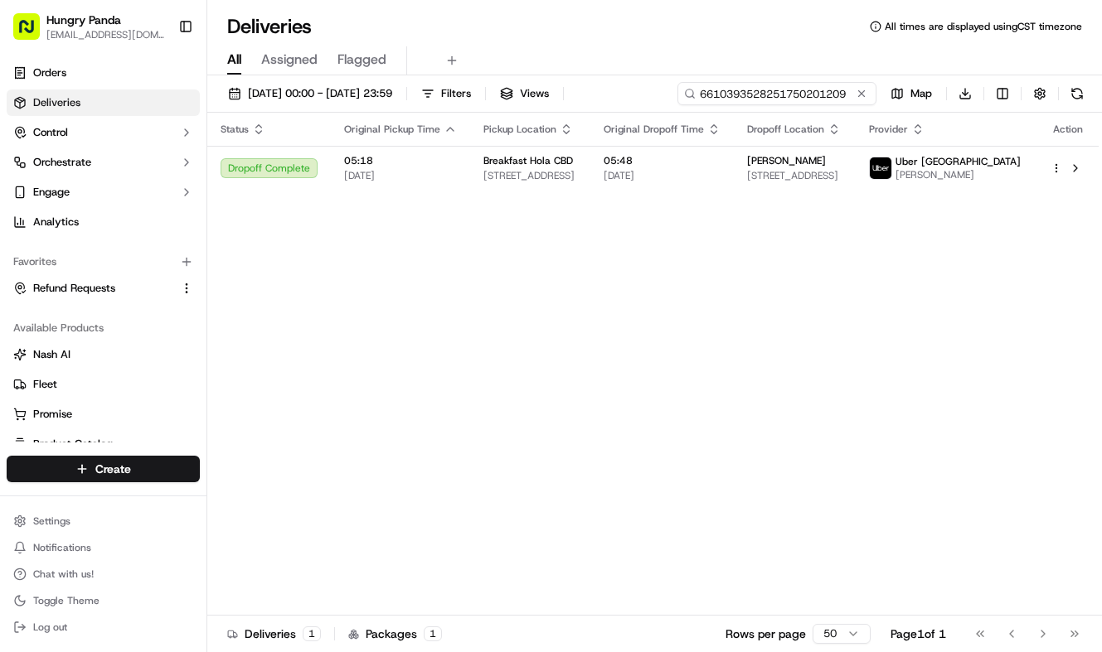
click at [769, 94] on input "6610393528251750201209" at bounding box center [776, 93] width 199 height 23
paste input "534938244895972745875"
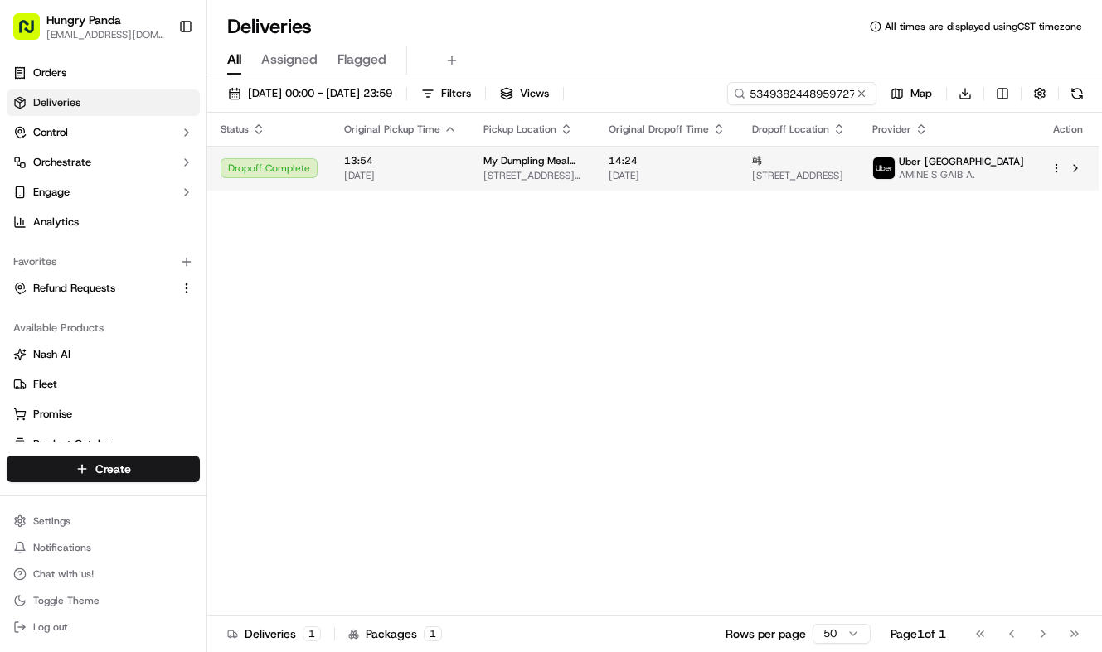
click at [716, 188] on td "14:24 20/09/2025" at bounding box center [666, 168] width 143 height 45
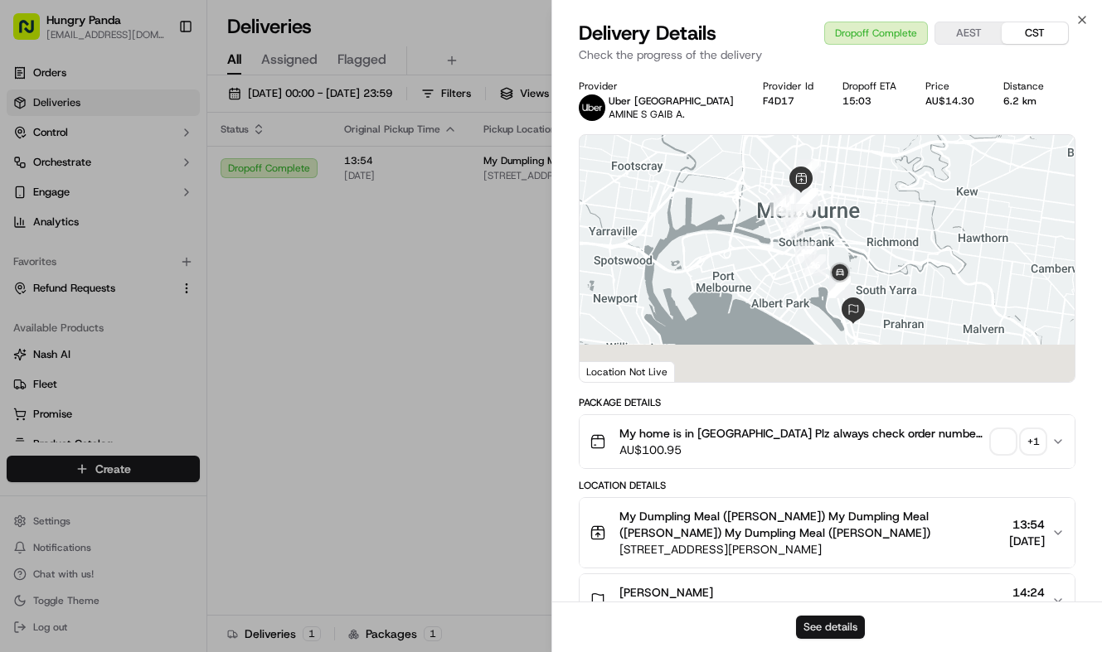
click at [846, 626] on button "See details" at bounding box center [830, 627] width 69 height 23
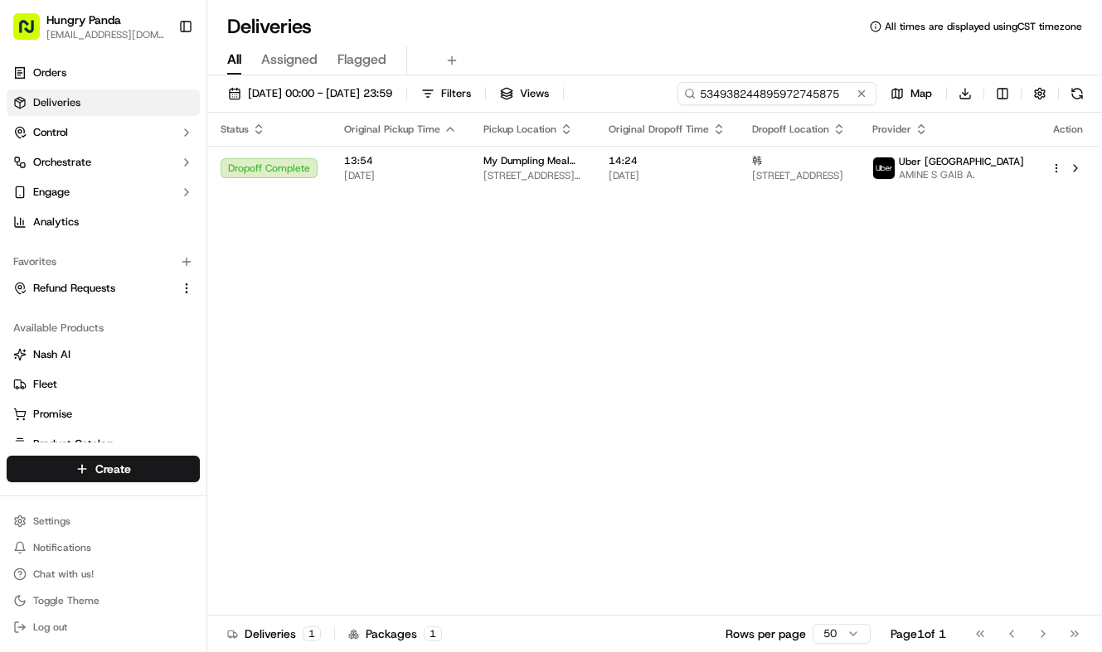
click at [793, 86] on input "534938244895972745875" at bounding box center [776, 93] width 199 height 23
paste input "5734067885373024181"
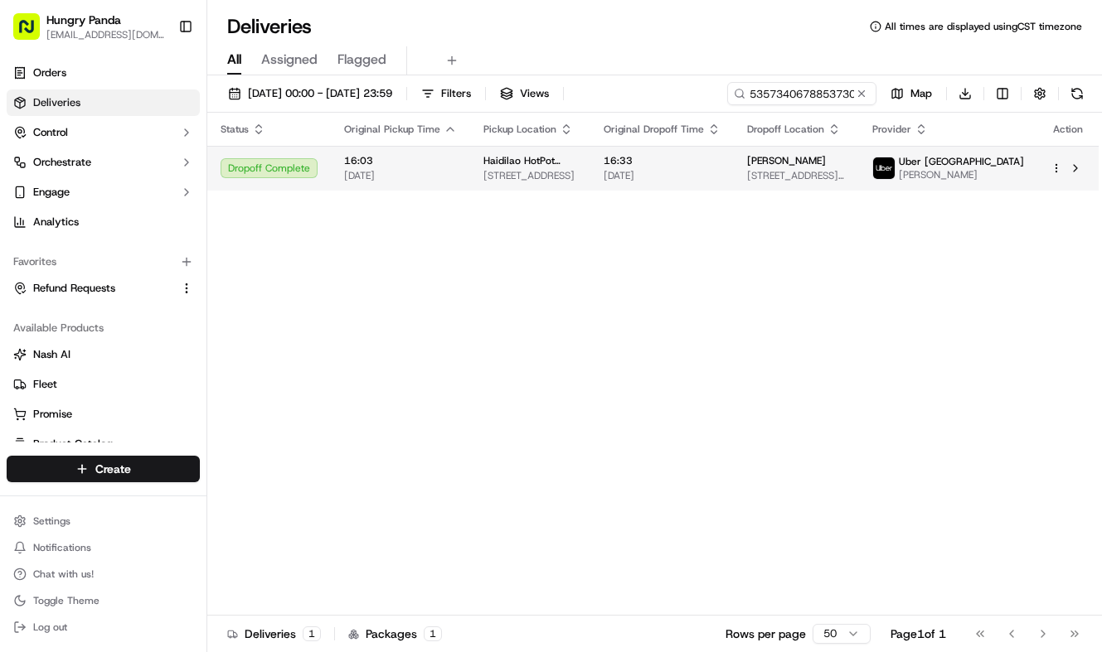
click at [734, 168] on td "16:33 20/09/2025" at bounding box center [661, 168] width 143 height 45
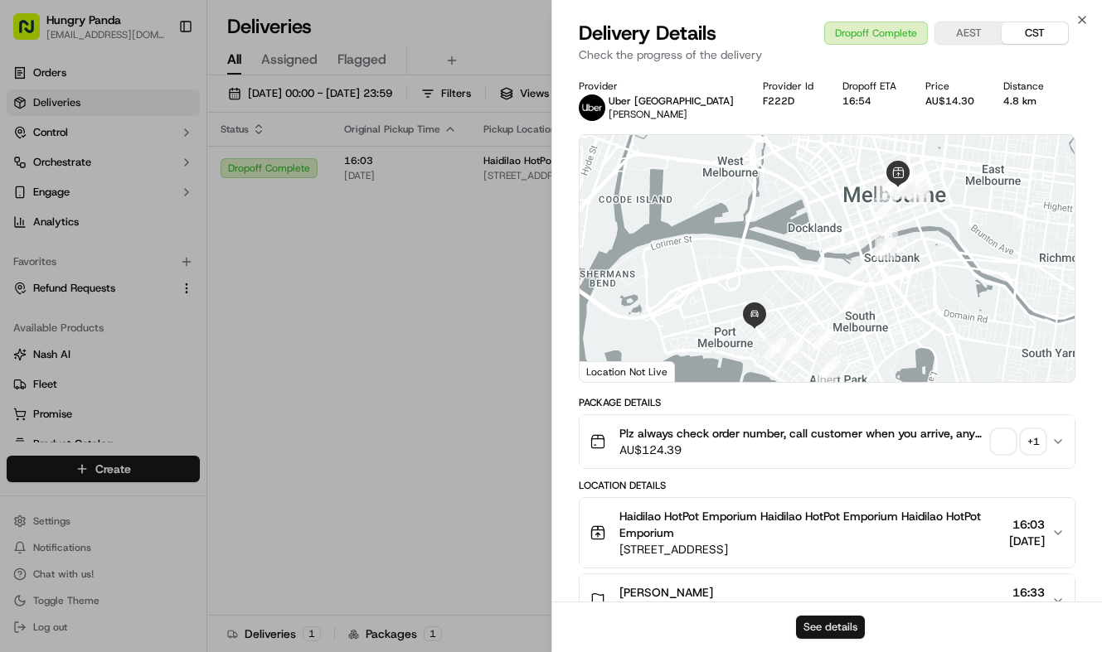
click at [813, 623] on button "See details" at bounding box center [830, 627] width 69 height 23
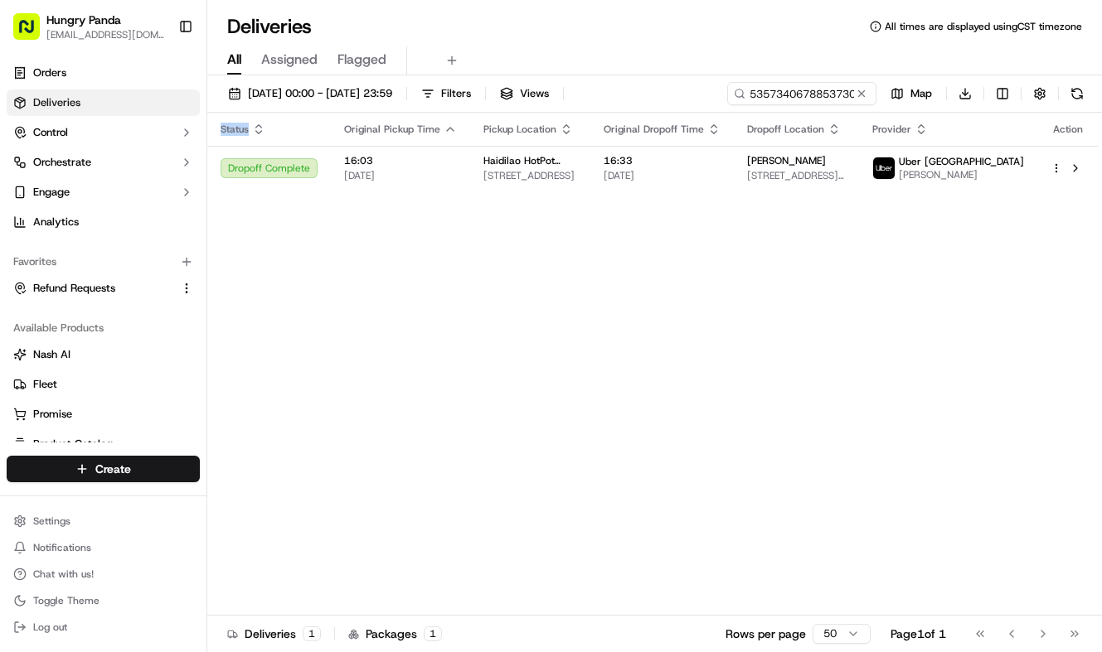
drag, startPoint x: 352, startPoint y: 332, endPoint x: 429, endPoint y: 292, distance: 87.9
click at [354, 331] on div "Status Original Pickup Time Pickup Location Original Dropoff Time Dropoff Locat…" at bounding box center [652, 364] width 891 height 503
click at [762, 80] on div "18/09/2025 00:00 - 24/09/2025 23:59 Filters Views 5357340678853730241815 Map Do…" at bounding box center [654, 365] width 895 height 580
click at [768, 90] on input "5357340678853730241815" at bounding box center [776, 93] width 199 height 23
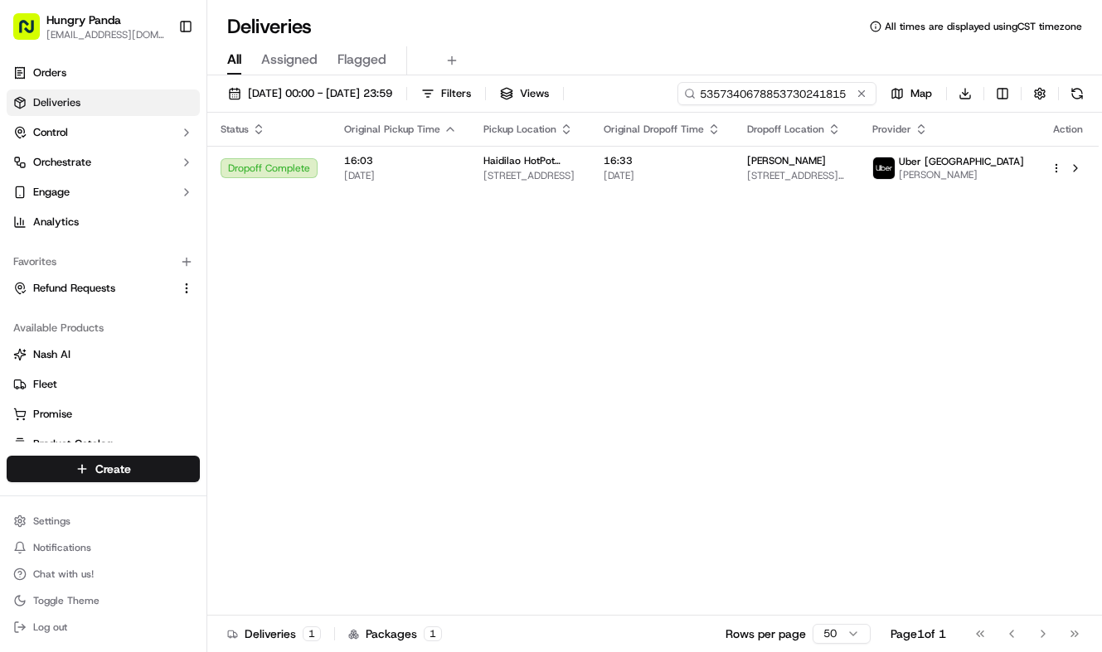
paste input "826435658054724921637"
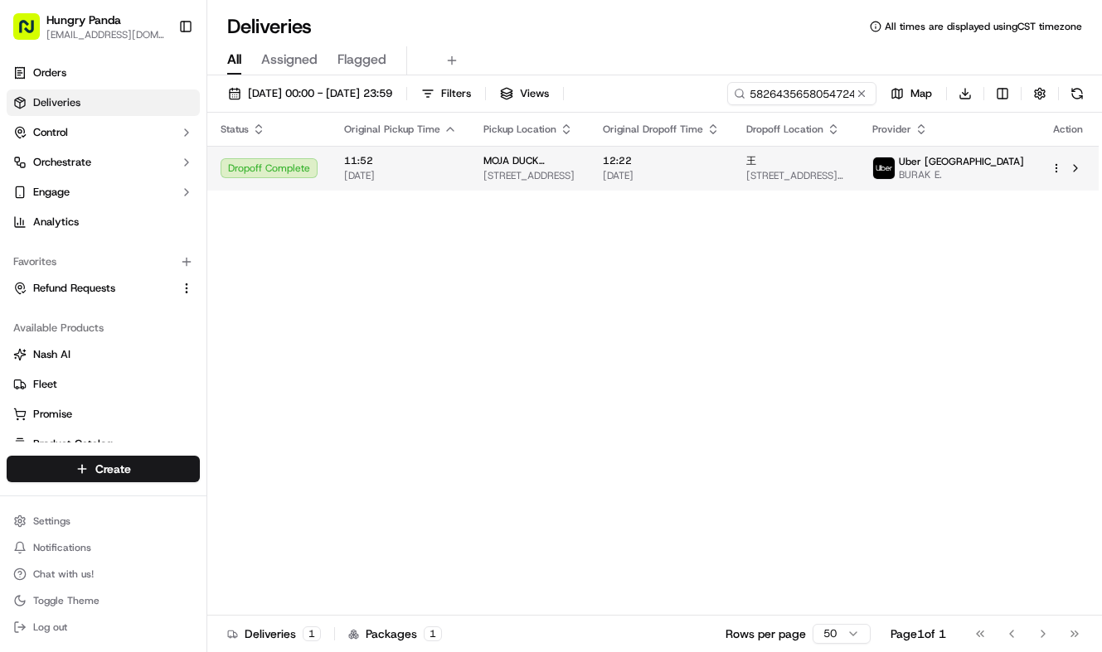
click at [800, 182] on span "160 Victoria Street, Carlton VIC 3053, Australia" at bounding box center [795, 175] width 99 height 13
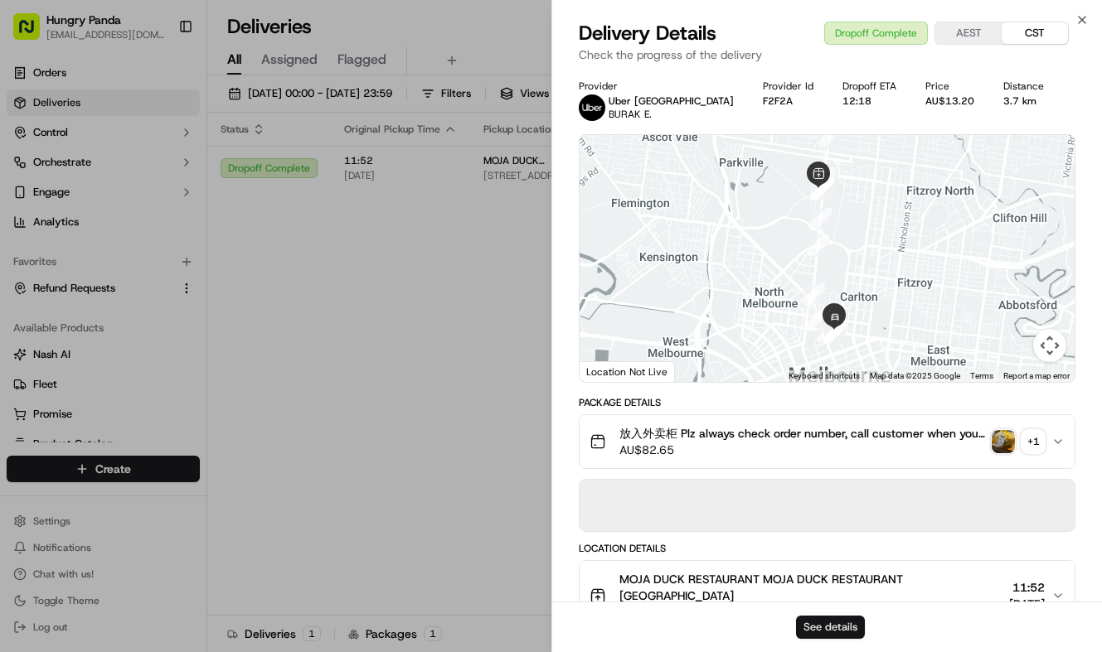
click at [845, 634] on button "See details" at bounding box center [830, 627] width 69 height 23
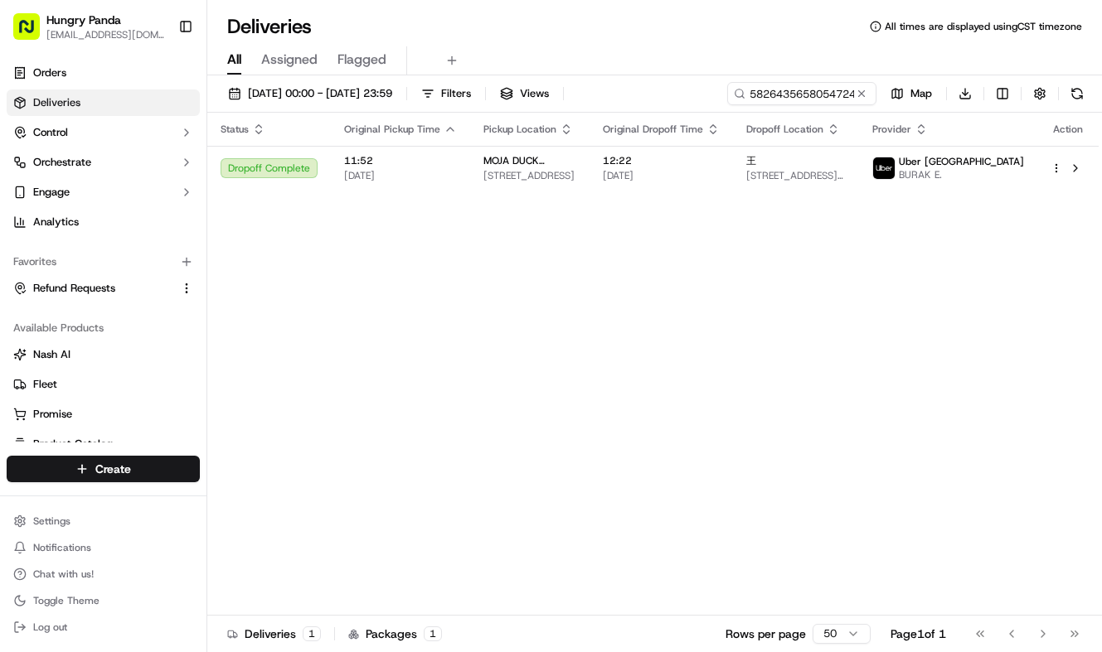
click at [415, 381] on div "Status Original Pickup Time Pickup Location Original Dropoff Time Dropoff Locat…" at bounding box center [652, 364] width 891 height 503
click at [768, 89] on input "5826435658054724921637" at bounding box center [776, 93] width 199 height 23
paste input "971459765865978475358"
type input "971459765865978475358"
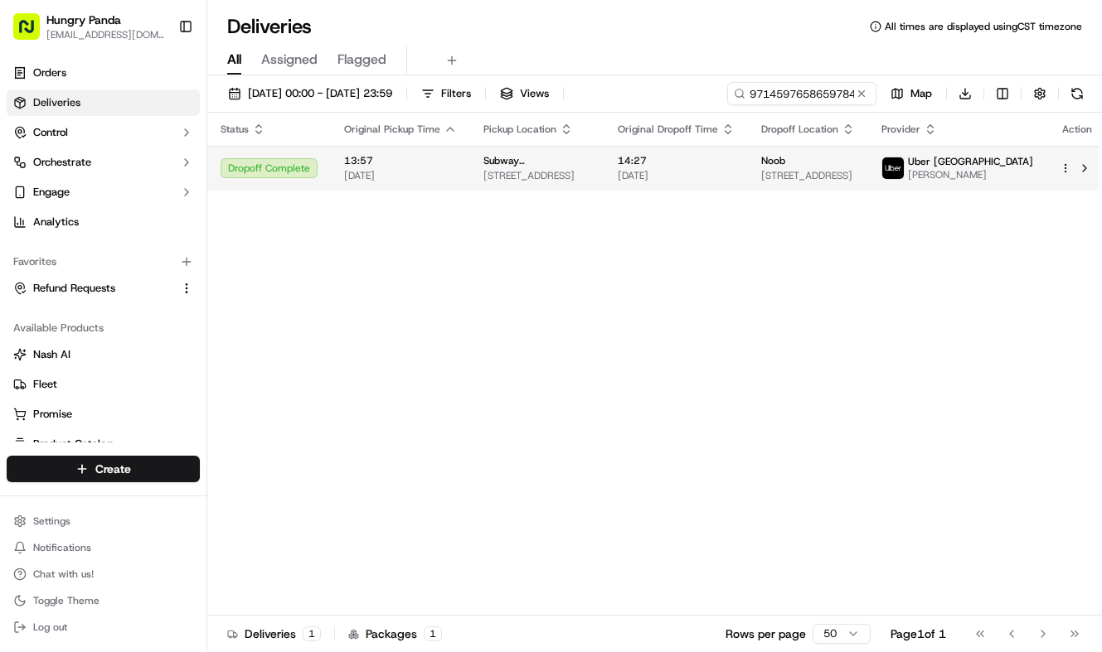
click at [735, 172] on span "22/09/2025" at bounding box center [676, 175] width 117 height 13
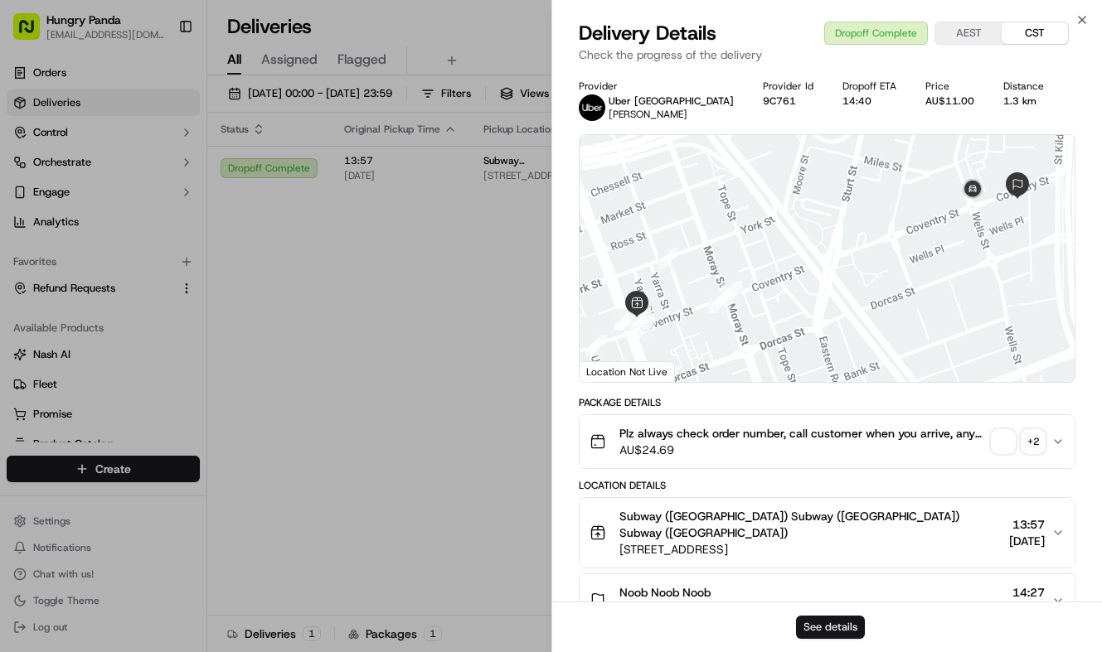
click at [833, 618] on button "See details" at bounding box center [830, 627] width 69 height 23
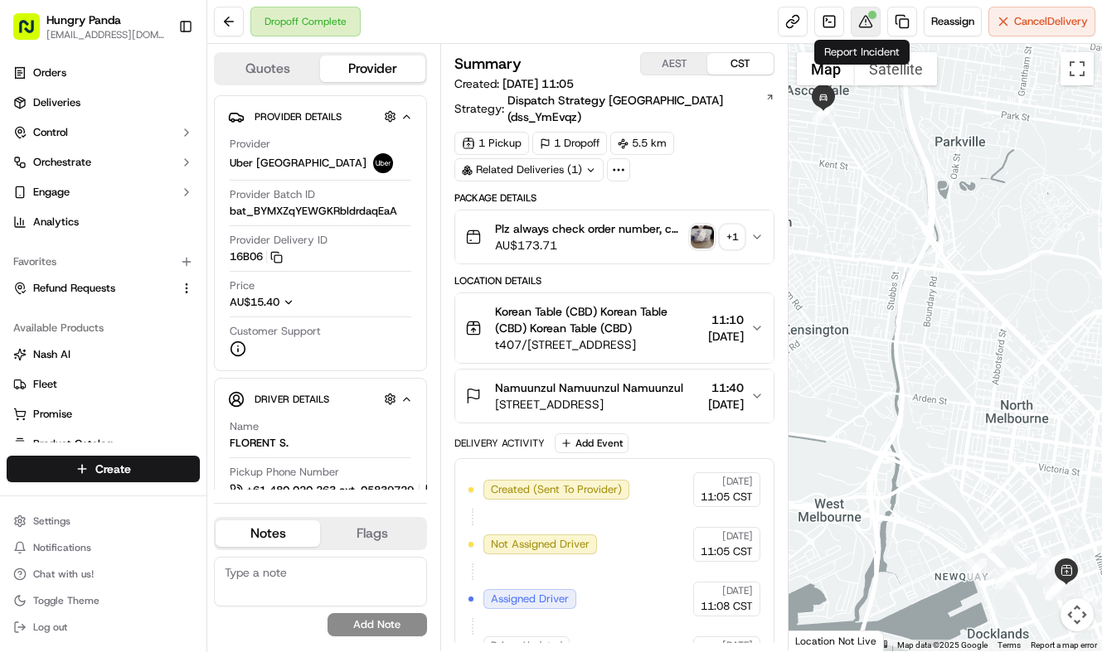
click at [871, 30] on button at bounding box center [866, 22] width 30 height 30
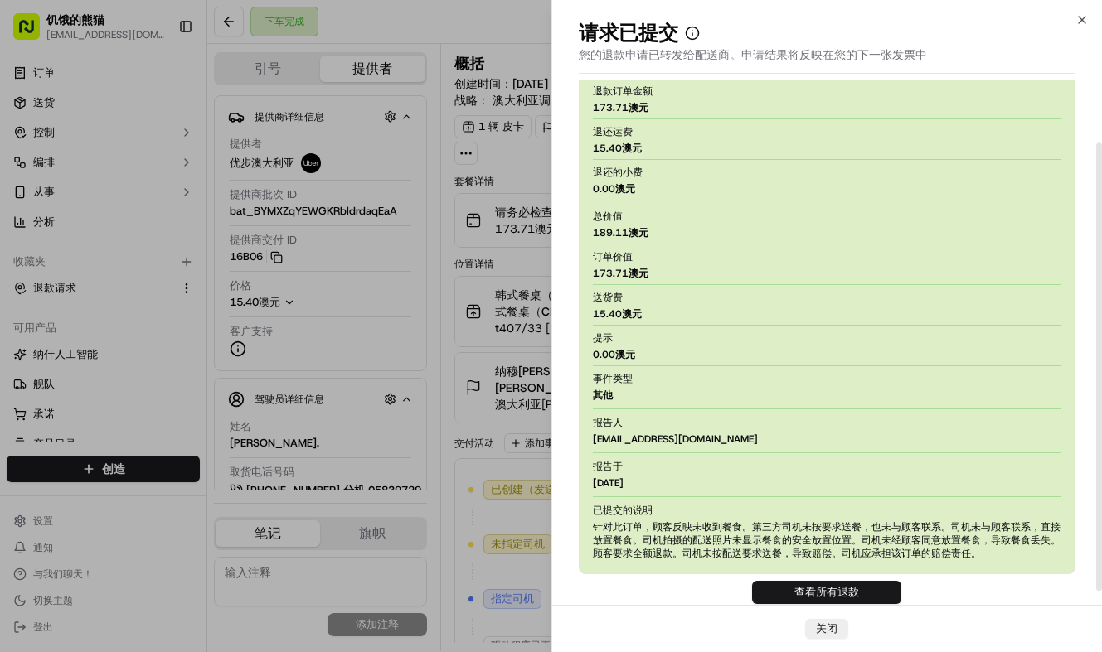
scroll to position [90, 0]
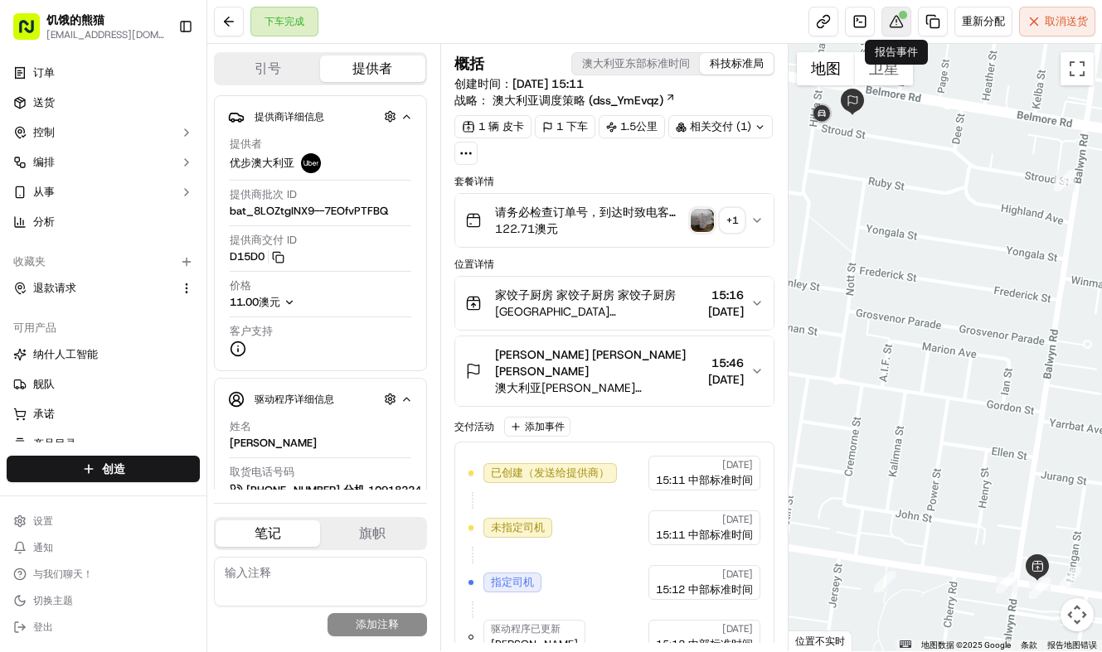
click at [900, 22] on button at bounding box center [896, 22] width 30 height 30
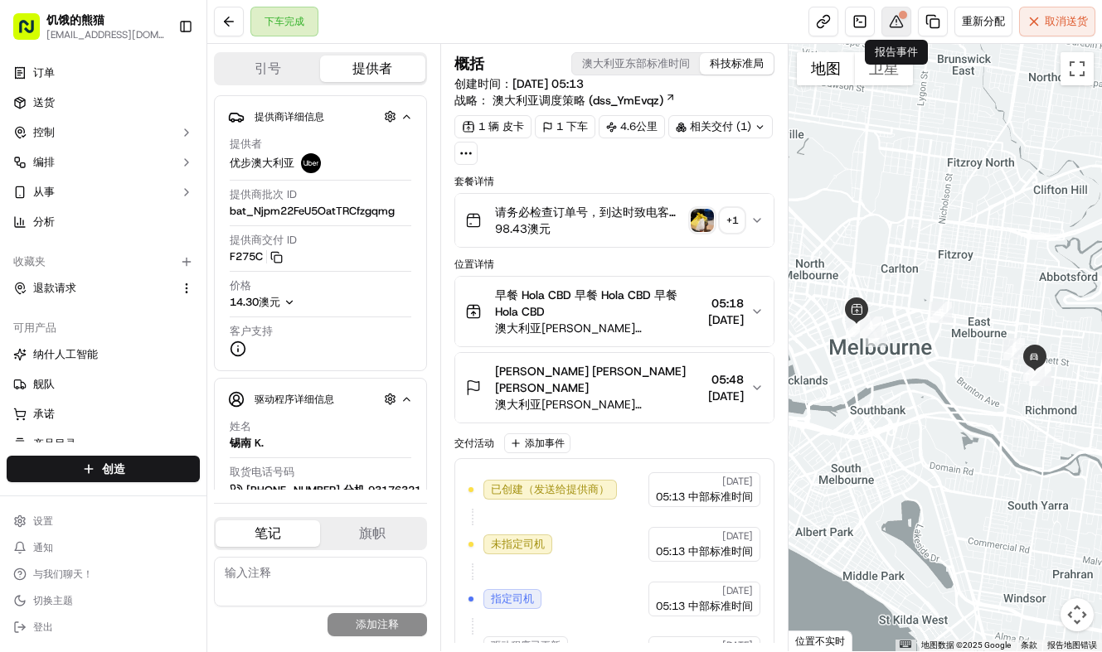
click at [897, 26] on button at bounding box center [896, 22] width 30 height 30
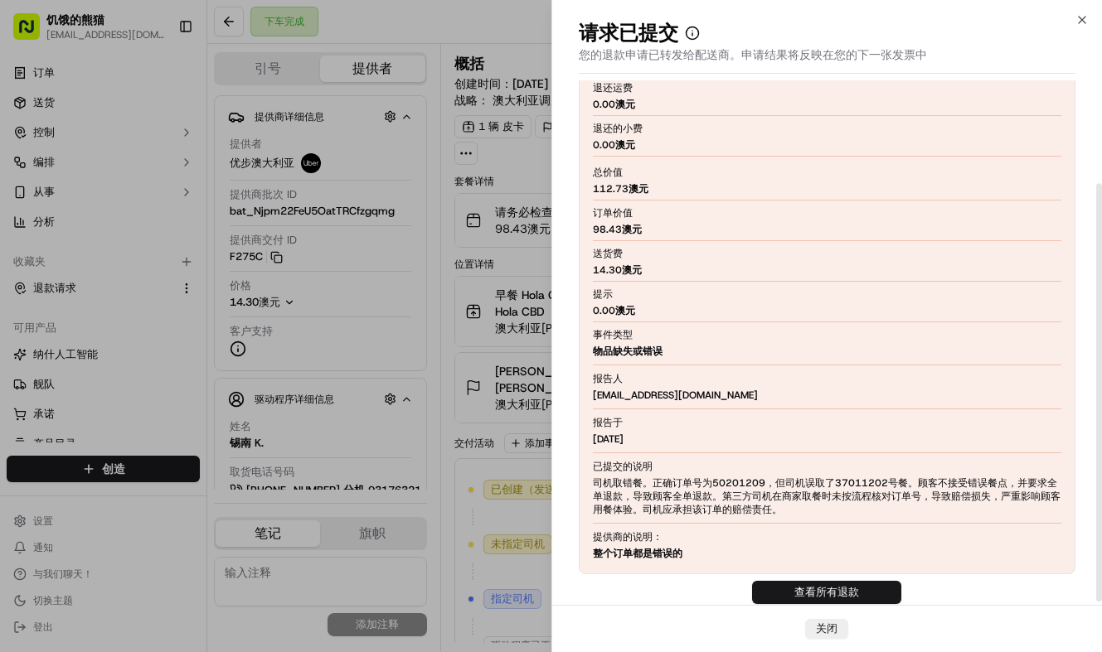
scroll to position [133, 0]
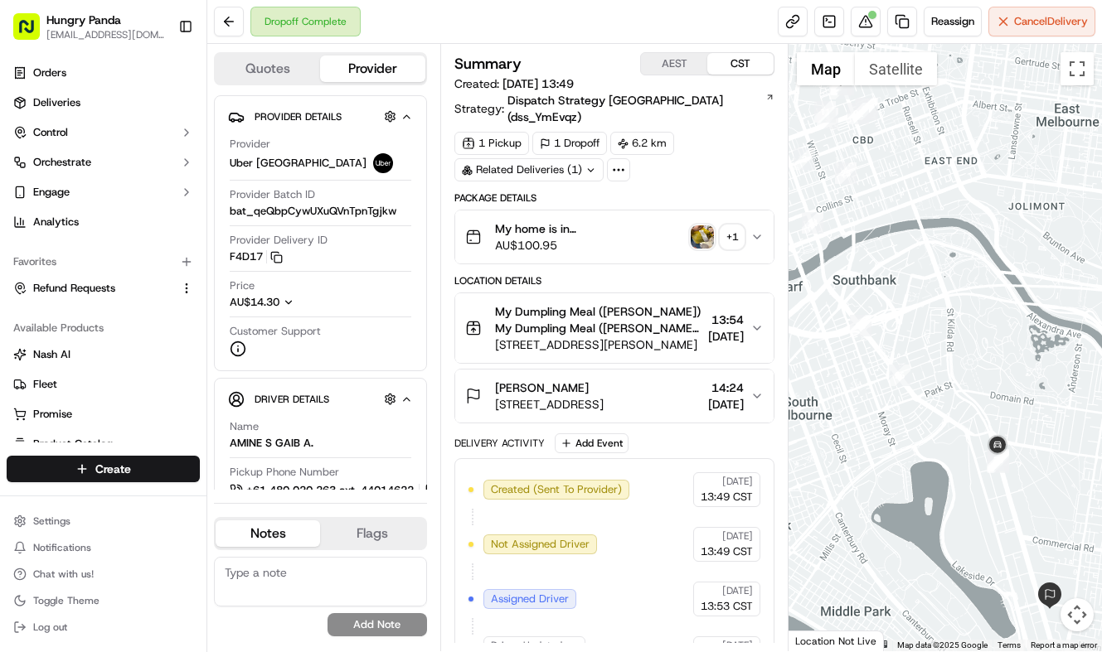
click at [706, 226] on img "button" at bounding box center [702, 237] width 23 height 23
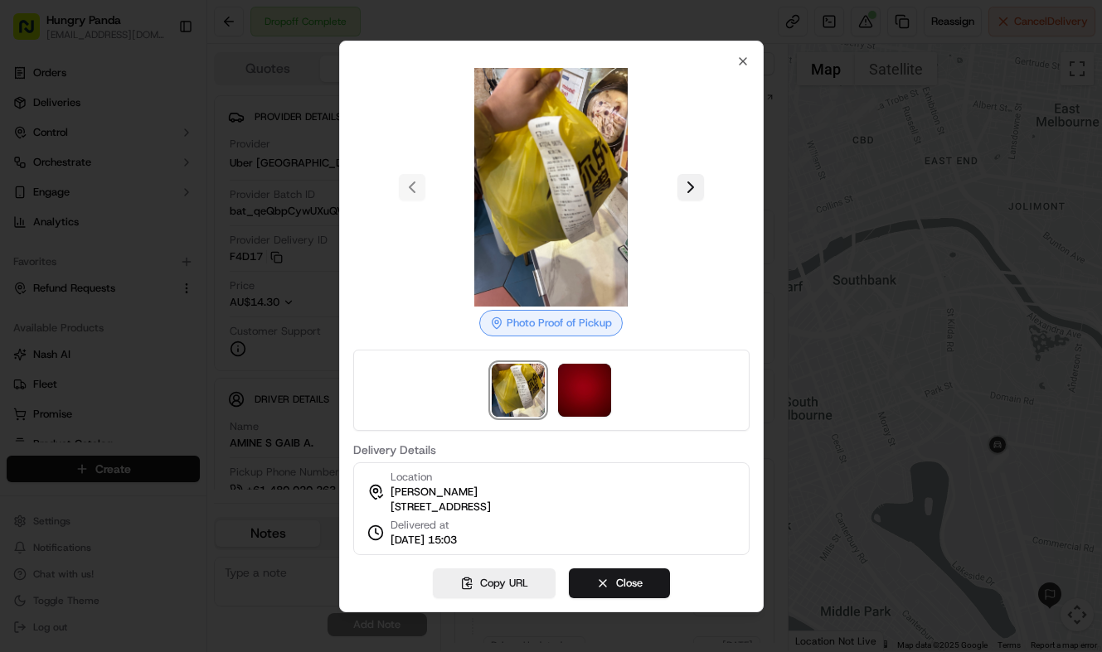
click at [699, 178] on button at bounding box center [690, 187] width 27 height 27
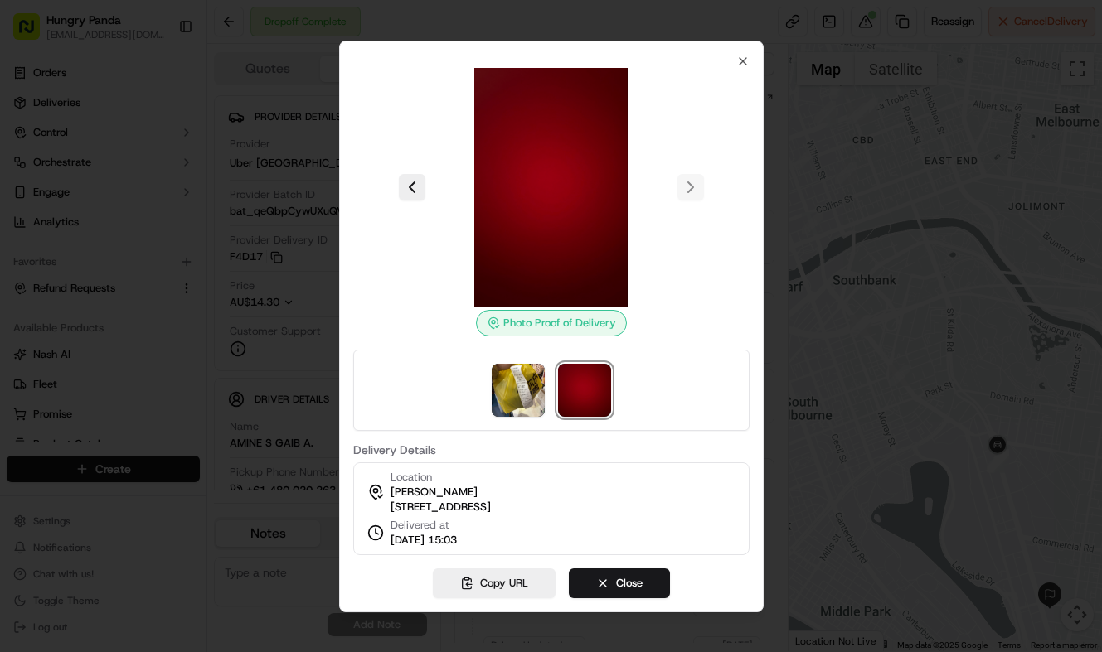
click at [809, 172] on div at bounding box center [551, 326] width 1102 height 652
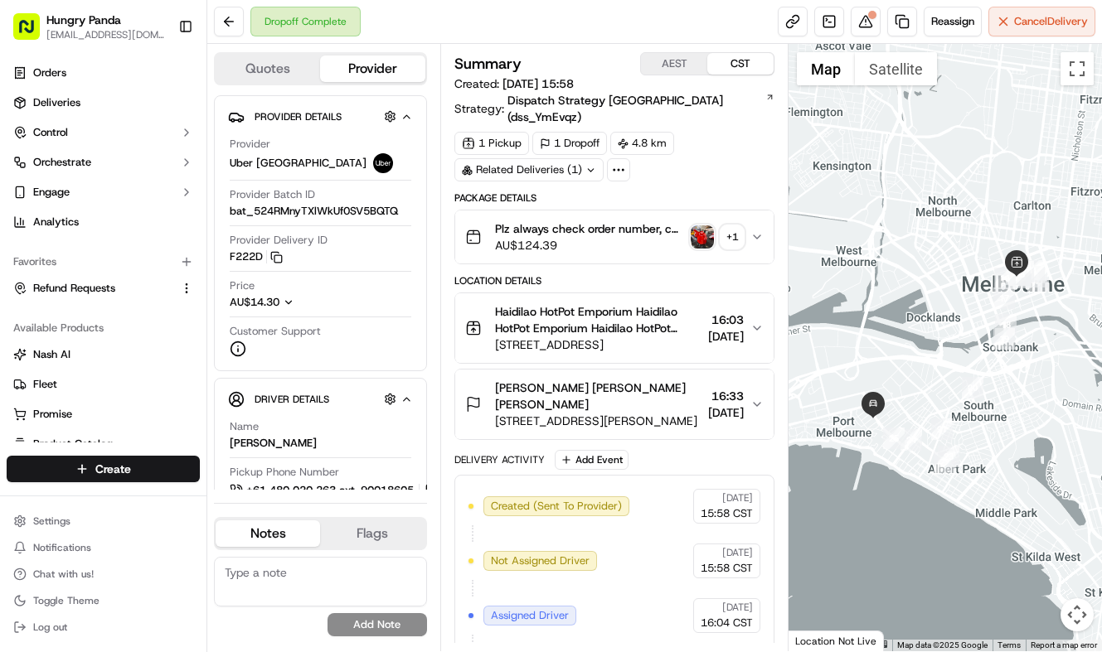
click at [706, 226] on img "button" at bounding box center [702, 237] width 23 height 23
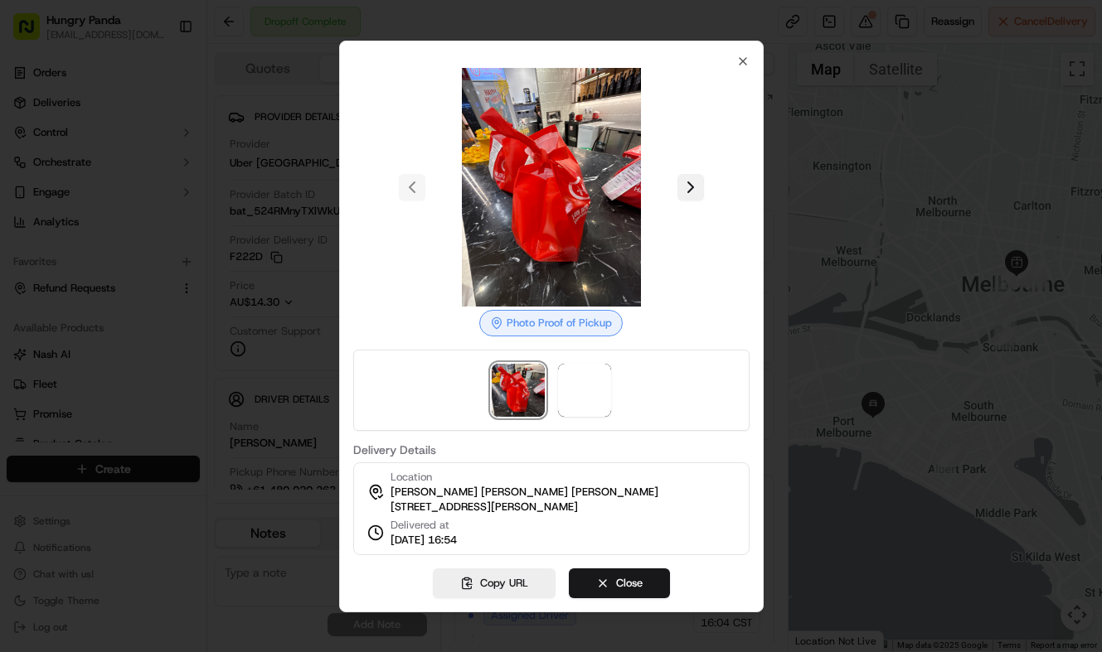
click at [699, 190] on button at bounding box center [690, 187] width 27 height 27
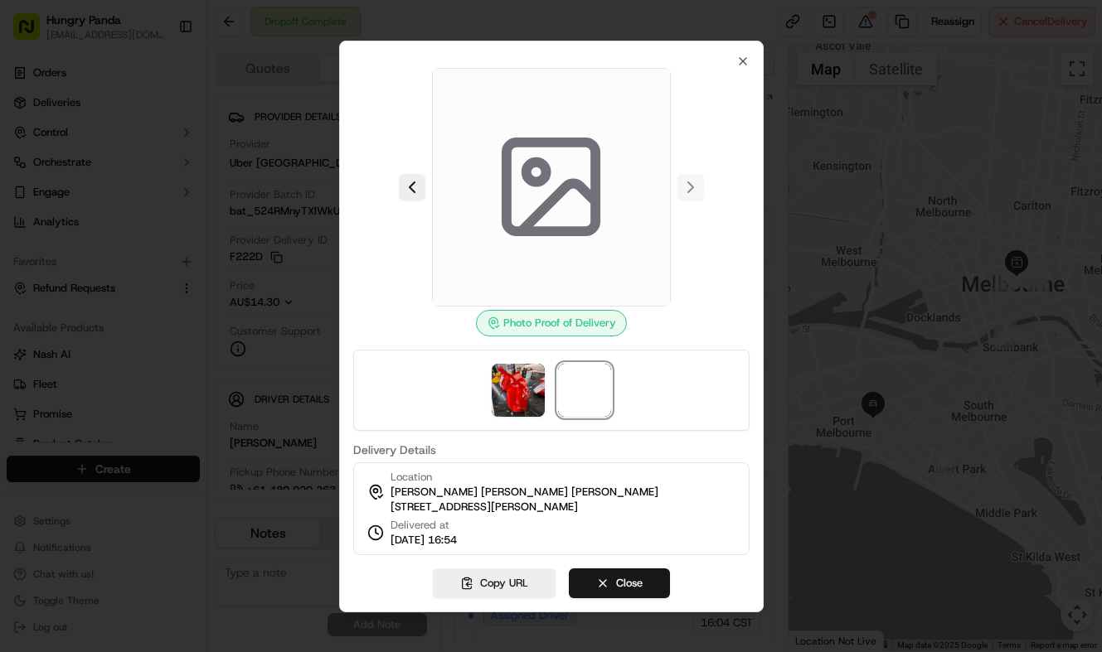
click at [863, 186] on div at bounding box center [551, 326] width 1102 height 652
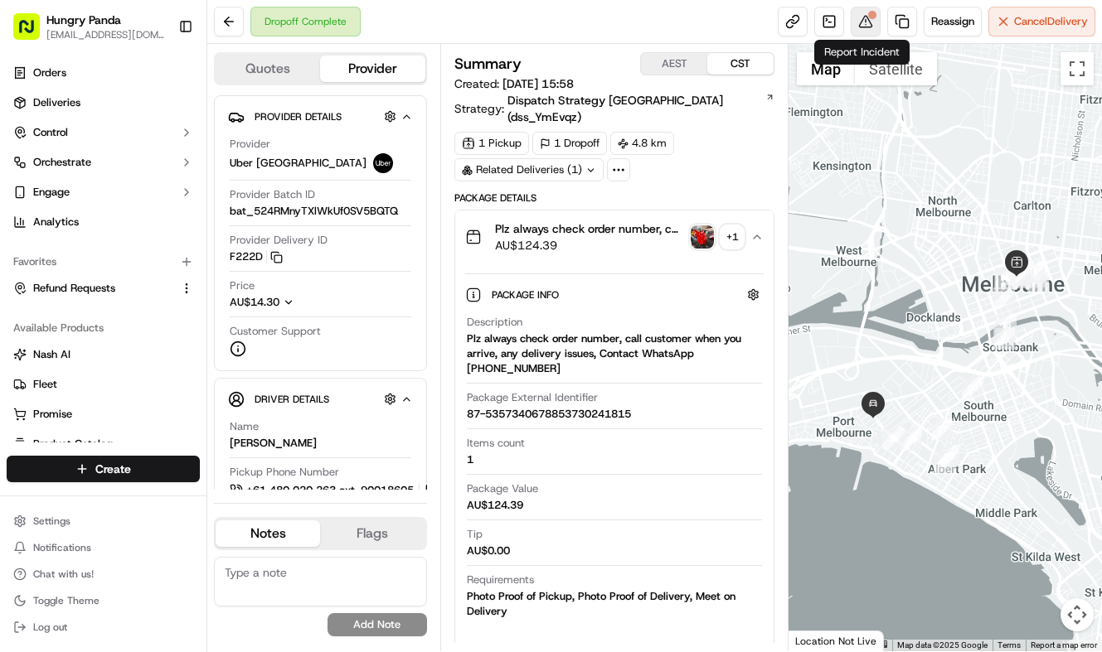
click at [857, 14] on button at bounding box center [866, 22] width 30 height 30
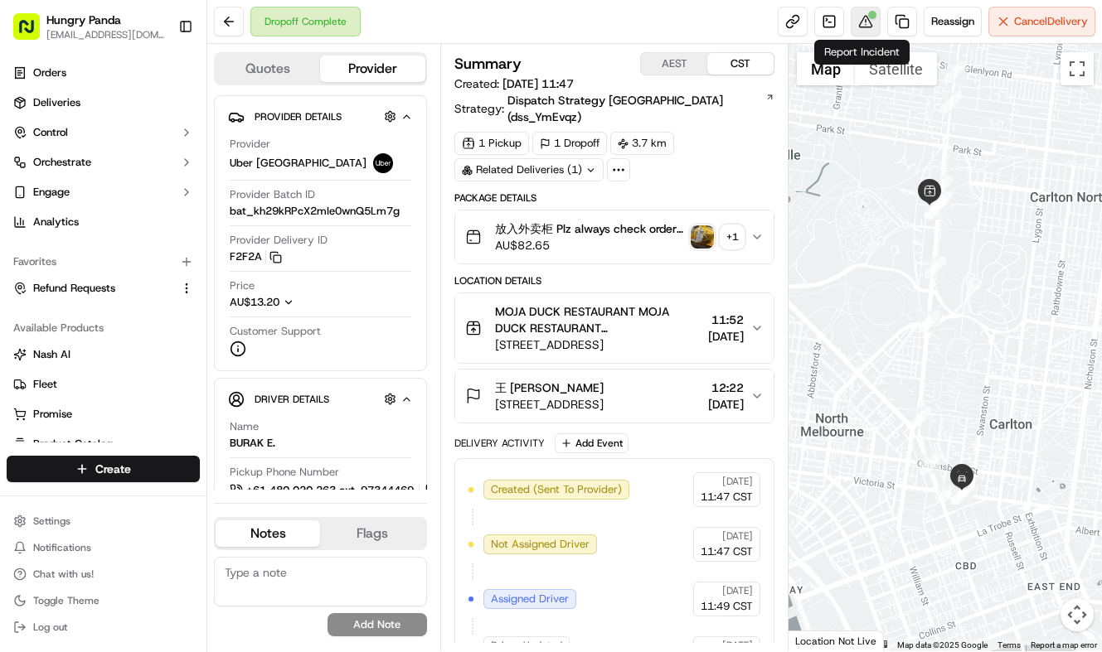
click at [874, 22] on button at bounding box center [866, 22] width 30 height 30
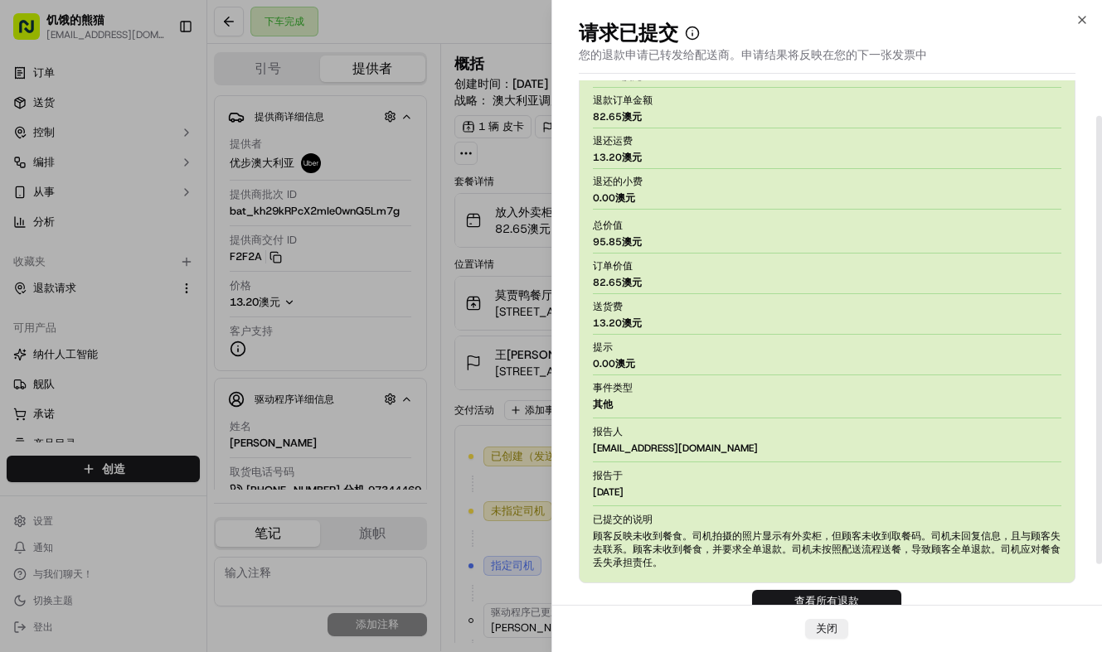
scroll to position [90, 0]
